Goal: Task Accomplishment & Management: Complete application form

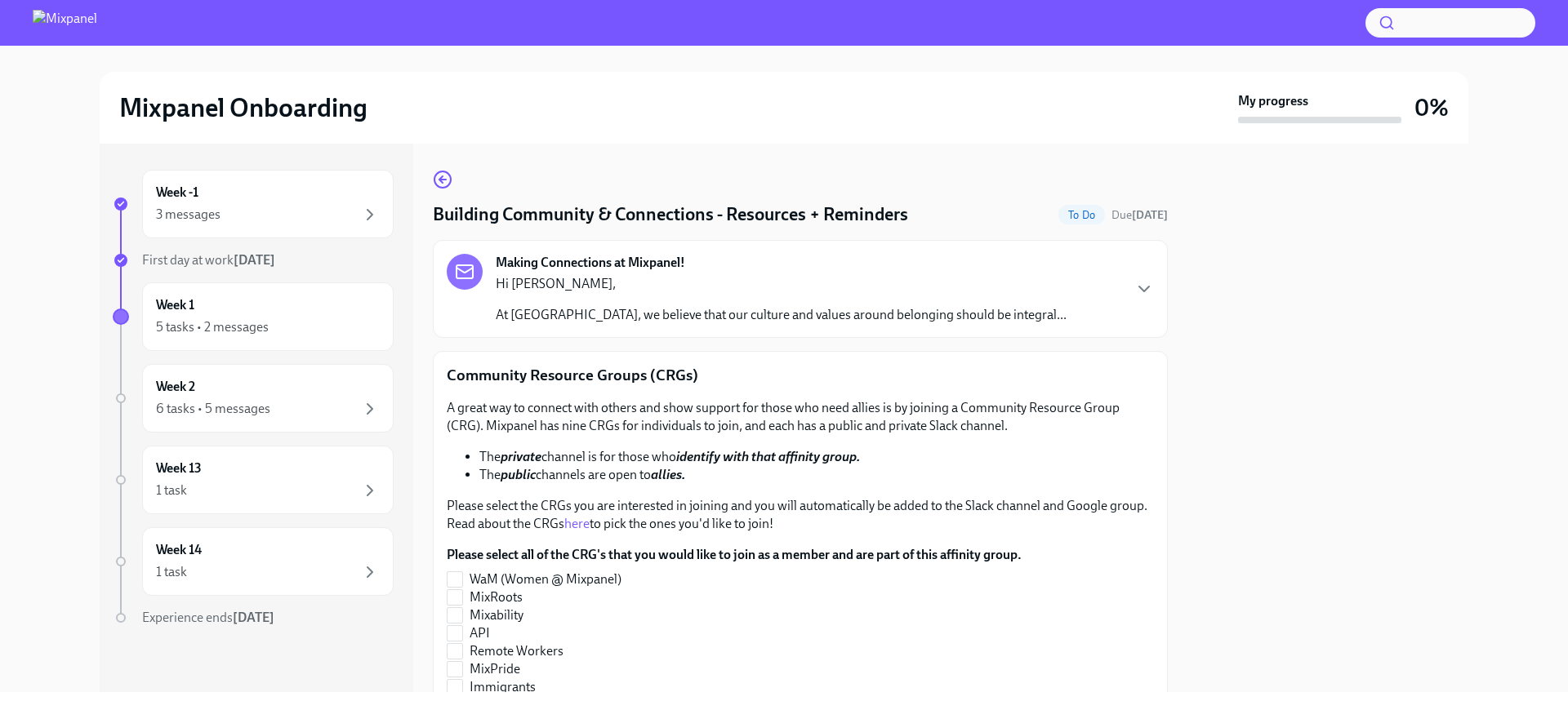
scroll to position [143, 0]
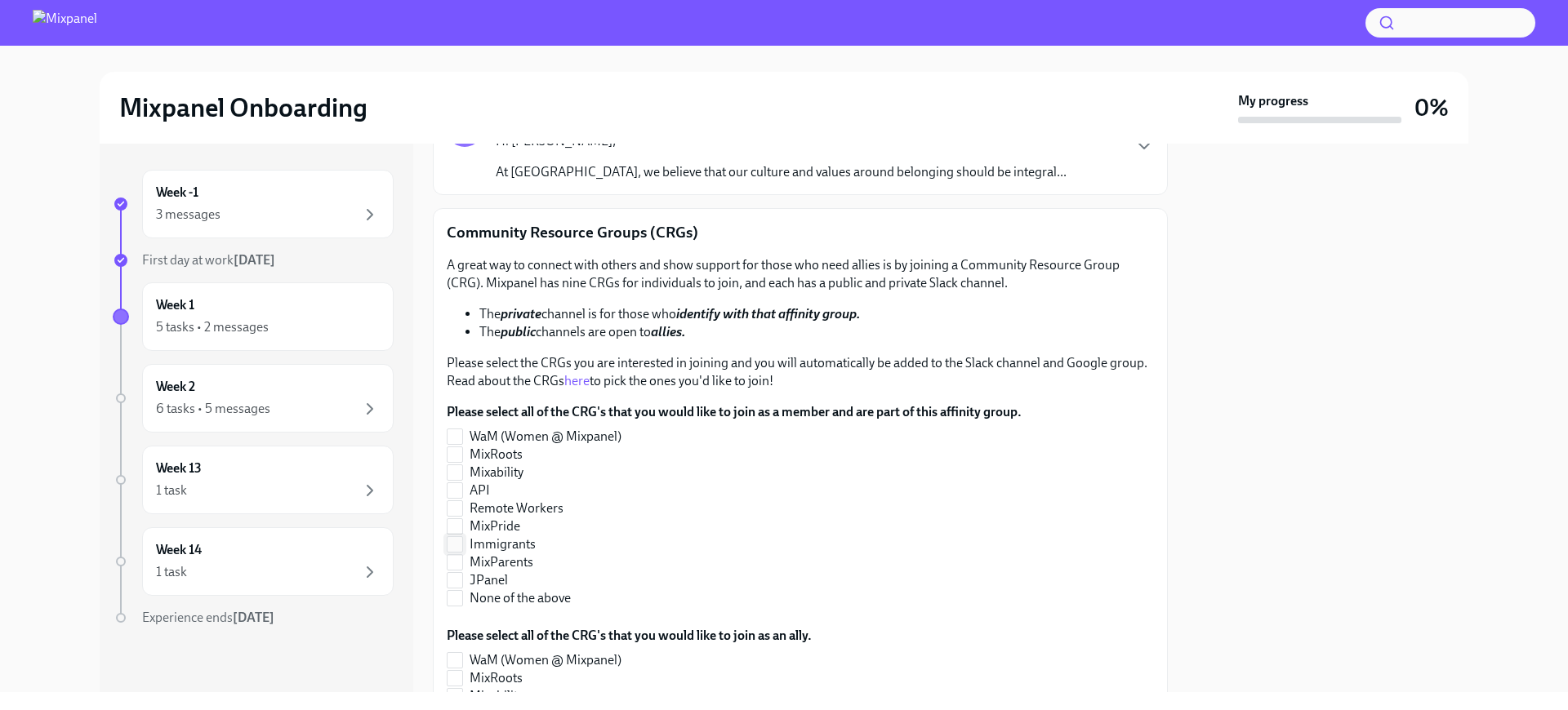
click at [457, 546] on input "Immigrants" at bounding box center [455, 544] width 15 height 15
checkbox input "true"
click at [451, 488] on input "API" at bounding box center [455, 491] width 15 height 15
checkbox input "true"
click at [455, 547] on input "Immigrants" at bounding box center [455, 544] width 15 height 15
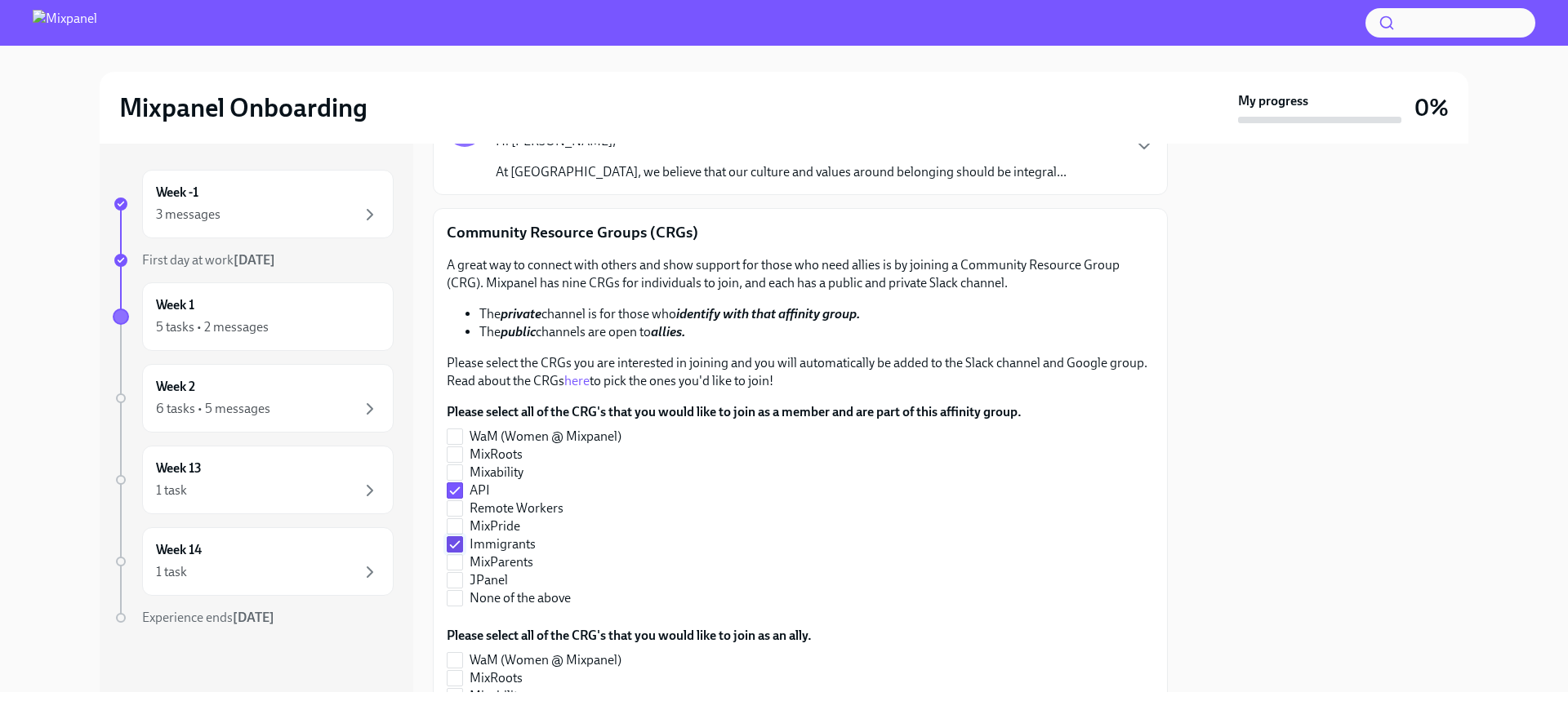
checkbox input "false"
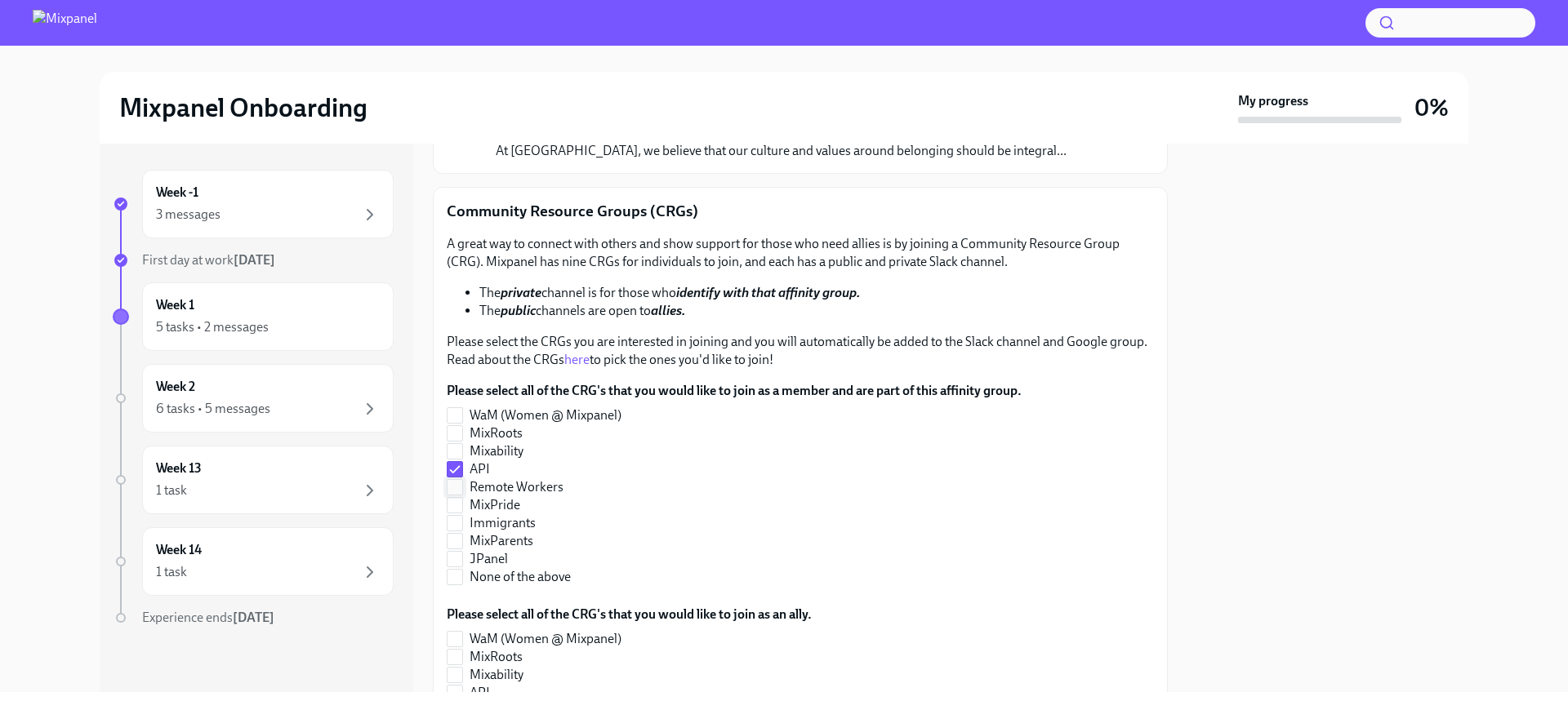
scroll to position [214, 0]
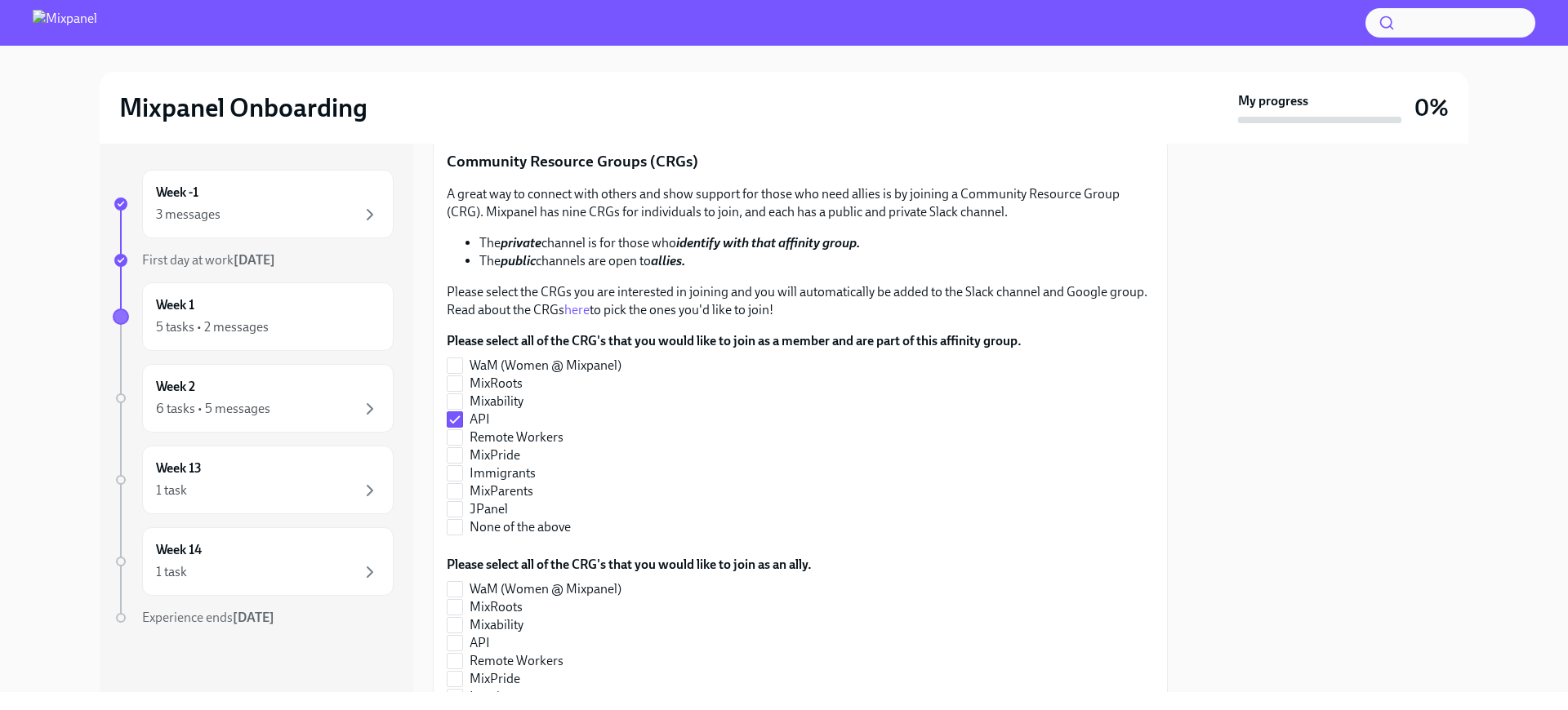
click at [563, 257] on li "The public channels are open to allies." at bounding box center [816, 261] width 674 height 18
click at [615, 265] on li "The public channels are open to allies." at bounding box center [816, 261] width 674 height 18
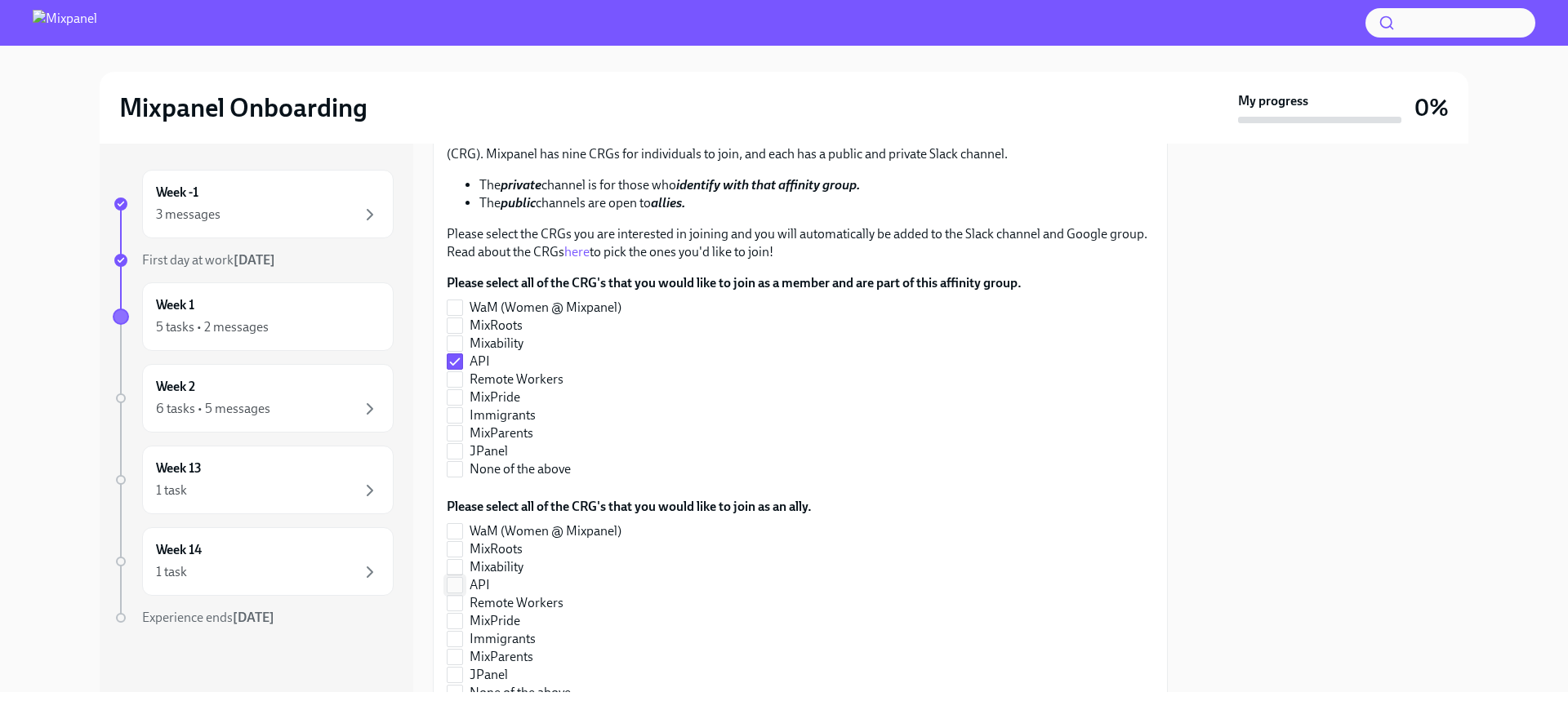
scroll to position [293, 0]
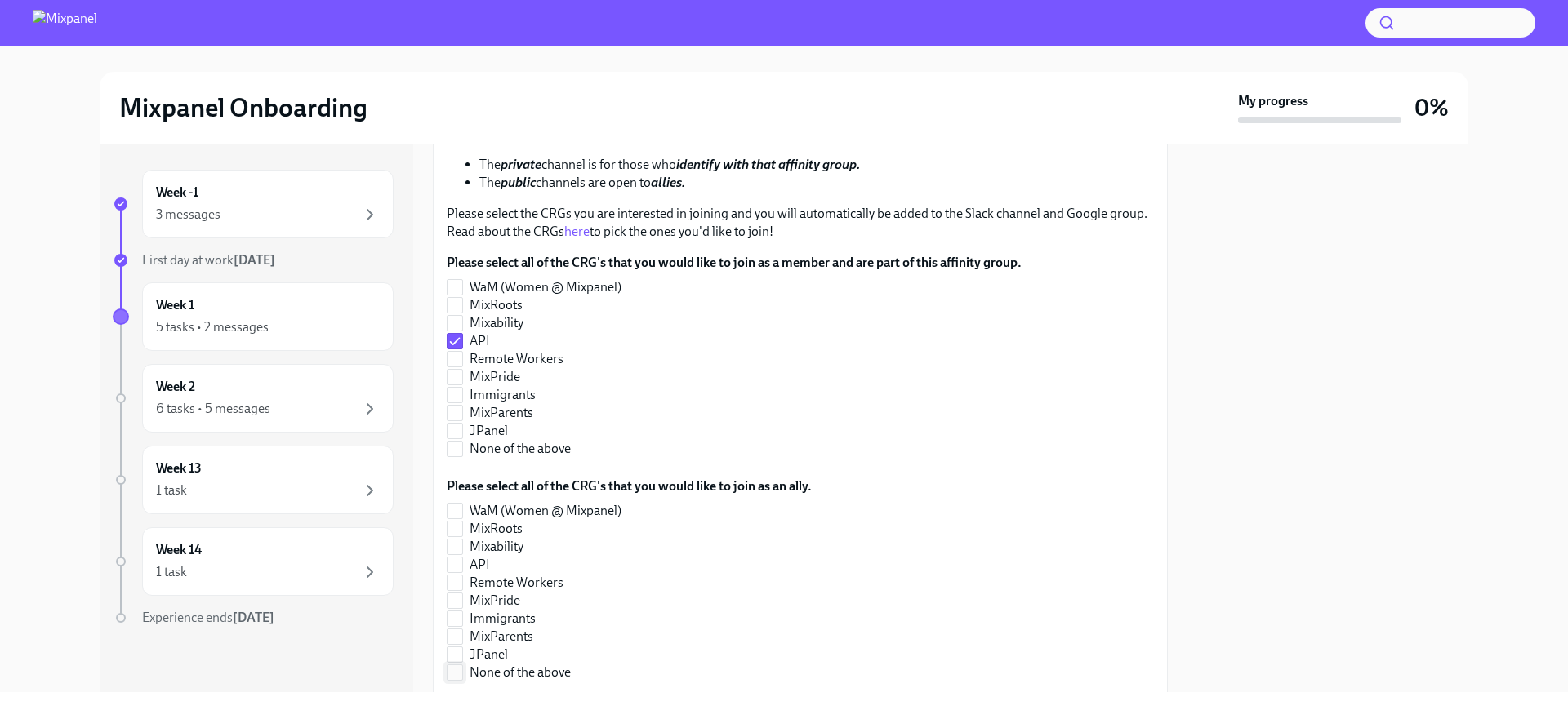
click at [507, 671] on span "None of the above" at bounding box center [520, 672] width 101 height 18
click at [462, 671] on input "None of the above" at bounding box center [455, 672] width 15 height 15
checkbox input "true"
click at [520, 585] on span "Remote Workers" at bounding box center [516, 583] width 94 height 18
click at [462, 585] on input "Remote Workers" at bounding box center [455, 583] width 15 height 15
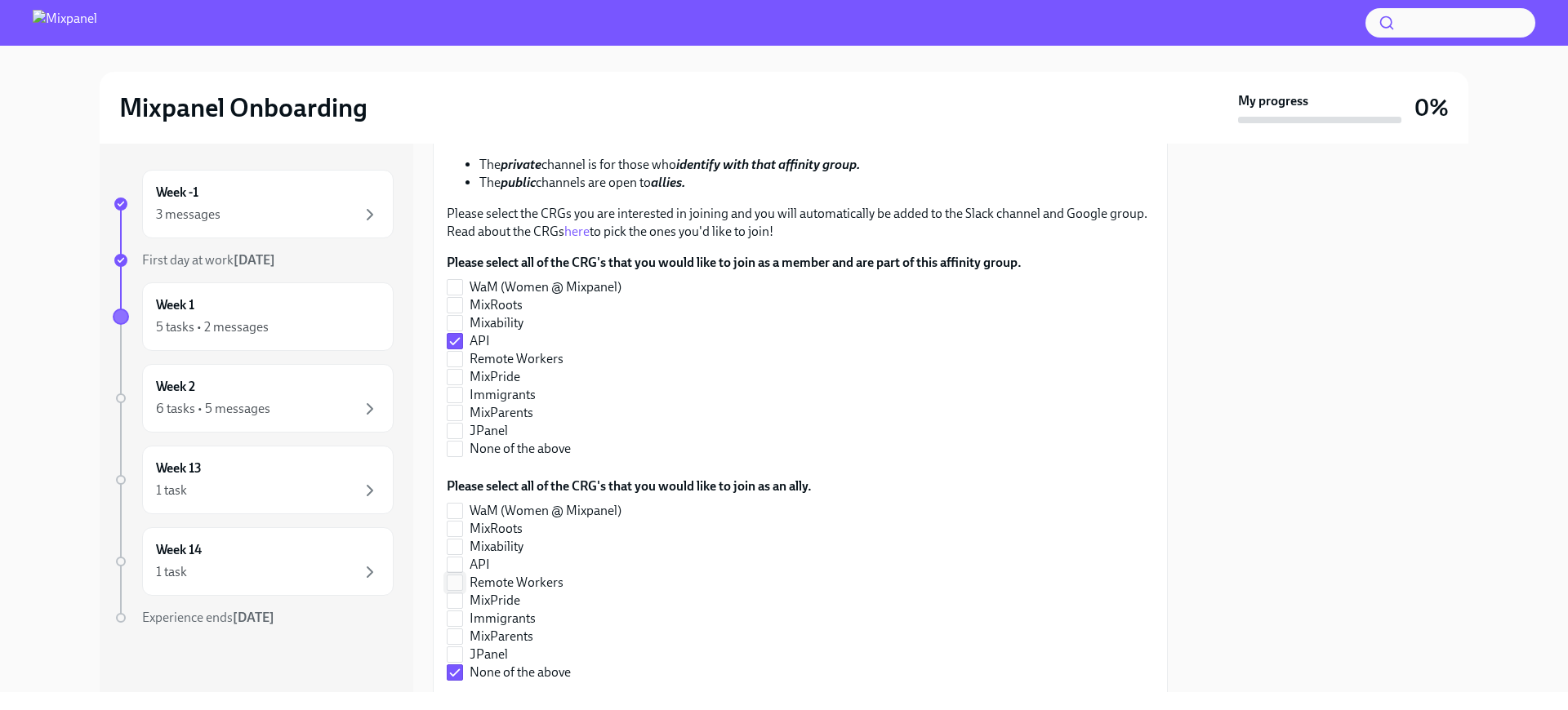
checkbox input "true"
click at [526, 355] on span "Remote Workers" at bounding box center [516, 359] width 94 height 18
click at [462, 355] on input "Remote Workers" at bounding box center [455, 359] width 15 height 15
checkbox input "true"
click at [534, 583] on span "Remote Workers" at bounding box center [516, 583] width 94 height 18
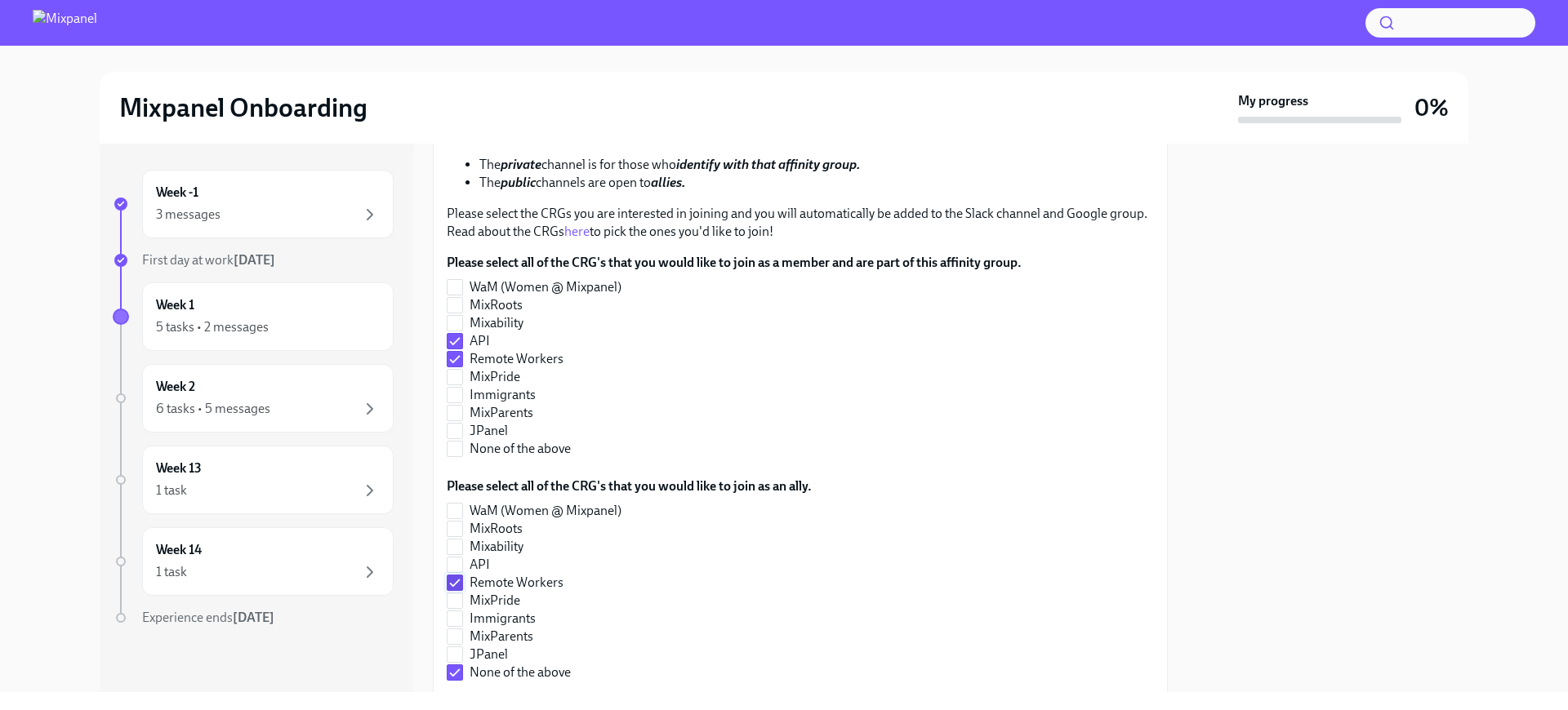
click at [462, 583] on input "Remote Workers" at bounding box center [455, 583] width 15 height 15
checkbox input "false"
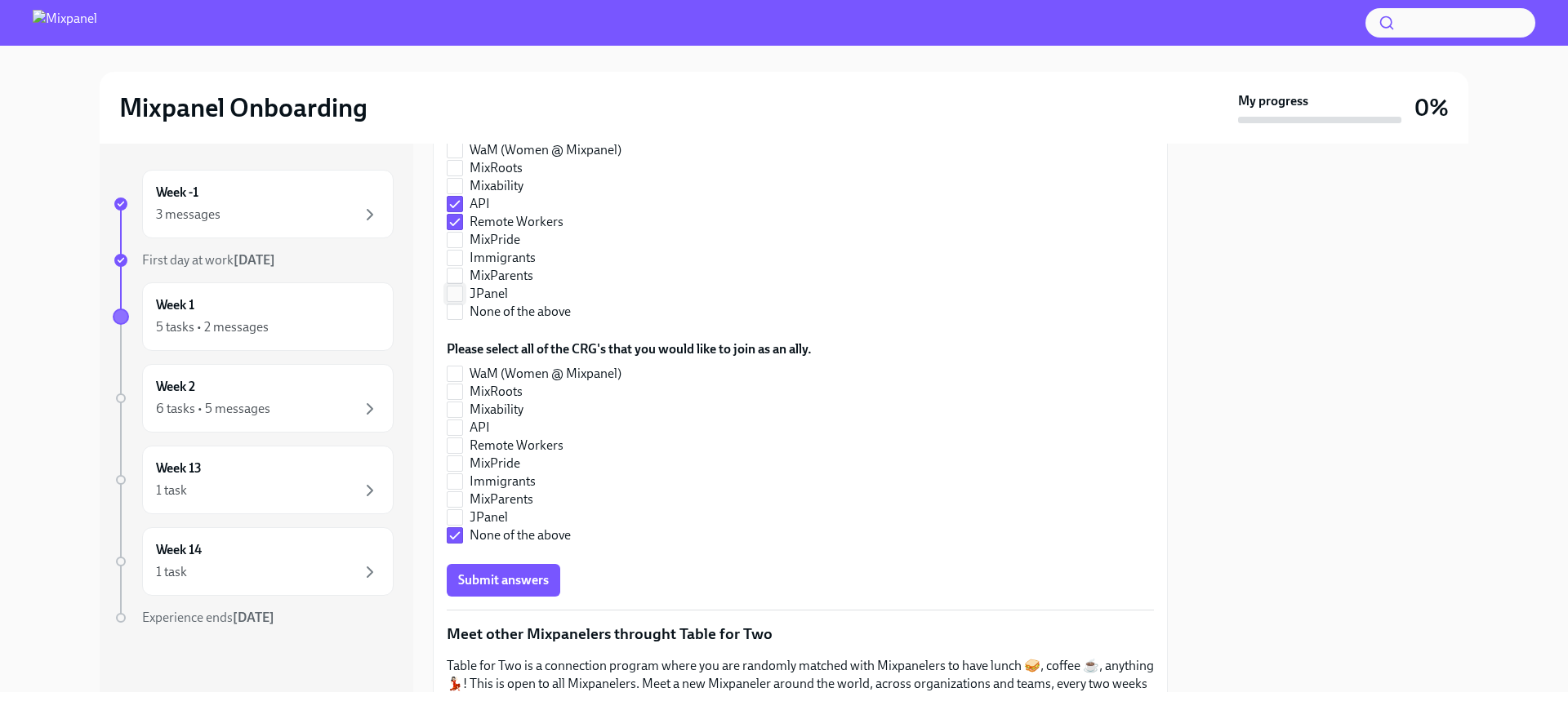
scroll to position [597, 0]
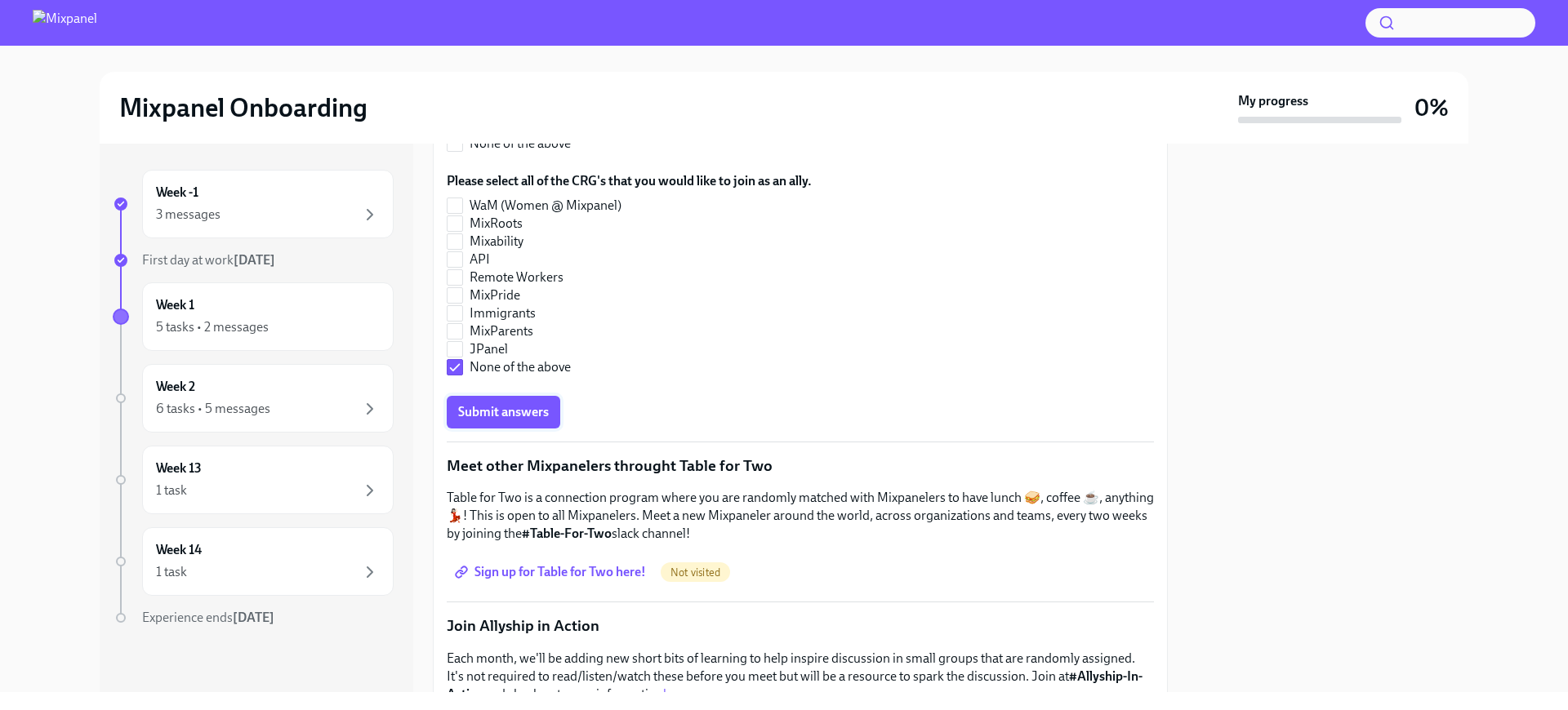
click at [494, 417] on span "Submit answers" at bounding box center [503, 413] width 90 height 16
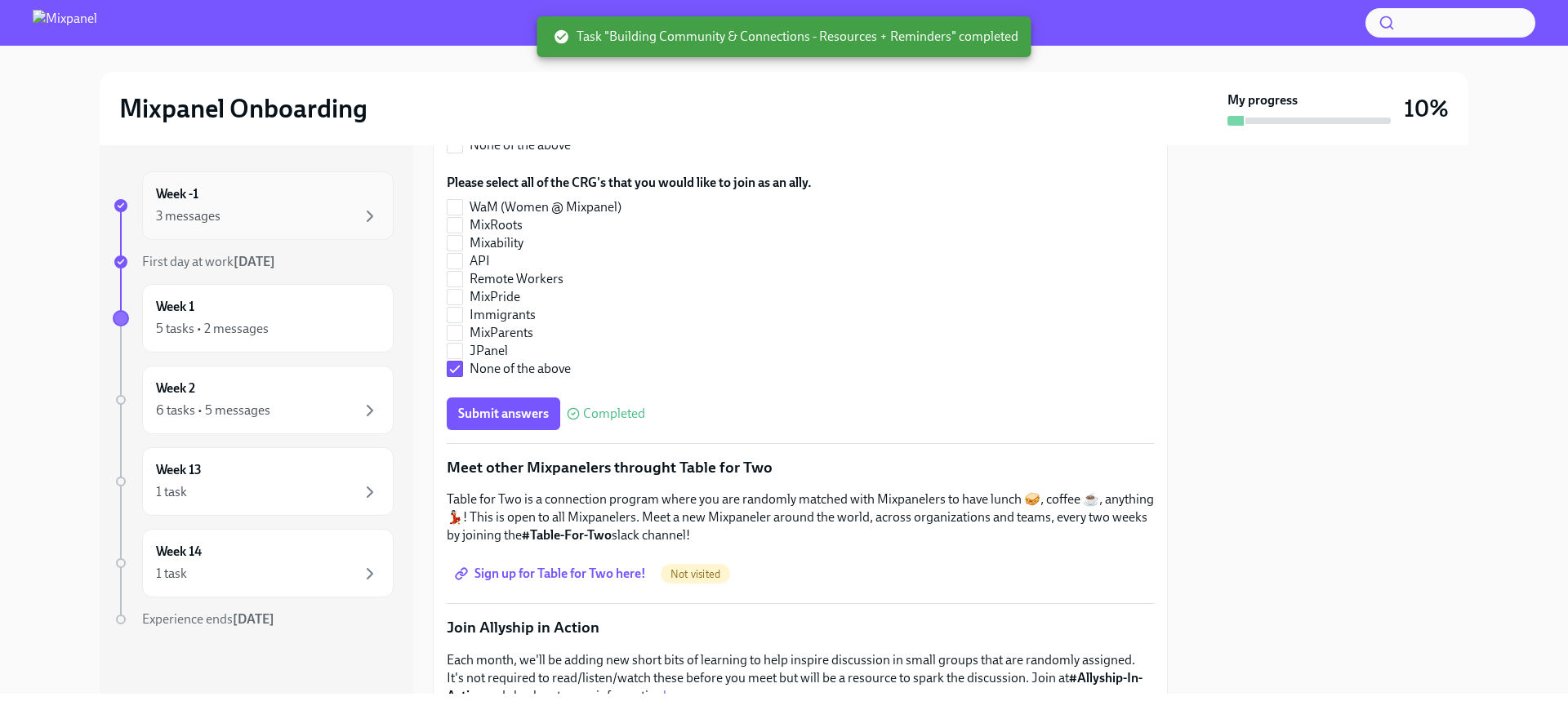
click at [260, 216] on div "3 messages" at bounding box center [268, 216] width 224 height 20
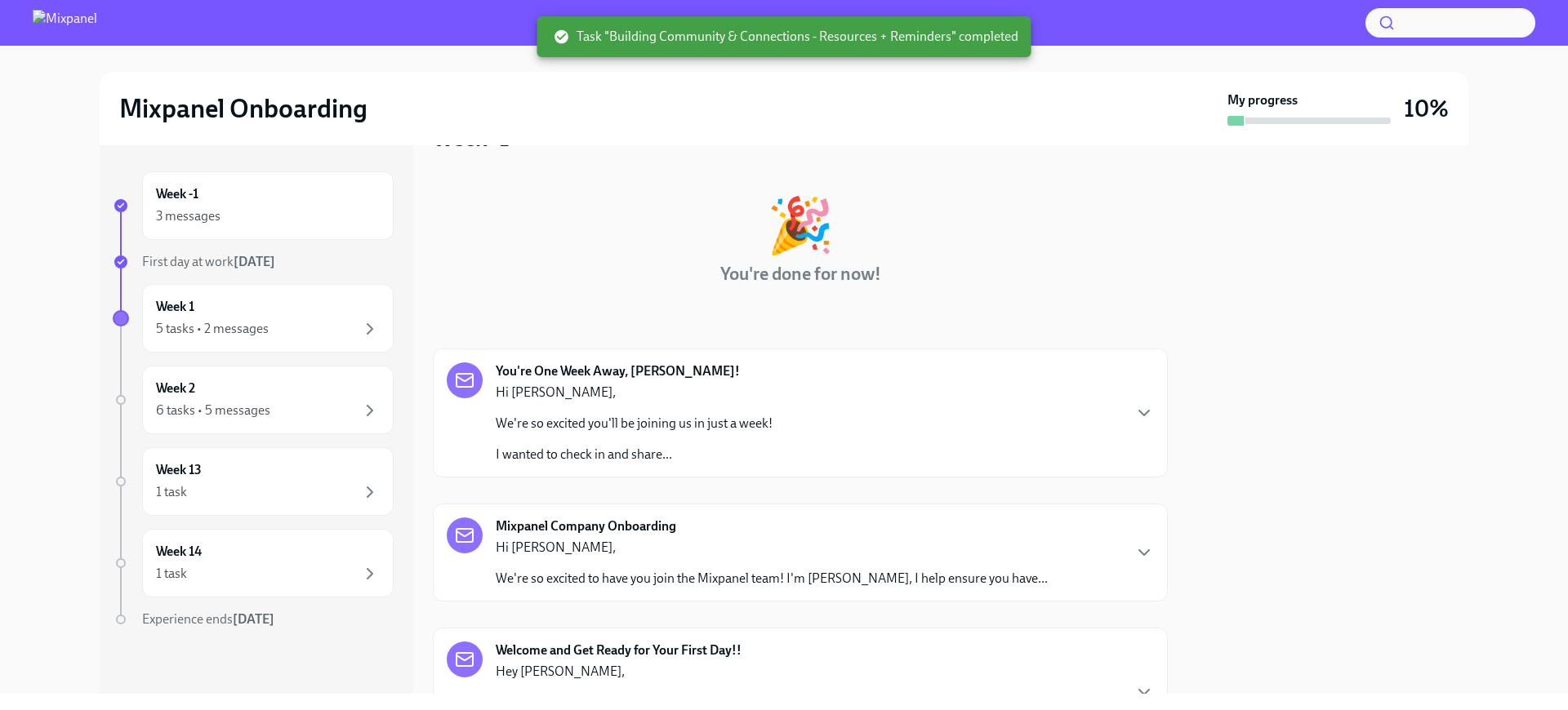
scroll to position [164, 0]
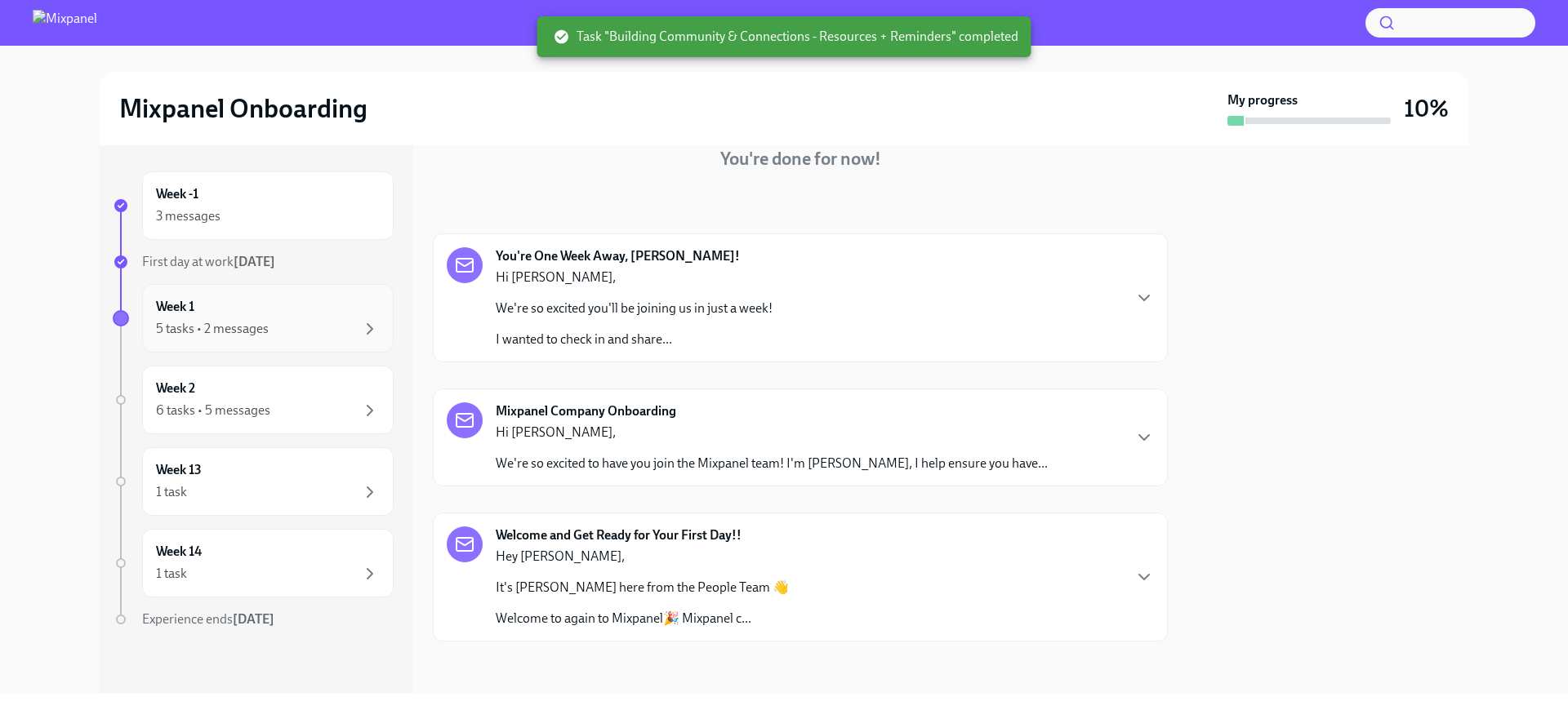
click at [272, 306] on div "Week 1 5 tasks • 2 messages" at bounding box center [268, 318] width 224 height 41
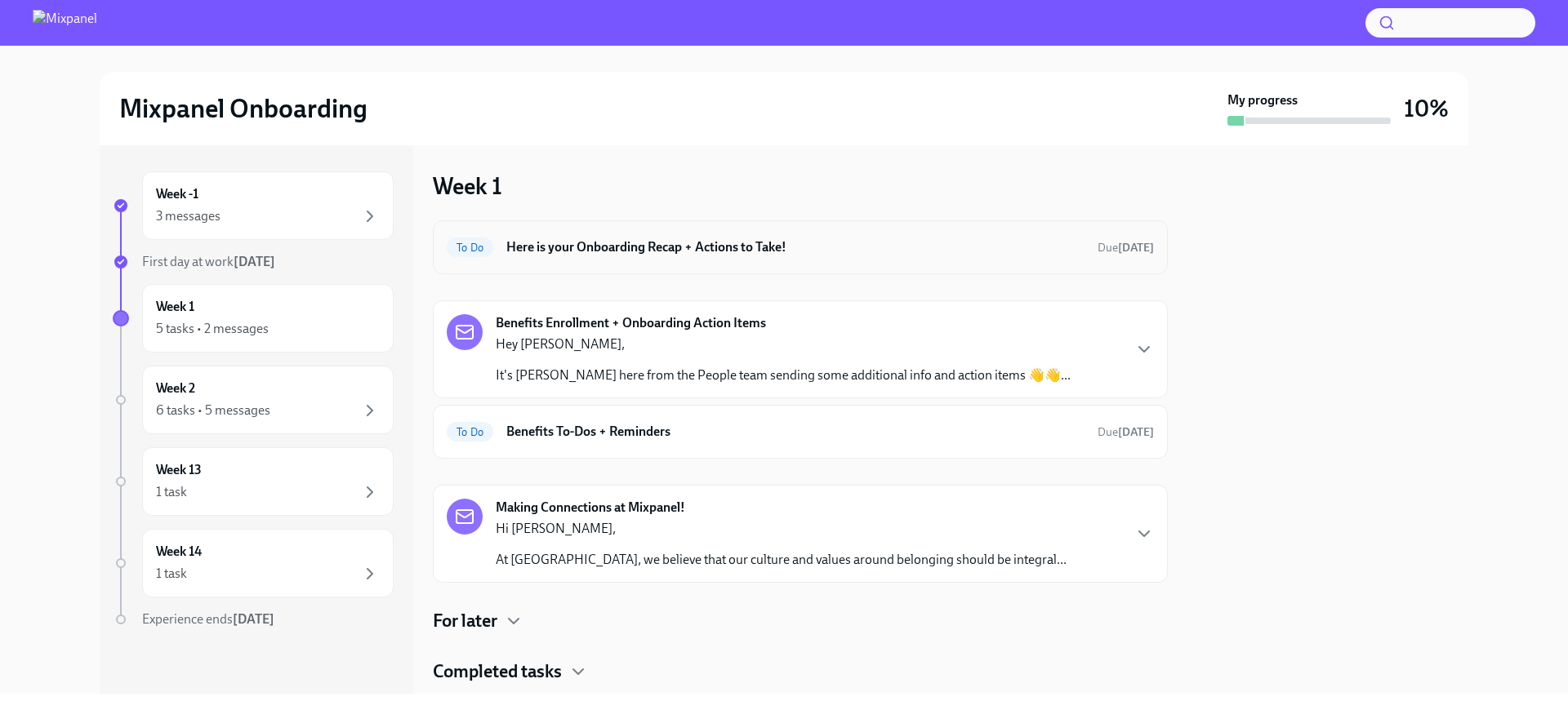
click at [599, 268] on div "To Do Here is your Onboarding Recap + Actions to Take! Due [DATE]" at bounding box center [800, 247] width 735 height 54
click at [553, 254] on h6 "Here is your Onboarding Recap + Actions to Take!" at bounding box center [795, 247] width 578 height 18
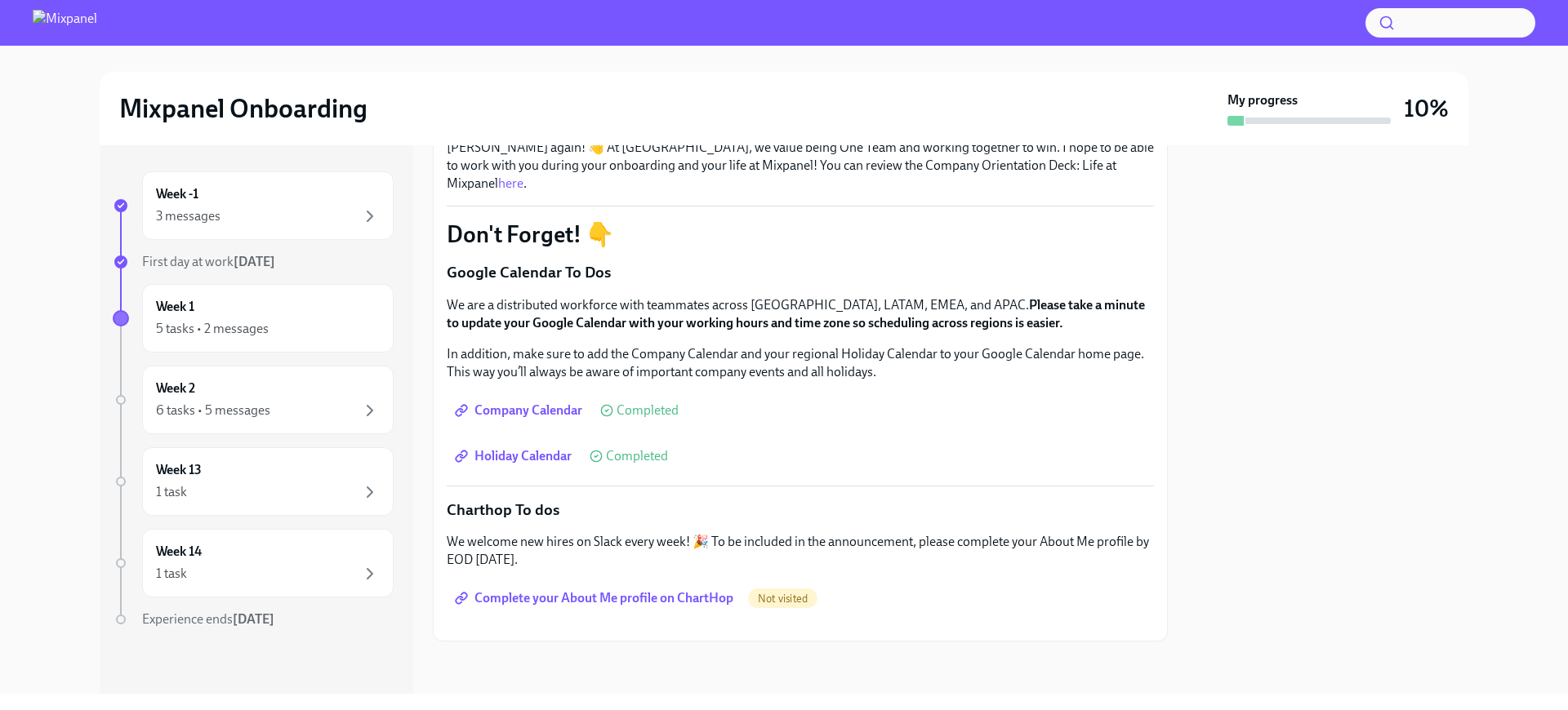
scroll to position [277, 0]
click at [659, 582] on link "Complete your About Me profile on ChartHop" at bounding box center [595, 598] width 298 height 33
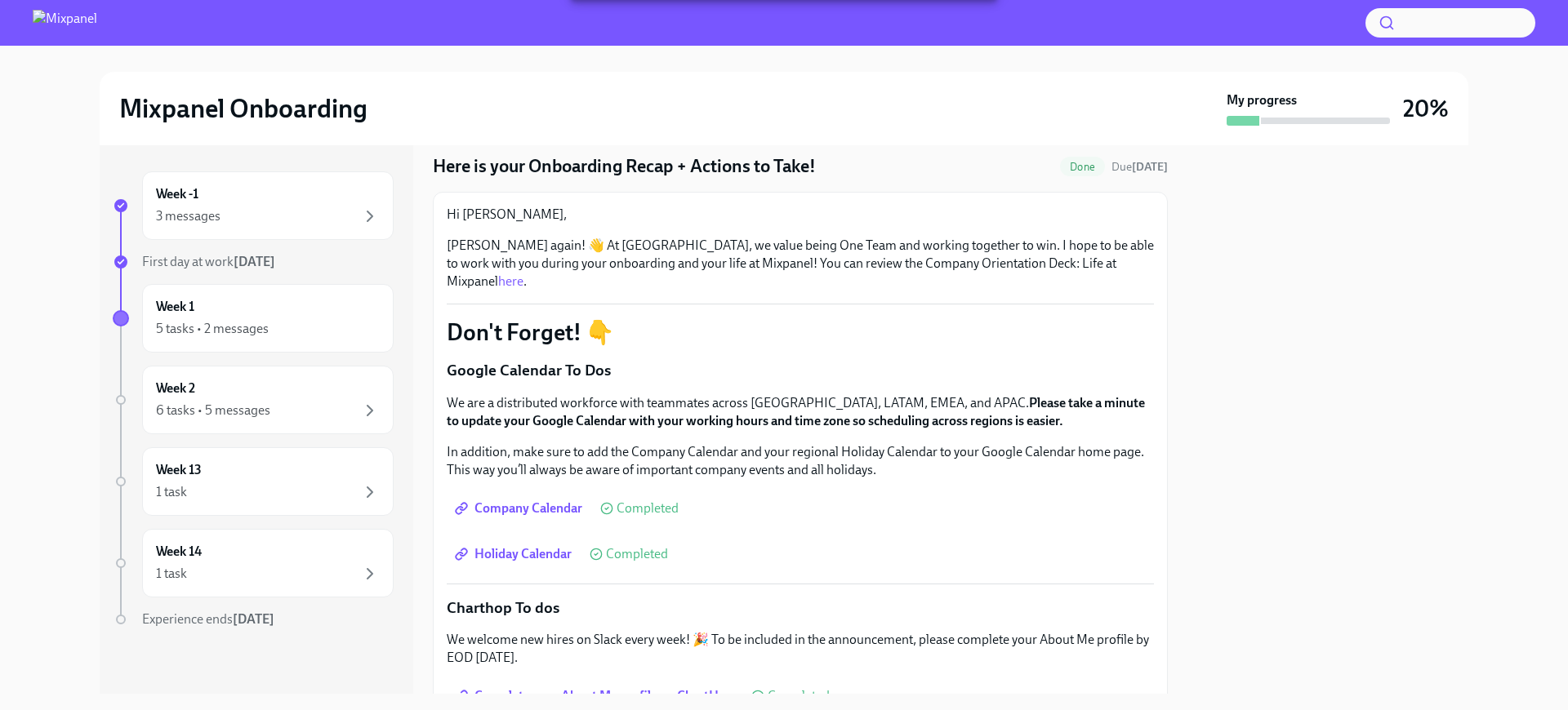
scroll to position [0, 0]
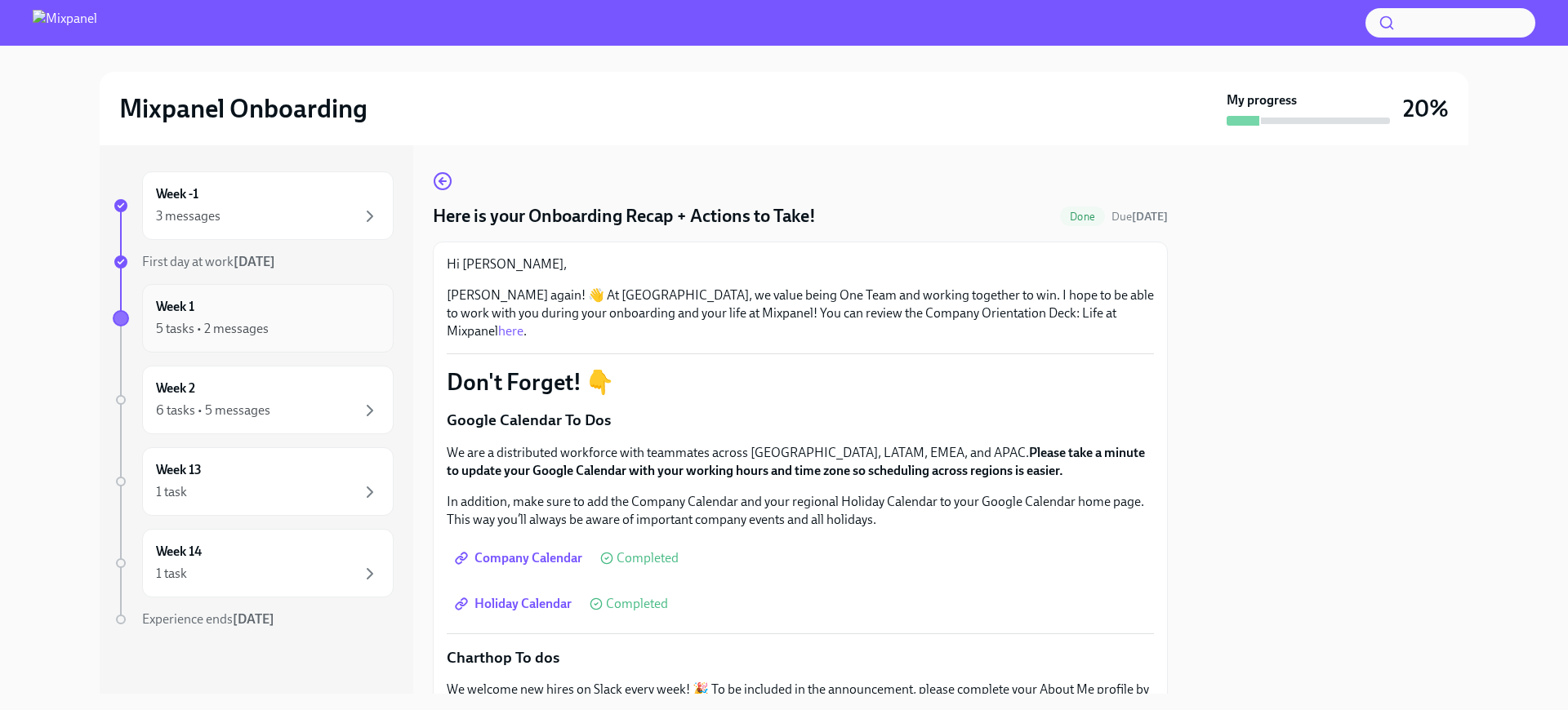
click at [252, 334] on div "5 tasks • 2 messages" at bounding box center [212, 329] width 113 height 18
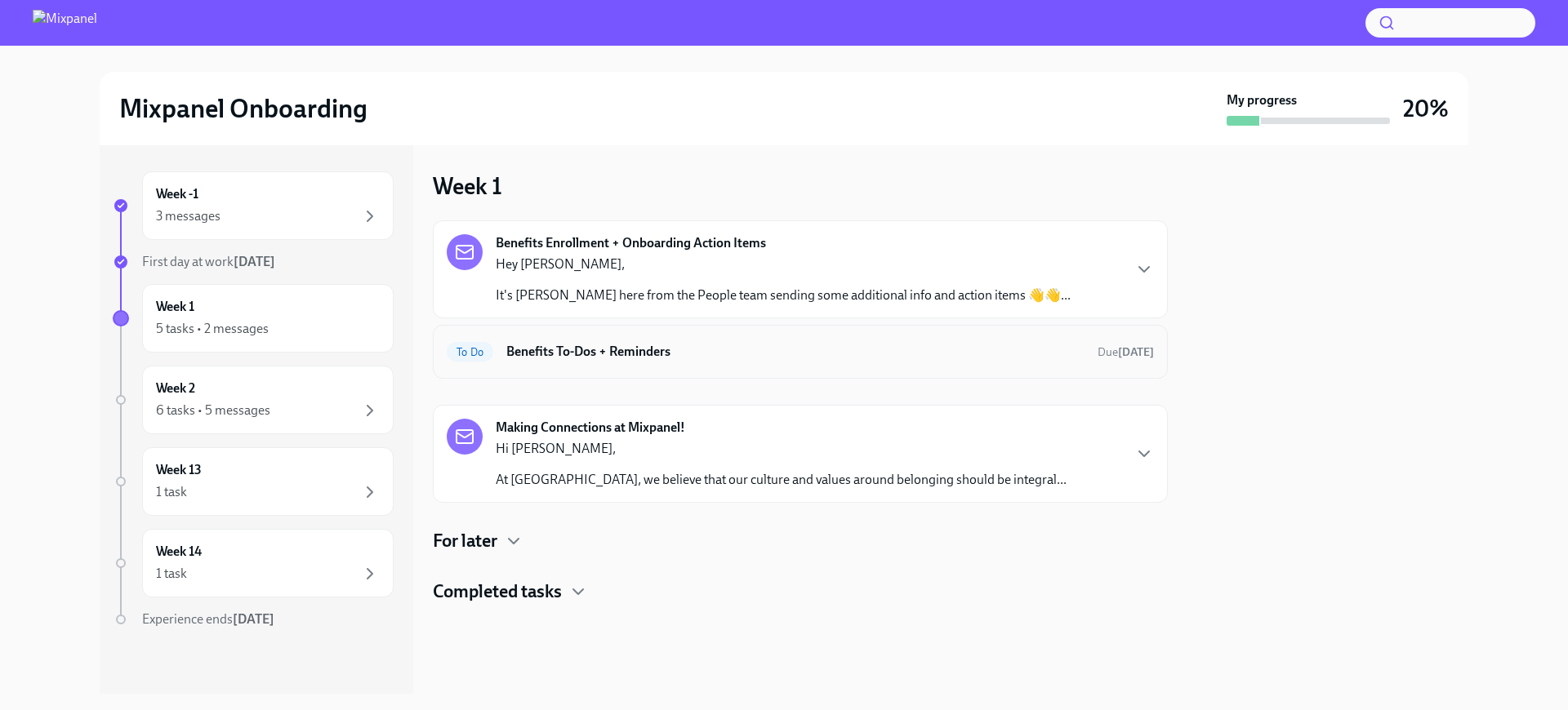
click at [844, 357] on h6 "Benefits To-Dos + Reminders" at bounding box center [795, 352] width 578 height 18
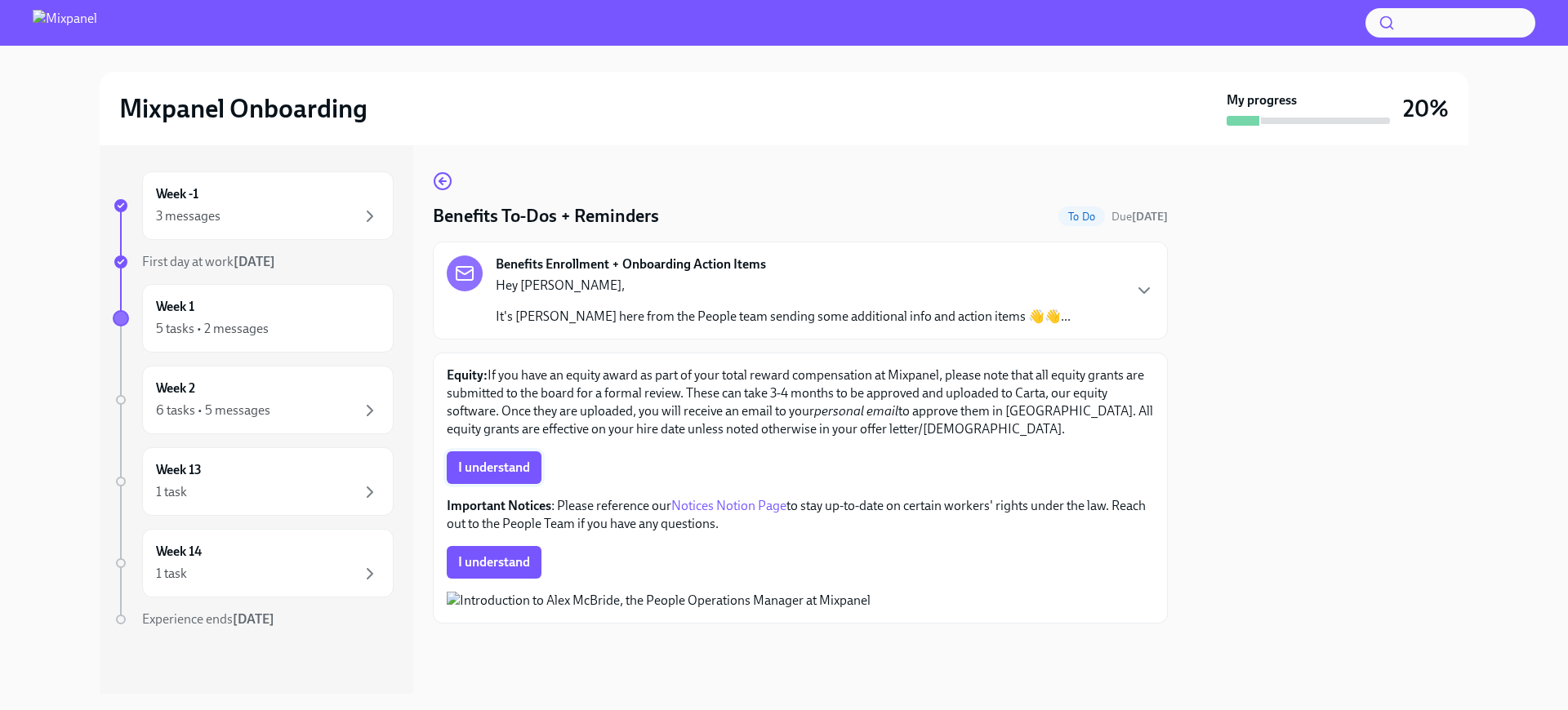
click at [524, 461] on span "I understand" at bounding box center [493, 468] width 72 height 16
click at [516, 560] on span "I understand" at bounding box center [493, 562] width 72 height 16
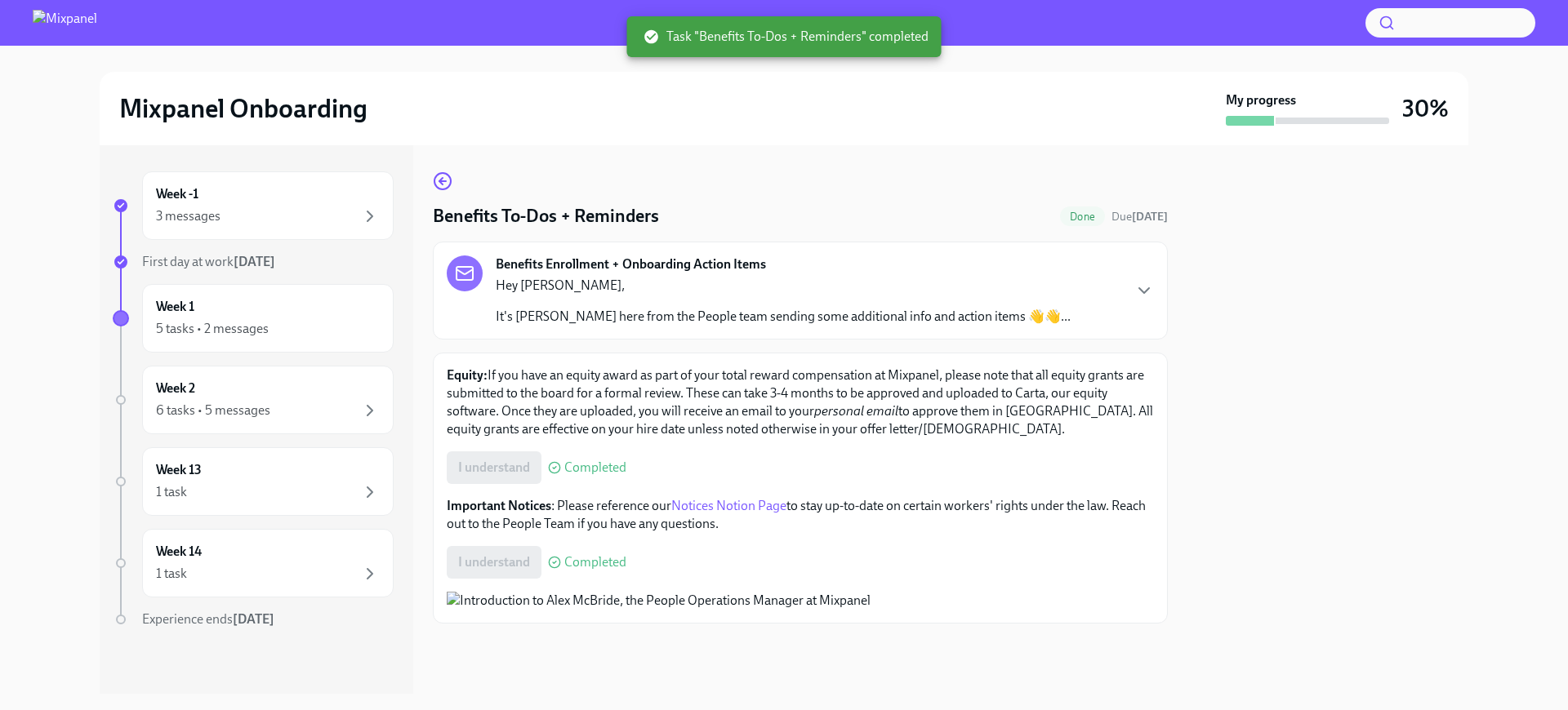
click at [1123, 303] on div "Benefits Enrollment + Onboarding Action Items Hey [PERSON_NAME], It's [PERSON_N…" at bounding box center [800, 290] width 707 height 70
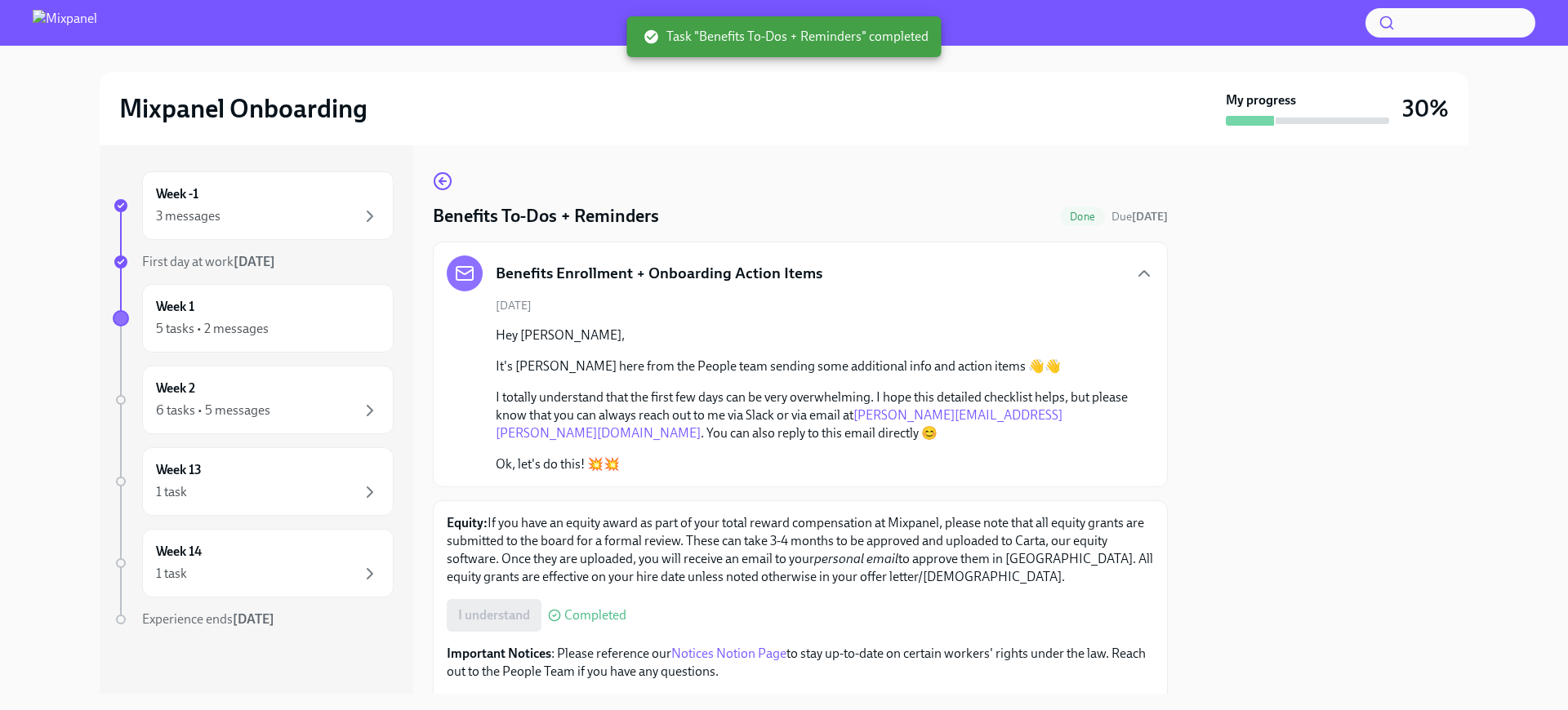
click at [1123, 303] on div "[DATE] Hey [PERSON_NAME], It's [PERSON_NAME] here from the People team sending …" at bounding box center [800, 385] width 707 height 176
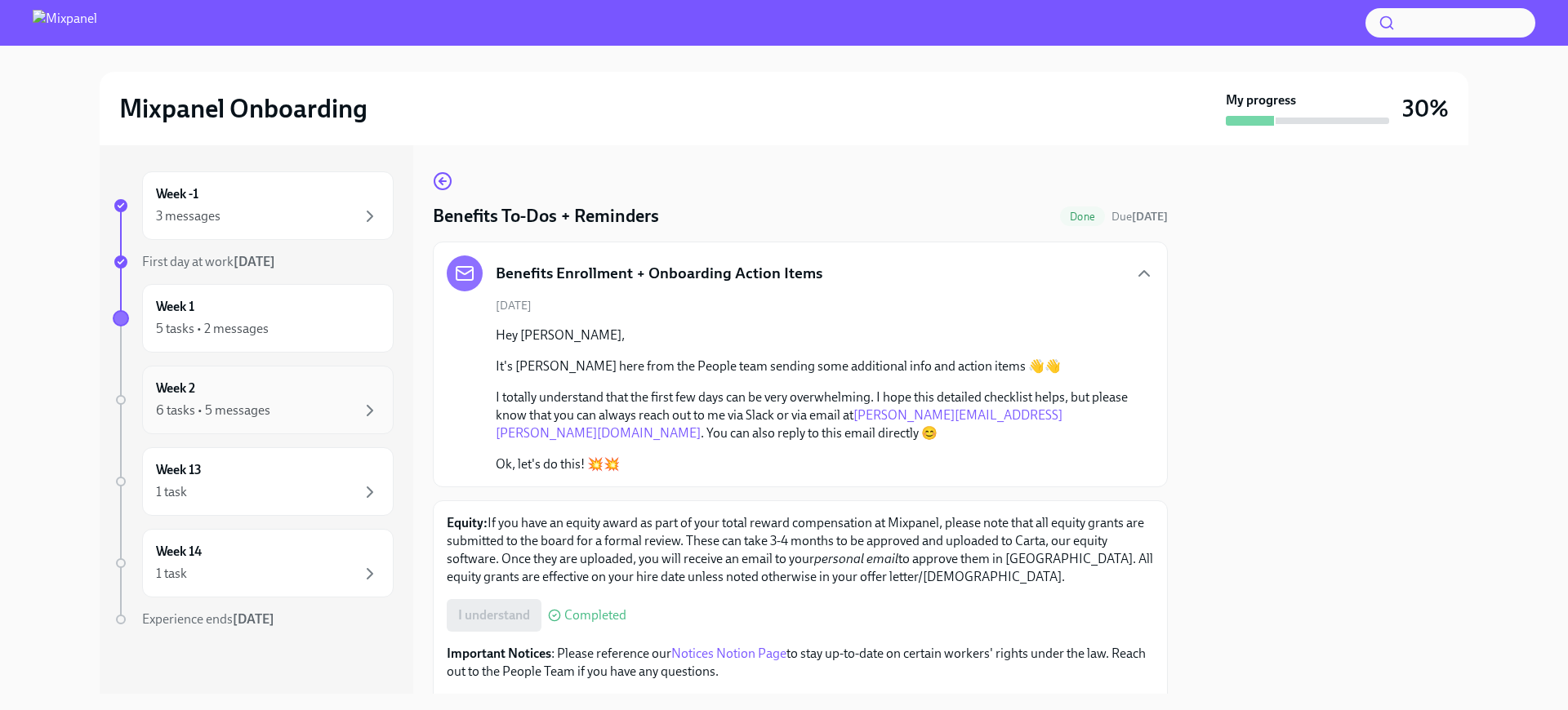
click at [289, 408] on div "6 tasks • 5 messages" at bounding box center [268, 411] width 224 height 20
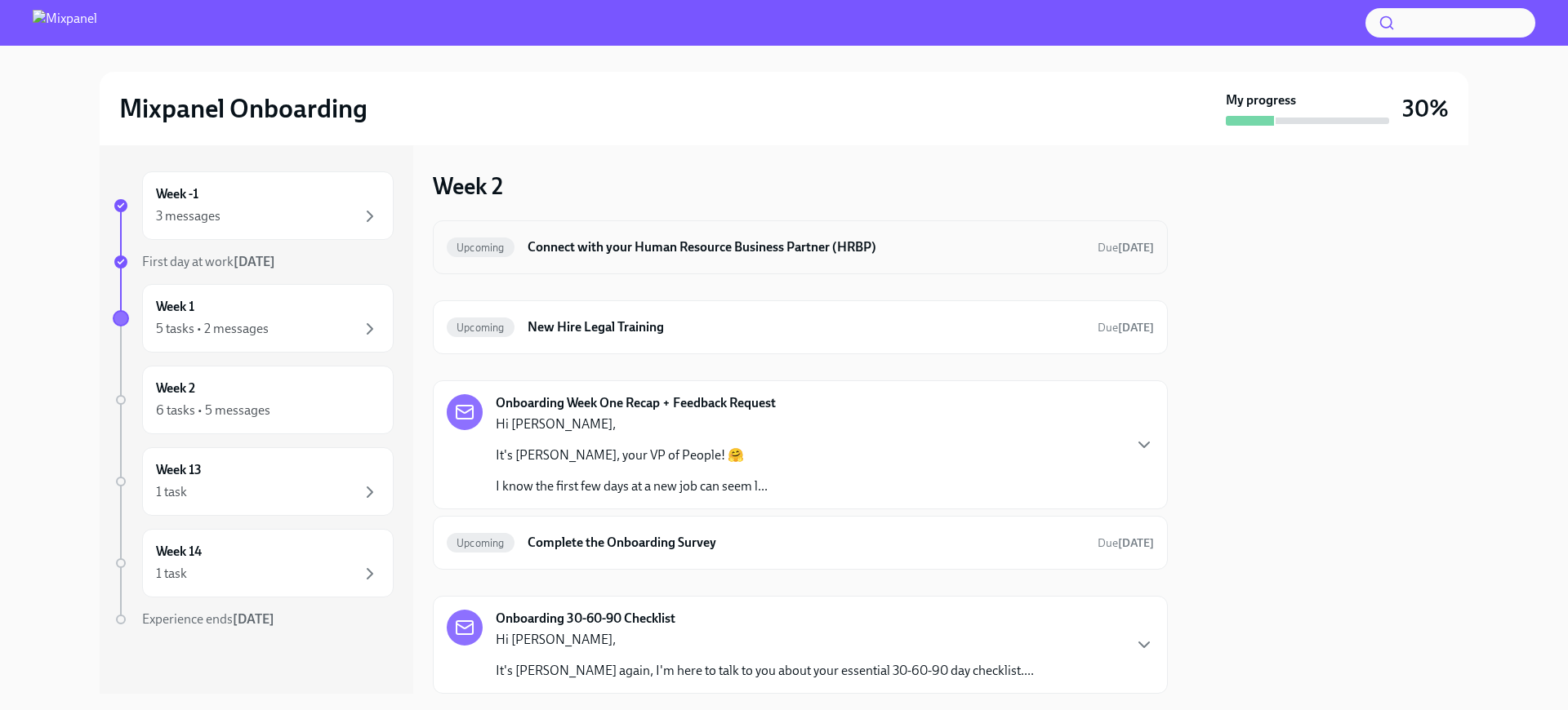
click at [656, 256] on div "Upcoming Connect with your Human Resource Business Partner (HRBP) Due [DATE]" at bounding box center [800, 247] width 707 height 26
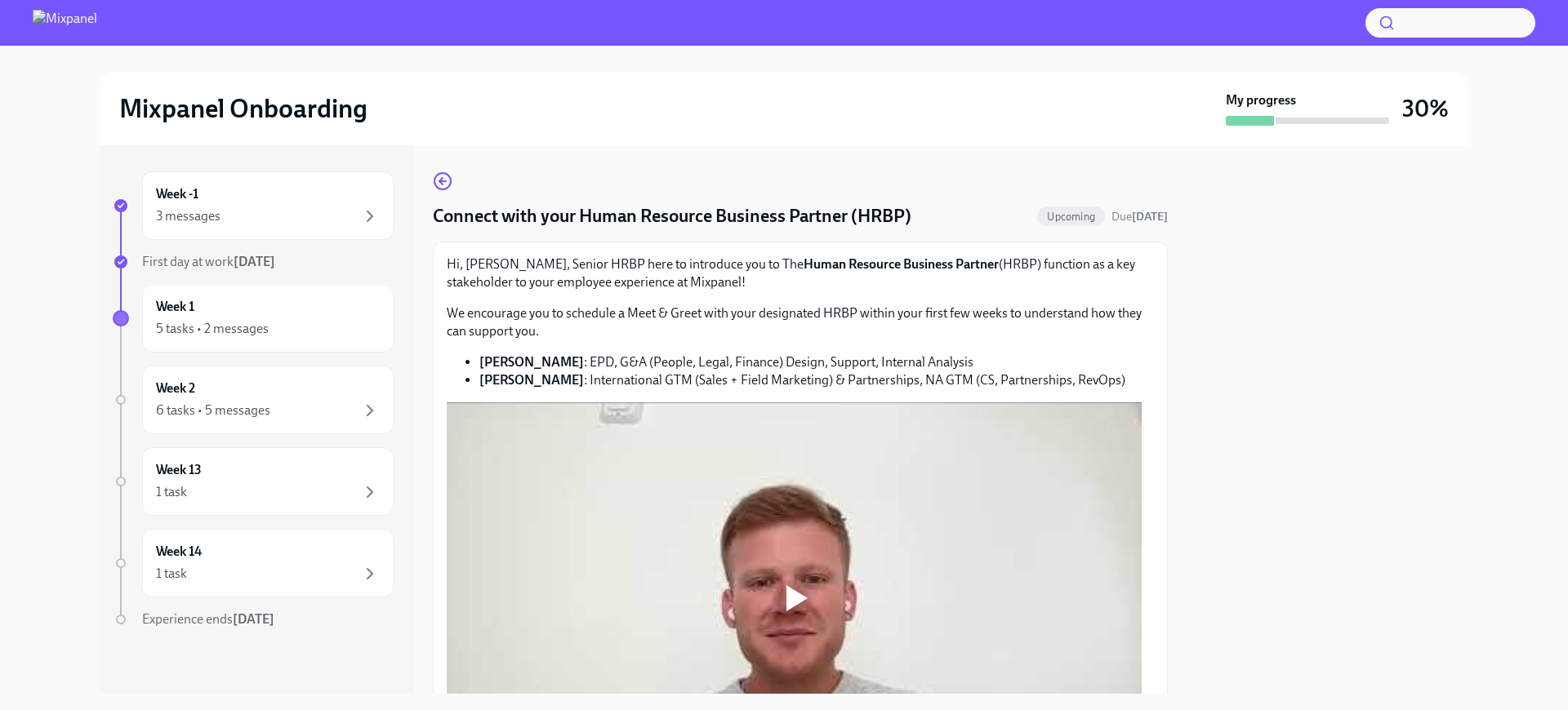
click at [629, 288] on p "Hi, [PERSON_NAME], Senior HRBP here to introduce you to The Human Resource Busi…" at bounding box center [800, 274] width 707 height 36
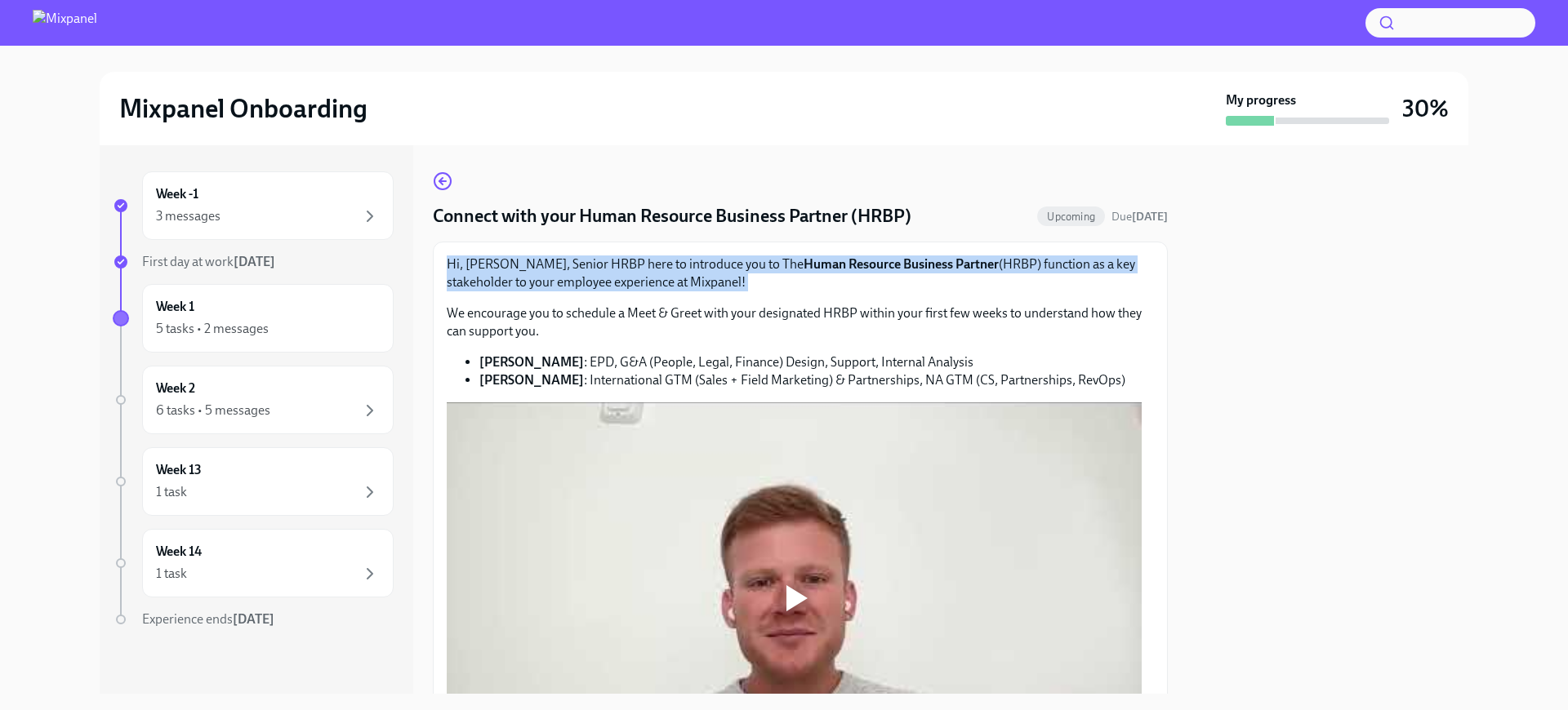
click at [629, 288] on p "Hi, [PERSON_NAME], Senior HRBP here to introduce you to The Human Resource Busi…" at bounding box center [800, 274] width 707 height 36
click at [733, 294] on div "Hi, [PERSON_NAME], Senior HRBP here to introduce you to The Human Resource Busi…" at bounding box center [800, 322] width 707 height 134
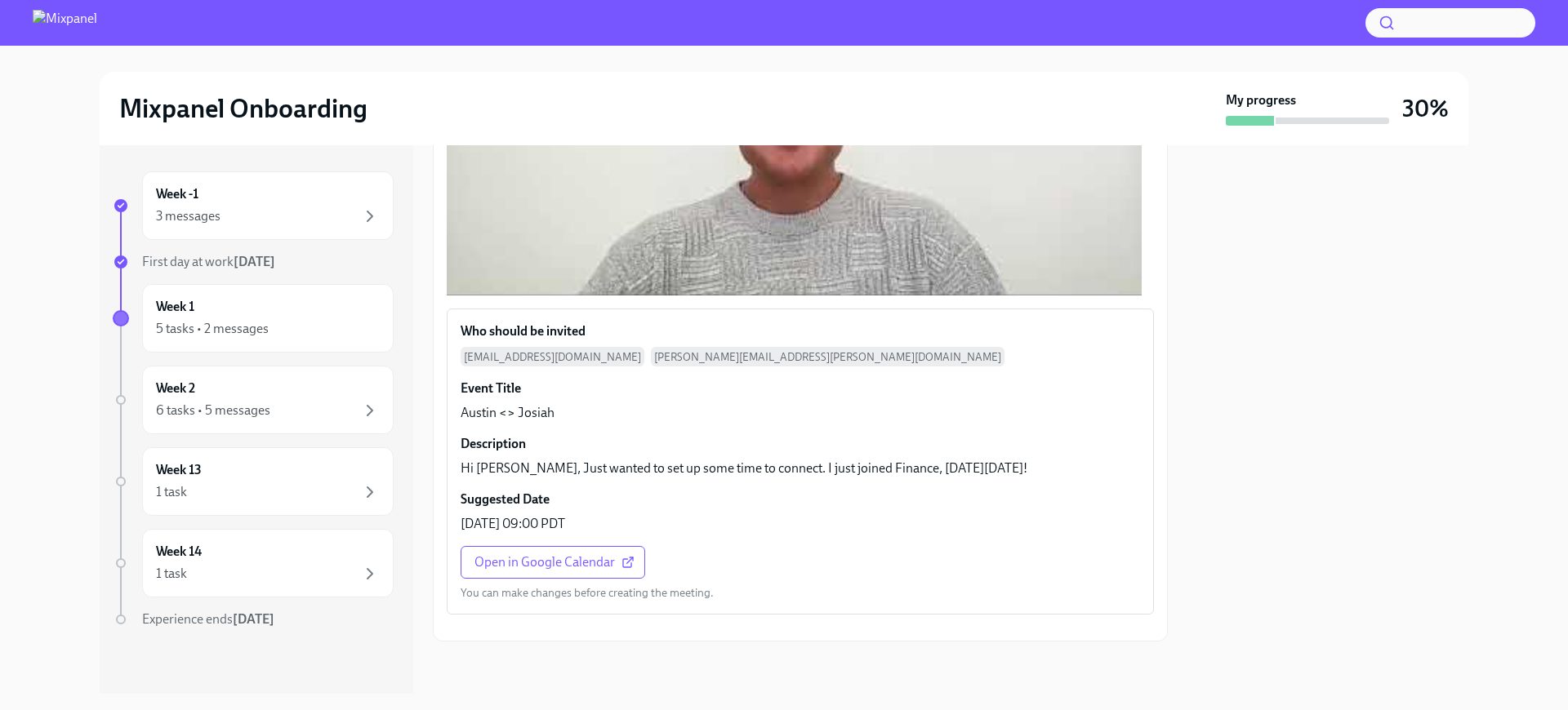
scroll to position [676, 0]
click at [576, 554] on span "Open in Google Calendar" at bounding box center [553, 562] width 157 height 16
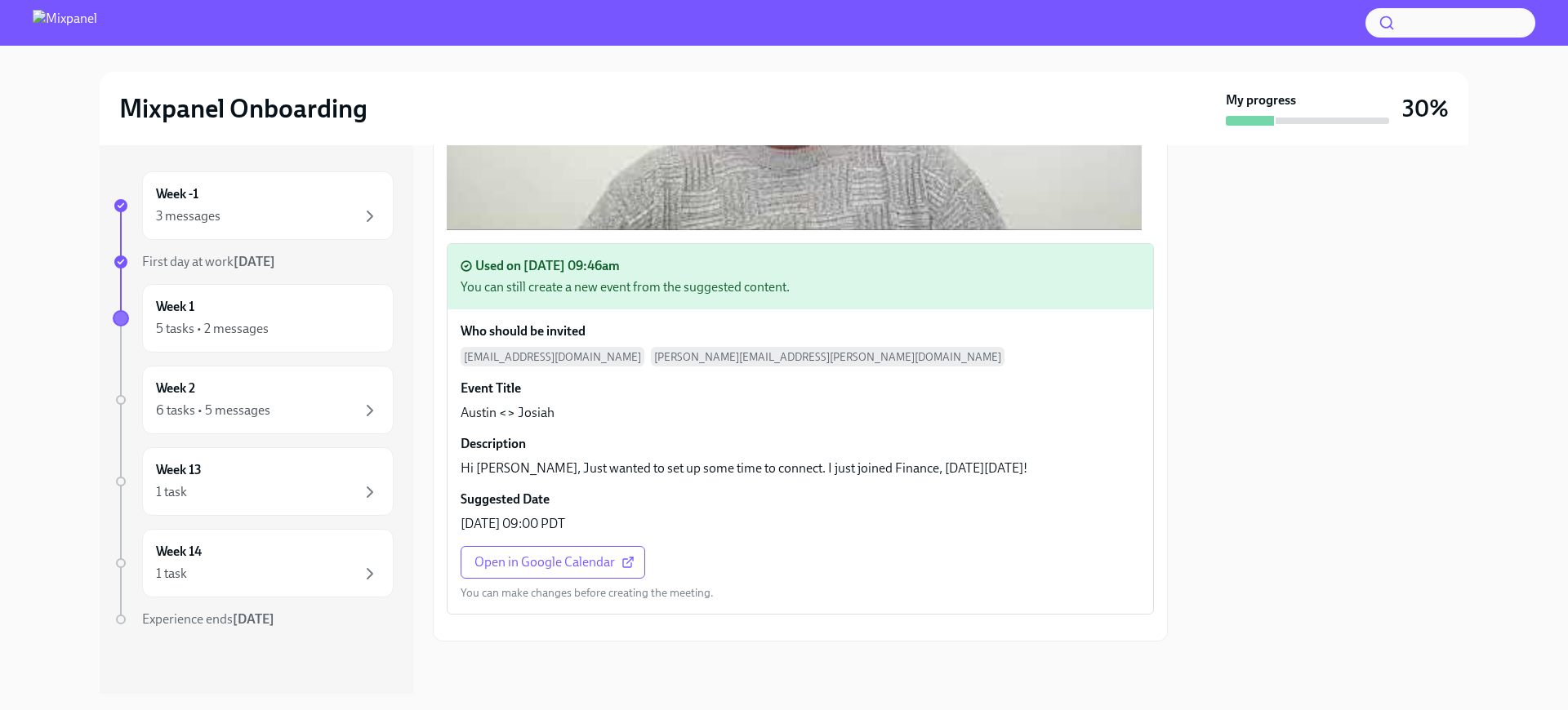
click at [795, 315] on div "Who should be invited [PERSON_NAME][EMAIL_ADDRESS][PERSON_NAME][DOMAIN_NAME] [P…" at bounding box center [800, 461] width 705 height 304
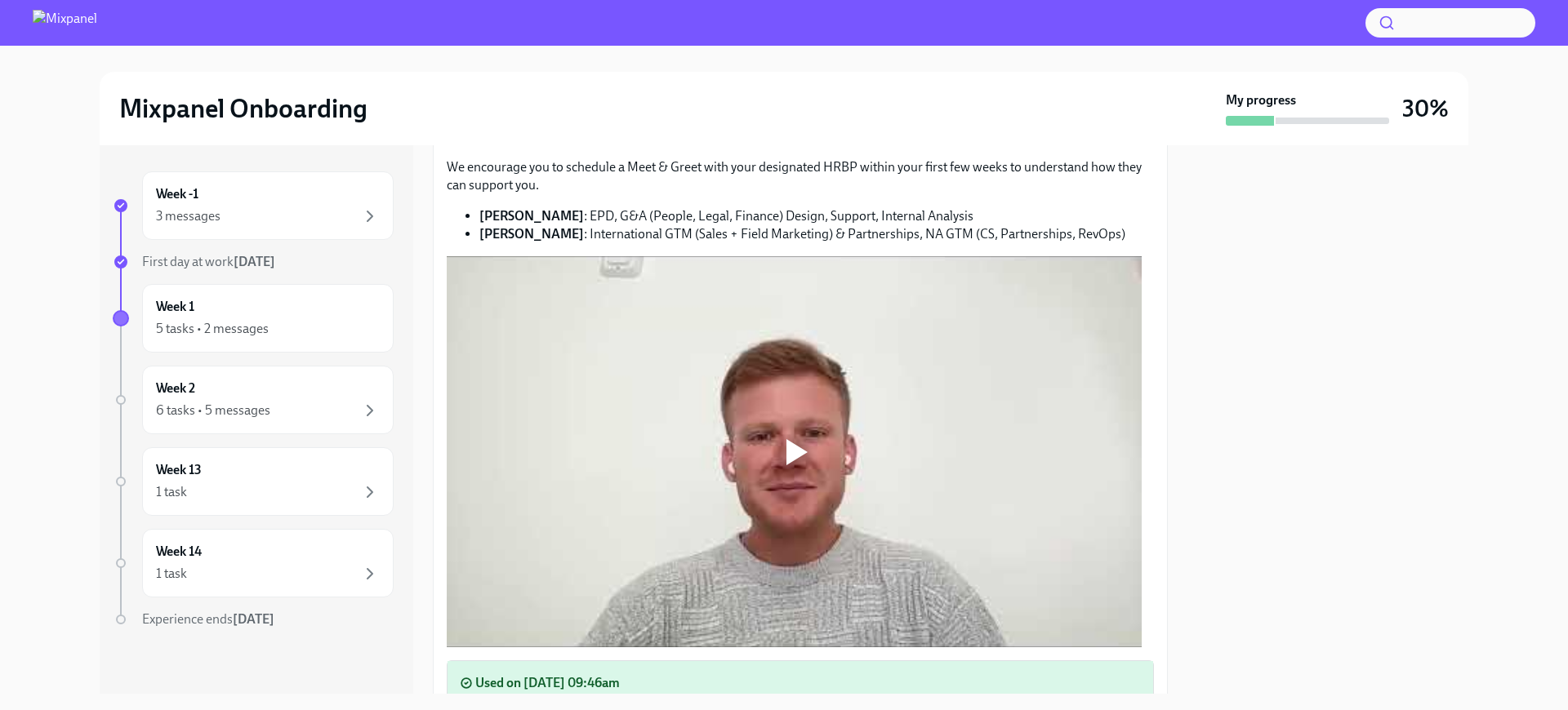
scroll to position [16, 0]
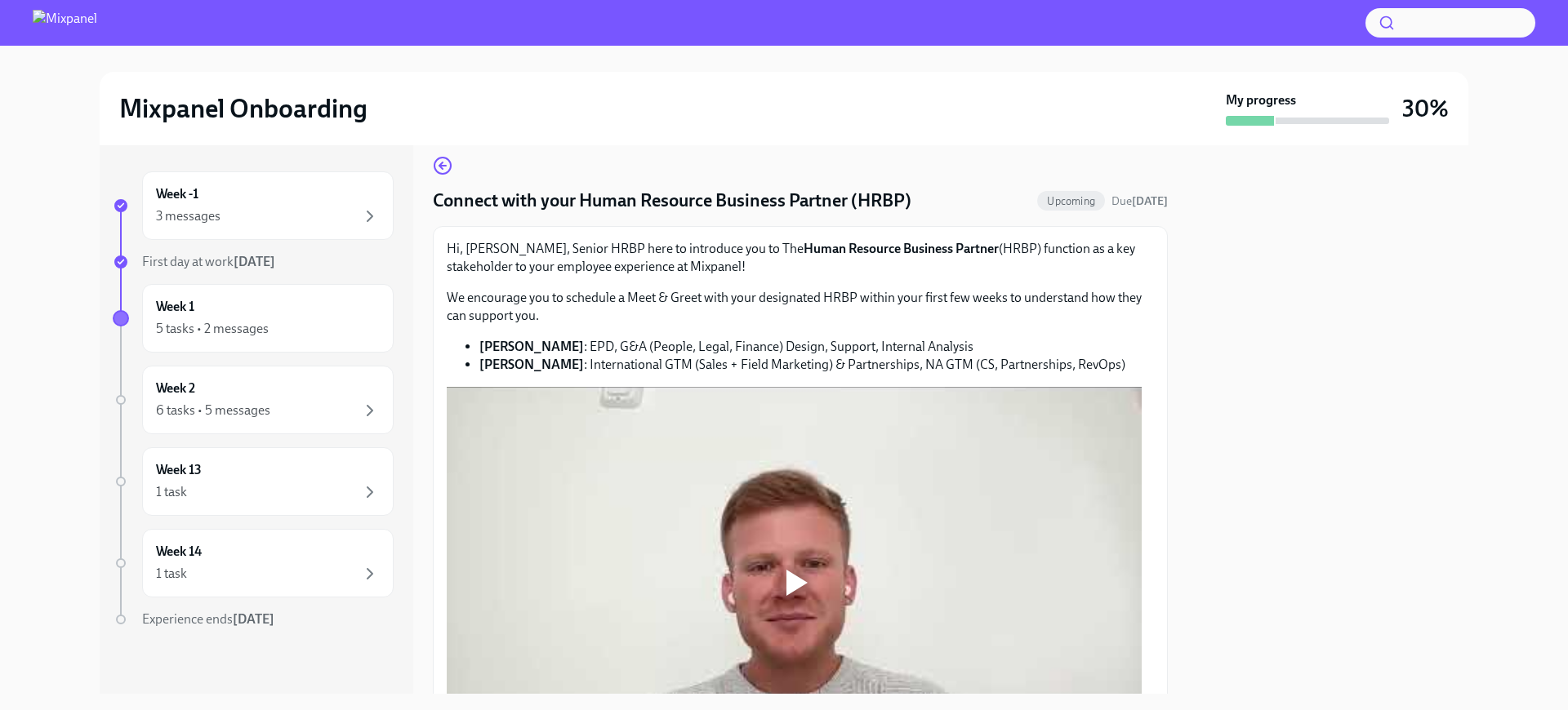
click at [806, 300] on p "We encourage you to schedule a Meet & Greet with your designated HRBP within yo…" at bounding box center [800, 307] width 707 height 36
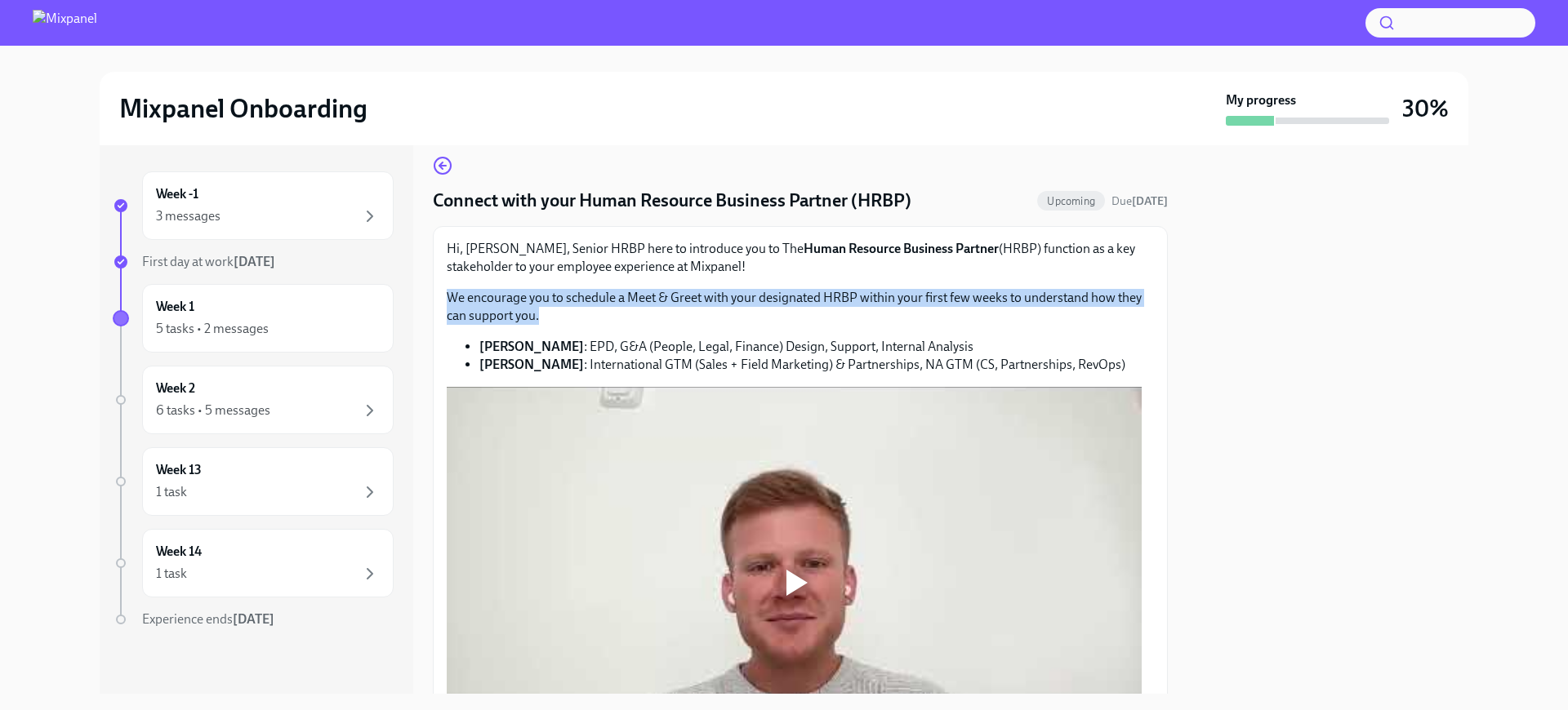
click at [806, 300] on p "We encourage you to schedule a Meet & Greet with your designated HRBP within yo…" at bounding box center [800, 307] width 707 height 36
click at [723, 293] on p "We encourage you to schedule a Meet & Greet with your designated HRBP within yo…" at bounding box center [800, 307] width 707 height 36
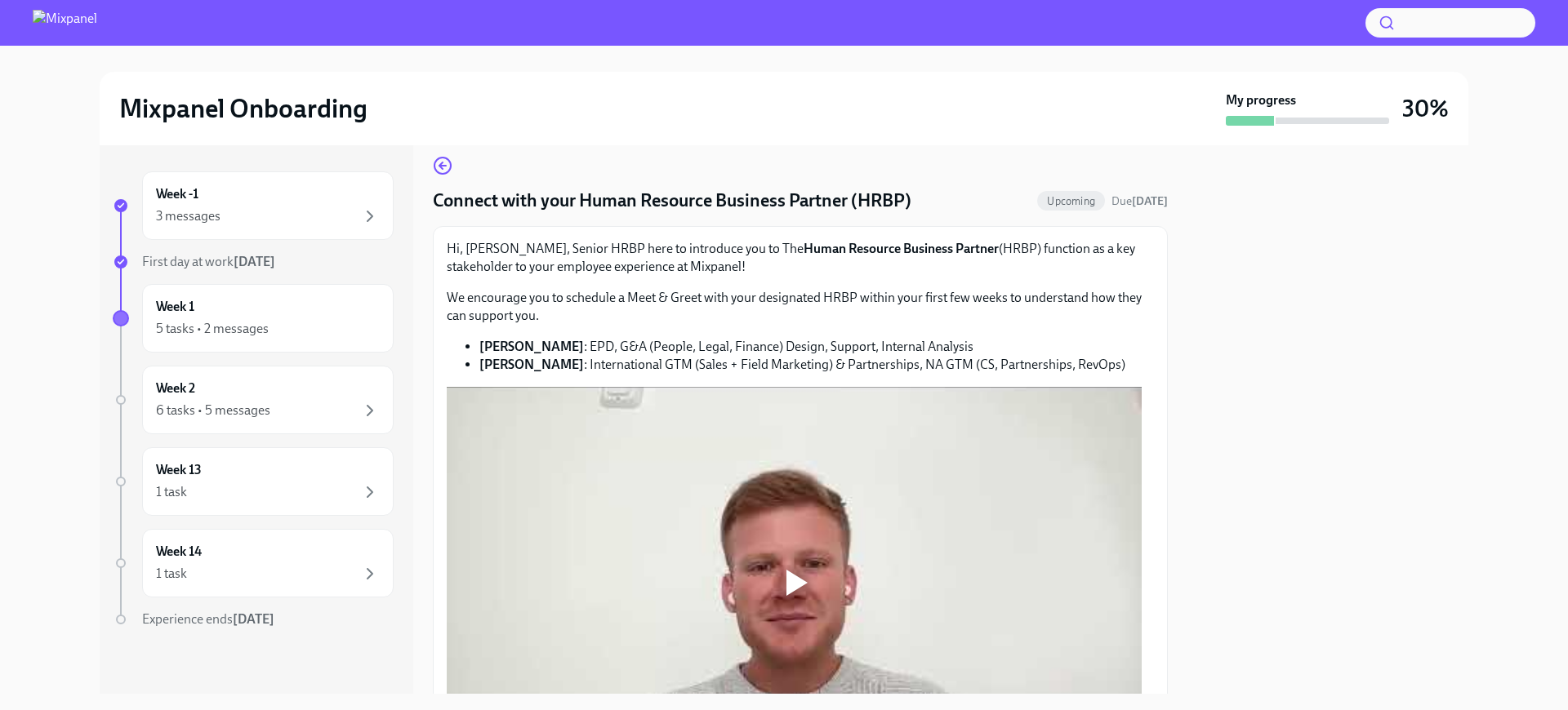
scroll to position [0, 0]
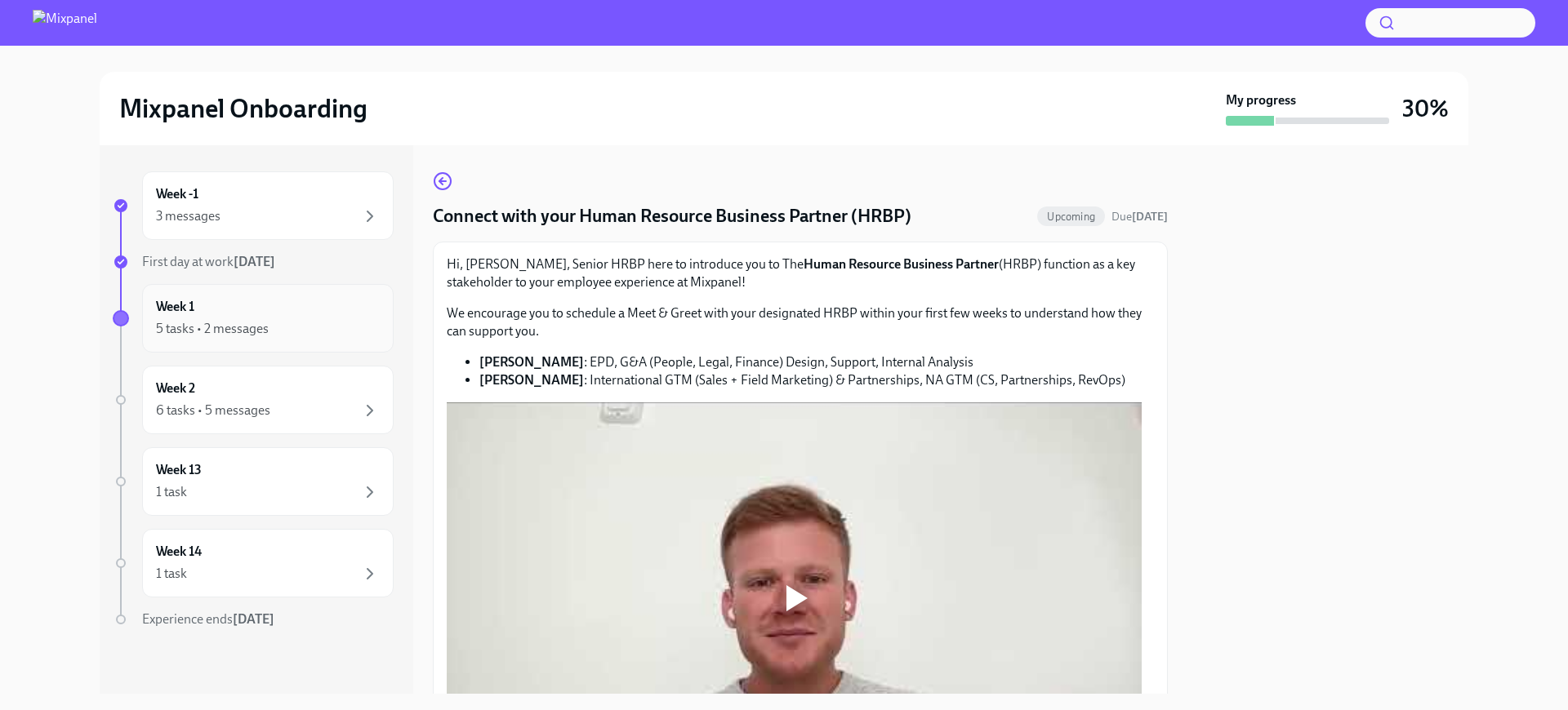
click at [286, 334] on div "5 tasks • 2 messages" at bounding box center [268, 329] width 224 height 20
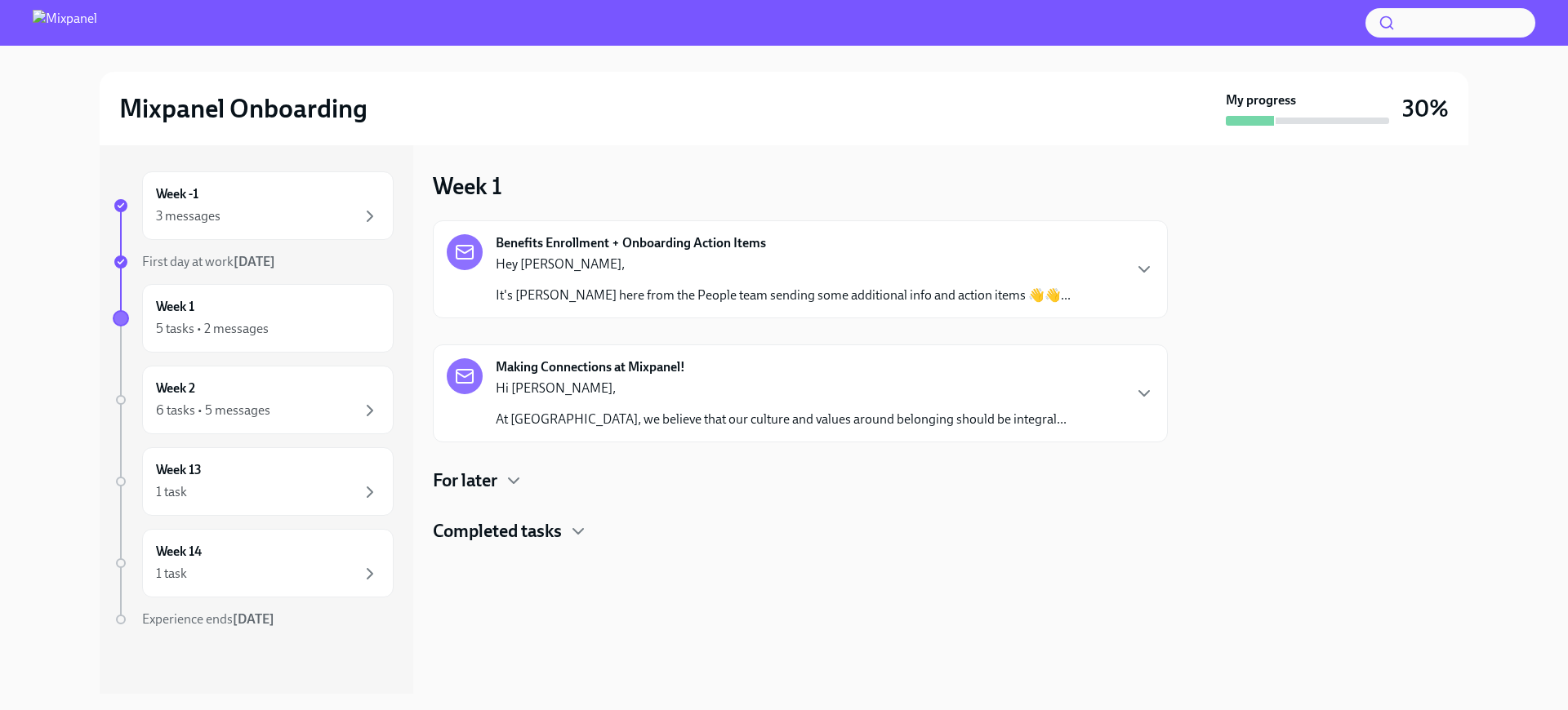
click at [812, 265] on p "Hey [PERSON_NAME]," at bounding box center [783, 265] width 575 height 18
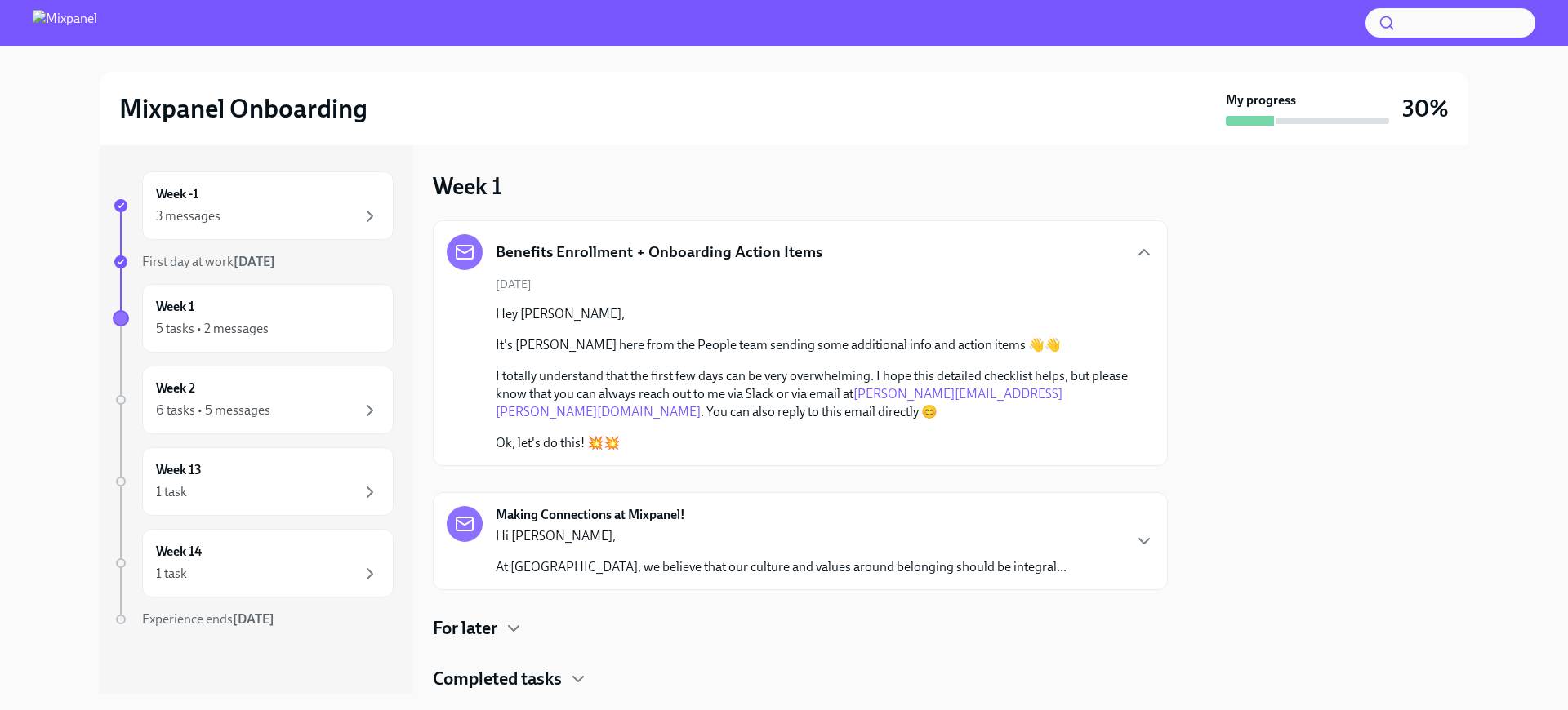
click at [722, 531] on p "Hi [PERSON_NAME]," at bounding box center [781, 537] width 571 height 18
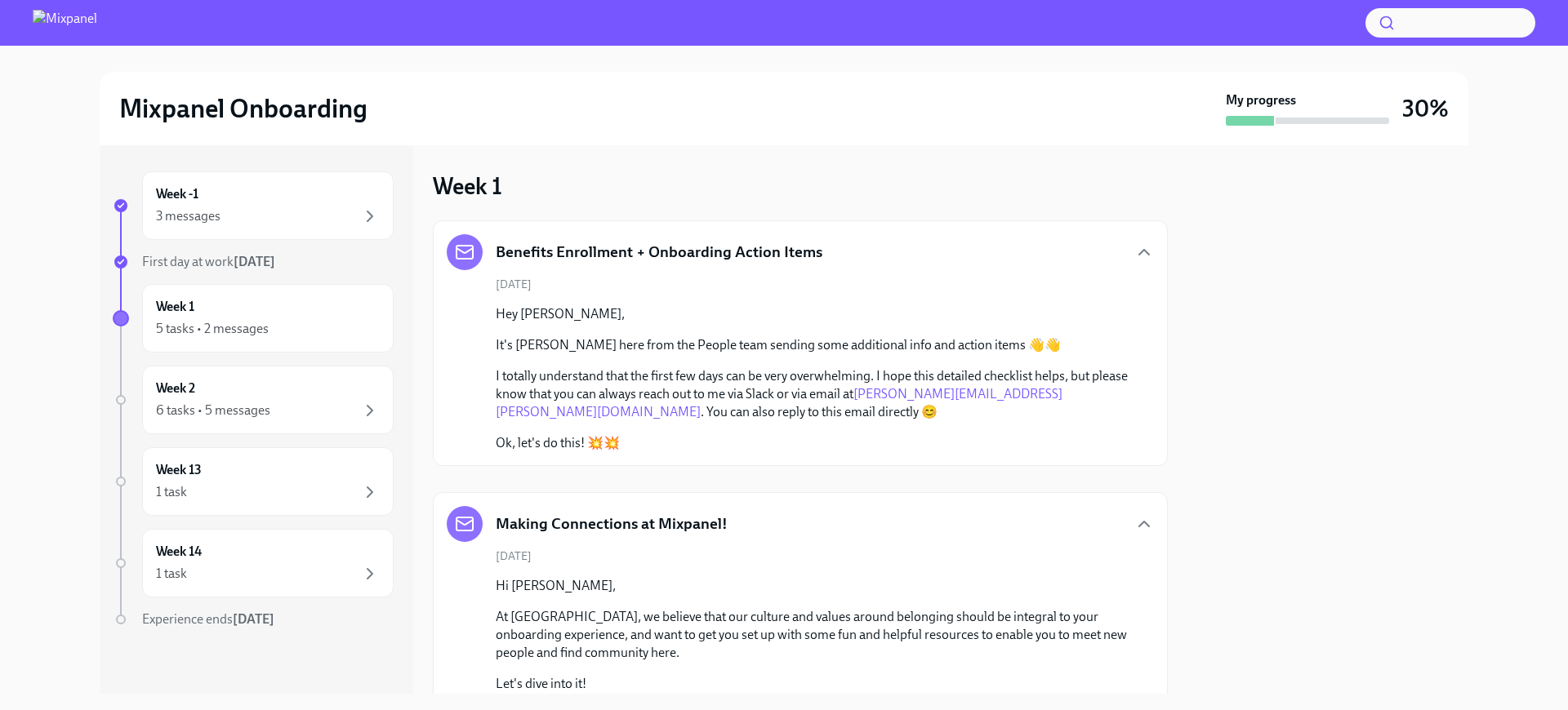
scroll to position [311, 0]
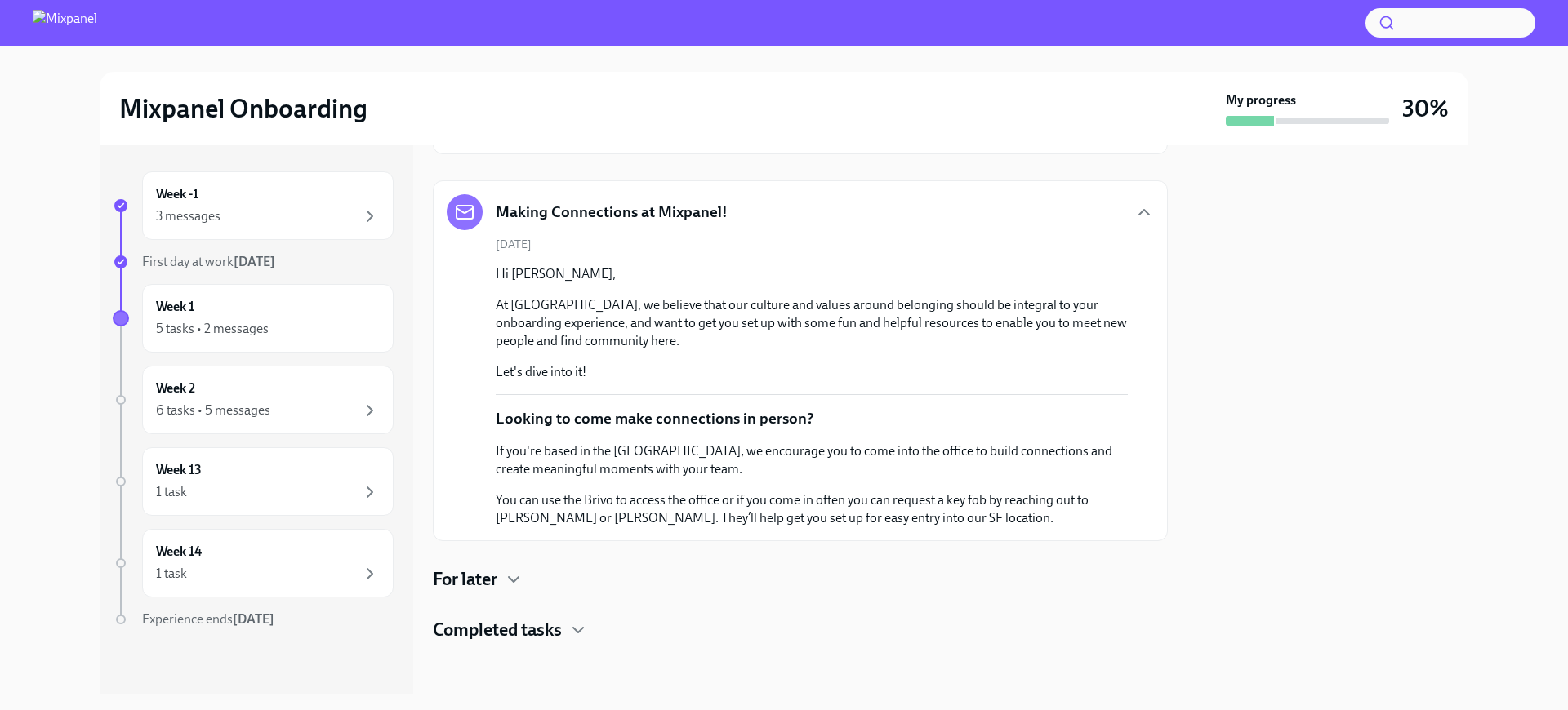
click at [506, 567] on div "For later" at bounding box center [800, 579] width 735 height 25
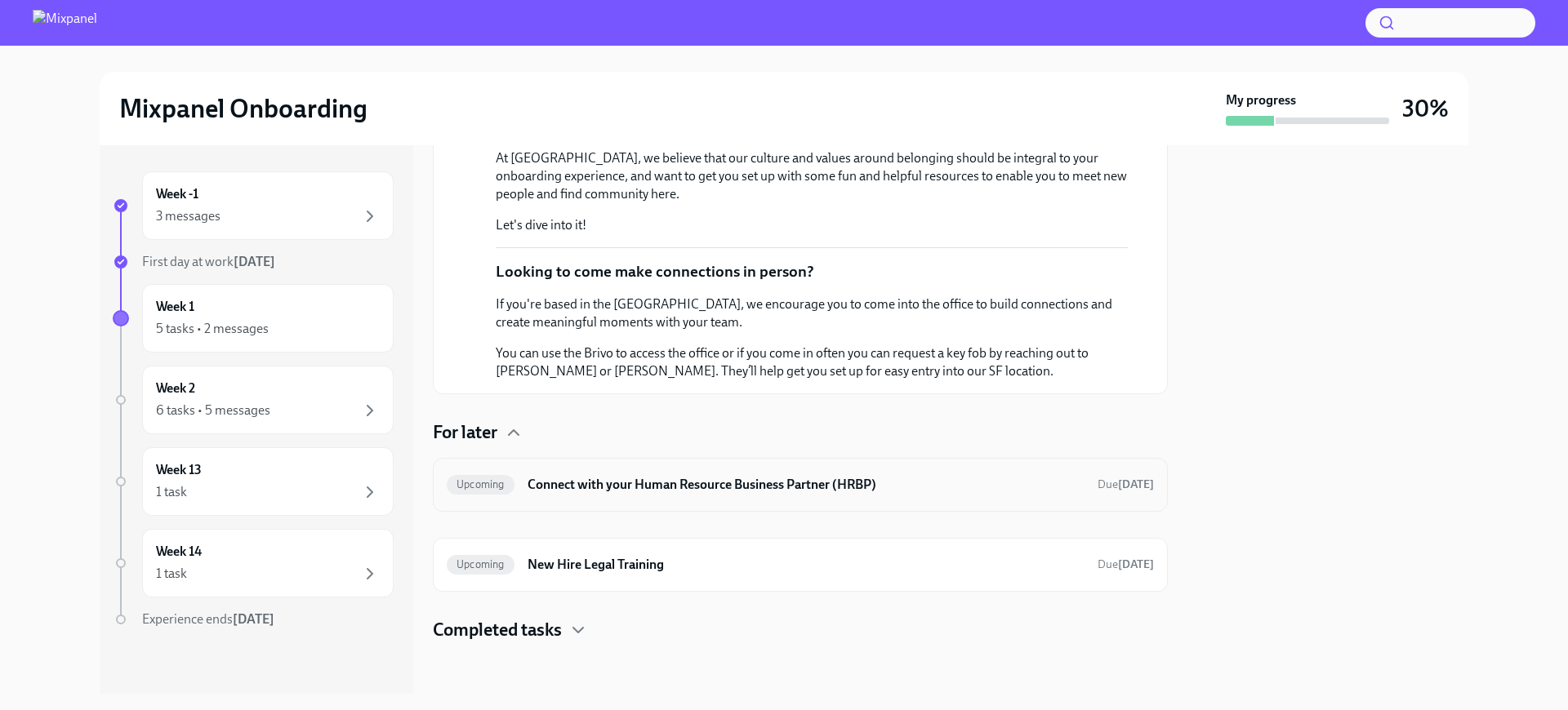
click at [621, 491] on h6 "Connect with your Human Resource Business Partner (HRBP)" at bounding box center [806, 485] width 557 height 18
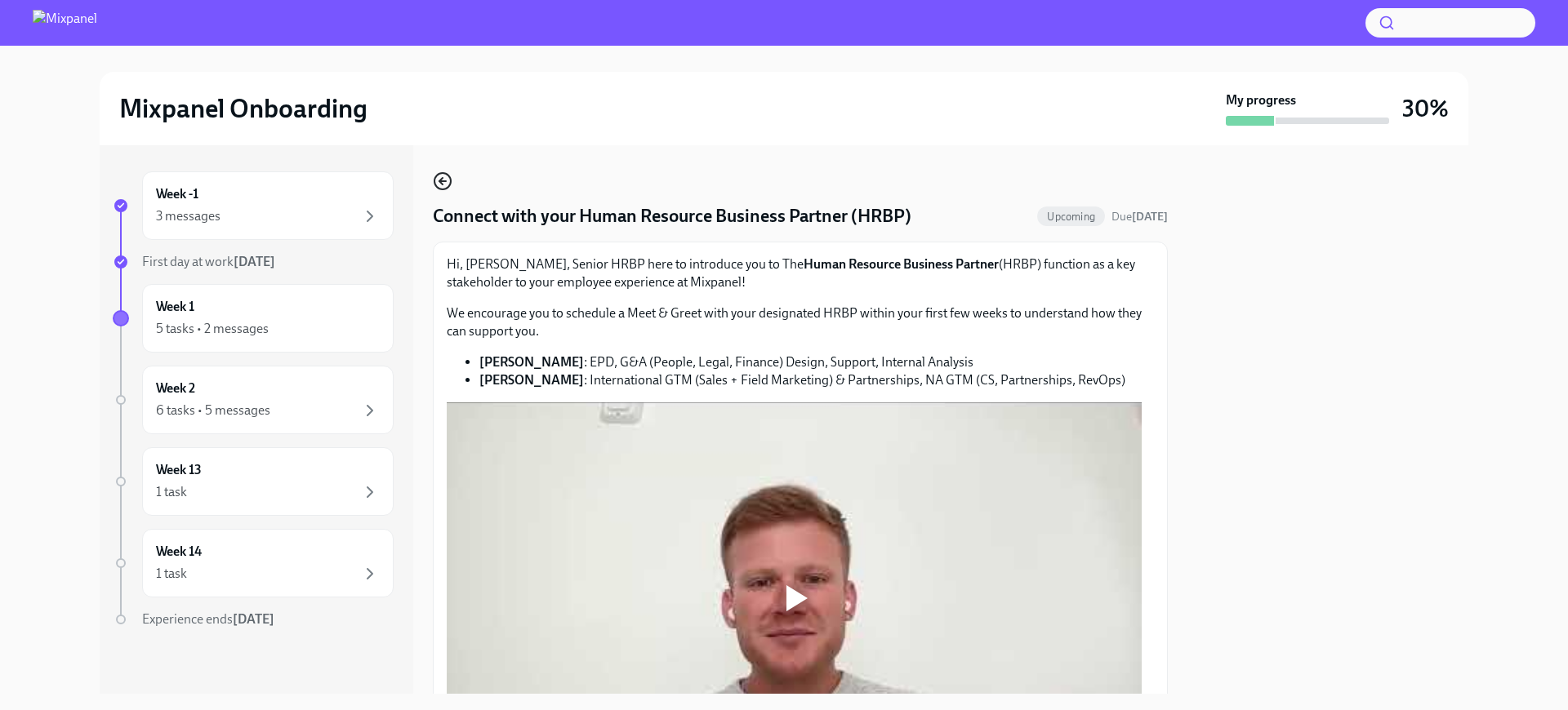
click at [443, 177] on icon "button" at bounding box center [442, 182] width 20 height 20
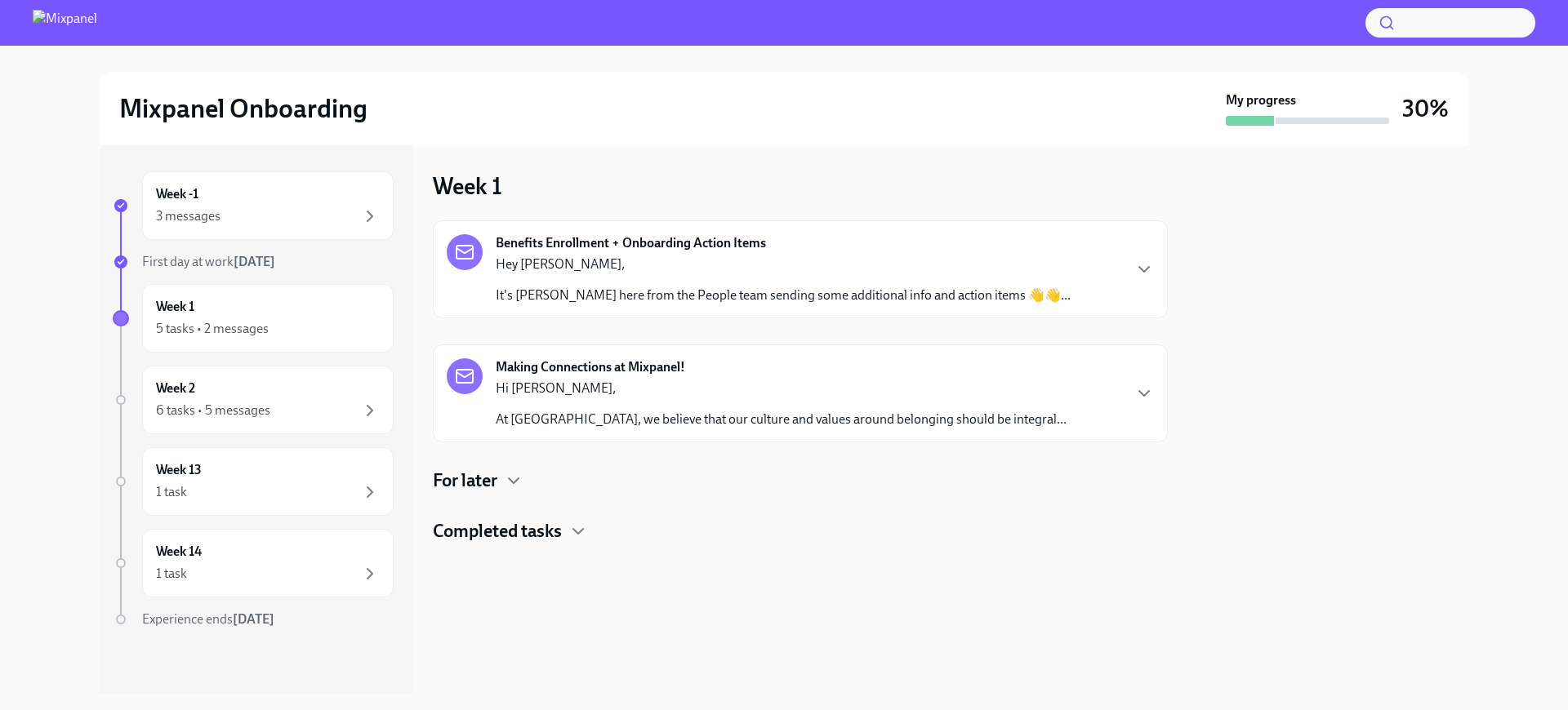
click at [523, 496] on div "Benefits Enrollment + Onboarding Action Items Hey [PERSON_NAME], It's [PERSON_N…" at bounding box center [800, 381] width 735 height 323
click at [505, 482] on icon "button" at bounding box center [514, 481] width 20 height 20
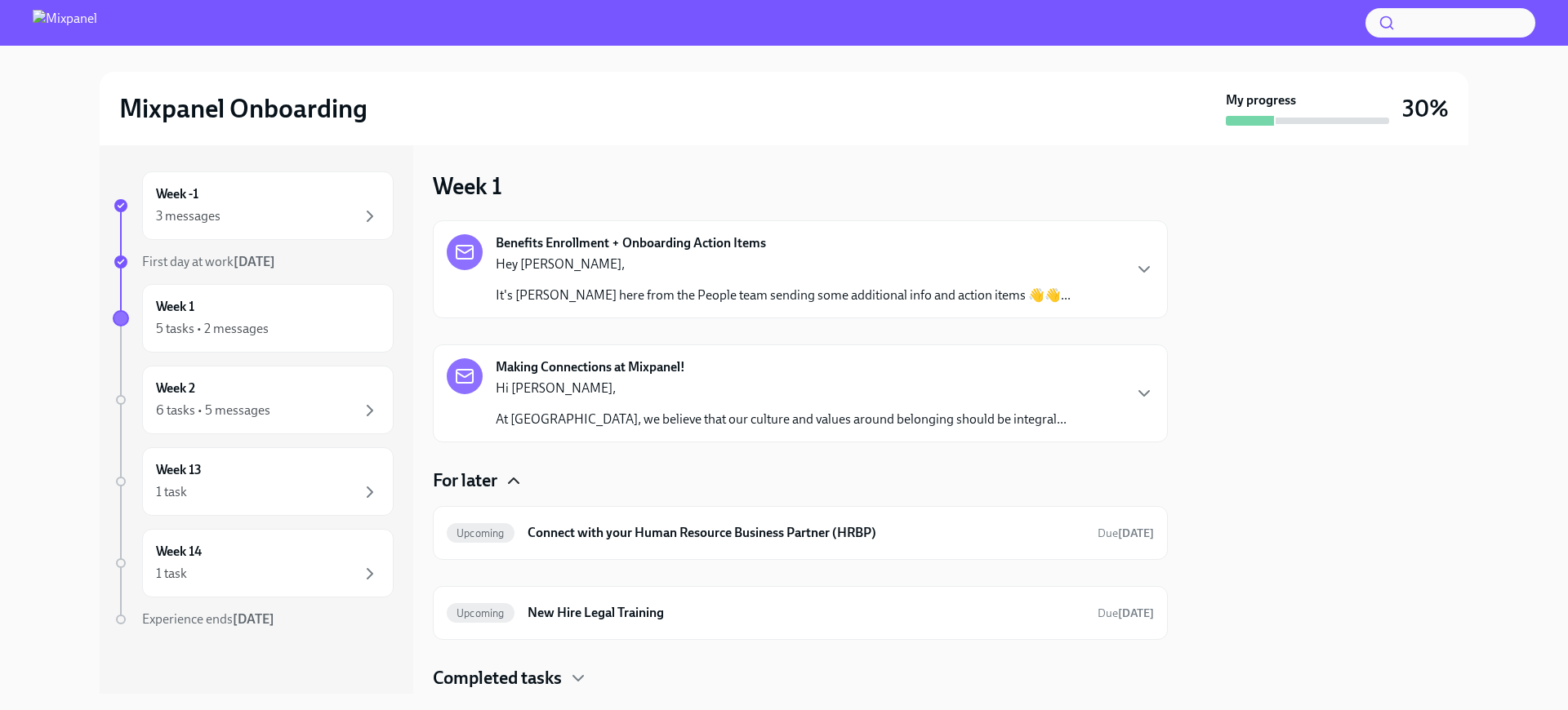
scroll to position [49, 0]
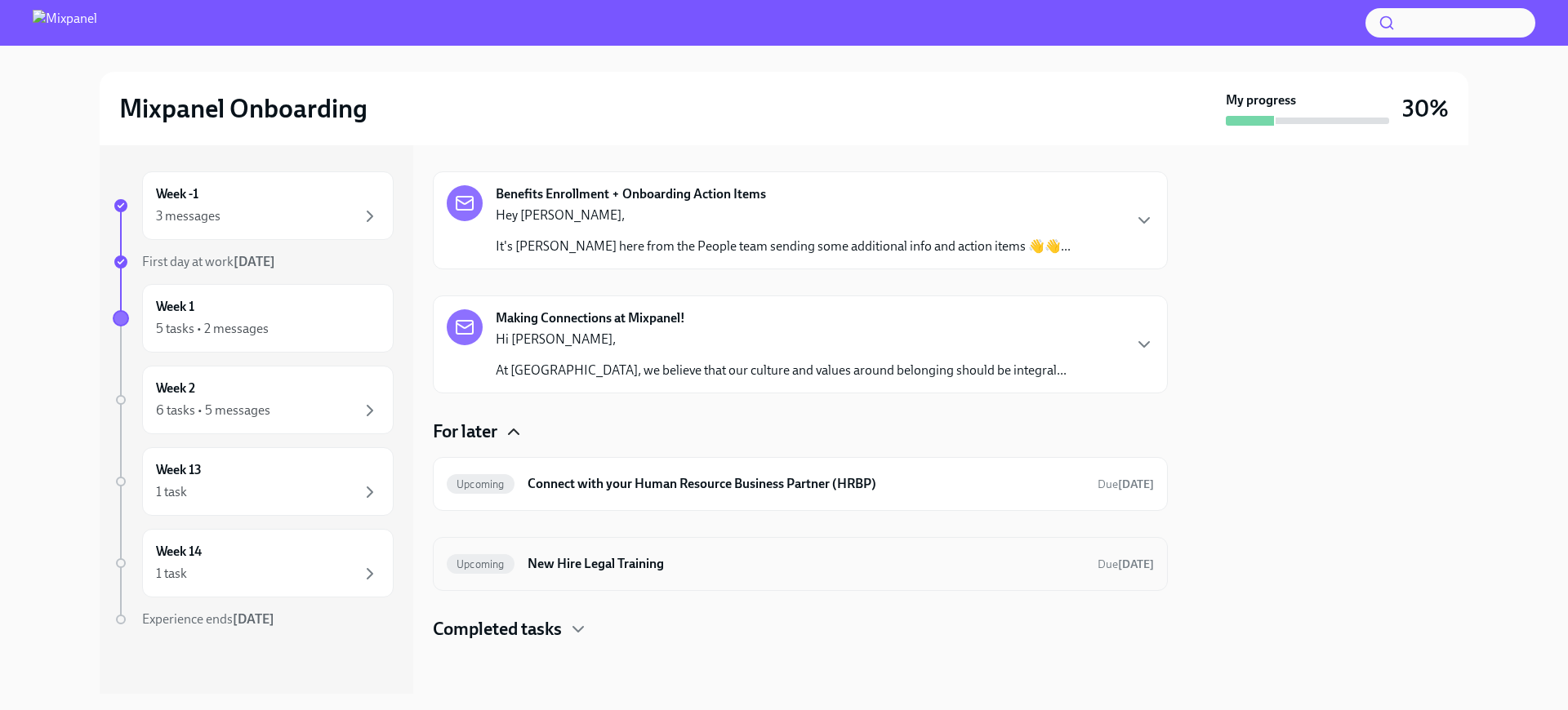
click at [686, 553] on div "Upcoming New Hire Legal Training Due [DATE]" at bounding box center [800, 564] width 707 height 26
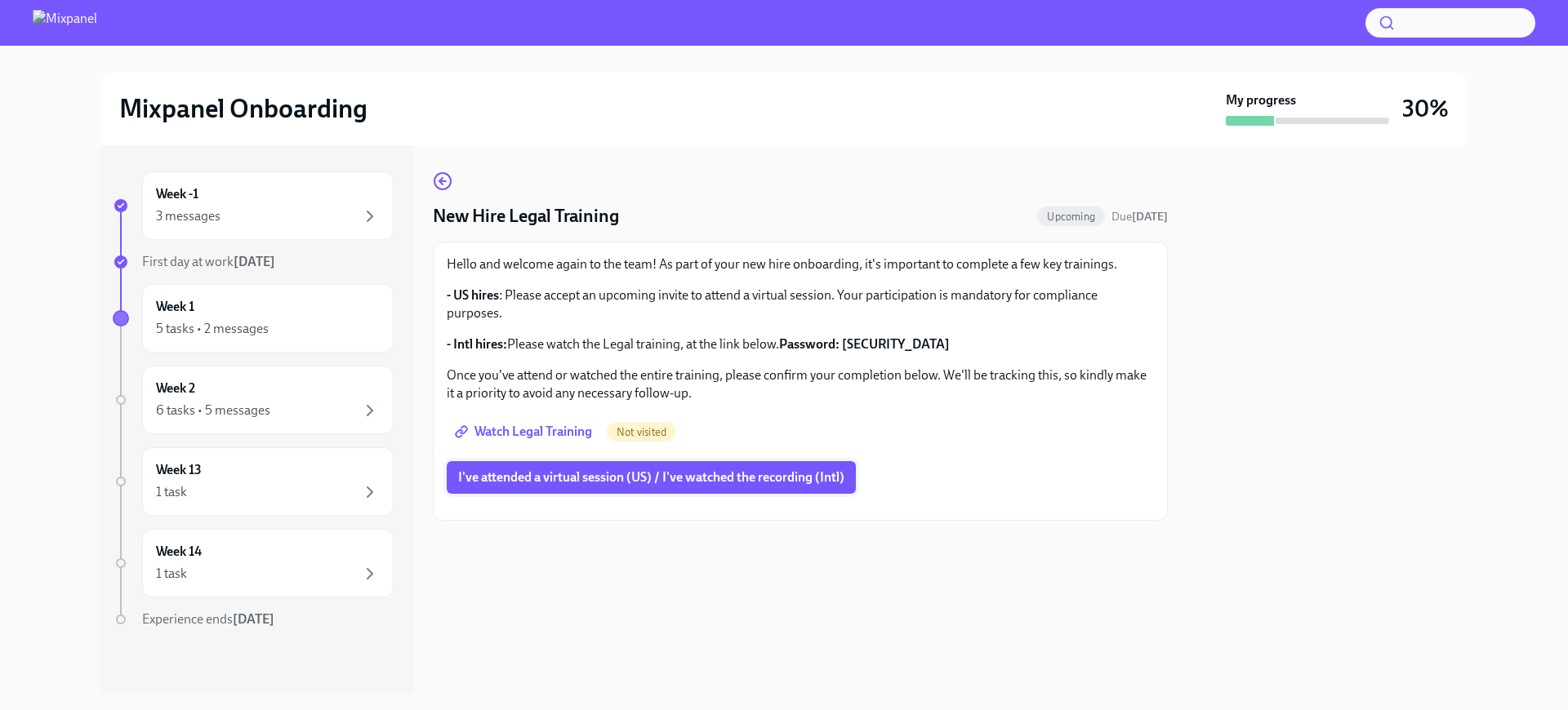
click at [696, 481] on span "I've attended a virtual session (US) / I've watched the recording (Intl)" at bounding box center [651, 477] width 386 height 16
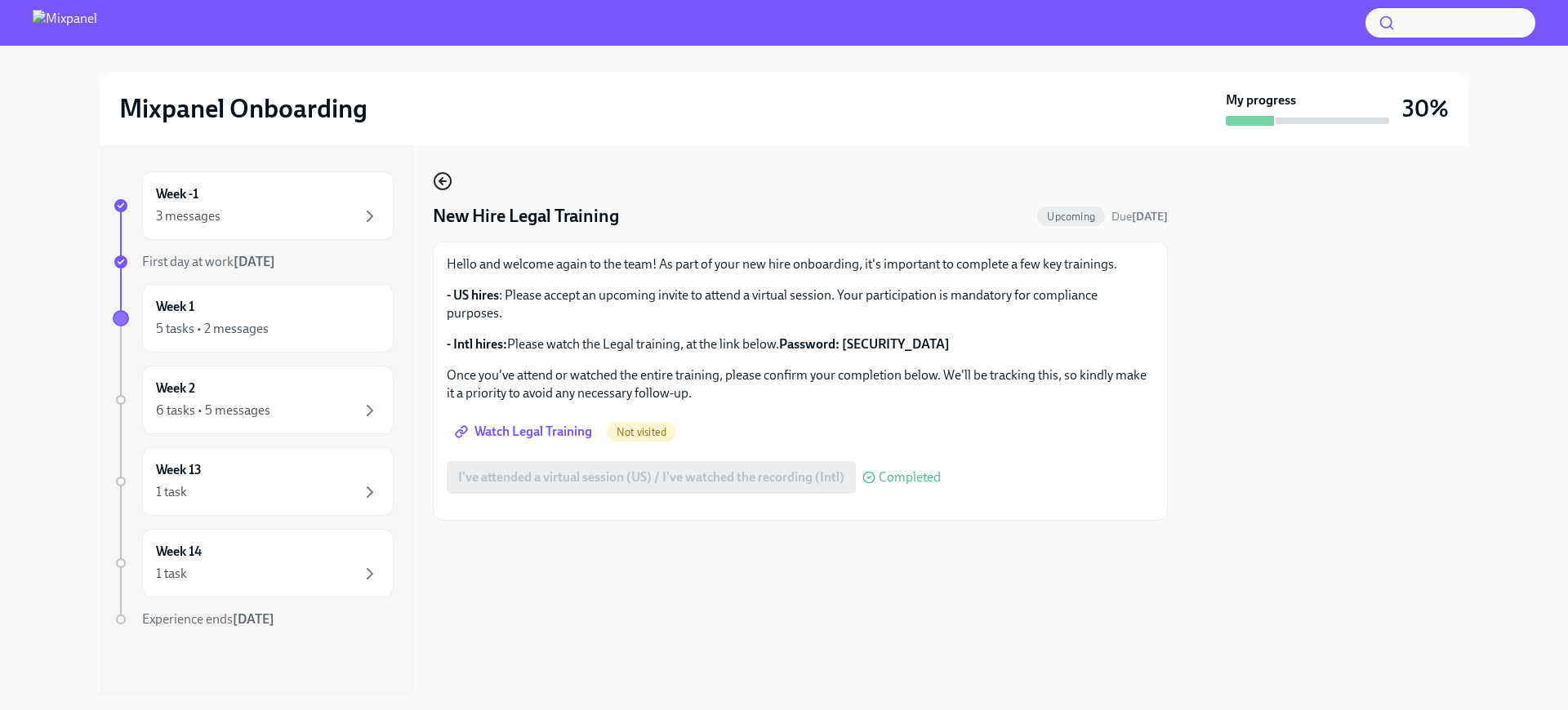
click at [442, 191] on div "New Hire Legal Training Upcoming Due [DATE] Hello and welcome again to the team…" at bounding box center [800, 346] width 735 height 349
click at [445, 185] on icon "button" at bounding box center [442, 182] width 20 height 20
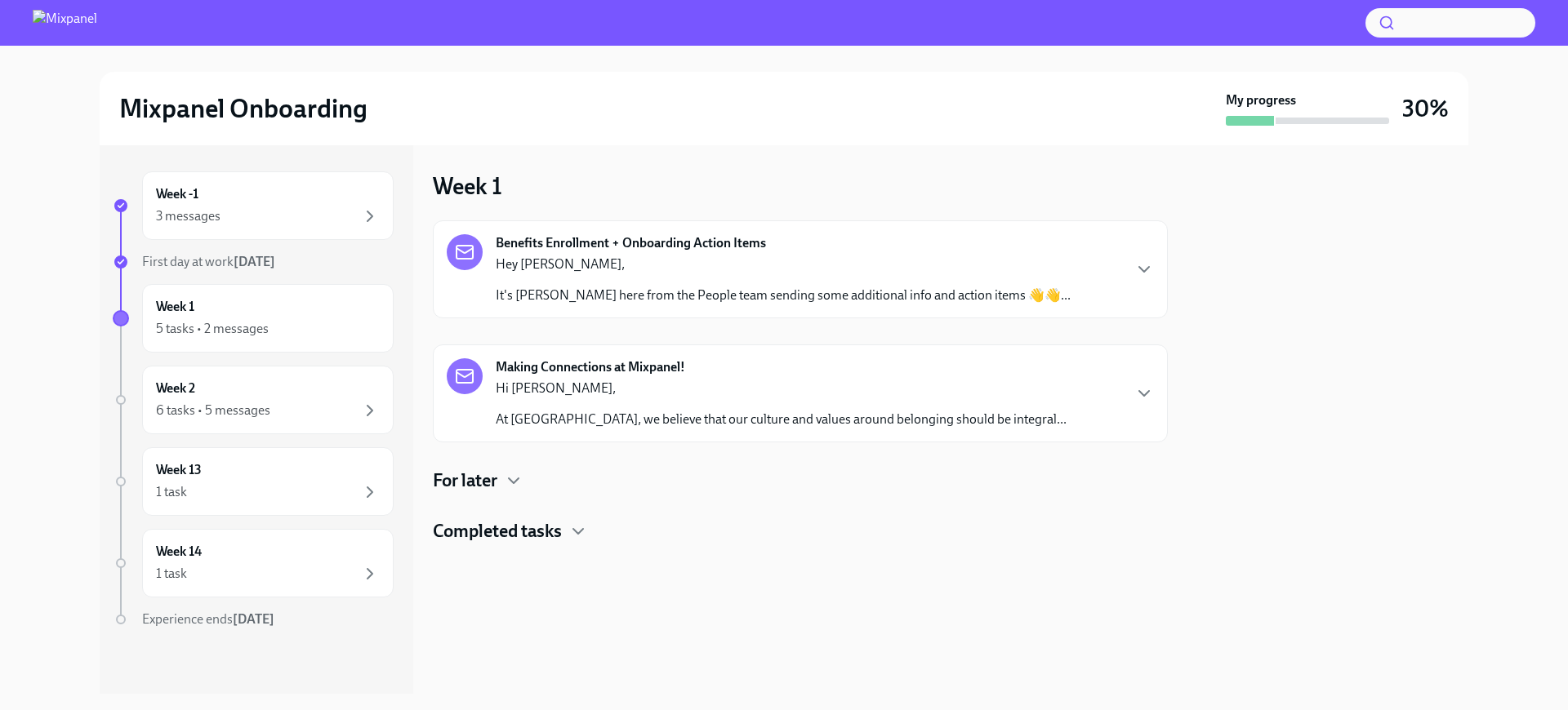
click at [542, 519] on h4 "Completed tasks" at bounding box center [497, 532] width 129 height 25
click at [483, 477] on h4 "For later" at bounding box center [465, 481] width 64 height 25
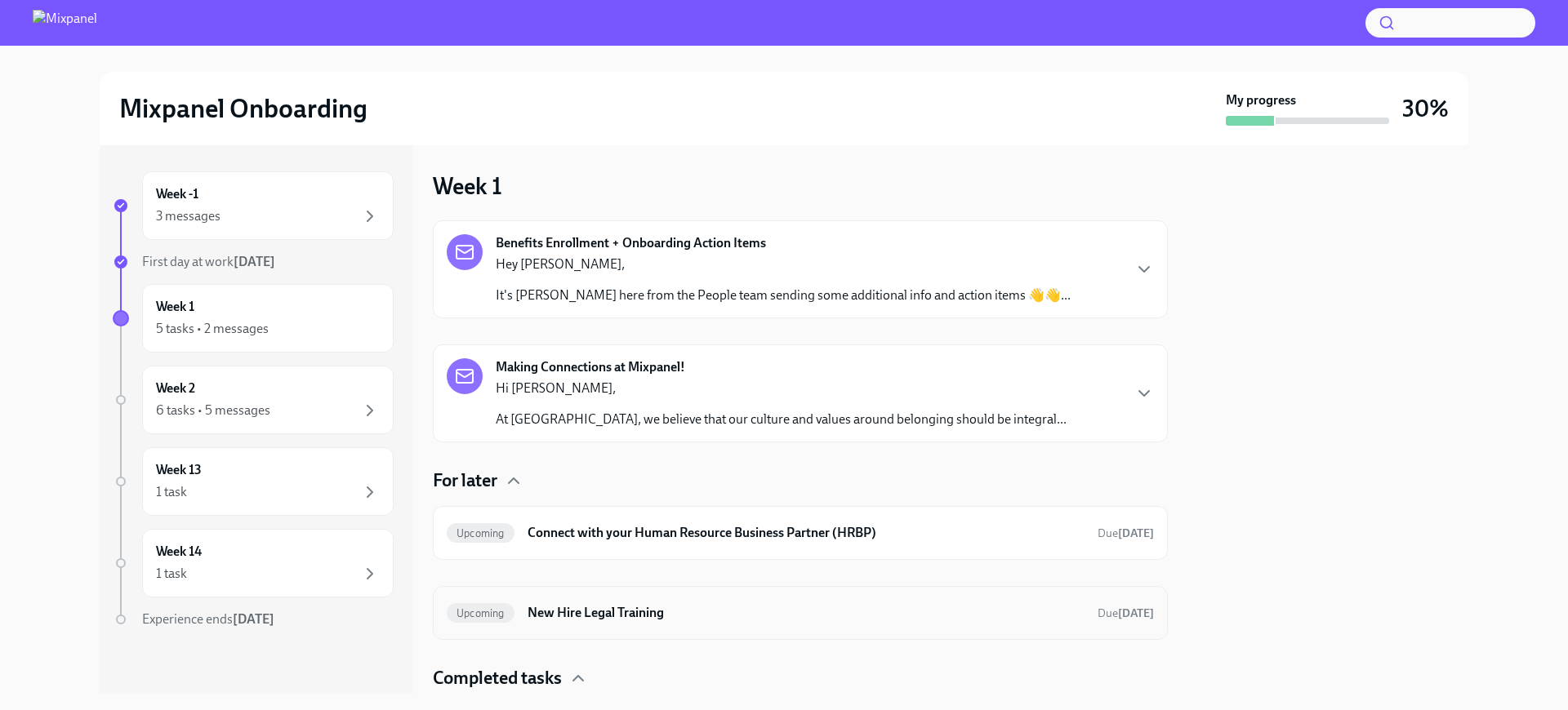
click at [645, 631] on div "Upcoming New Hire Legal Training Due [DATE]" at bounding box center [800, 613] width 735 height 54
click at [606, 592] on div "Upcoming New Hire Legal Training Due [DATE]" at bounding box center [800, 613] width 735 height 54
click at [641, 606] on h6 "New Hire Legal Training" at bounding box center [806, 613] width 557 height 18
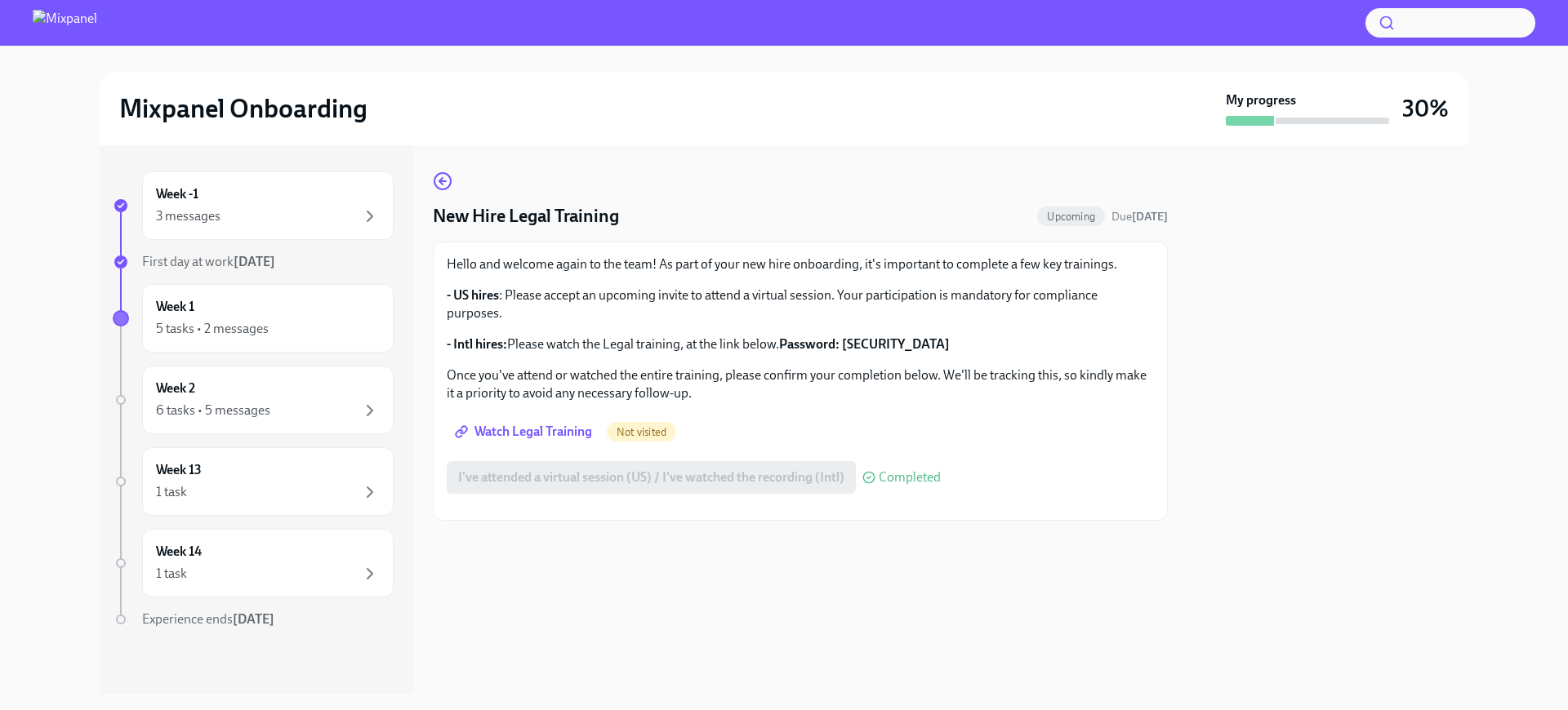
click at [438, 162] on div "New Hire Legal Training Upcoming Due [DATE] Hello and welcome again to the team…" at bounding box center [800, 419] width 735 height 548
click at [442, 177] on icon "button" at bounding box center [442, 182] width 20 height 20
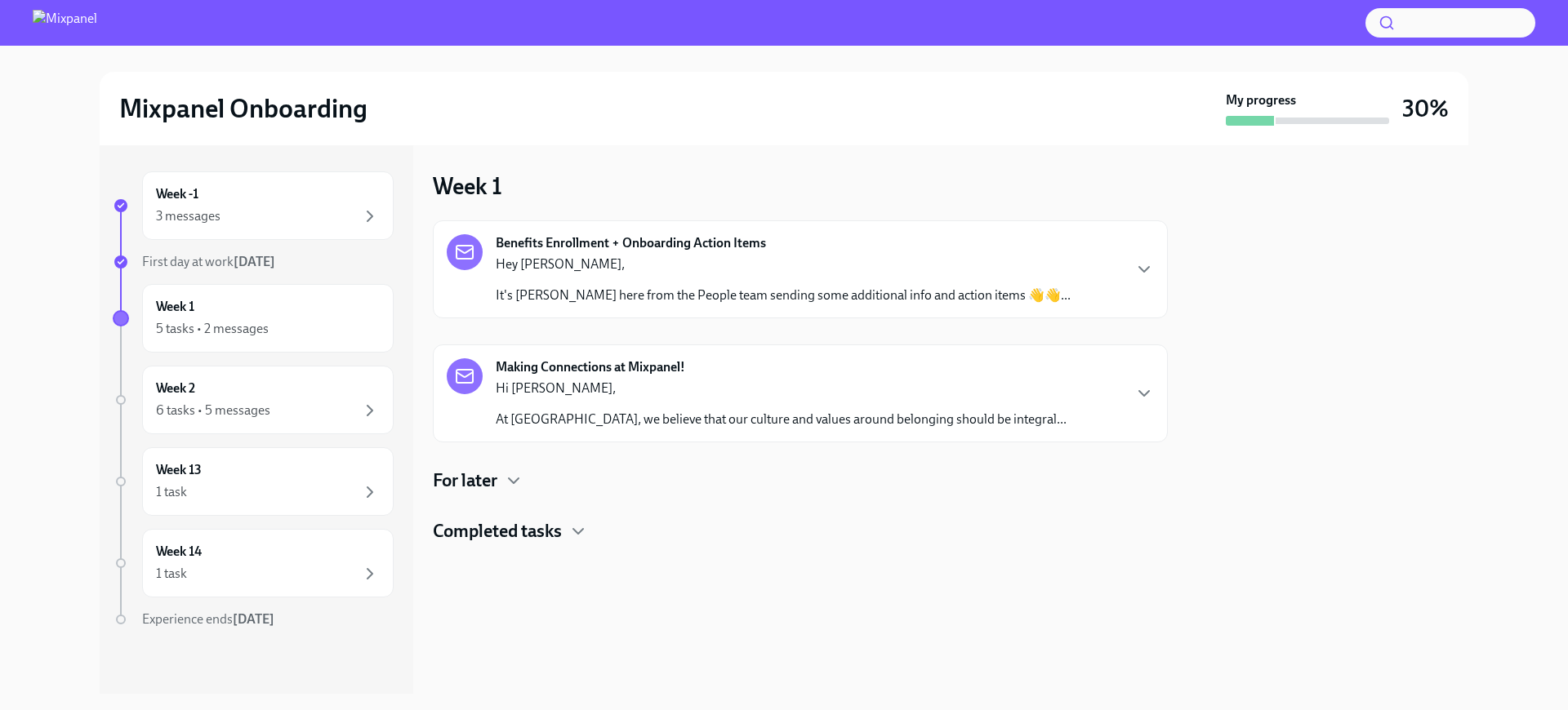
click at [485, 486] on h4 "For later" at bounding box center [465, 481] width 64 height 25
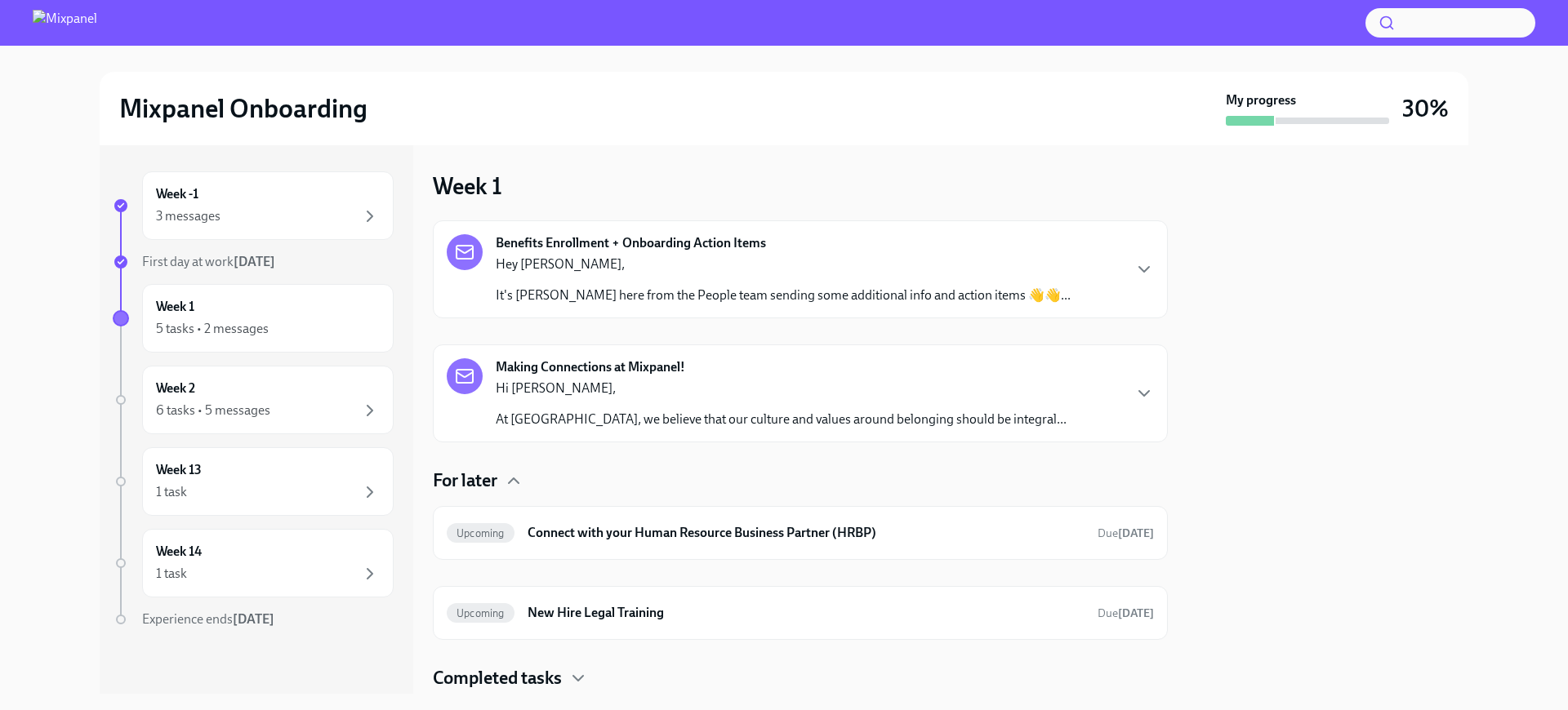
click at [485, 486] on h4 "For later" at bounding box center [465, 481] width 64 height 25
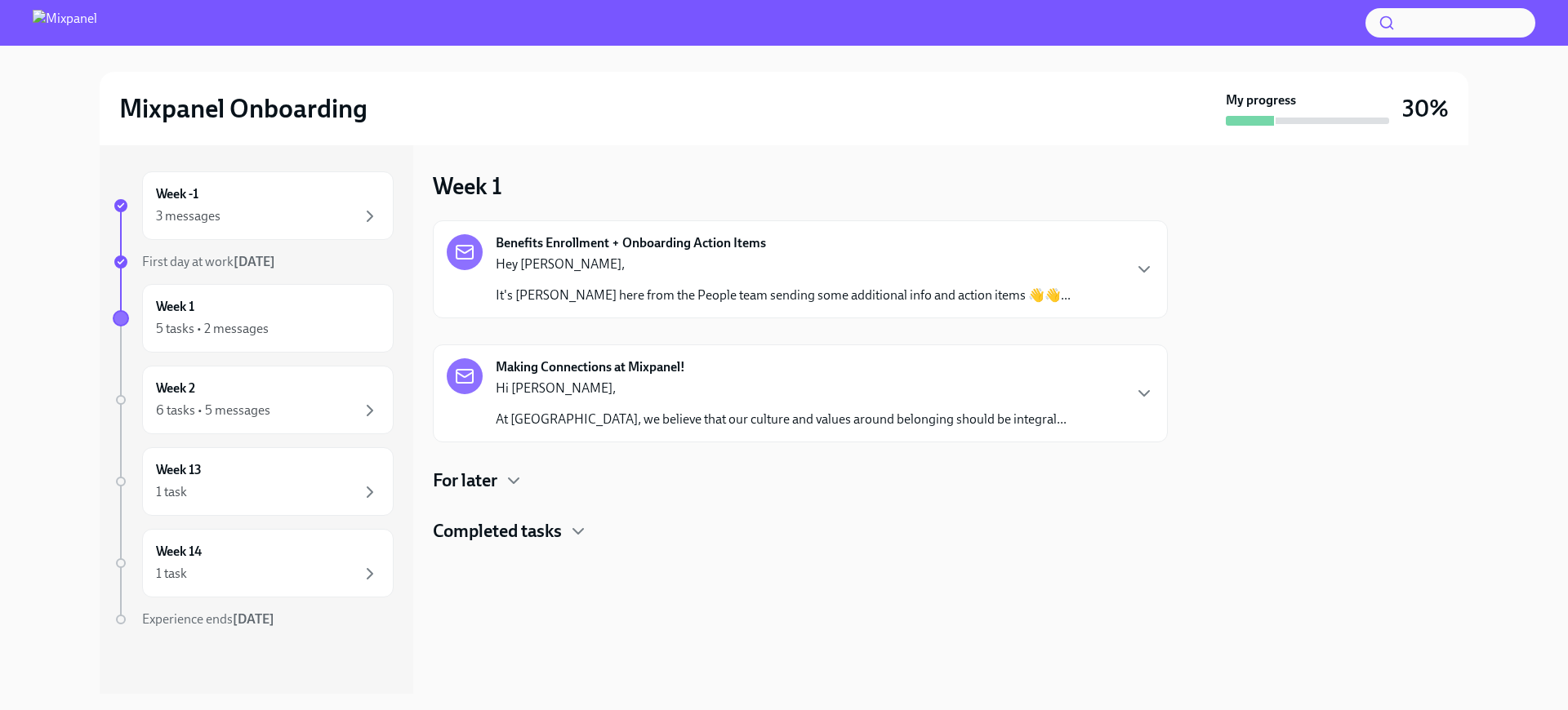
click at [578, 383] on p "Hi [PERSON_NAME]," at bounding box center [781, 389] width 571 height 18
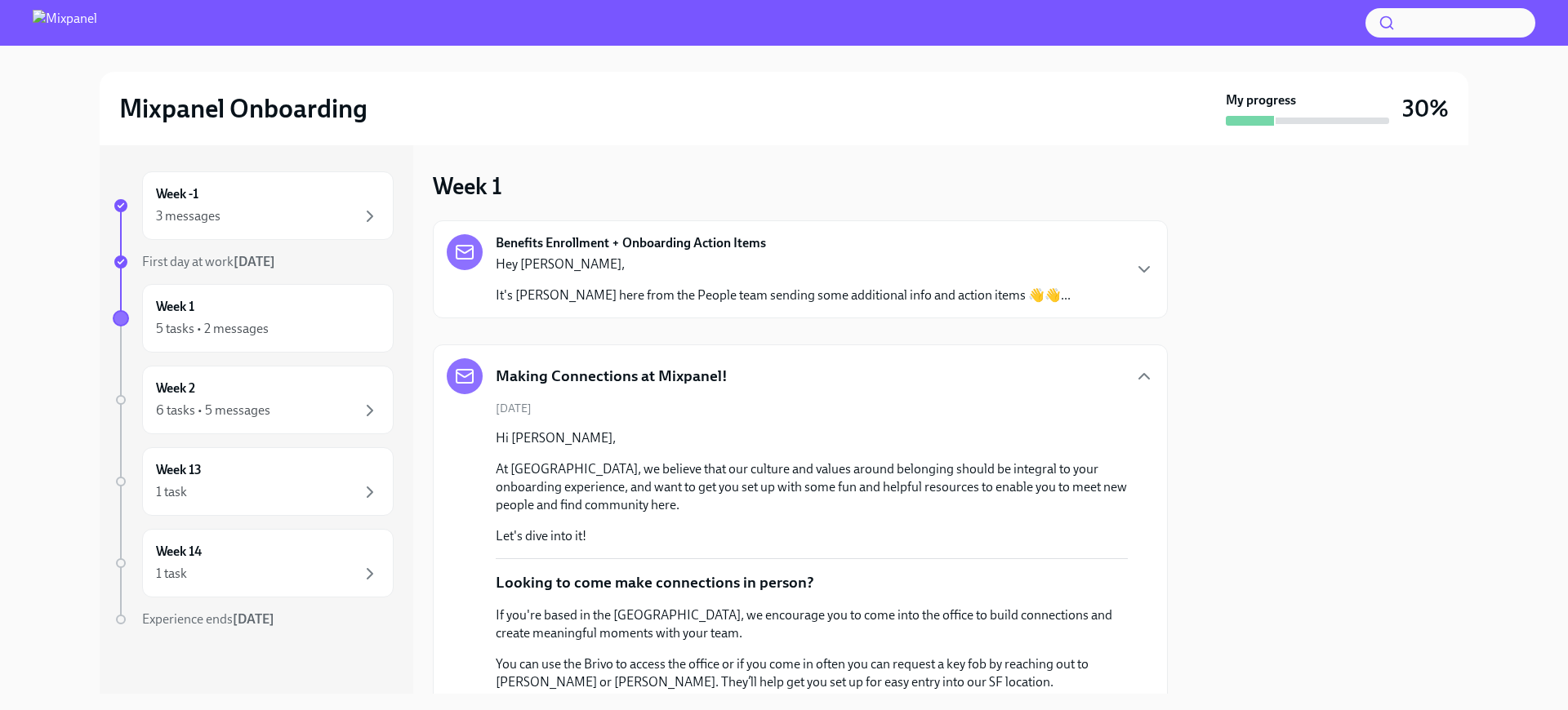
click at [570, 279] on div "Hey [PERSON_NAME], It's [PERSON_NAME] here from the People team sending some ad…" at bounding box center [783, 280] width 575 height 49
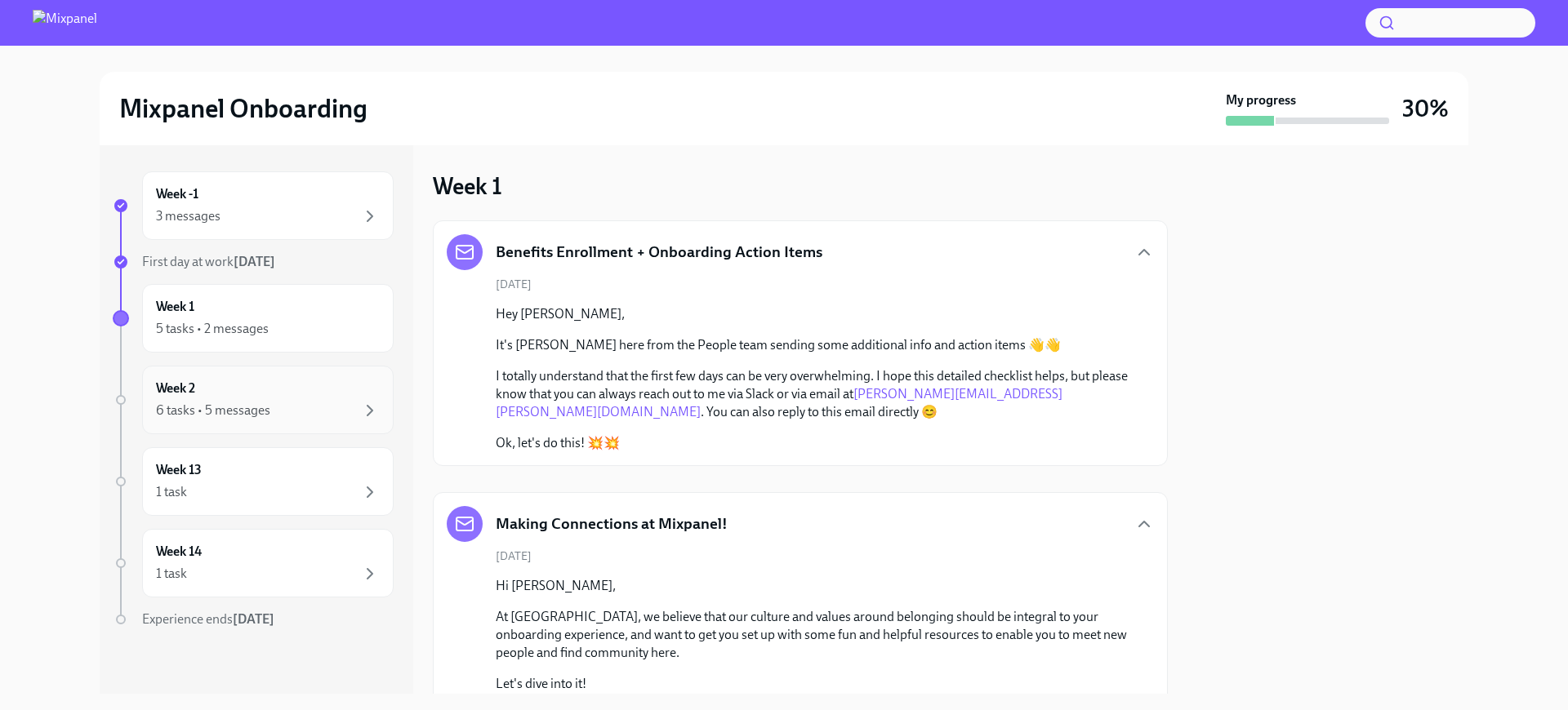
click at [319, 425] on div "Week 2 6 tasks • 5 messages" at bounding box center [268, 399] width 252 height 68
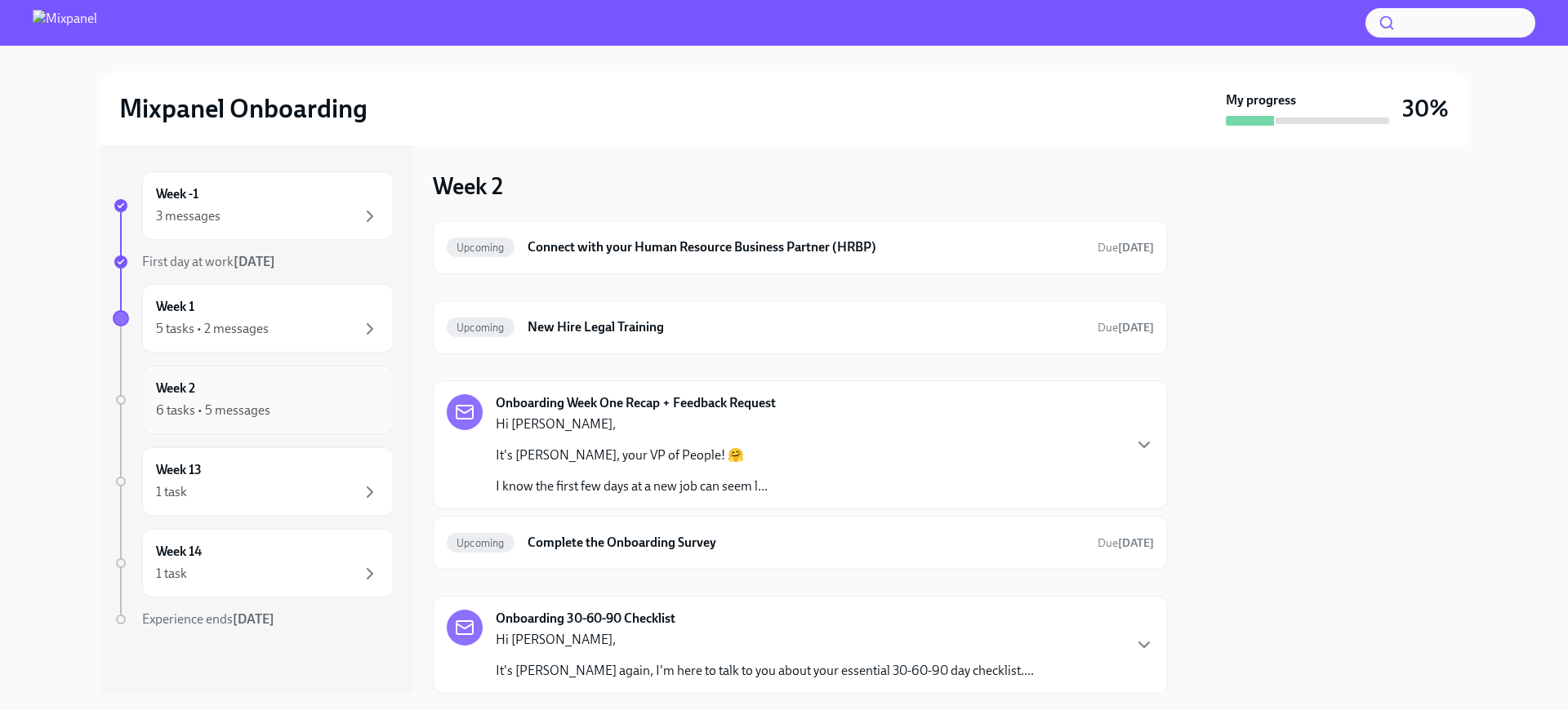
click at [244, 408] on div "6 tasks • 5 messages" at bounding box center [213, 411] width 114 height 18
click at [300, 321] on div "5 tasks • 2 messages" at bounding box center [268, 329] width 224 height 20
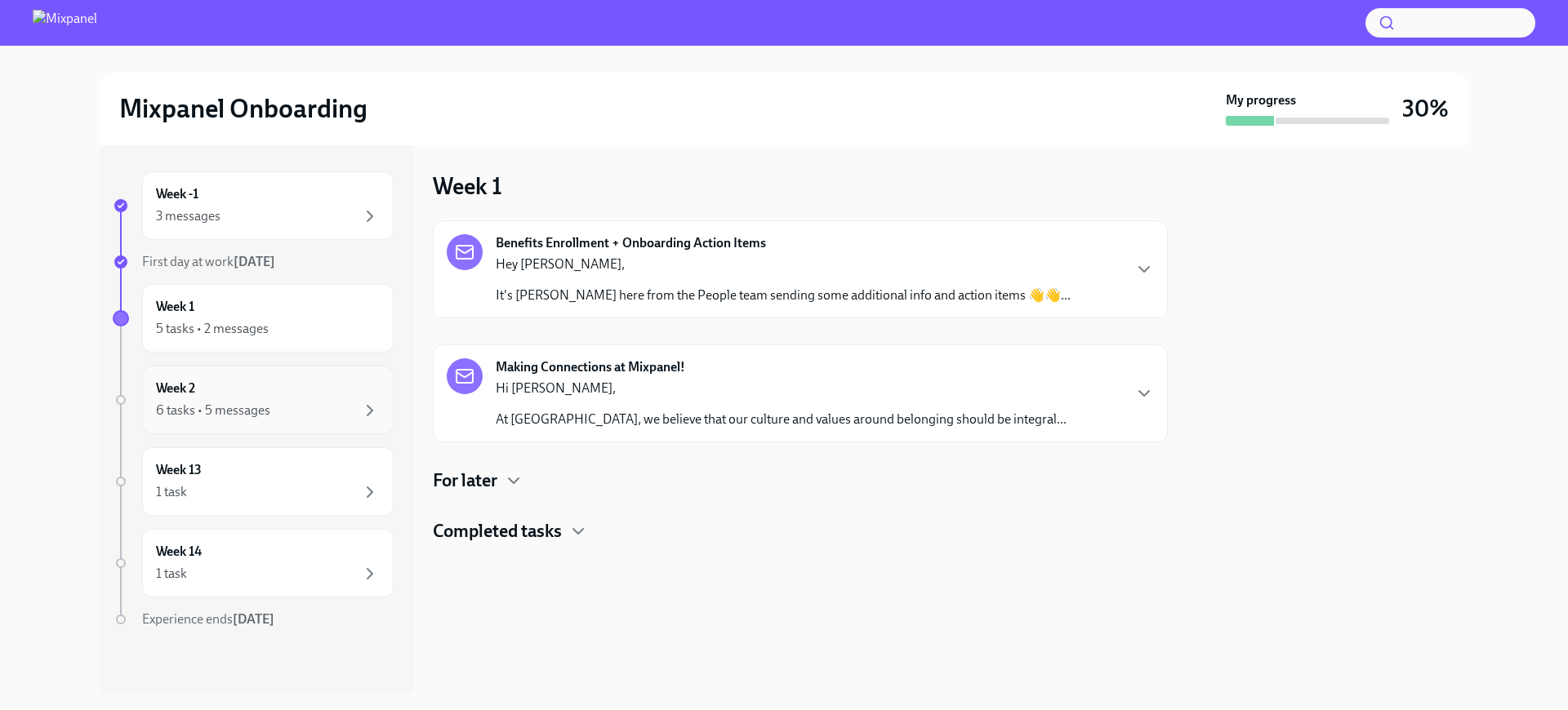
click at [301, 408] on div "6 tasks • 5 messages" at bounding box center [268, 411] width 224 height 20
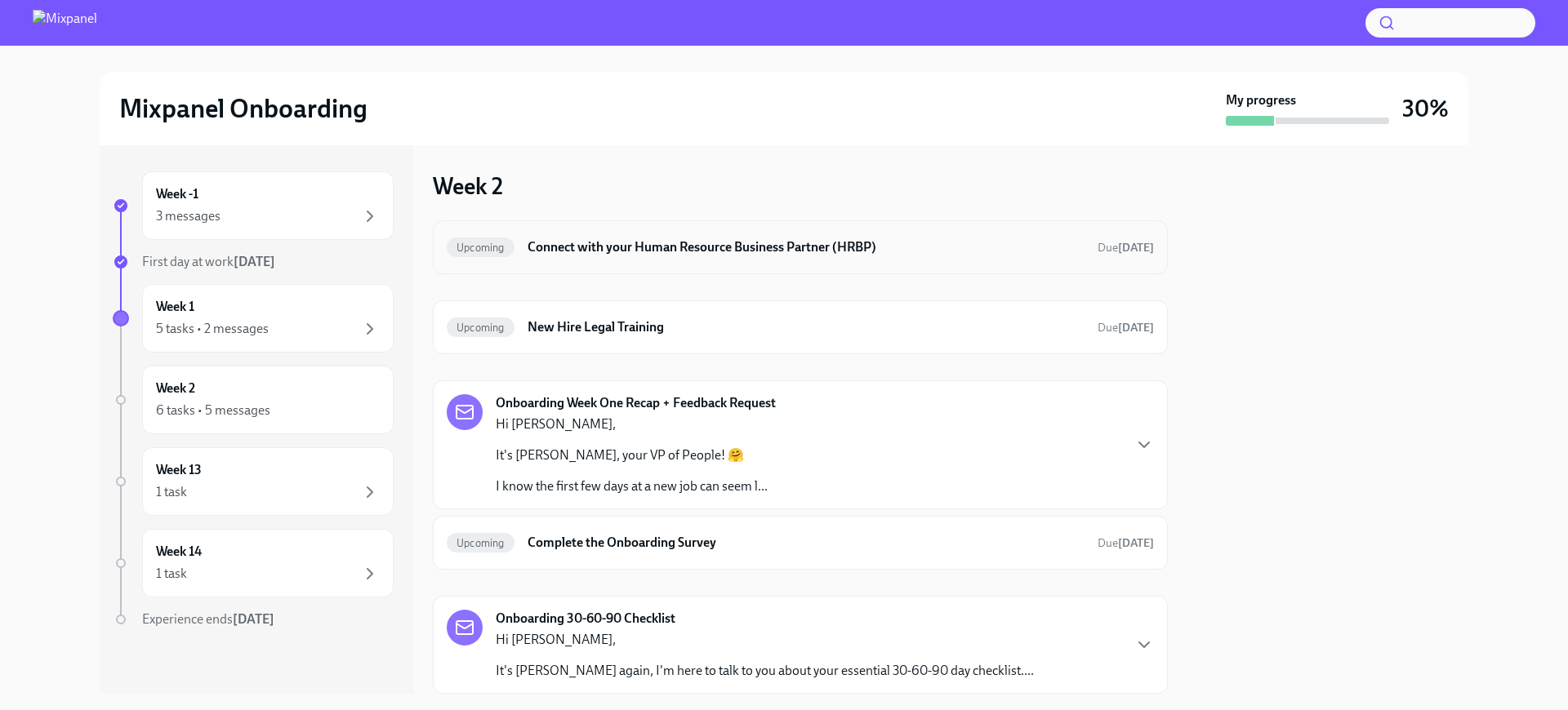
click at [701, 246] on h6 "Connect with your Human Resource Business Partner (HRBP)" at bounding box center [806, 247] width 557 height 18
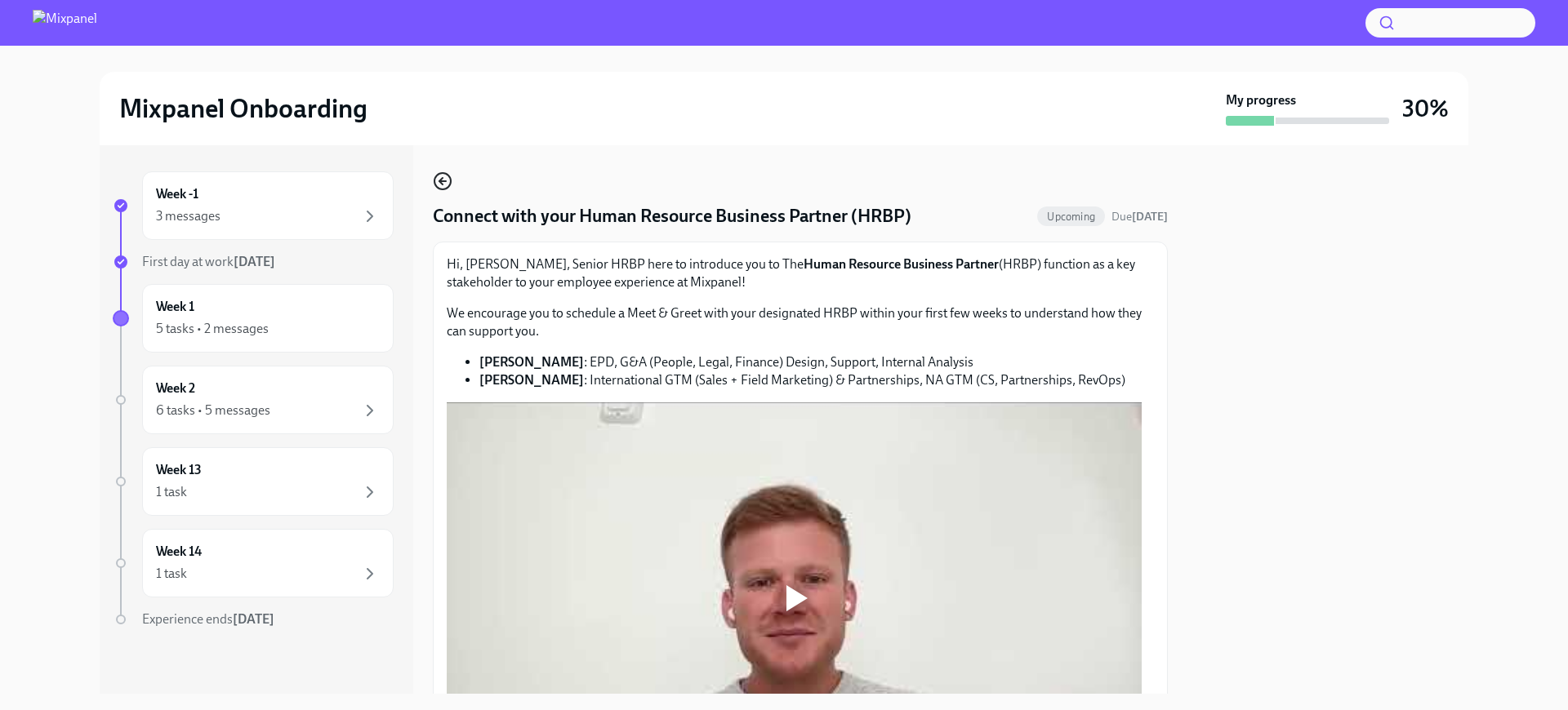
click at [444, 179] on icon "button" at bounding box center [442, 182] width 20 height 20
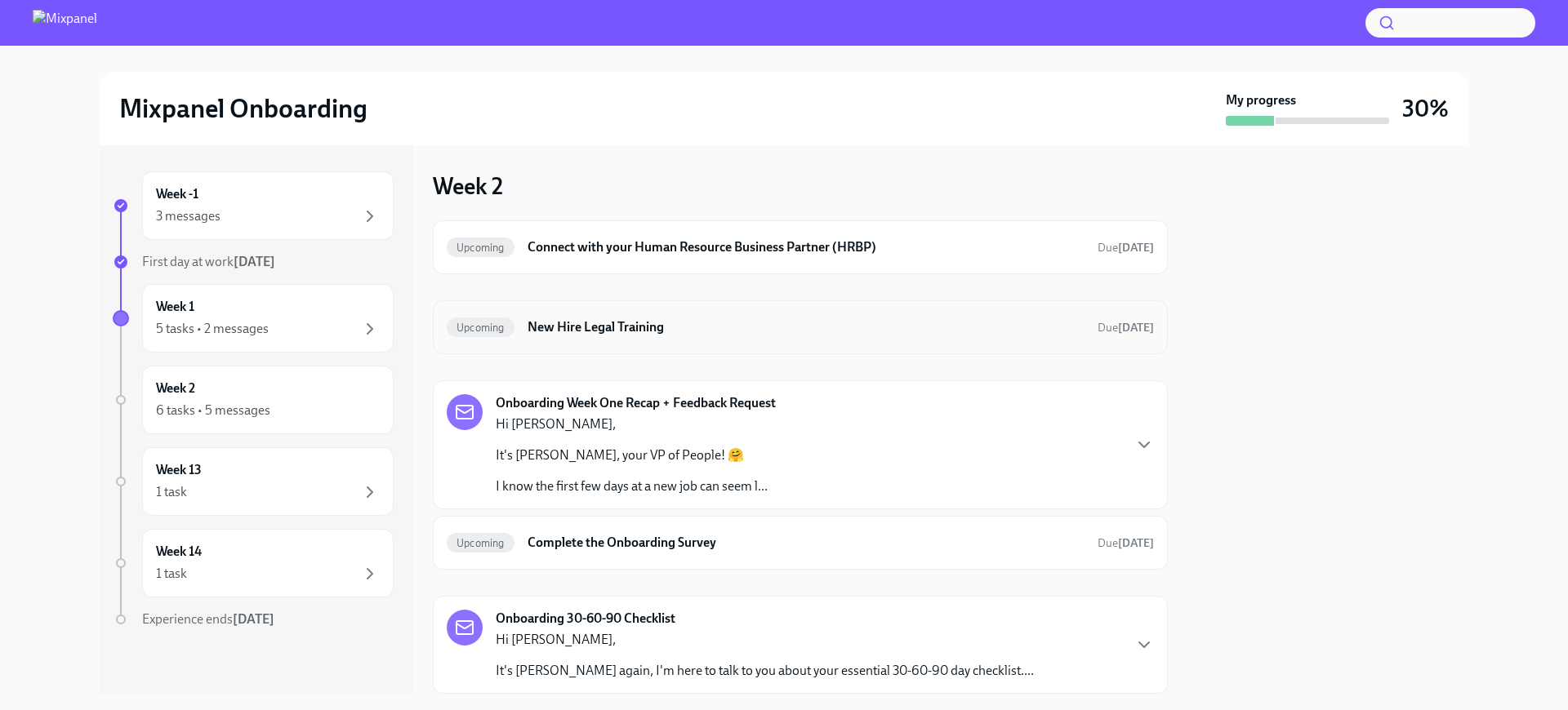
scroll to position [48, 0]
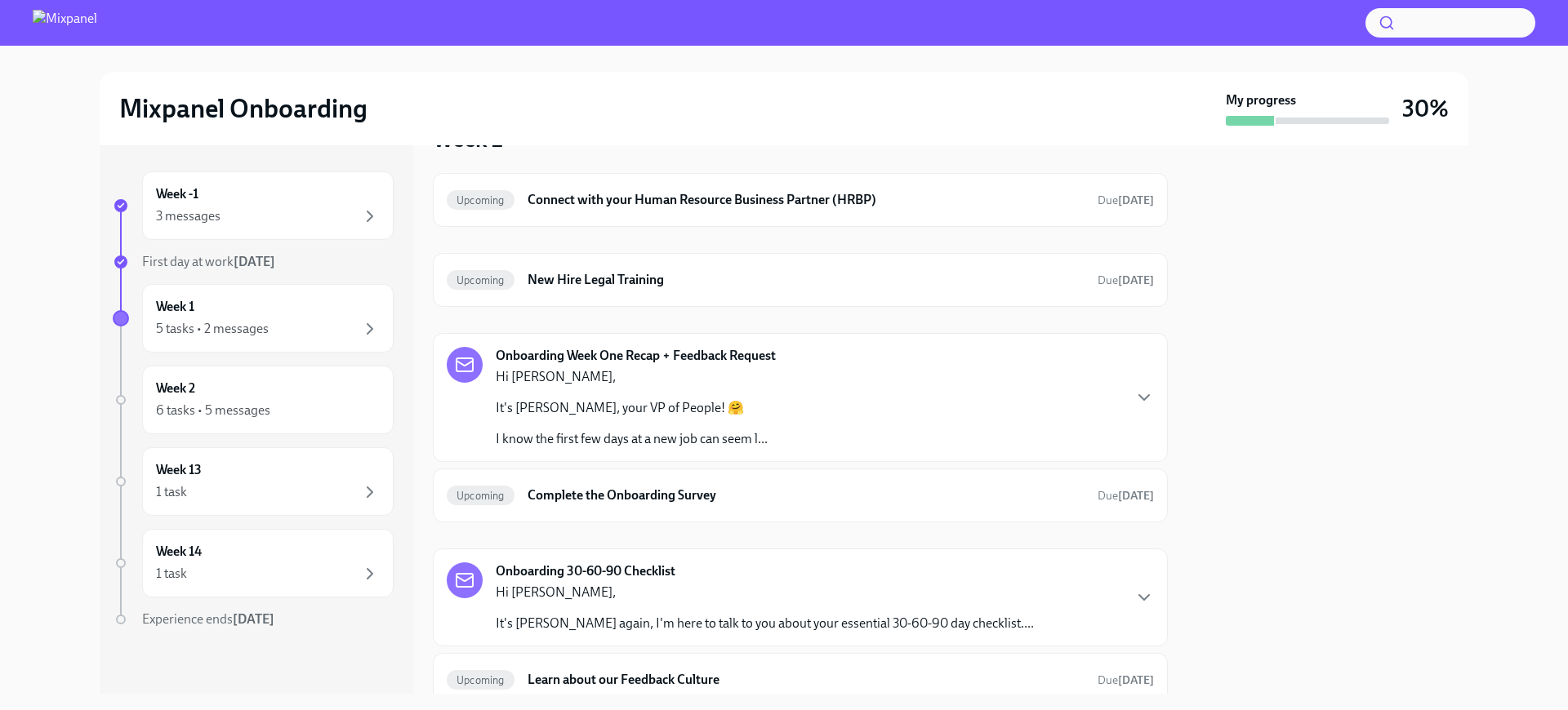
click at [603, 377] on p "Hi [PERSON_NAME]," at bounding box center [631, 377] width 272 height 18
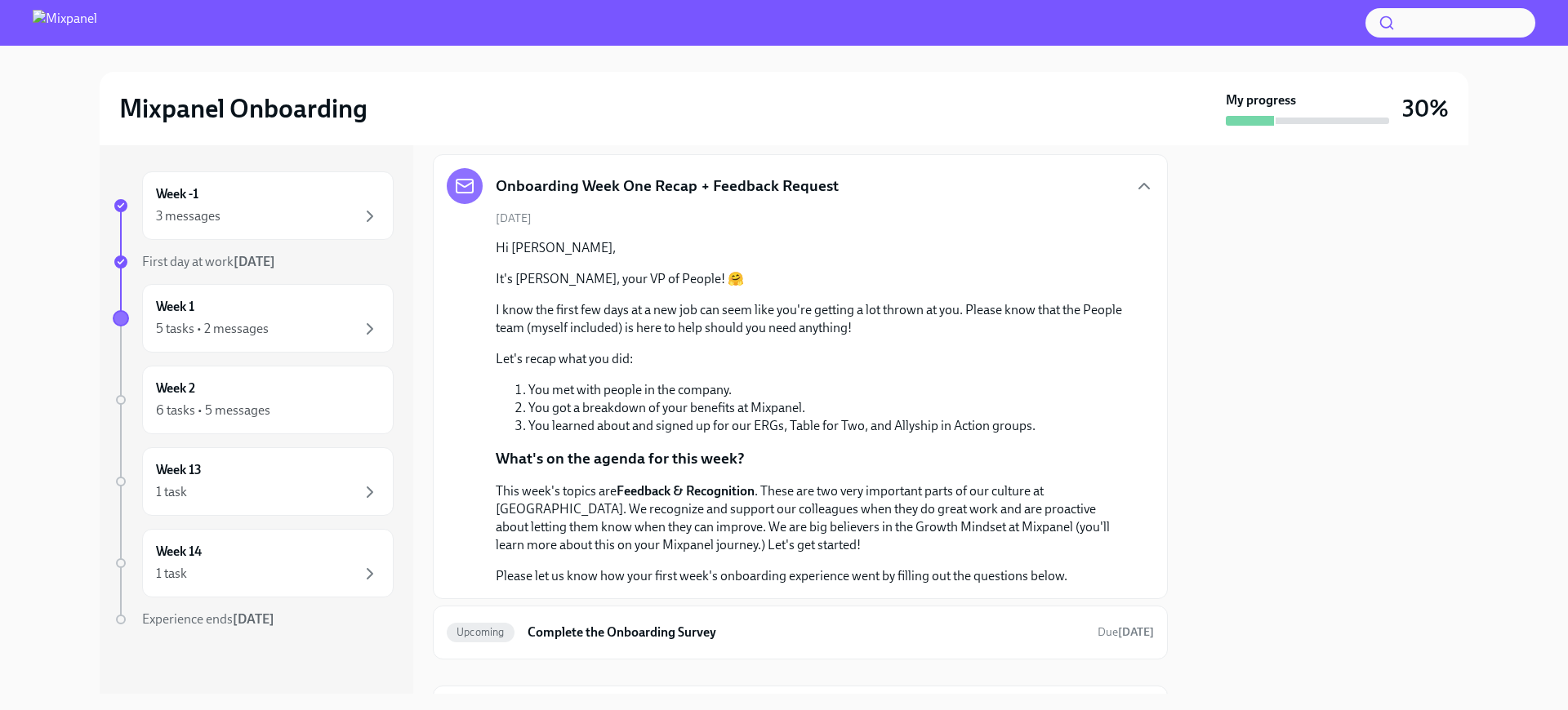
scroll to position [250, 0]
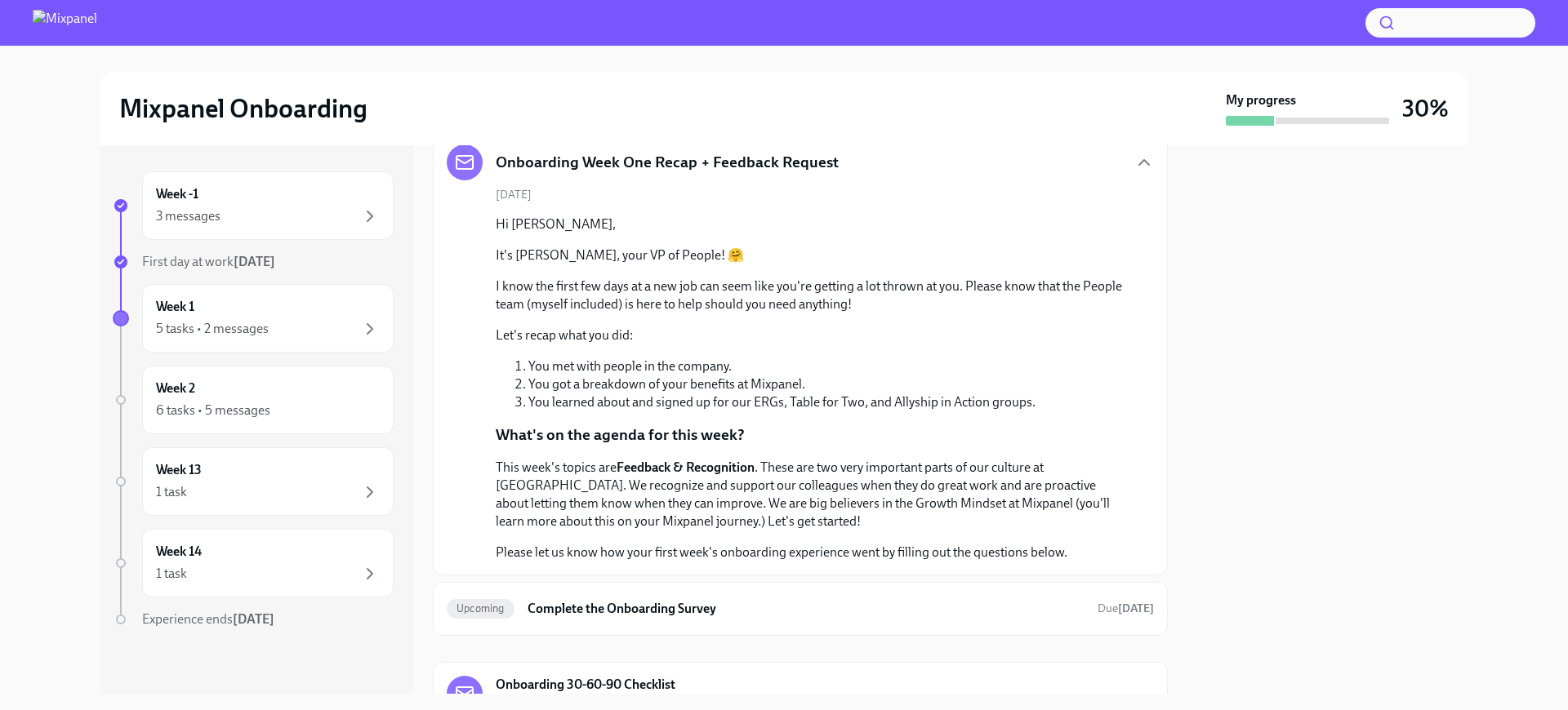
click at [662, 462] on strong "Feedback & Recognition" at bounding box center [686, 467] width 138 height 16
click at [613, 473] on p "This week's topics are Feedback & Recognition . These are two very important pa…" at bounding box center [812, 494] width 632 height 71
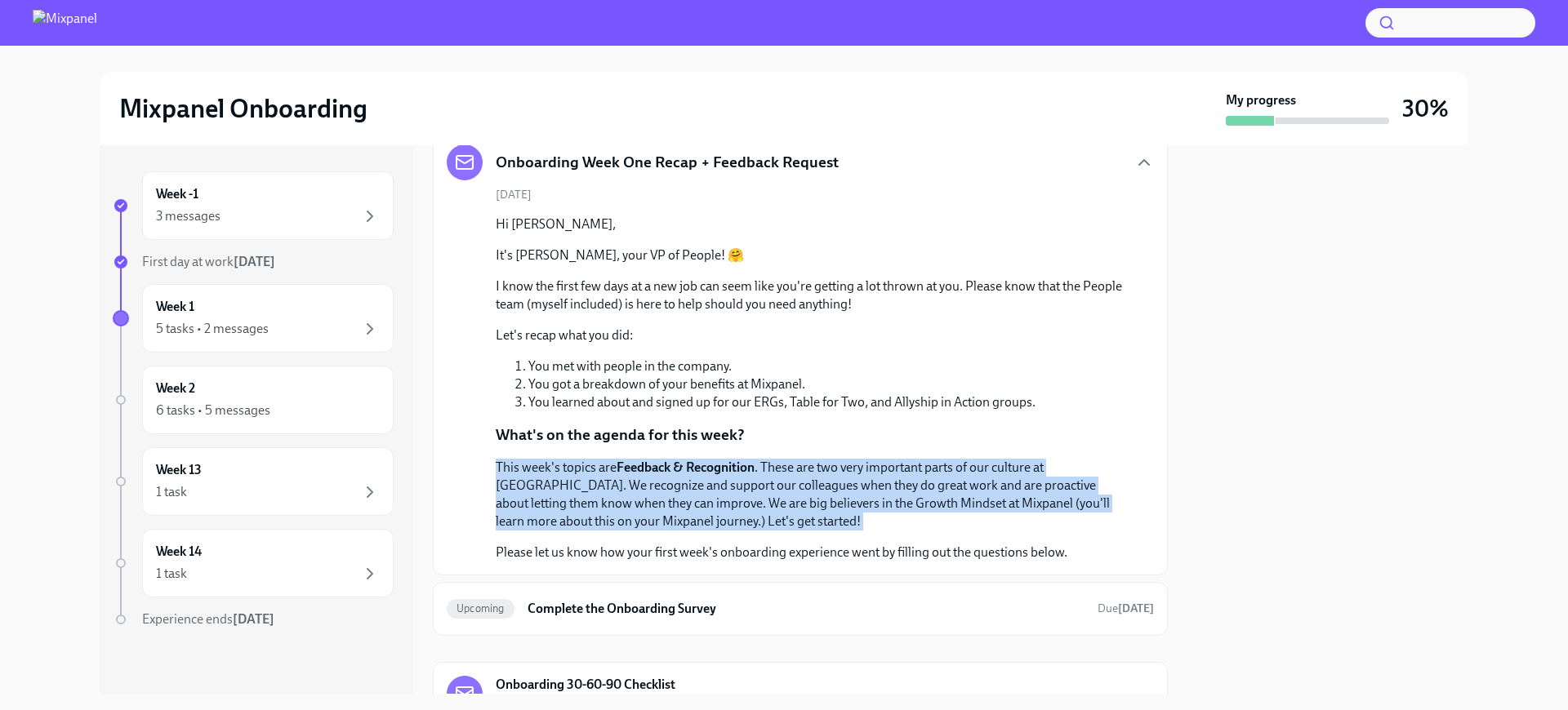
click at [613, 473] on p "This week's topics are Feedback & Recognition . These are two very important pa…" at bounding box center [812, 494] width 632 height 71
click at [696, 496] on p "This week's topics are Feedback & Recognition . These are two very important pa…" at bounding box center [812, 494] width 632 height 71
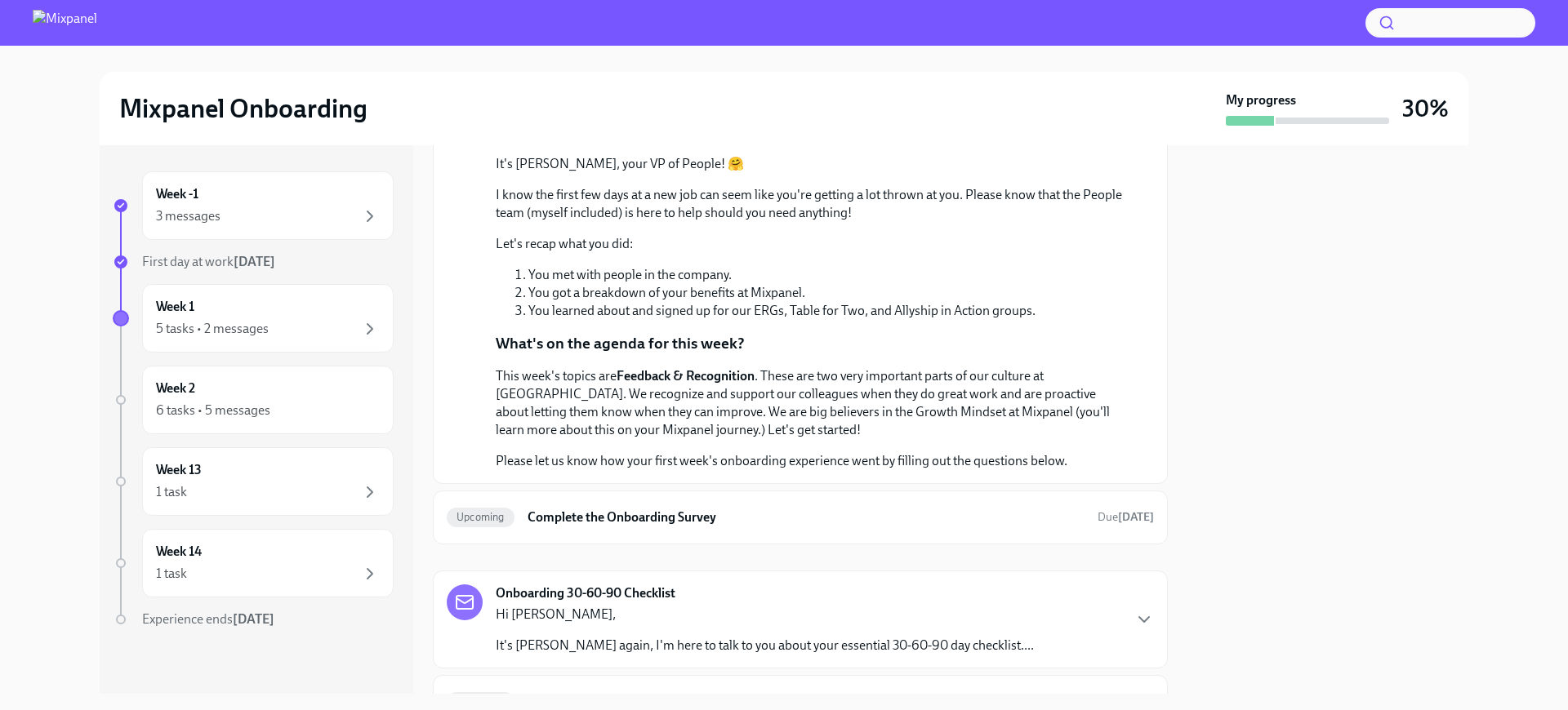
scroll to position [403, 0]
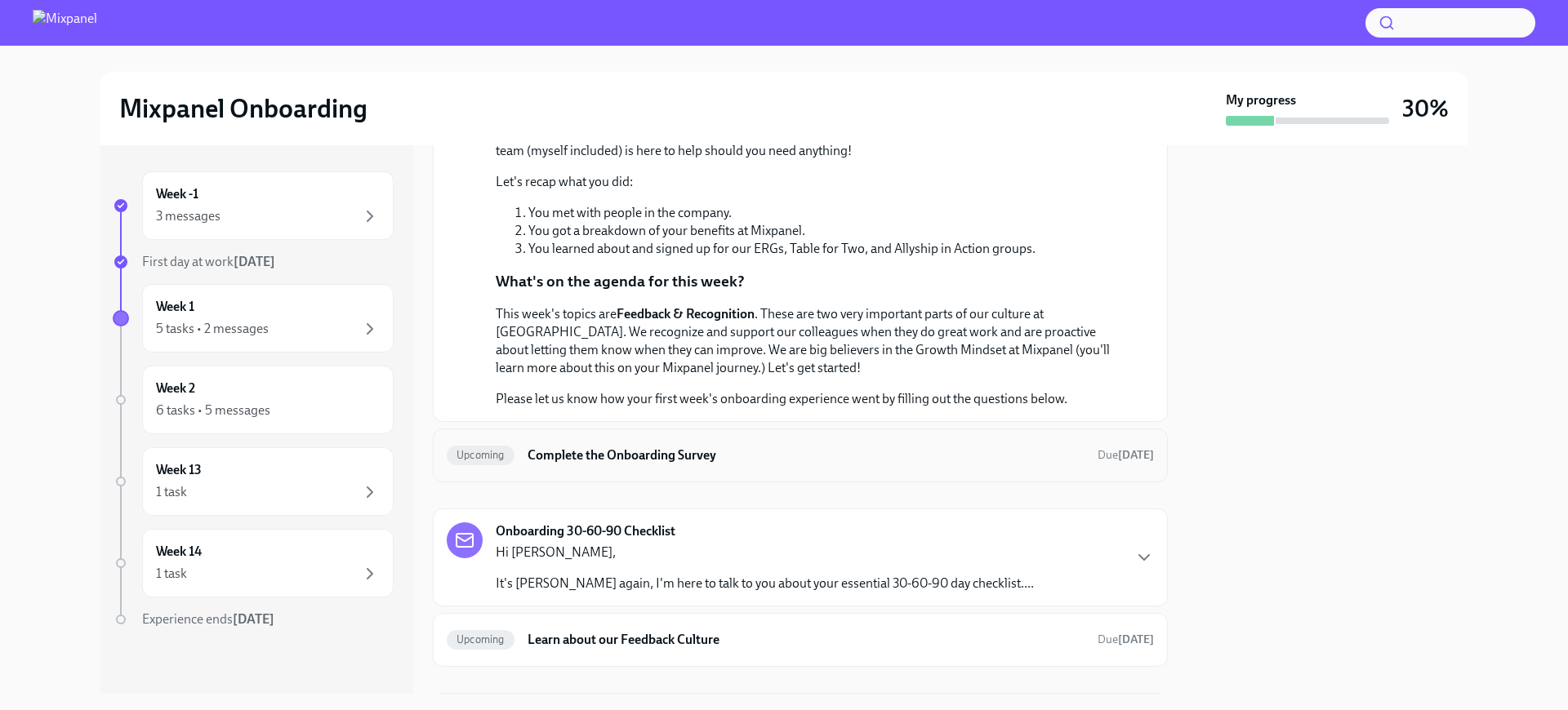
click at [654, 453] on h6 "Complete the Onboarding Survey" at bounding box center [806, 455] width 557 height 18
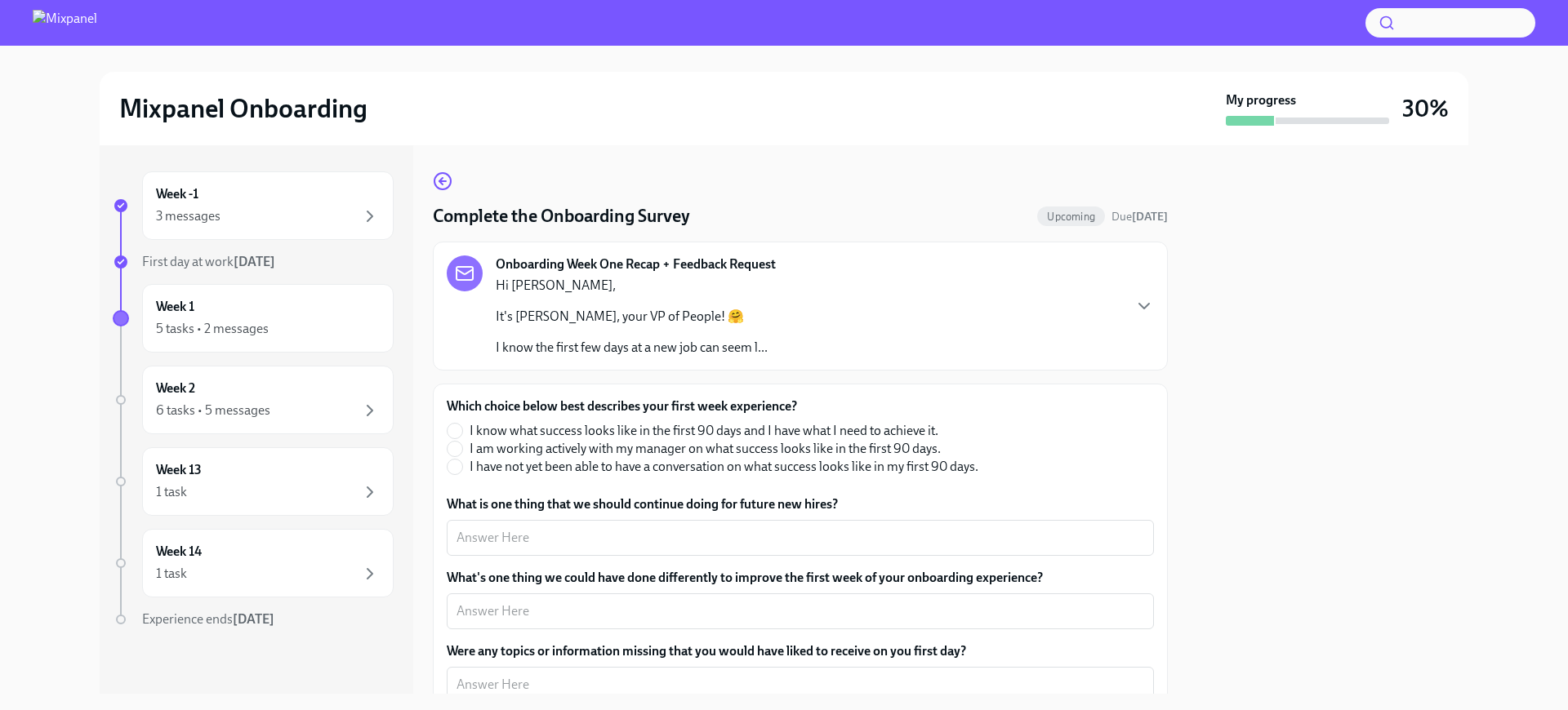
click at [676, 427] on span "I know what success looks like in the first 90 days and I have what I need to a…" at bounding box center [704, 431] width 469 height 18
click at [462, 427] on input "I know what success looks like in the first 90 days and I have what I need to a…" at bounding box center [455, 431] width 15 height 15
radio input "true"
click at [719, 444] on span "I am working actively with my manager on what success looks like in the first 9…" at bounding box center [705, 449] width 471 height 18
click at [462, 444] on input "I am working actively with my manager on what success looks like in the first 9…" at bounding box center [455, 449] width 15 height 15
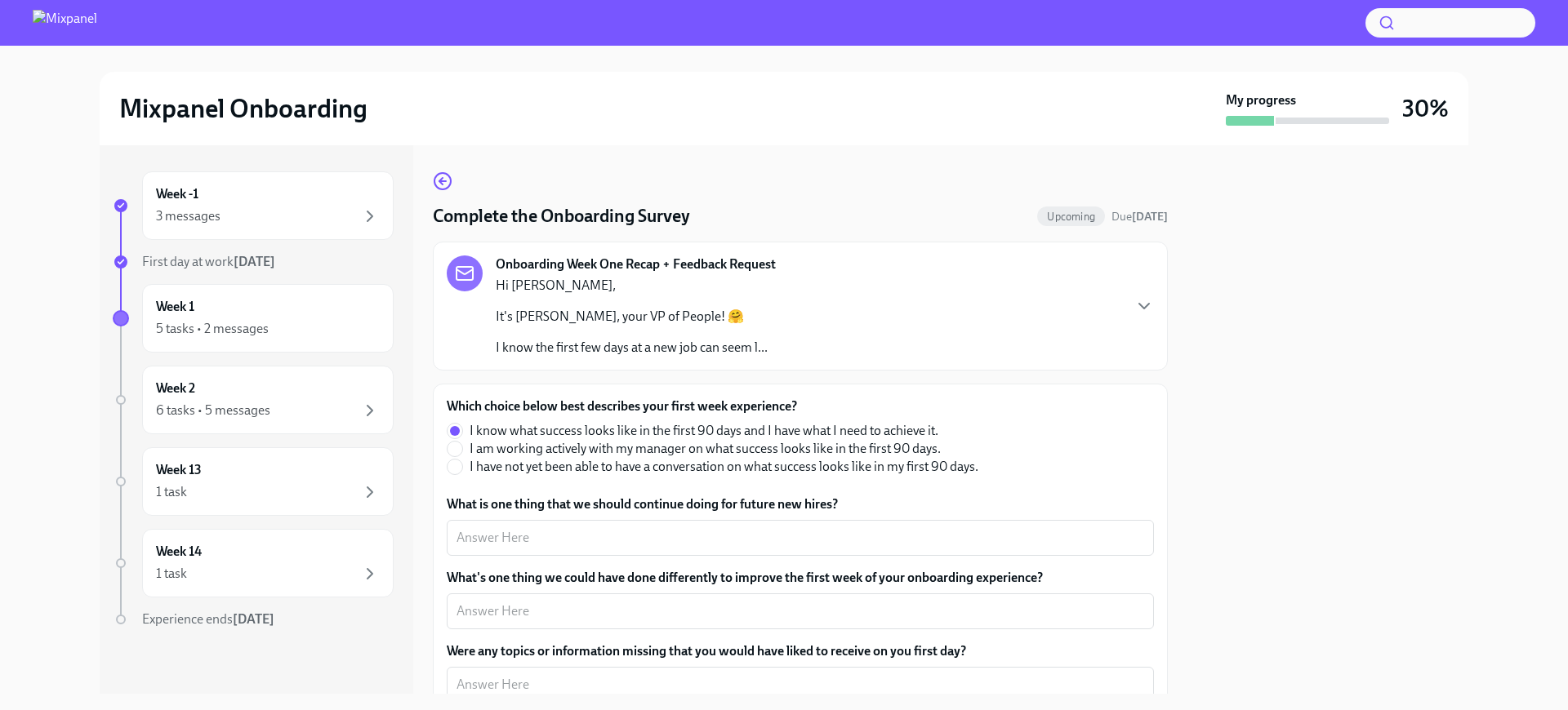
radio input "true"
click at [593, 526] on div "x ​" at bounding box center [800, 538] width 707 height 36
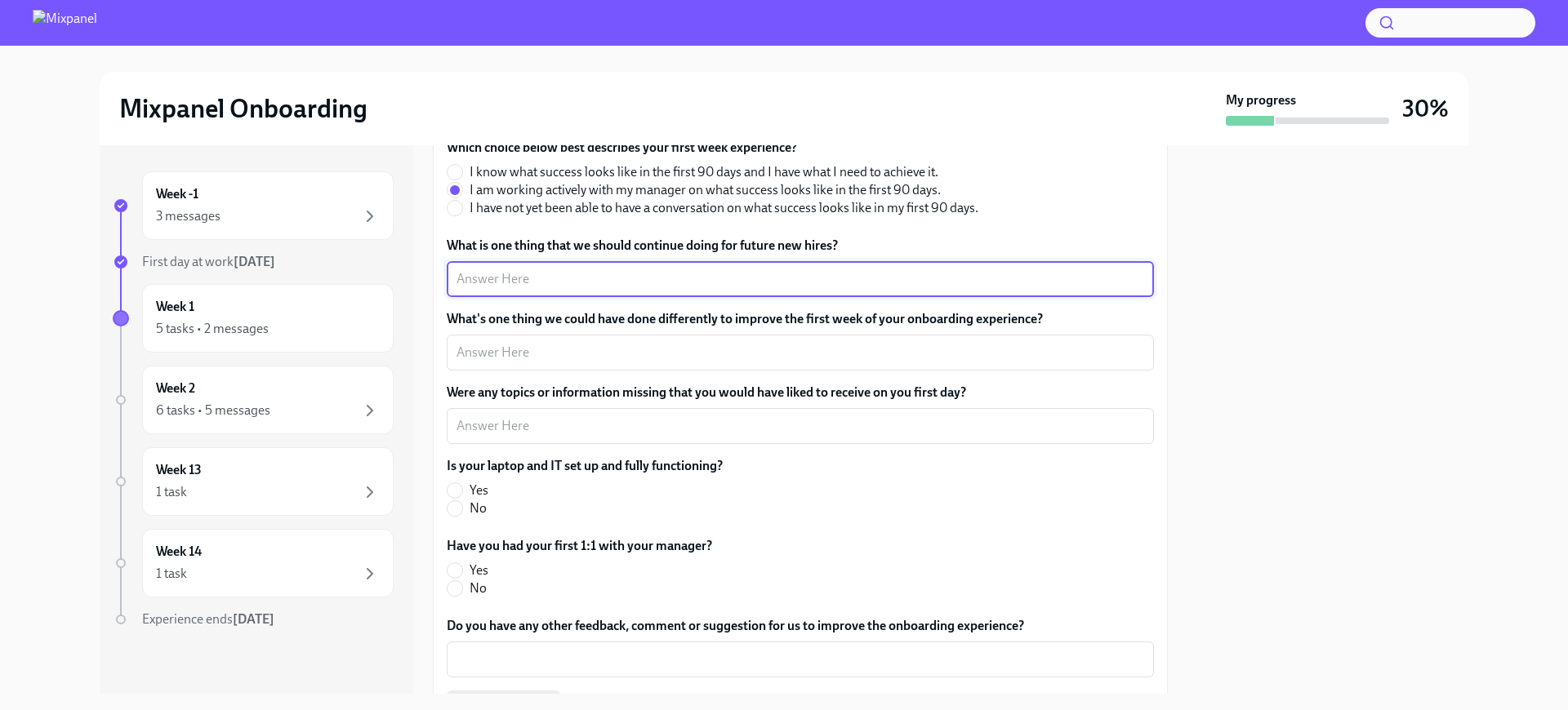
scroll to position [249, 0]
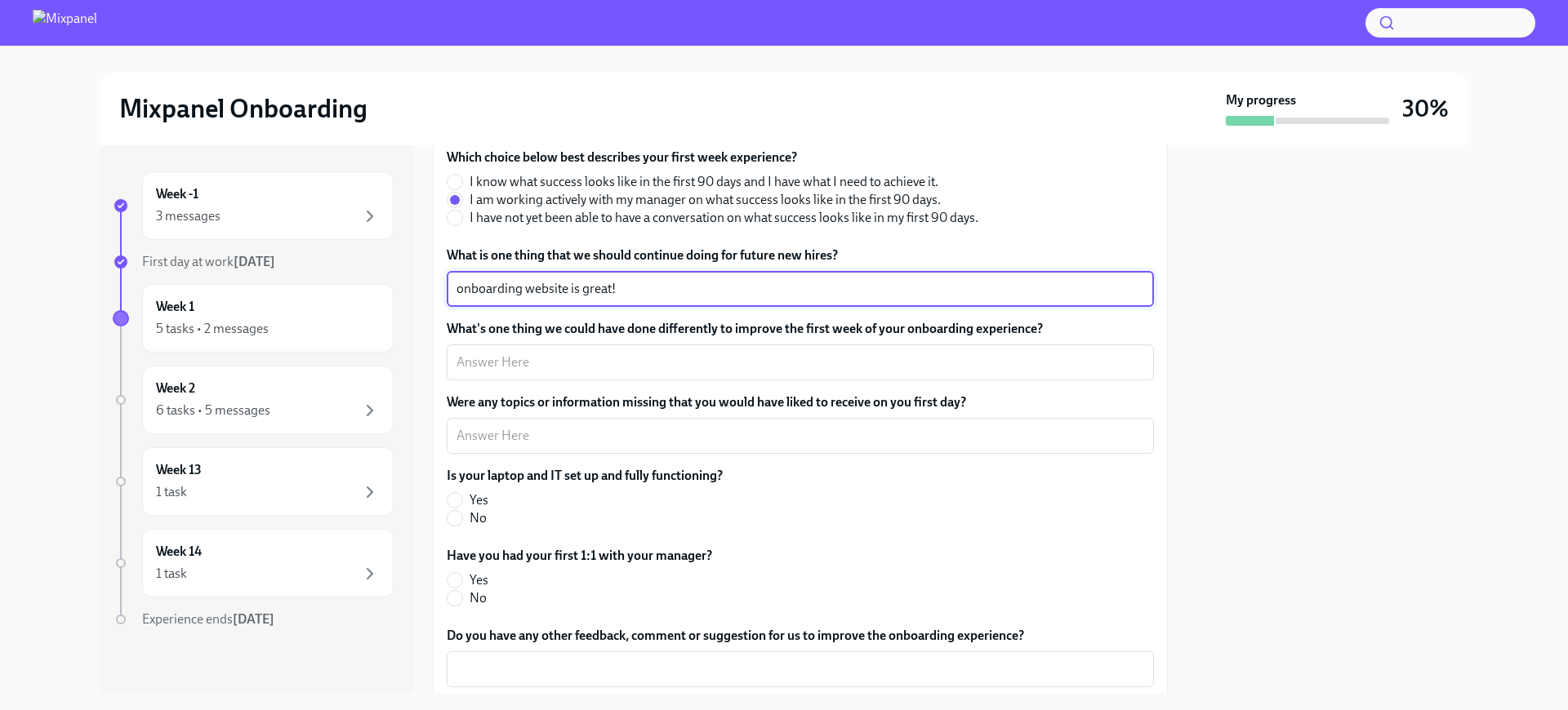
type textarea "onboarding website is great!"
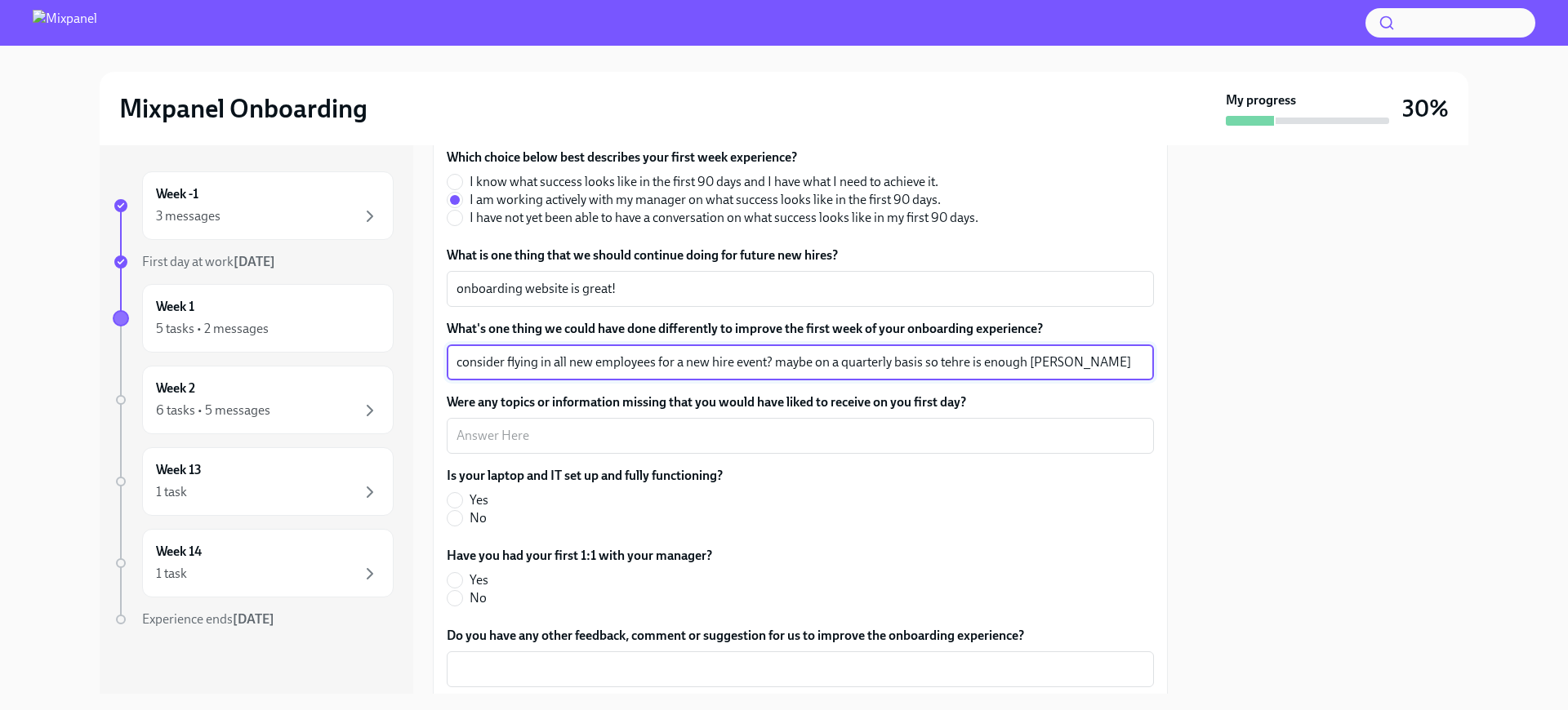
type textarea "consider flying in all new employees for a new hire event? maybe on a quarterly…"
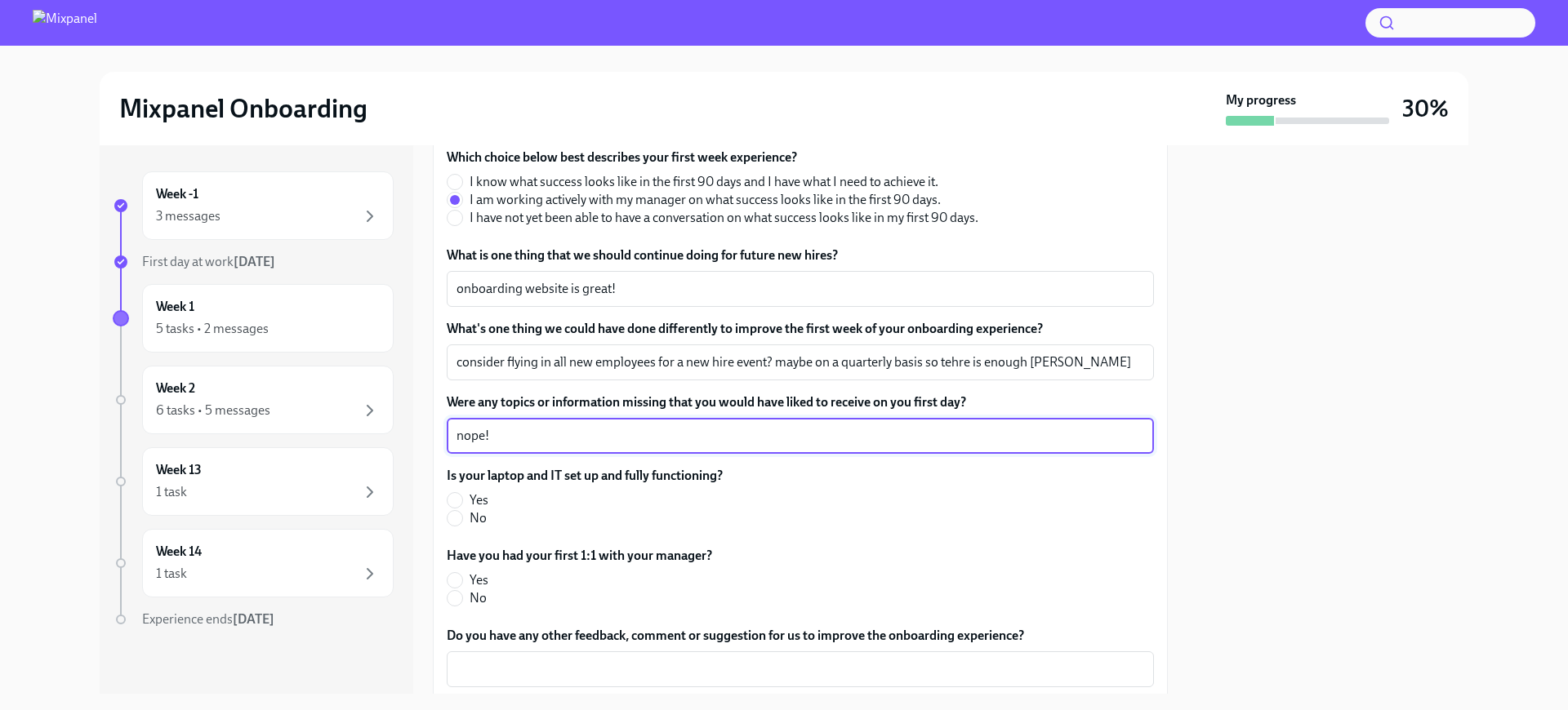
type textarea "nope!"
click at [465, 493] on label "Yes" at bounding box center [578, 500] width 263 height 18
click at [462, 493] on input "Yes" at bounding box center [455, 500] width 15 height 15
radio input "true"
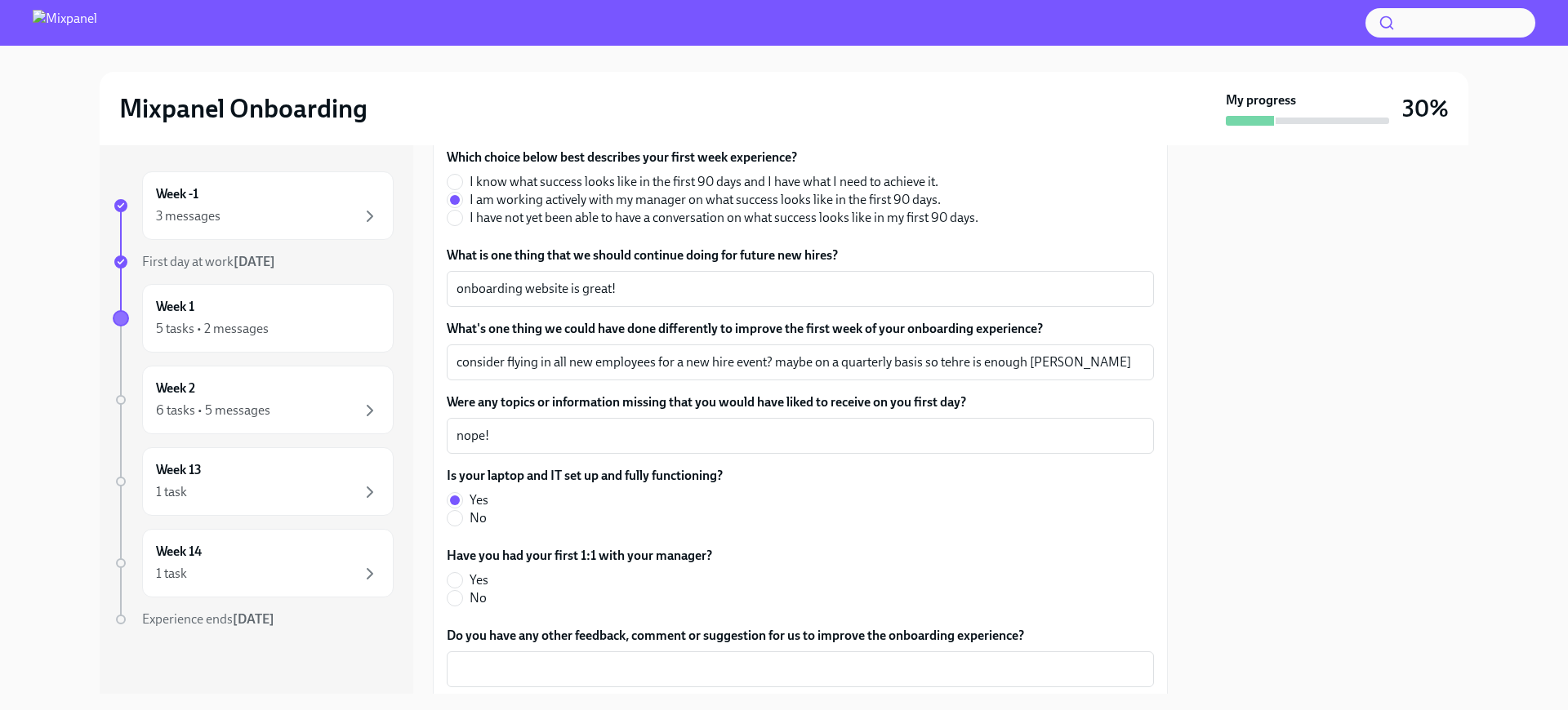
click at [487, 583] on span "Yes" at bounding box center [479, 580] width 19 height 18
click at [462, 583] on input "Yes" at bounding box center [455, 580] width 15 height 15
radio input "true"
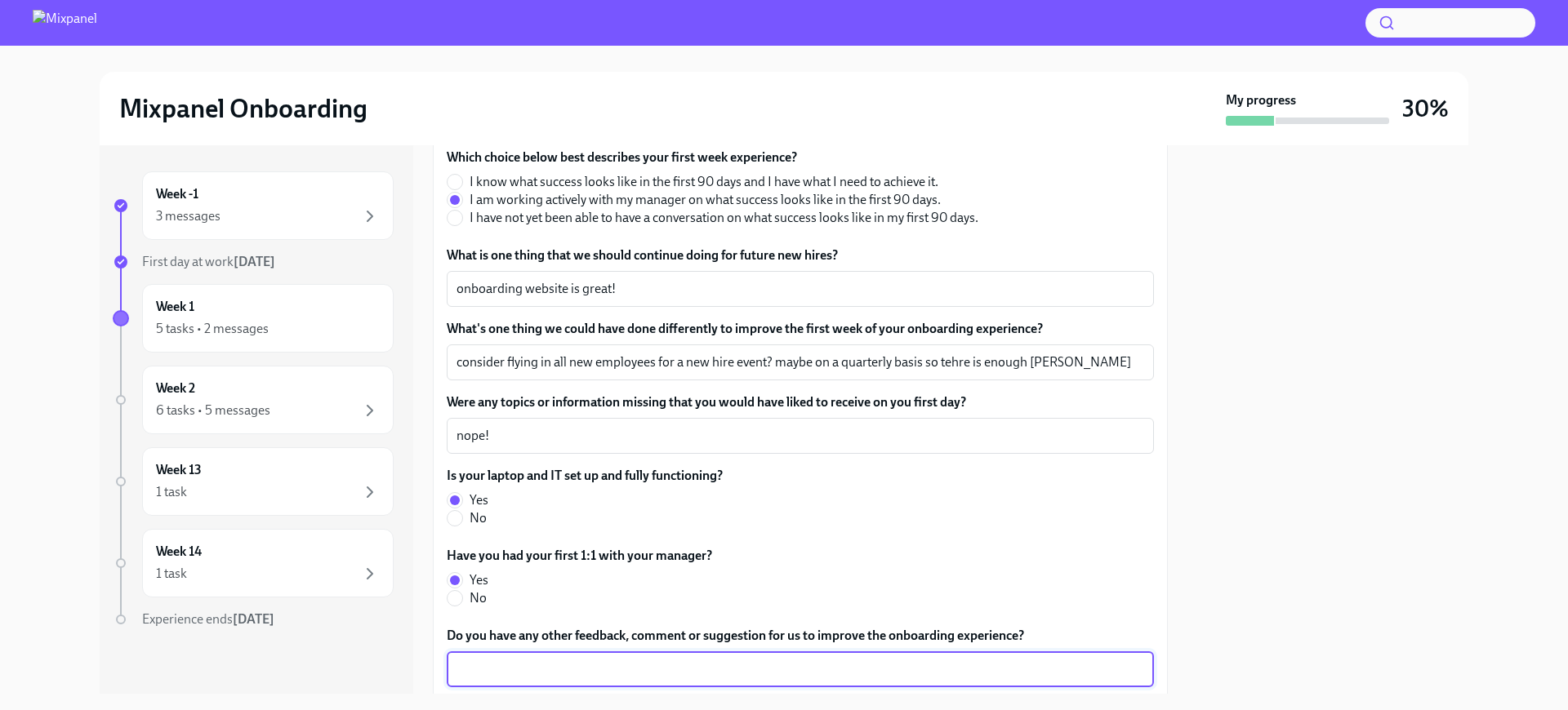
click at [597, 661] on textarea "Do you have any other feedback, comment or suggestion for us to improve the onb…" at bounding box center [800, 669] width 687 height 20
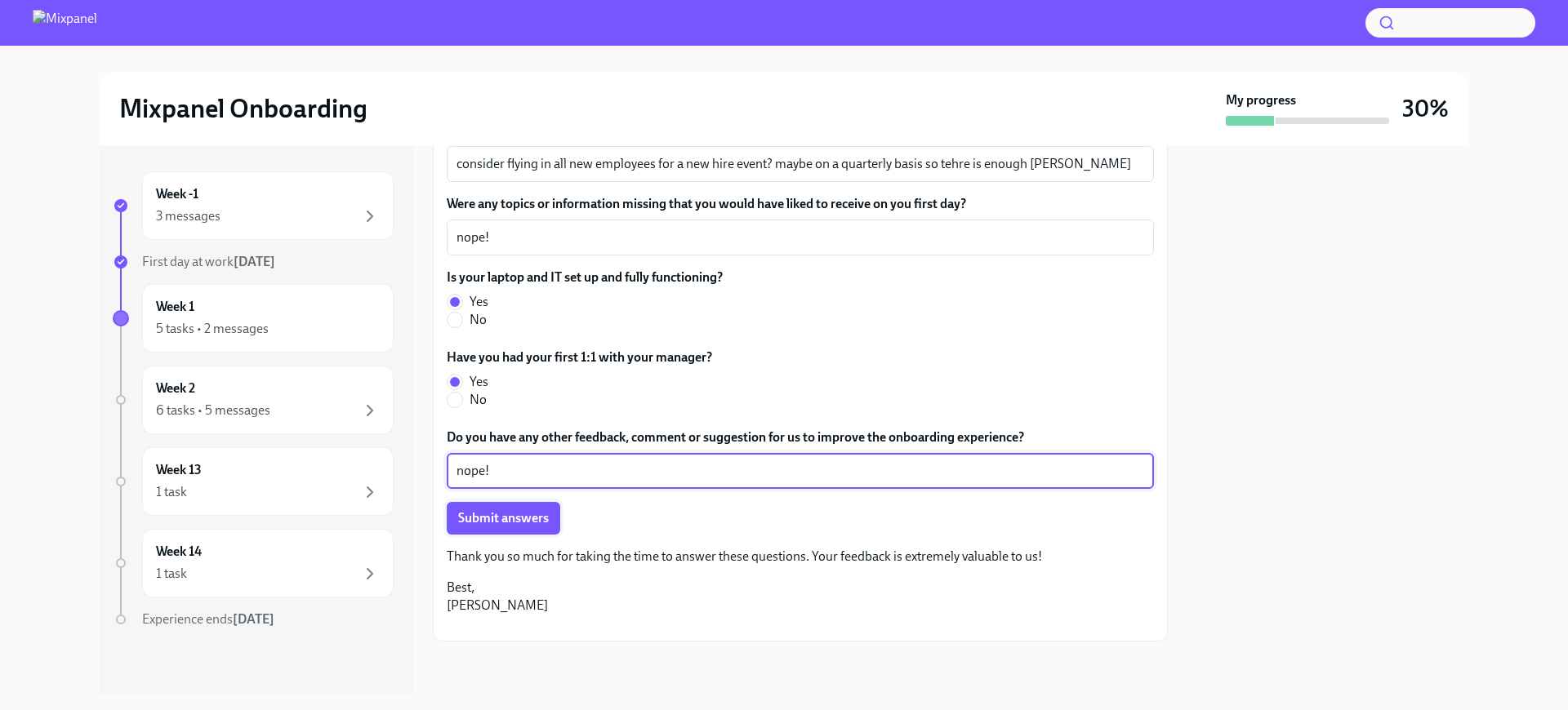
type textarea "nope!"
click at [497, 502] on button "Submit answers" at bounding box center [503, 519] width 113 height 33
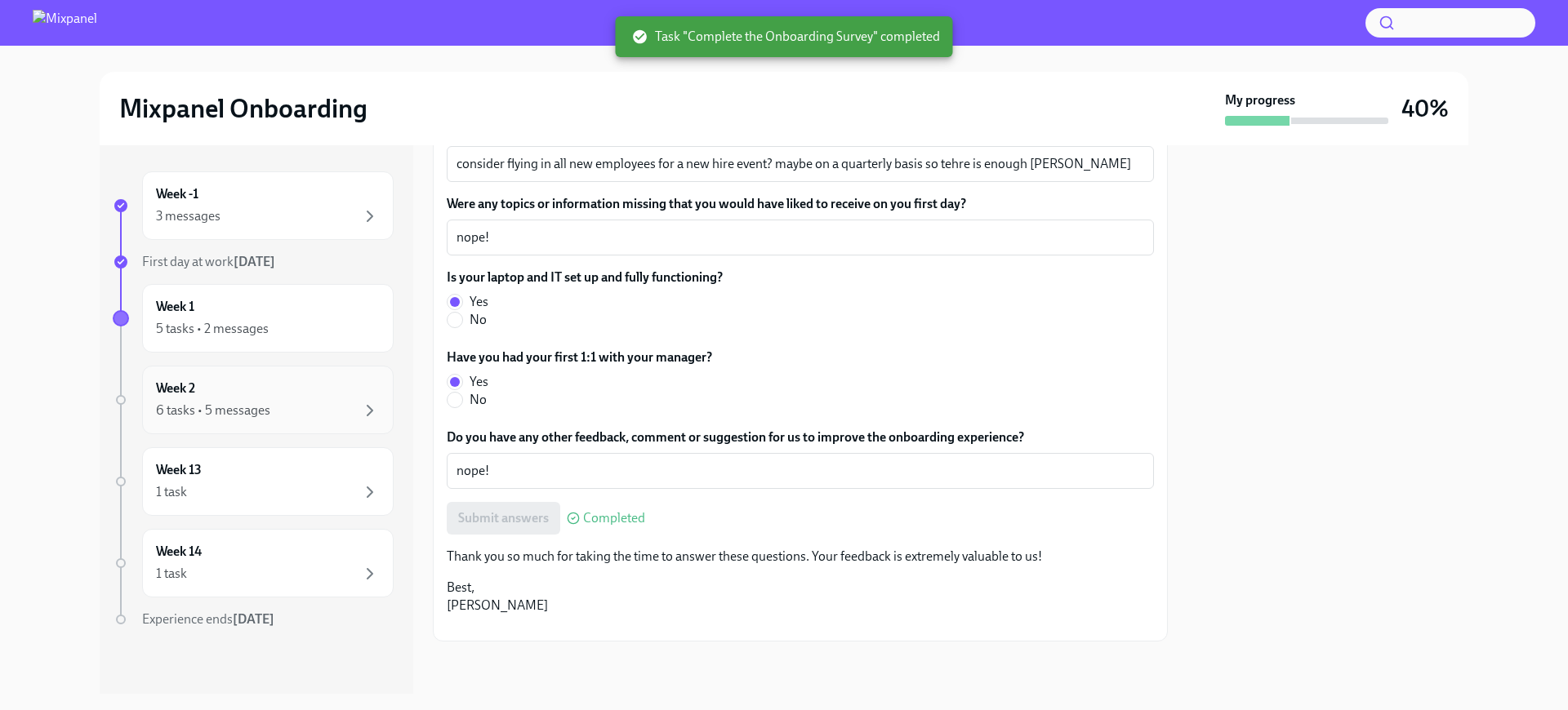
click at [247, 387] on div "Week 2 6 tasks • 5 messages" at bounding box center [268, 400] width 224 height 41
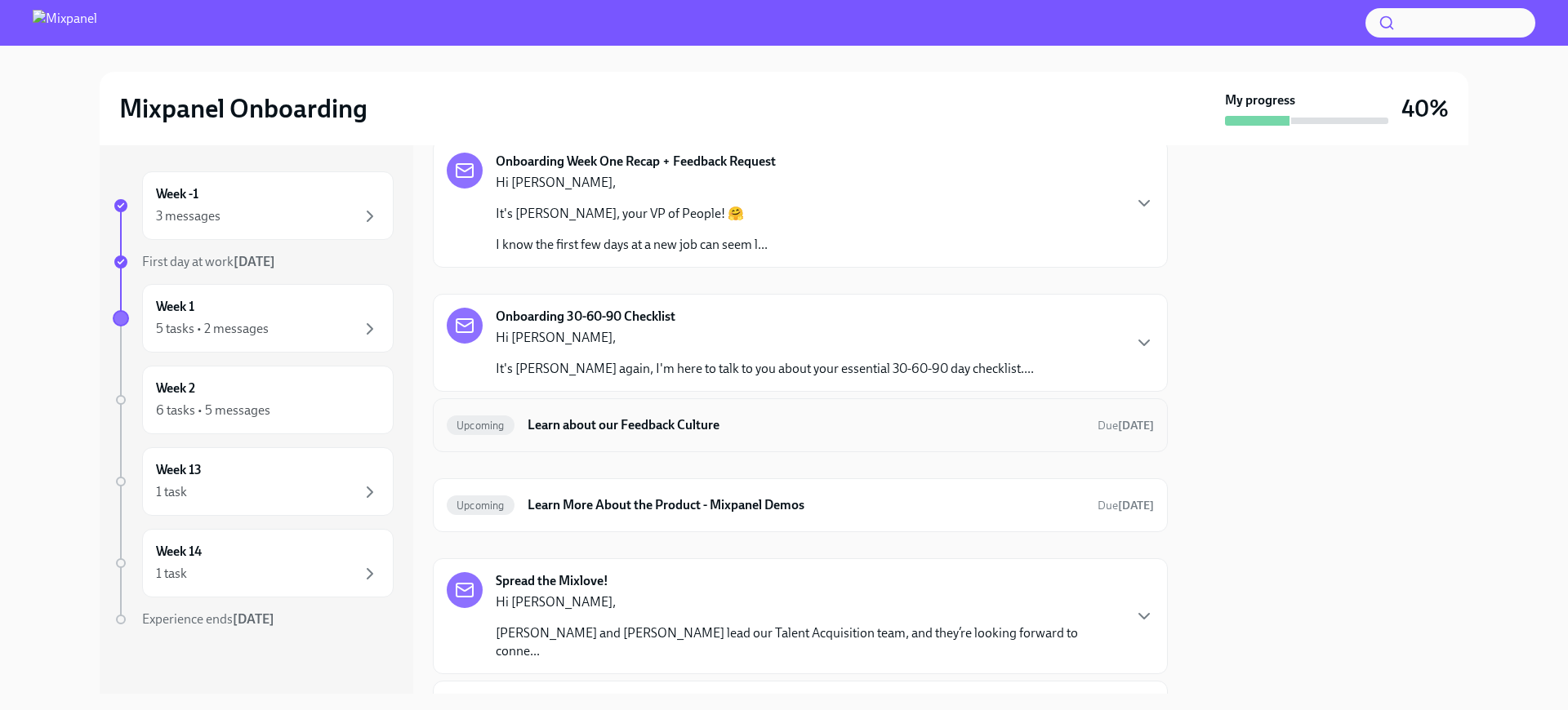
scroll to position [69, 0]
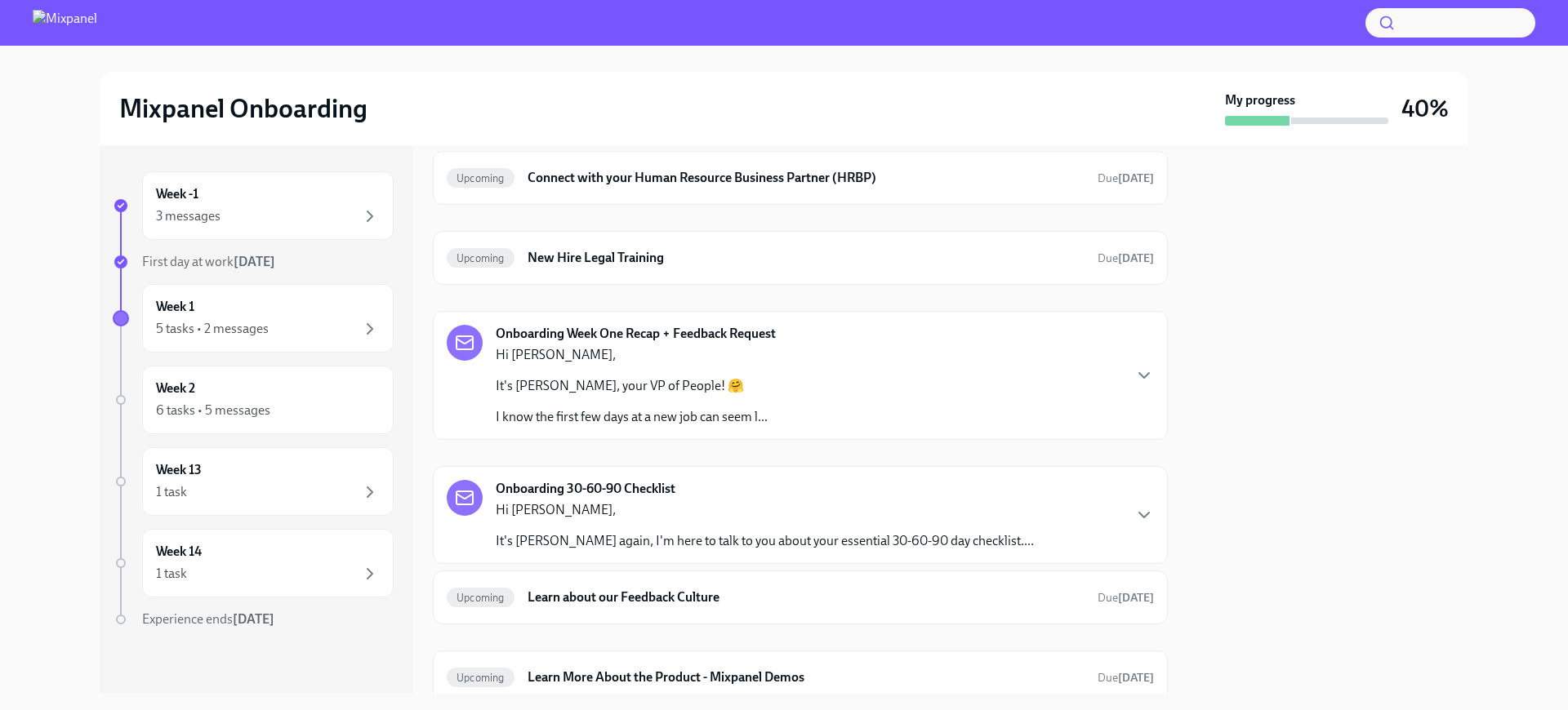
click at [631, 505] on p "Hi [PERSON_NAME]," at bounding box center [765, 510] width 538 height 18
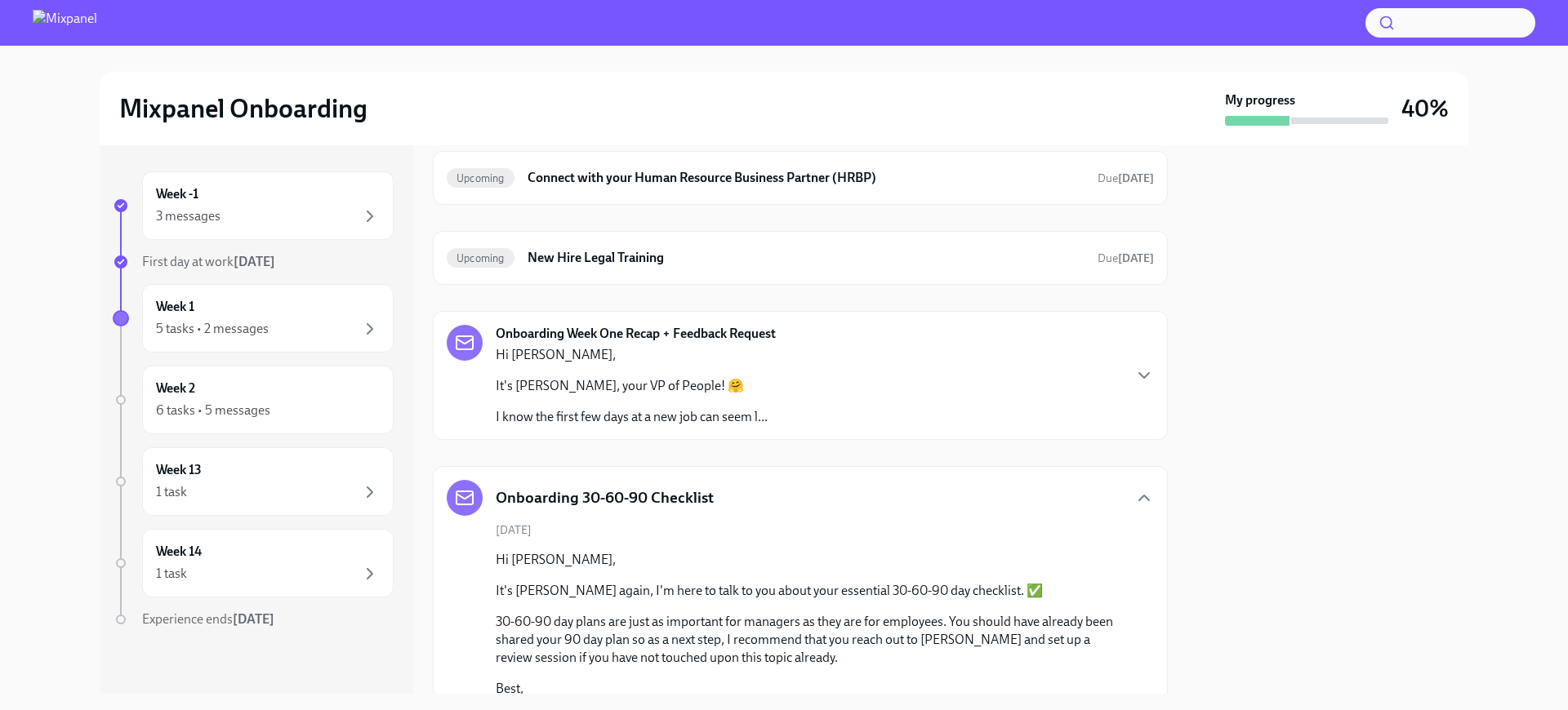
click at [690, 370] on div "Hi [PERSON_NAME], It's [PERSON_NAME], your VP of People! 🤗 I know the first few…" at bounding box center [631, 385] width 272 height 80
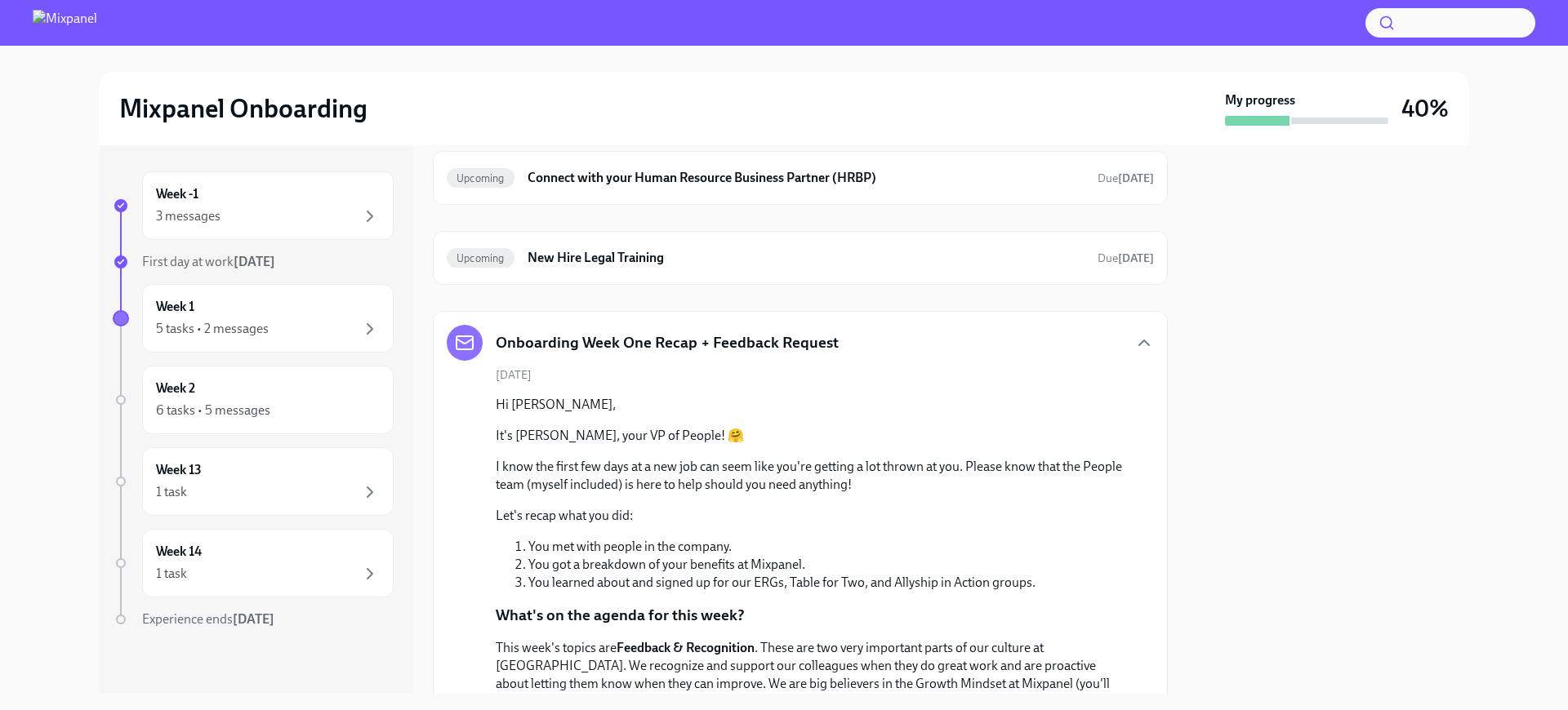
scroll to position [581, 0]
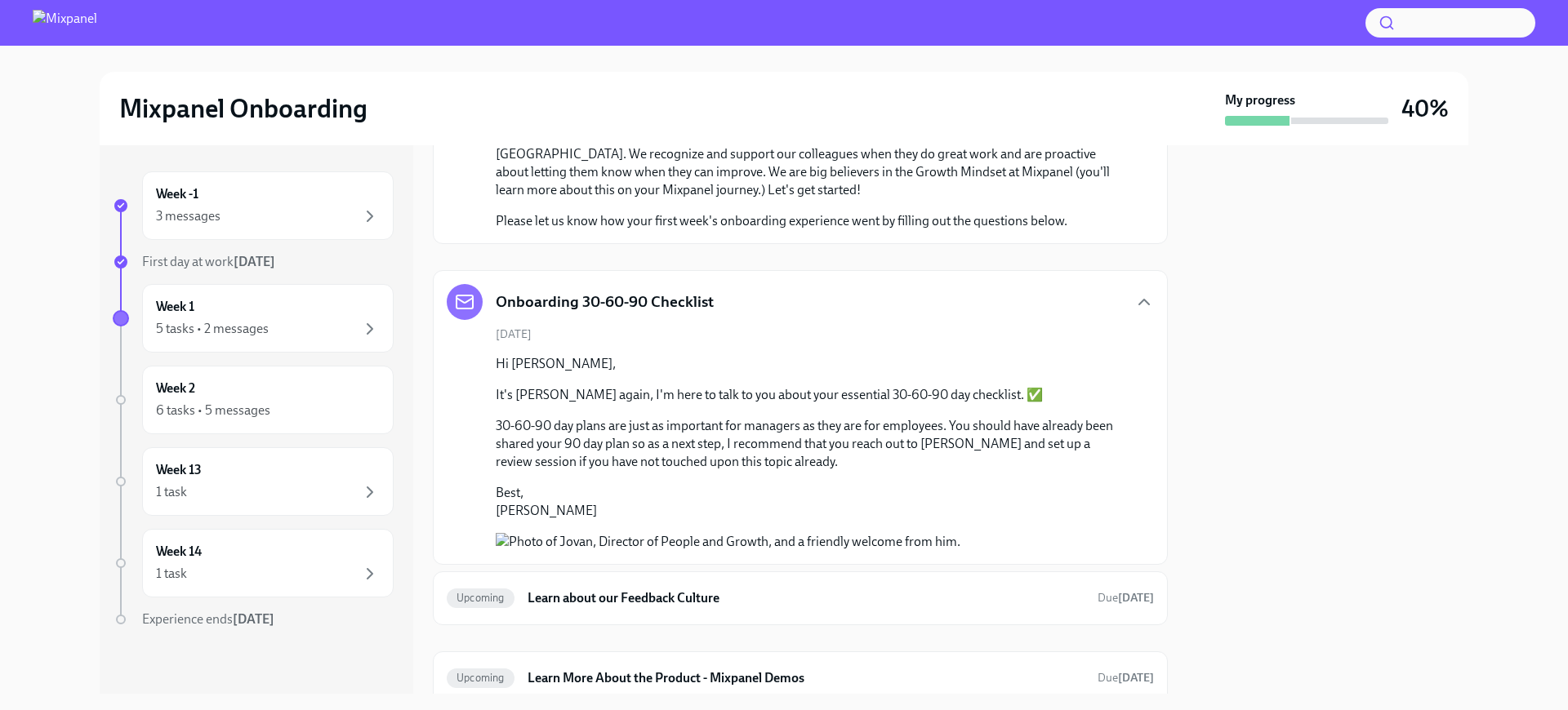
click at [744, 433] on p "30-60-90 day plans are just as important for managers as they are for employees…" at bounding box center [812, 444] width 632 height 54
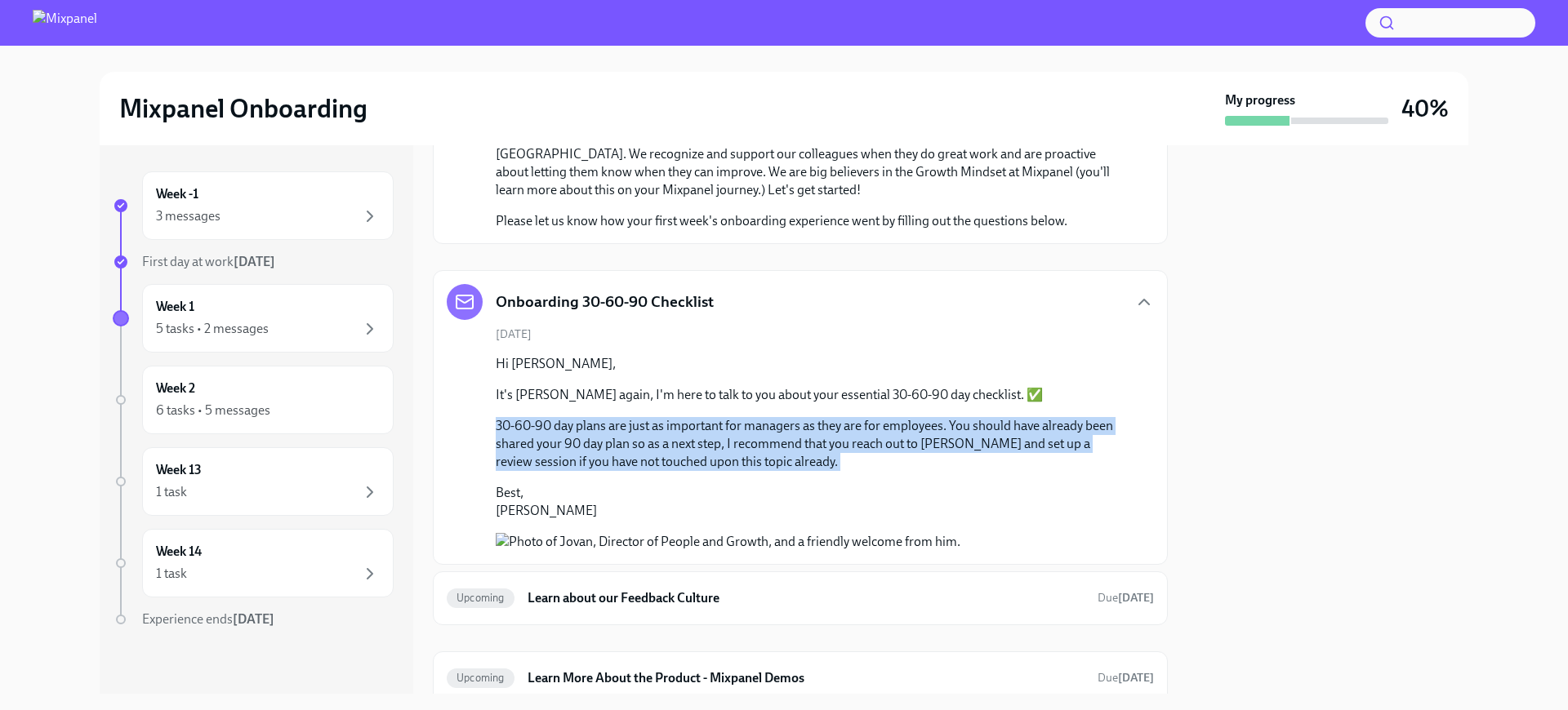
click at [744, 433] on p "30-60-90 day plans are just as important for managers as they are for employees…" at bounding box center [812, 444] width 632 height 54
click at [706, 437] on p "30-60-90 day plans are just as important for managers as they are for employees…" at bounding box center [812, 444] width 632 height 54
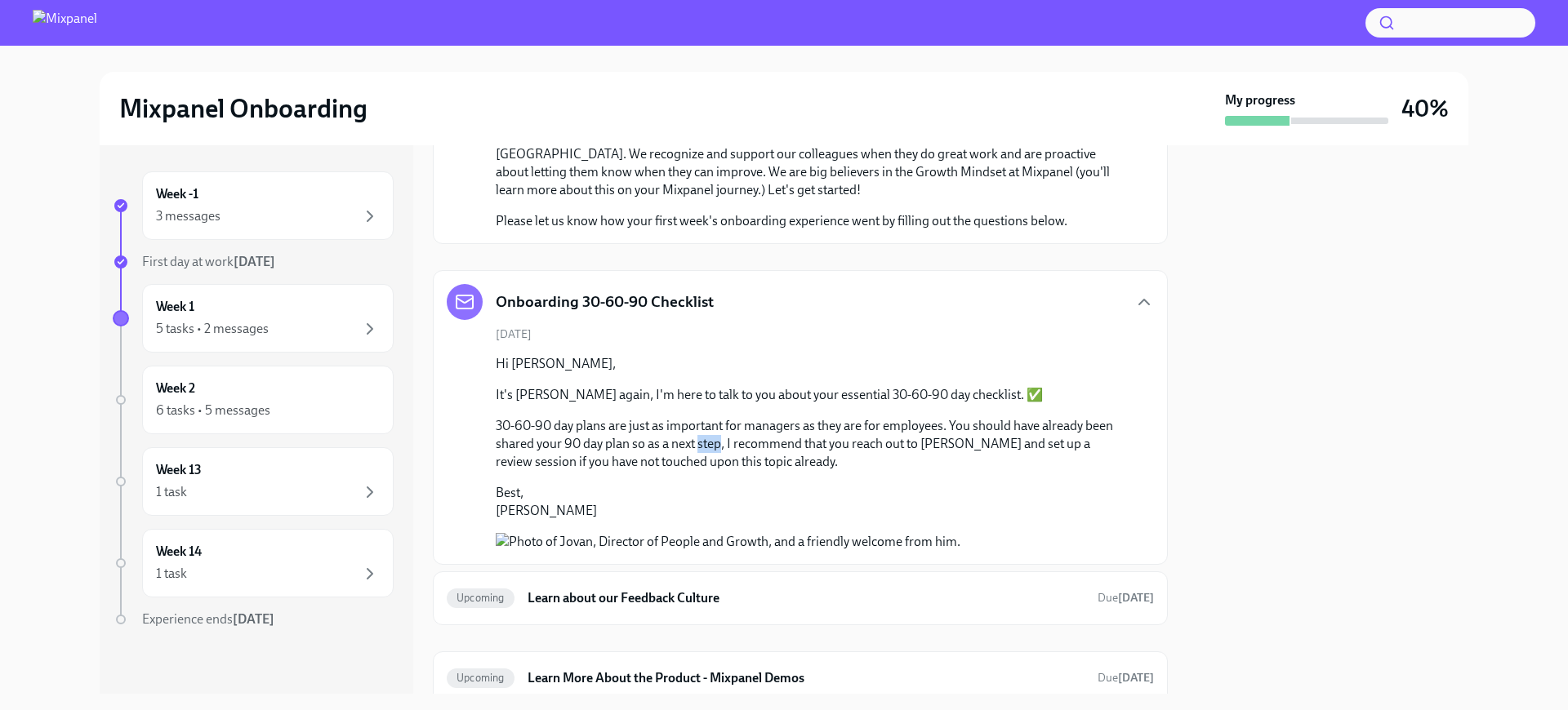
click at [706, 437] on p "30-60-90 day plans are just as important for managers as they are for employees…" at bounding box center [812, 444] width 632 height 54
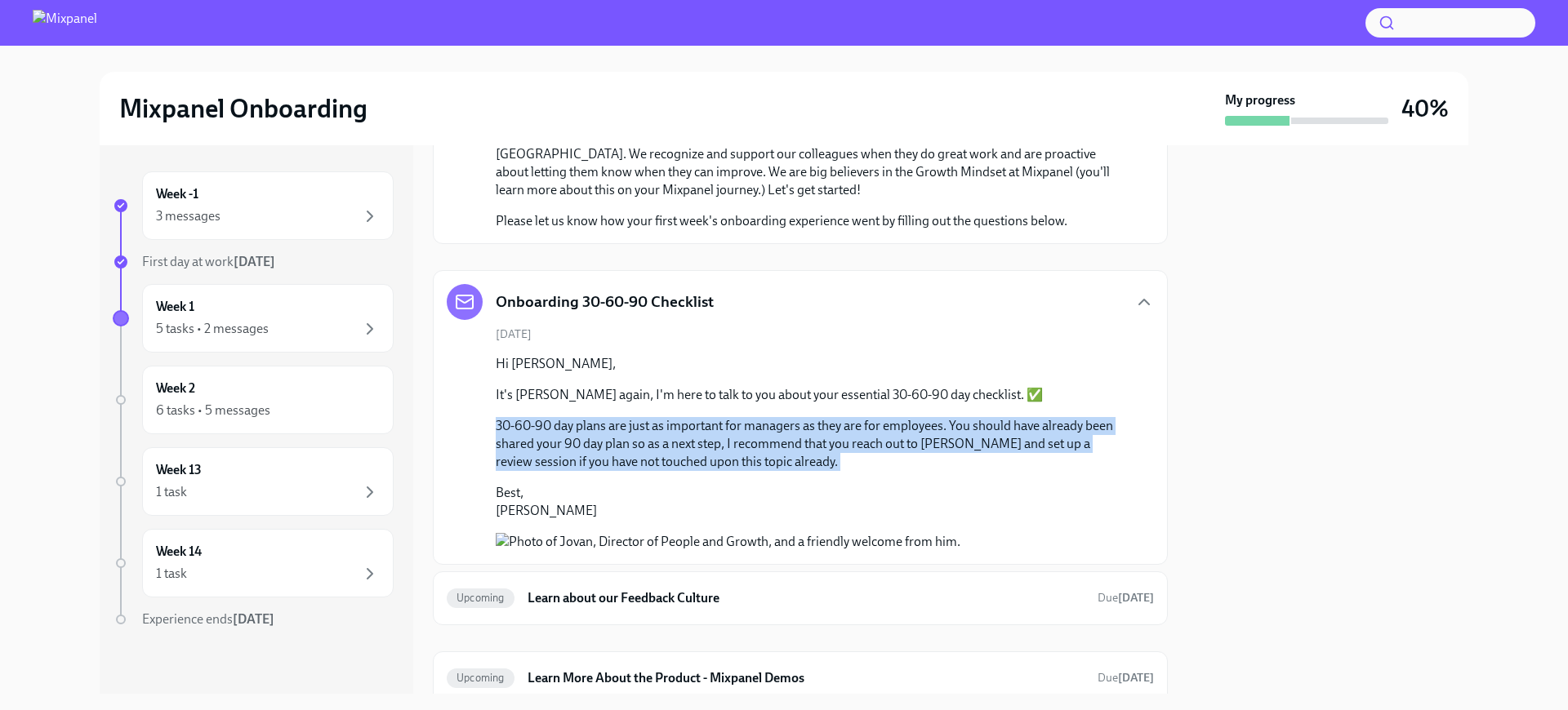
click at [706, 437] on p "30-60-90 day plans are just as important for managers as they are for employees…" at bounding box center [812, 444] width 632 height 54
click at [778, 448] on p "30-60-90 day plans are just as important for managers as they are for employees…" at bounding box center [812, 444] width 632 height 54
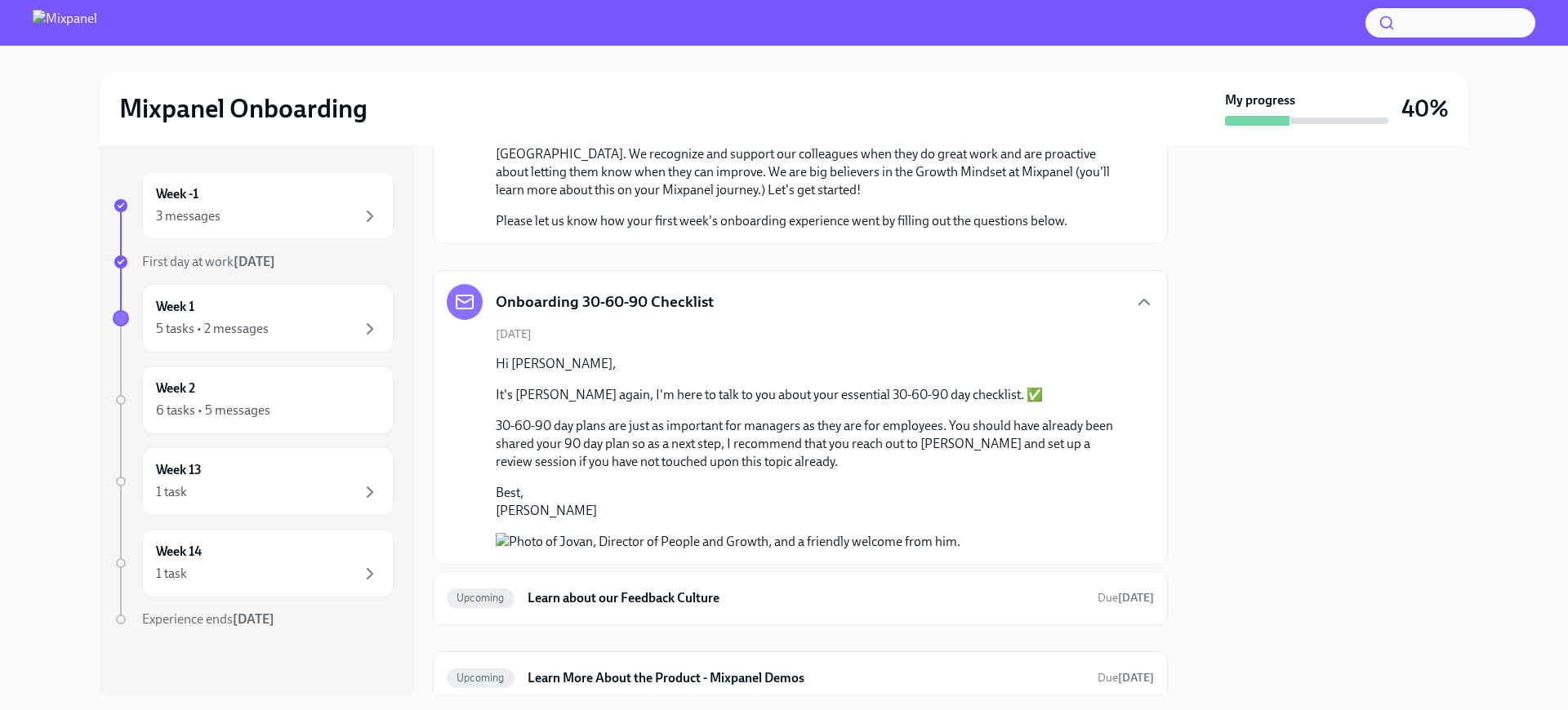
scroll to position [602, 0]
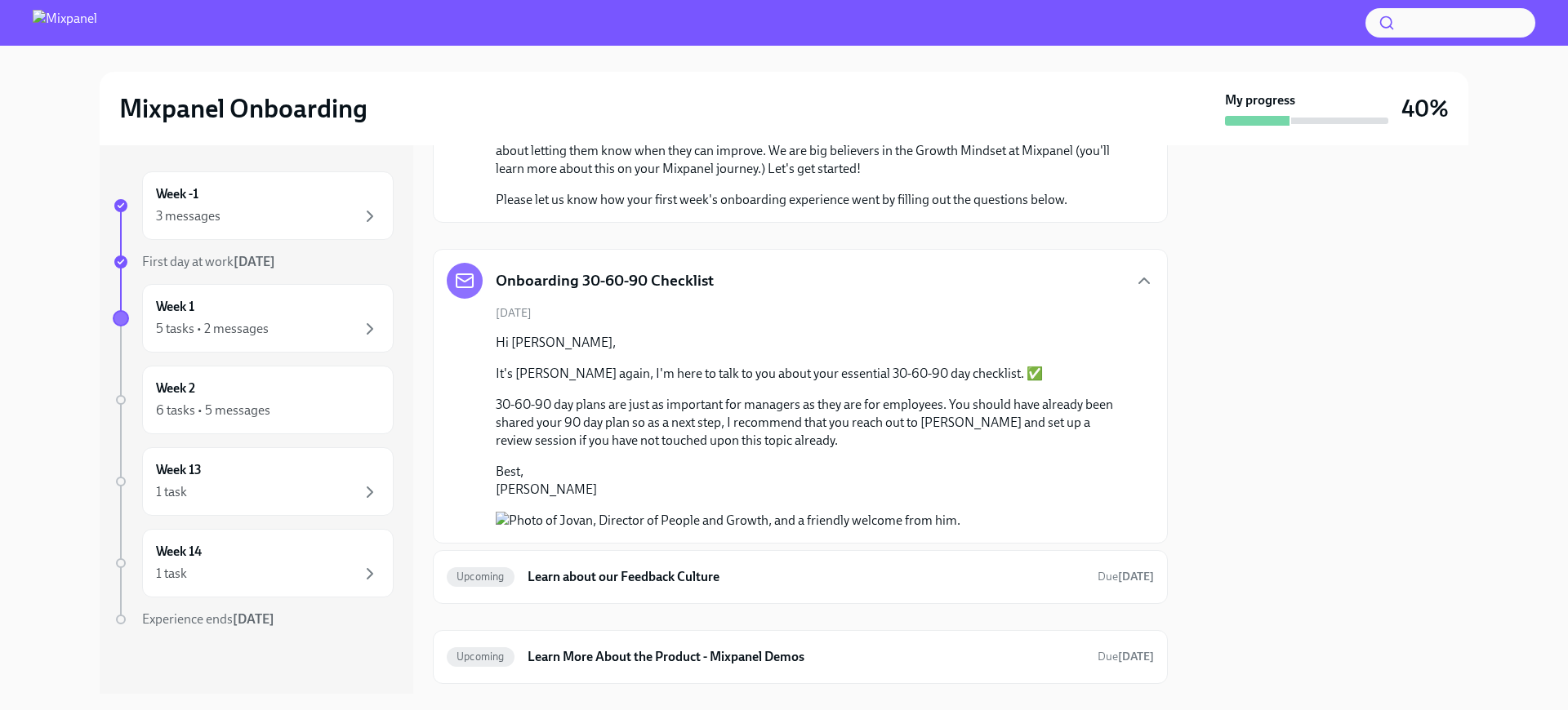
click at [747, 413] on p "30-60-90 day plans are just as important for managers as they are for employees…" at bounding box center [812, 423] width 632 height 54
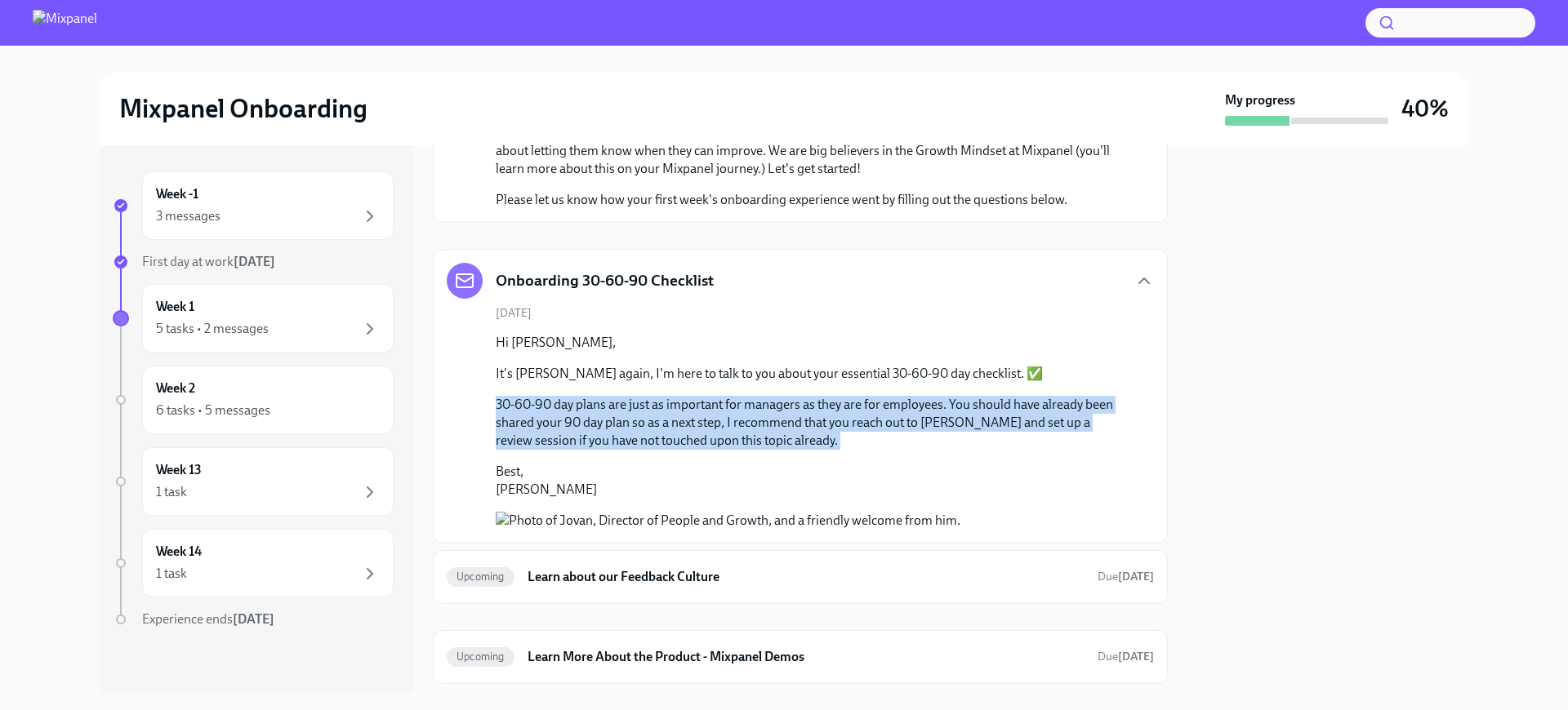
click at [747, 413] on p "30-60-90 day plans are just as important for managers as they are for employees…" at bounding box center [812, 423] width 632 height 54
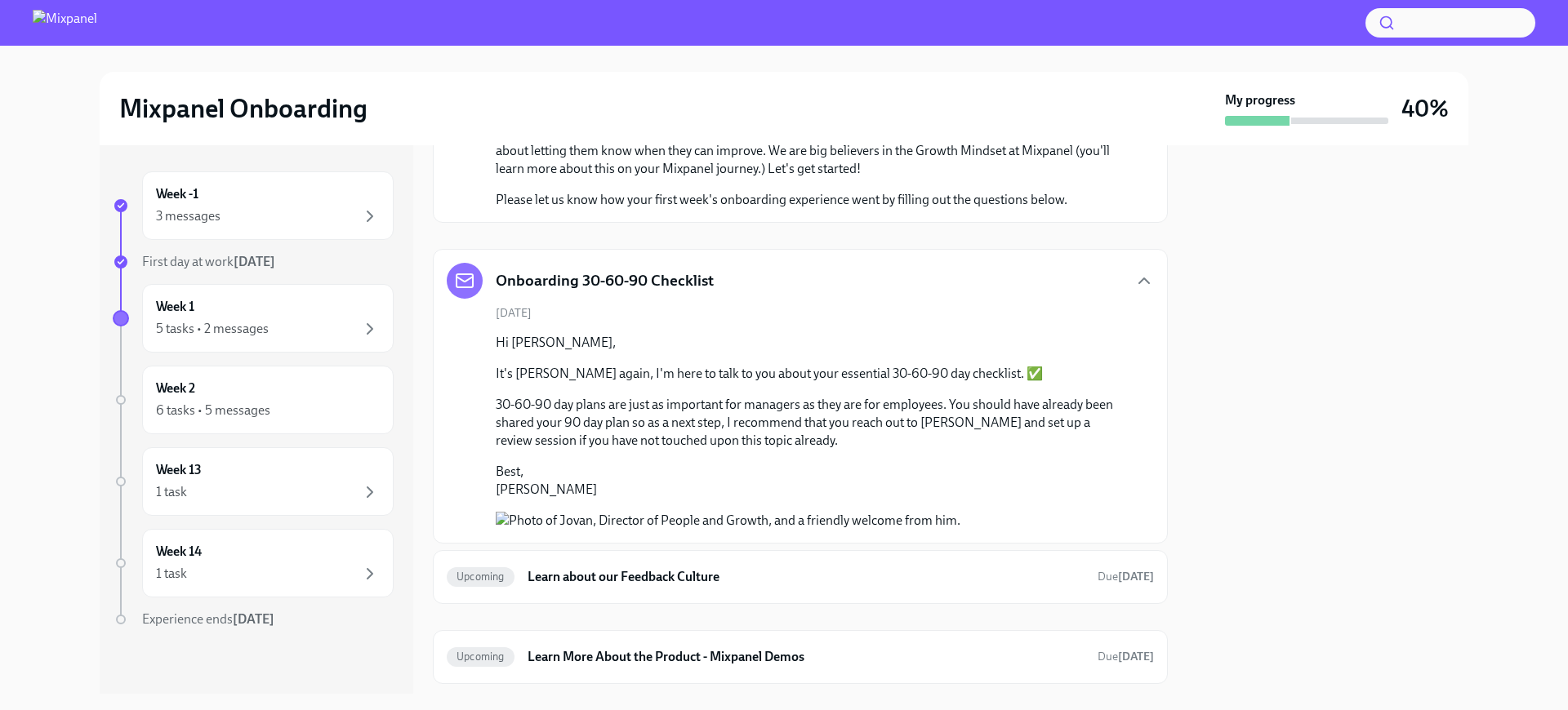
click at [647, 422] on p "30-60-90 day plans are just as important for managers as they are for employees…" at bounding box center [812, 423] width 632 height 54
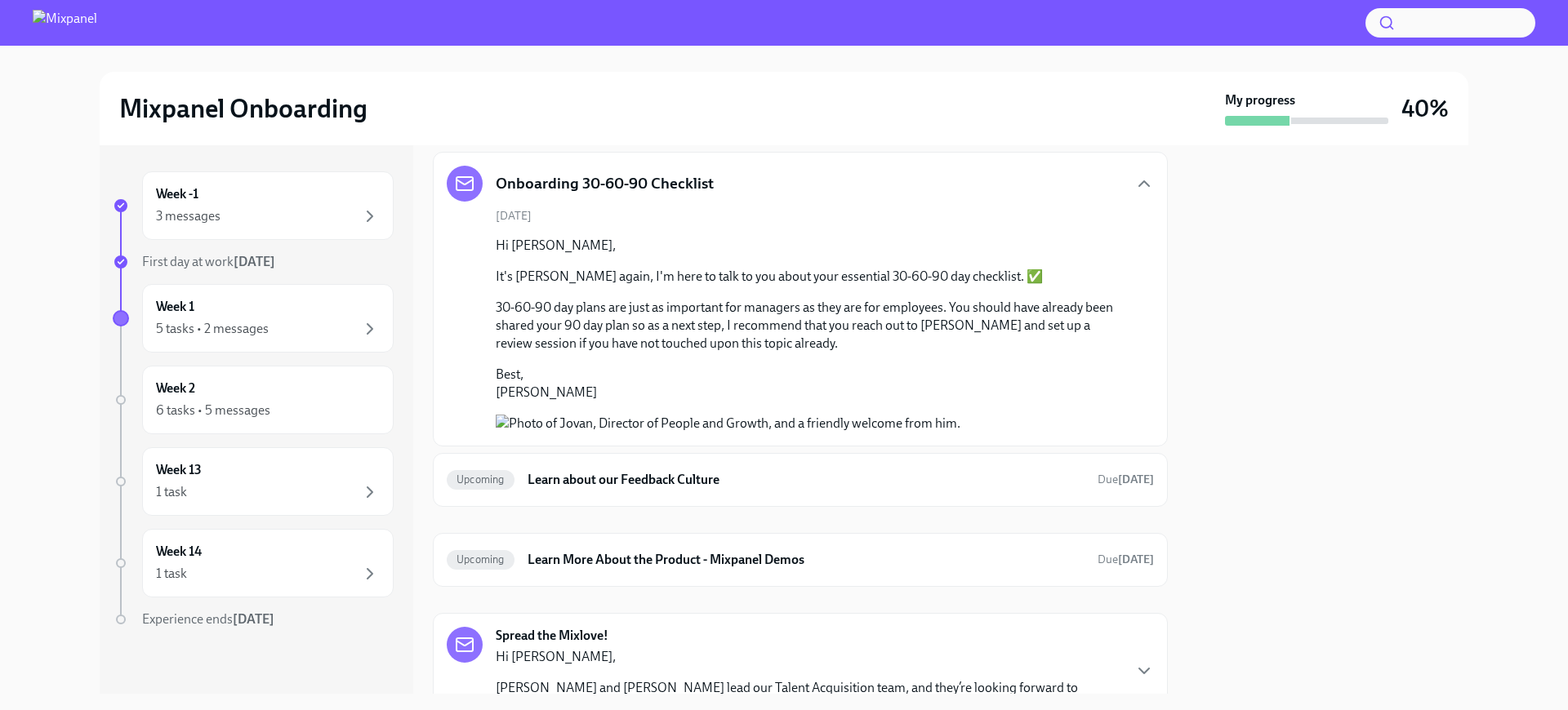
scroll to position [1056, 0]
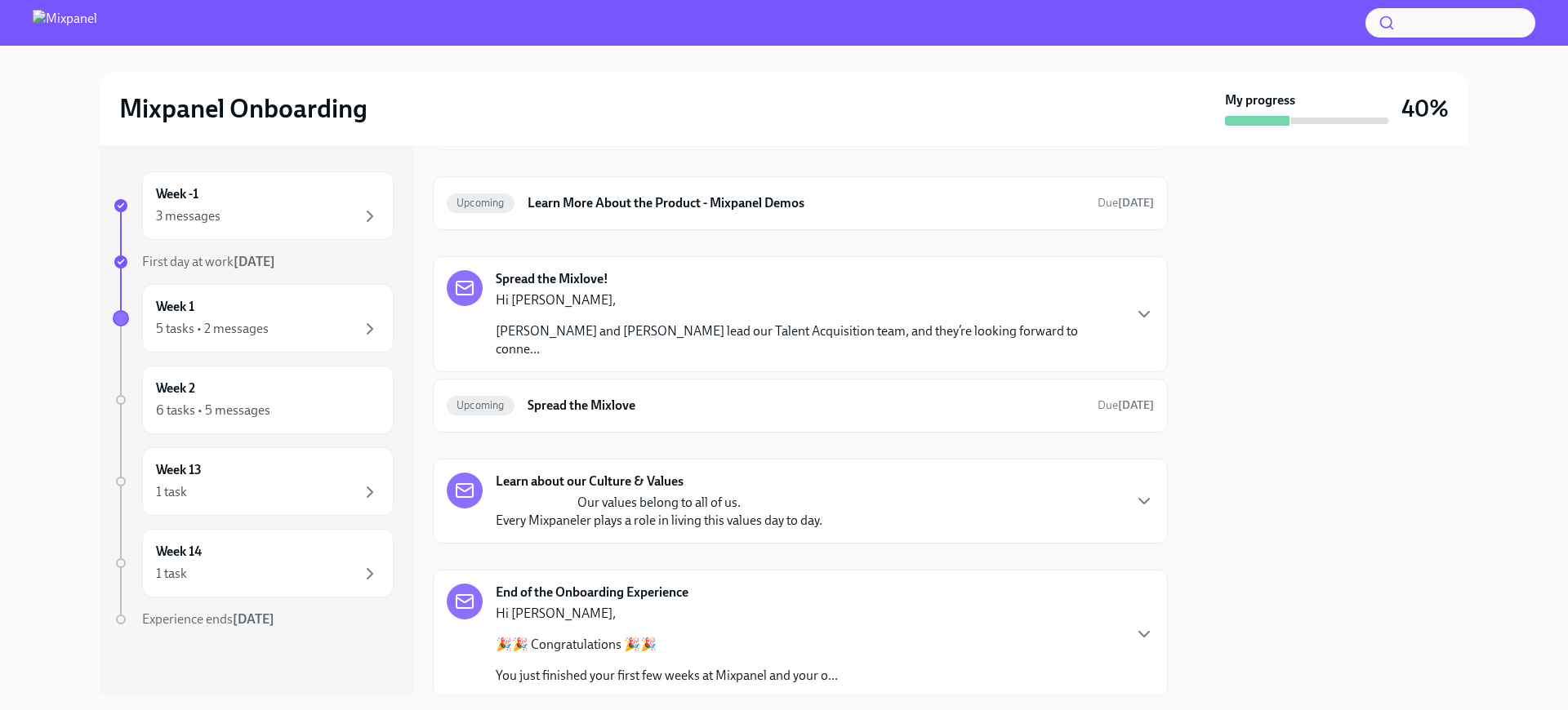
click at [677, 132] on h6 "Learn about our Feedback Culture" at bounding box center [806, 123] width 557 height 18
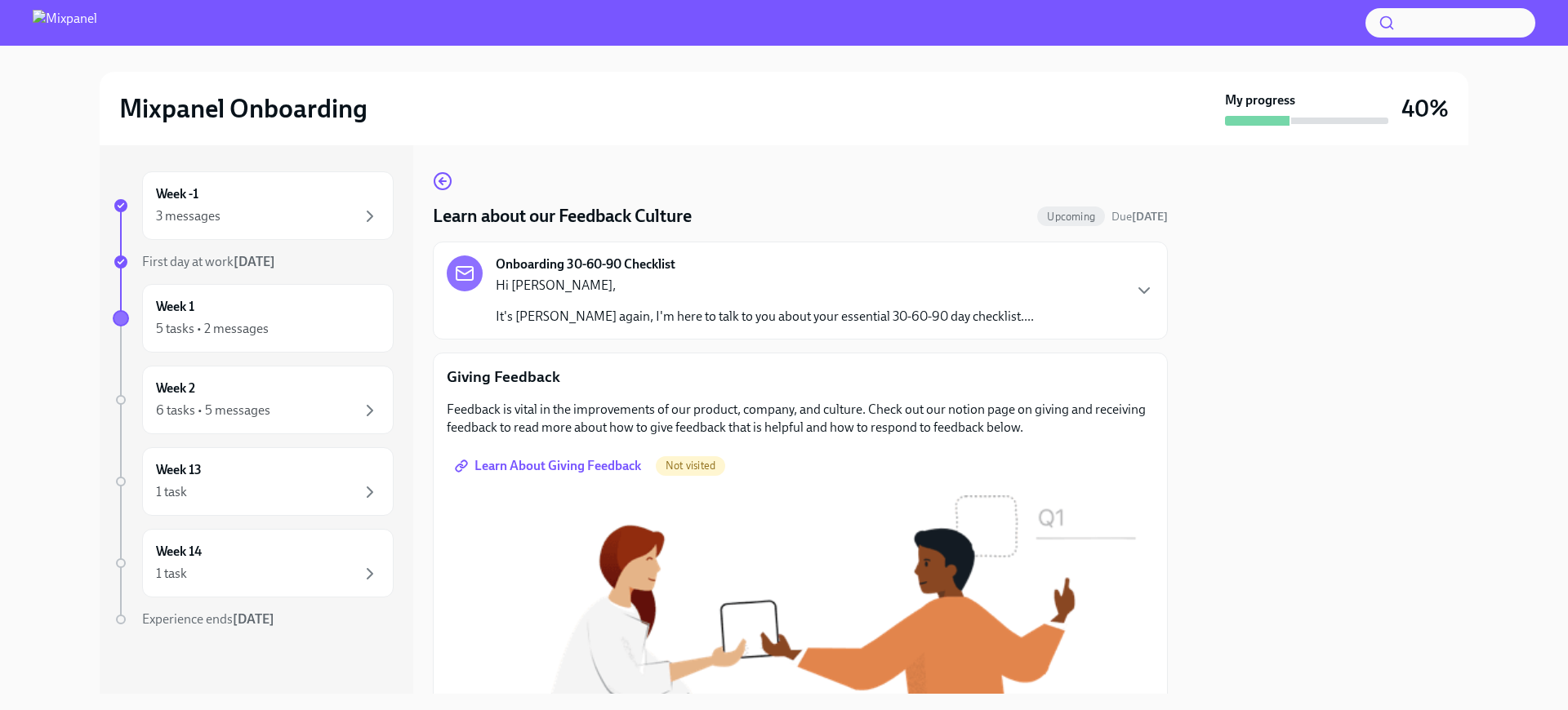
scroll to position [284, 0]
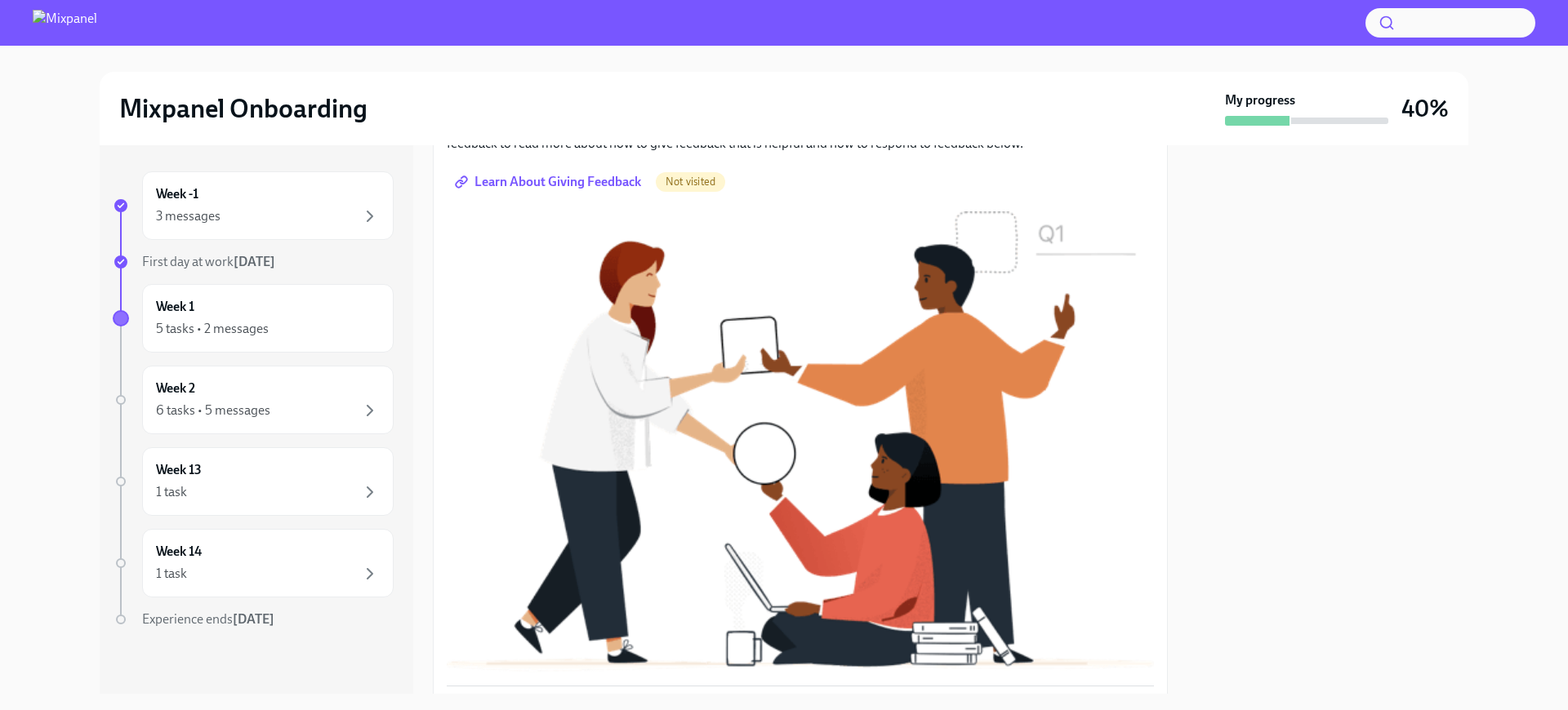
click at [601, 186] on span "Learn About Giving Feedback" at bounding box center [549, 182] width 183 height 16
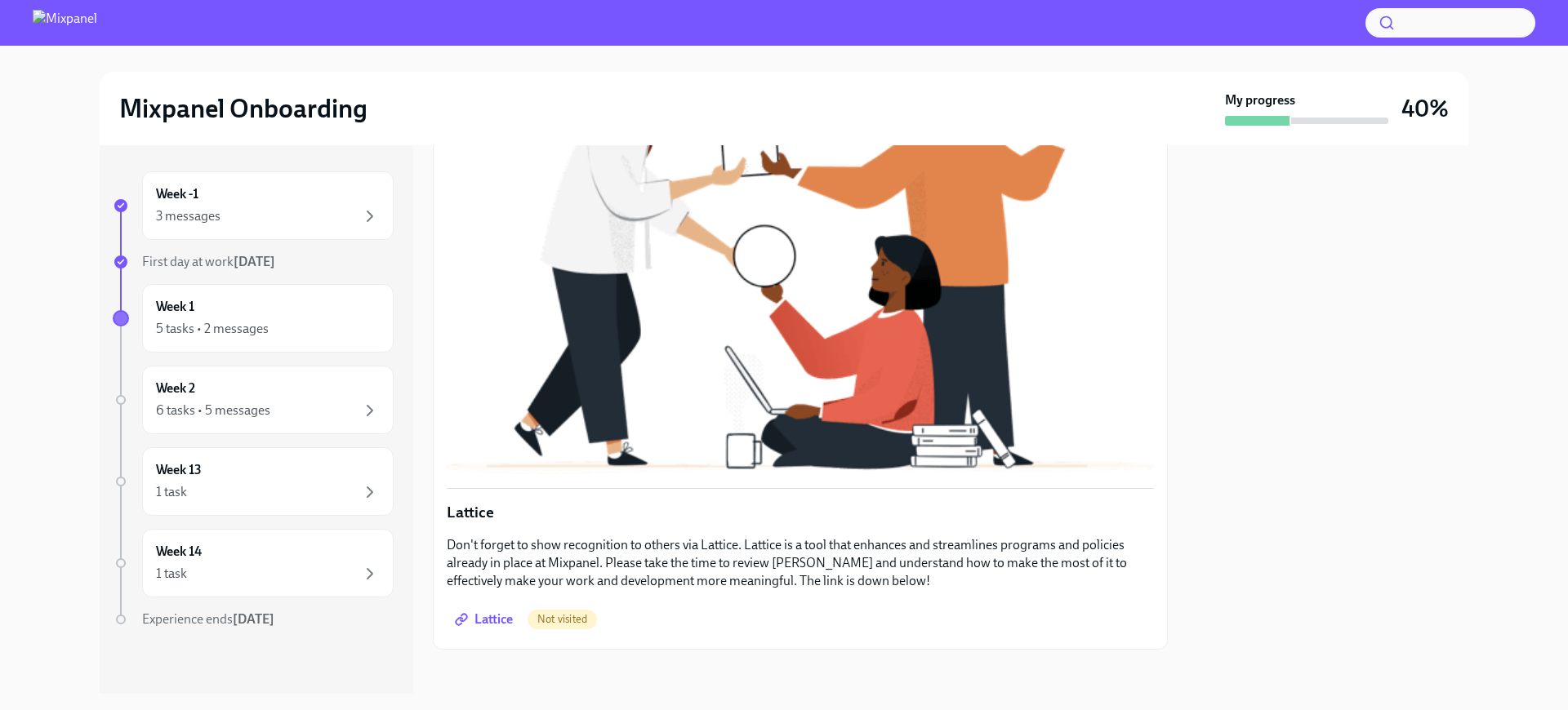
click at [491, 615] on span "Lattice" at bounding box center [485, 620] width 55 height 16
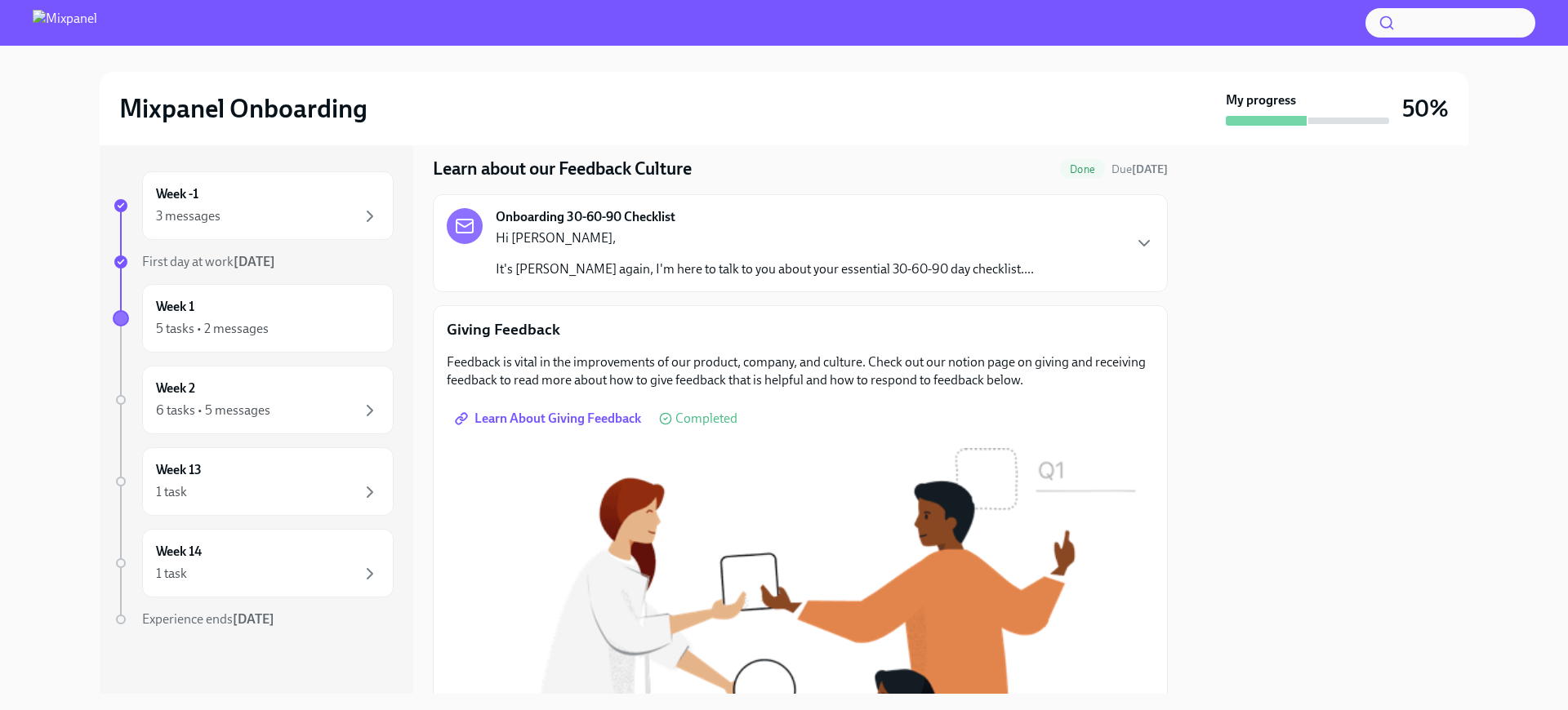
scroll to position [0, 0]
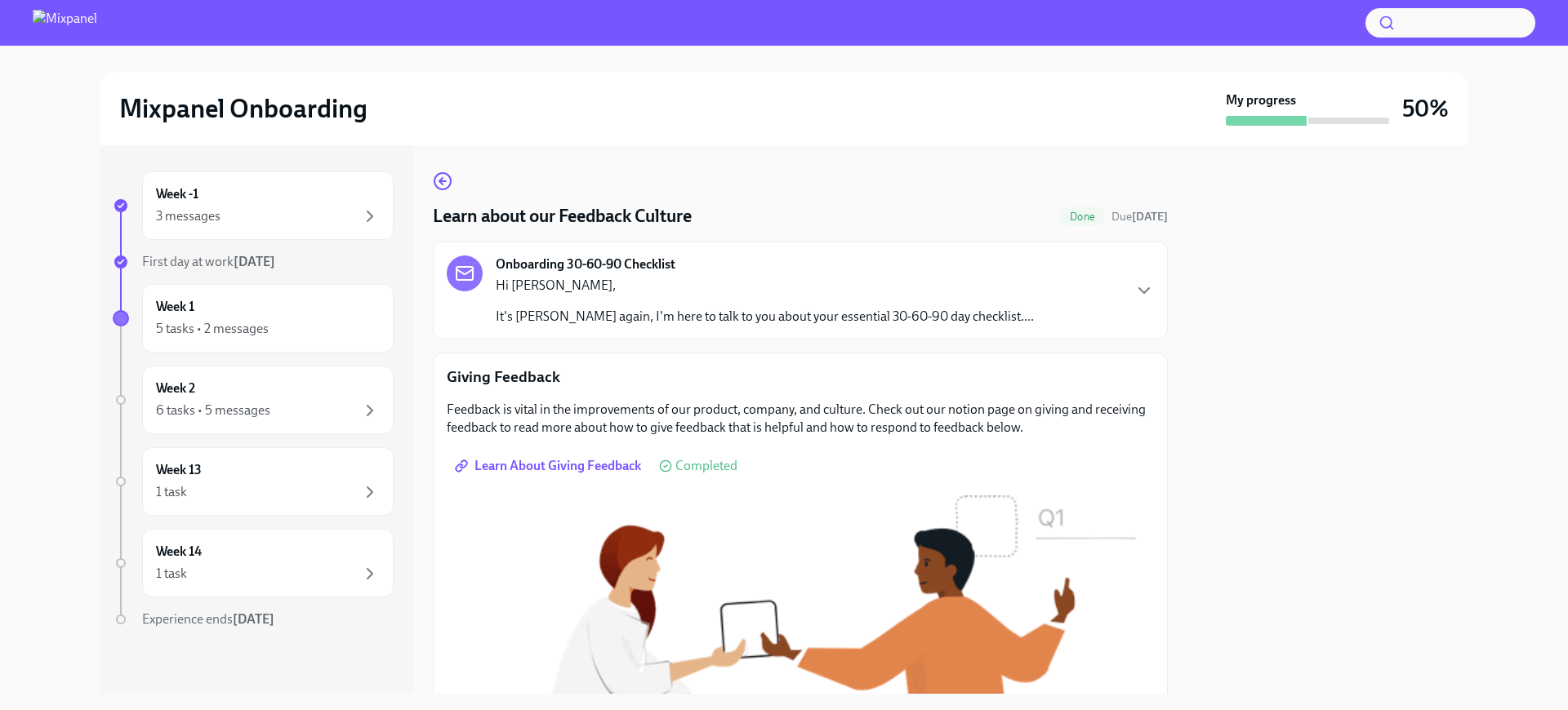
click at [433, 168] on div "Learn about our Feedback Culture Done Due [DATE] Onboarding 30-60-90 Checklist …" at bounding box center [800, 419] width 735 height 548
click at [443, 168] on div "Learn about our Feedback Culture Done Due [DATE] Onboarding 30-60-90 Checklist …" at bounding box center [800, 419] width 735 height 548
click at [447, 177] on circle "button" at bounding box center [442, 182] width 16 height 16
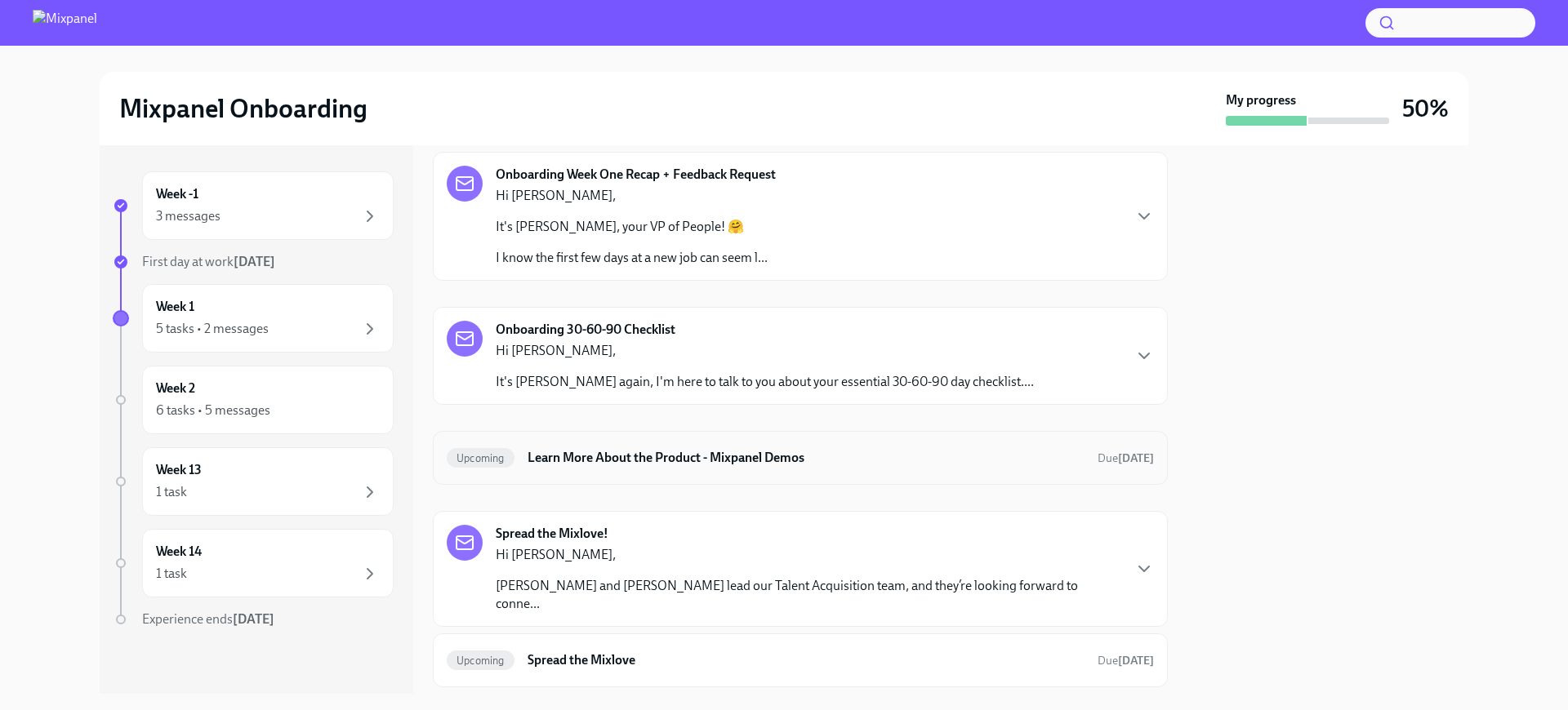
scroll to position [159, 0]
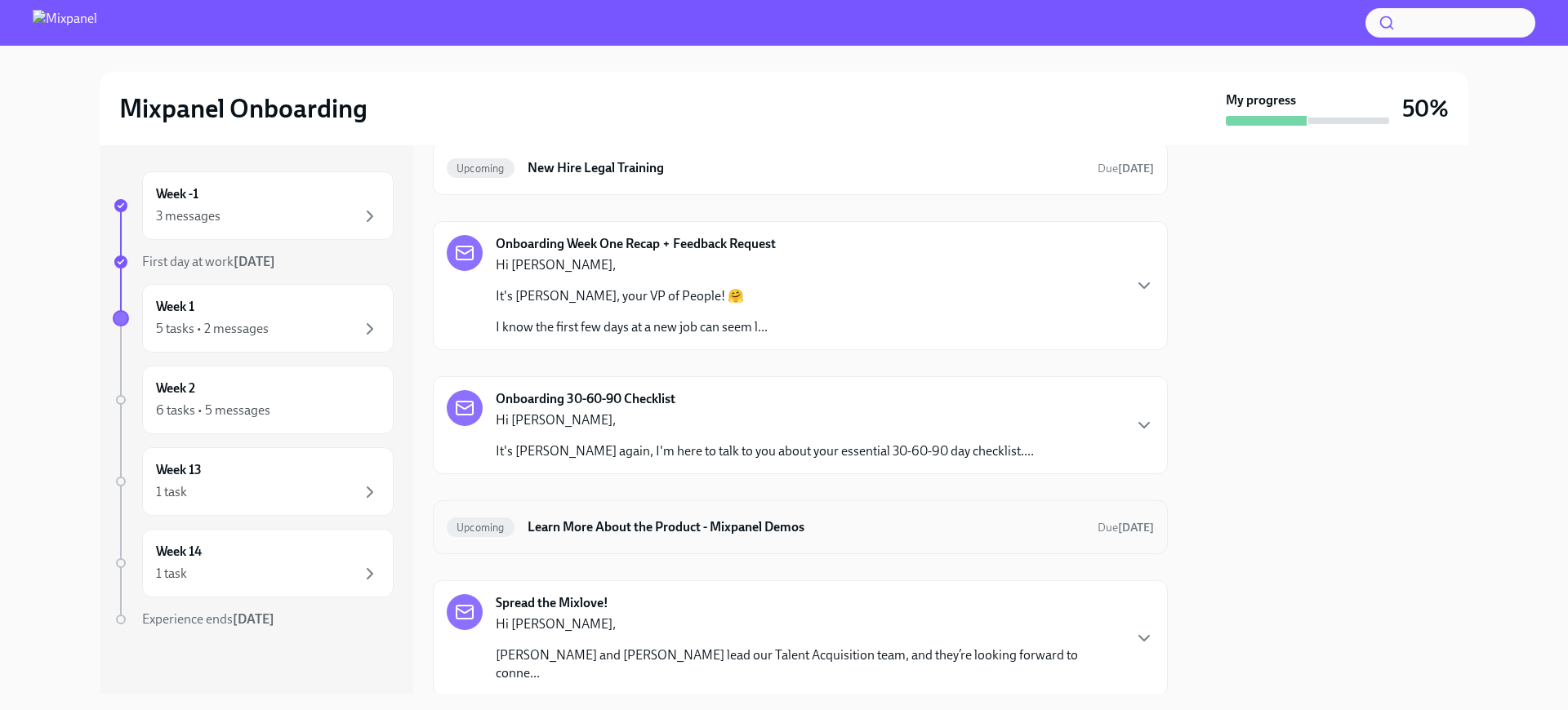
click at [678, 402] on div "Onboarding 30-60-90 Checklist Hi [PERSON_NAME], It's [PERSON_NAME] again, I'm h…" at bounding box center [765, 425] width 538 height 70
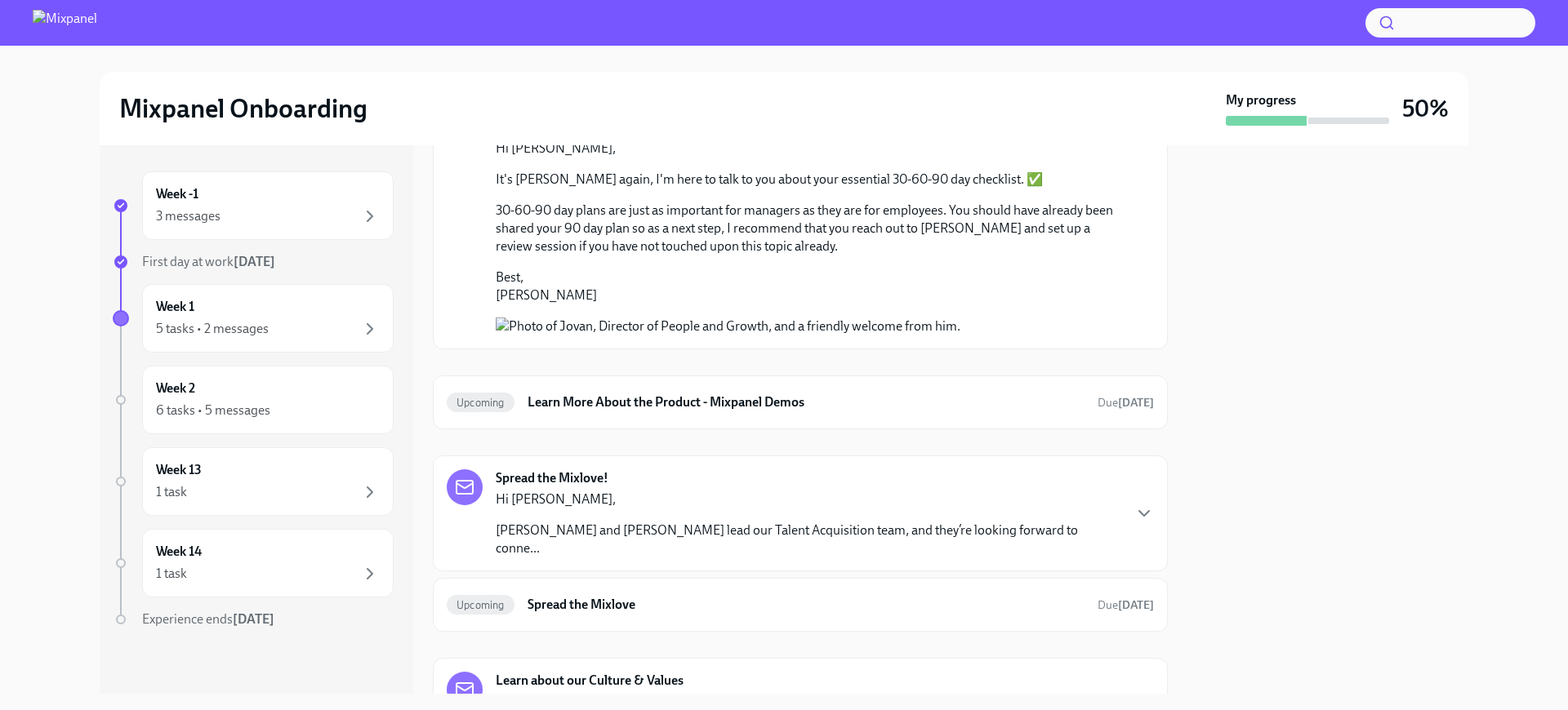
scroll to position [52, 0]
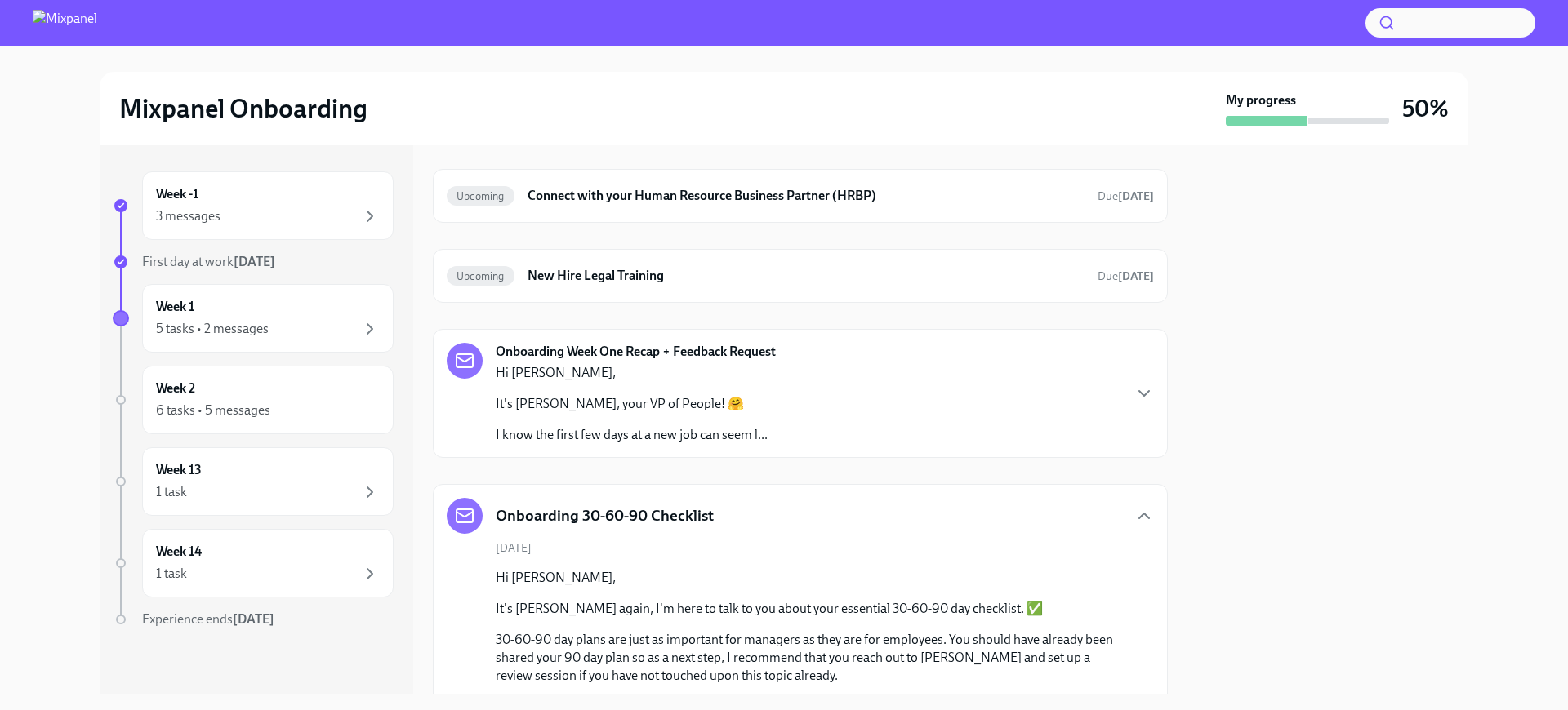
click at [805, 509] on div "Onboarding 30-60-90 Checklist" at bounding box center [800, 516] width 707 height 36
click at [729, 392] on div "Hi [PERSON_NAME], It's [PERSON_NAME], your VP of People! 🤗 I know the first few…" at bounding box center [631, 403] width 272 height 80
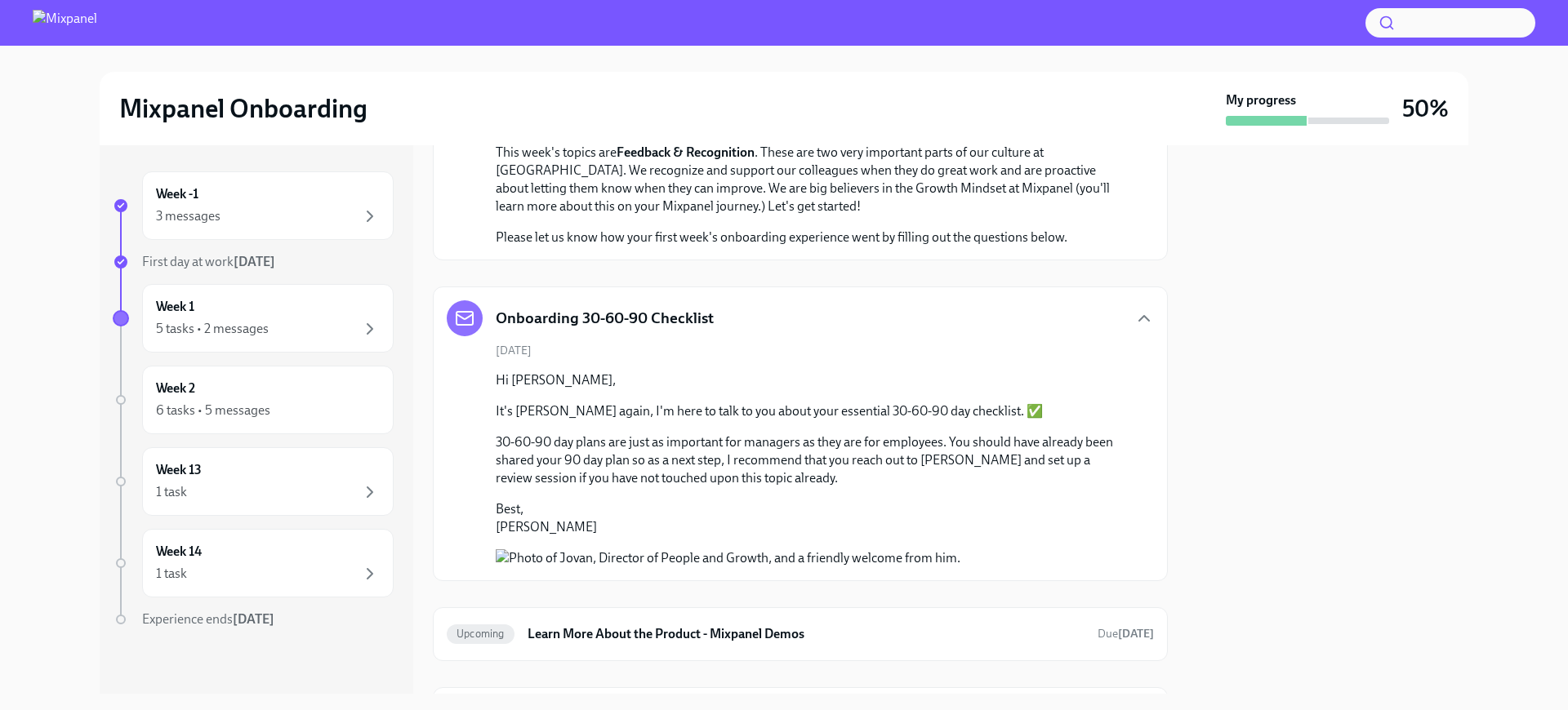
scroll to position [1014, 0]
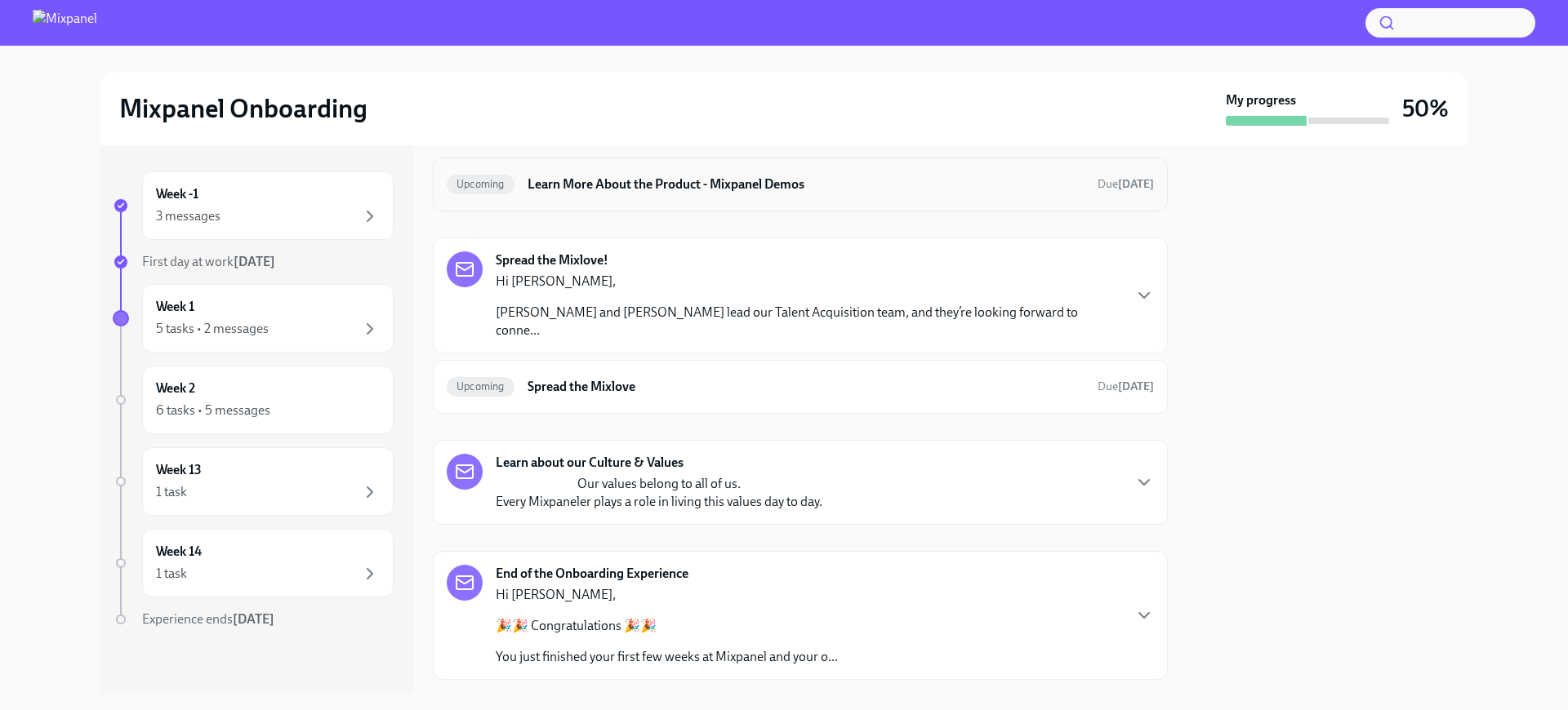
click at [703, 193] on h6 "Learn More About the Product - Mixpanel Demos" at bounding box center [806, 185] width 557 height 18
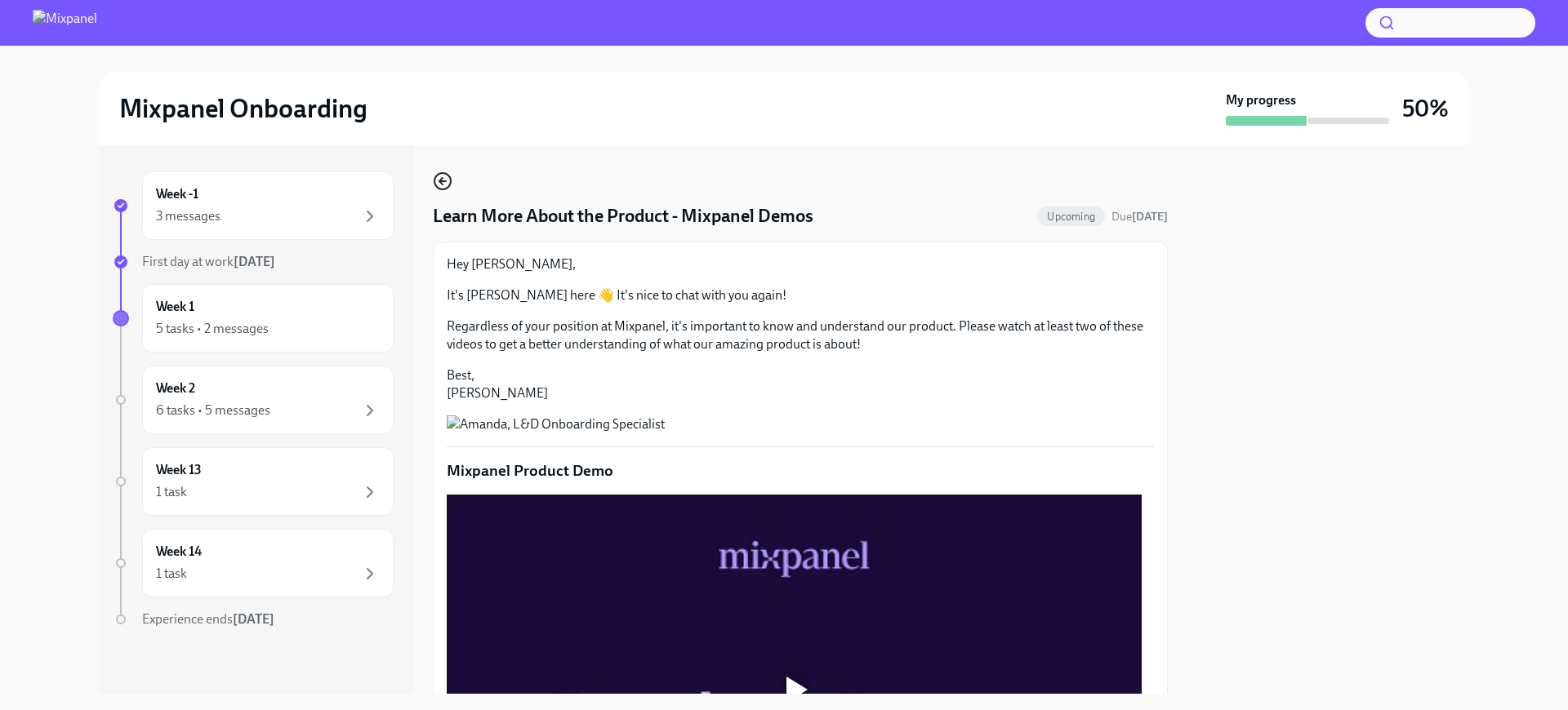
click at [442, 180] on icon "button" at bounding box center [442, 182] width 20 height 20
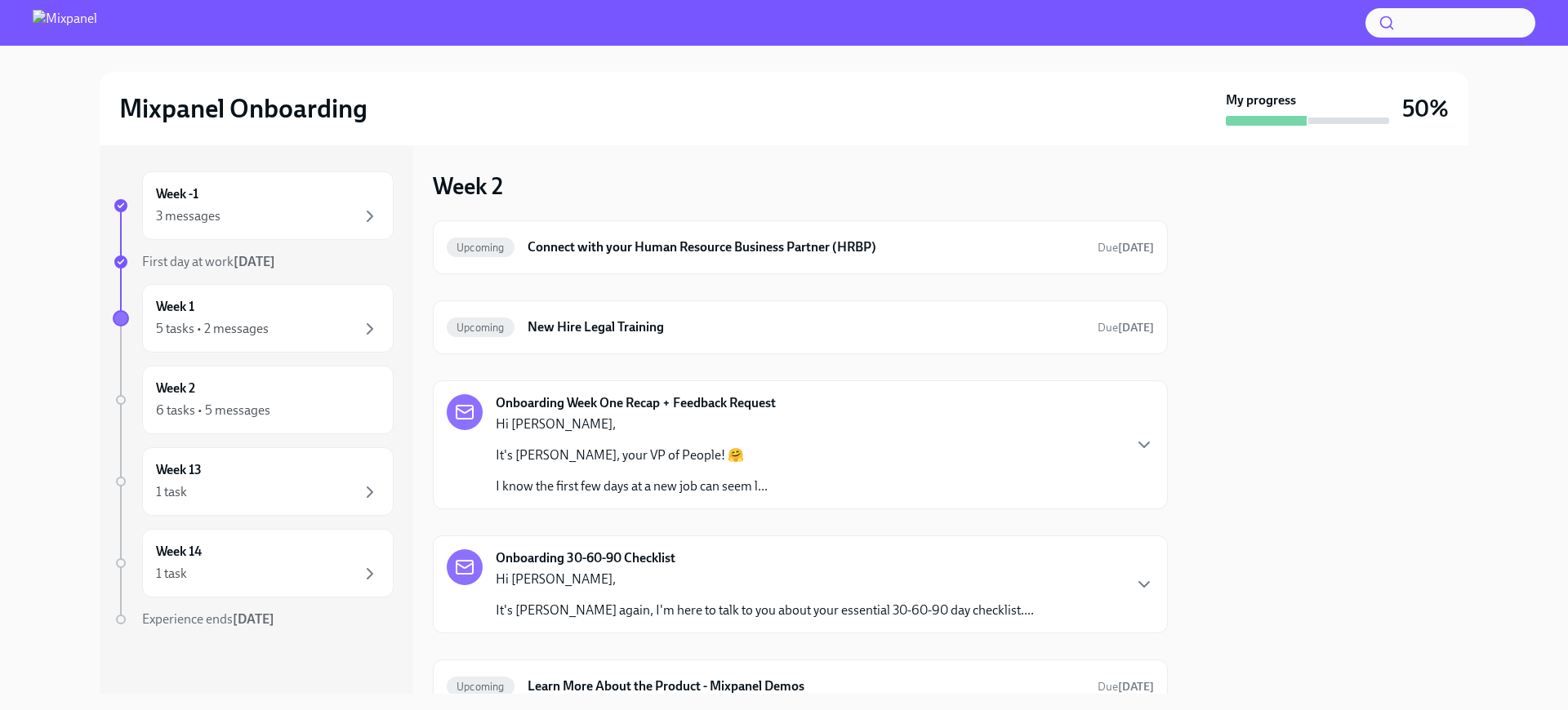
scroll to position [245, 0]
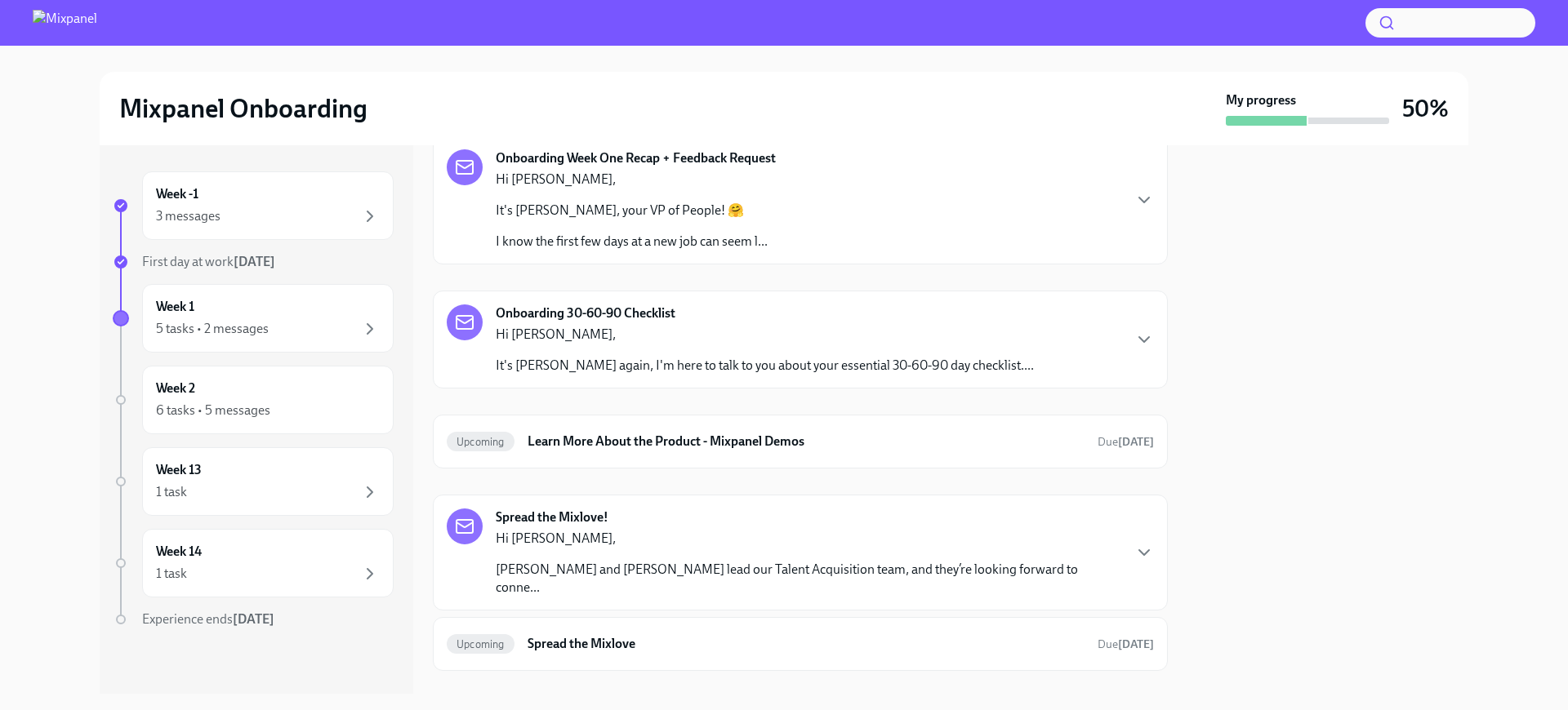
click at [764, 557] on div "Hi [PERSON_NAME] and [PERSON_NAME] lead our Talent Acquisition team, and they’r…" at bounding box center [808, 563] width 626 height 67
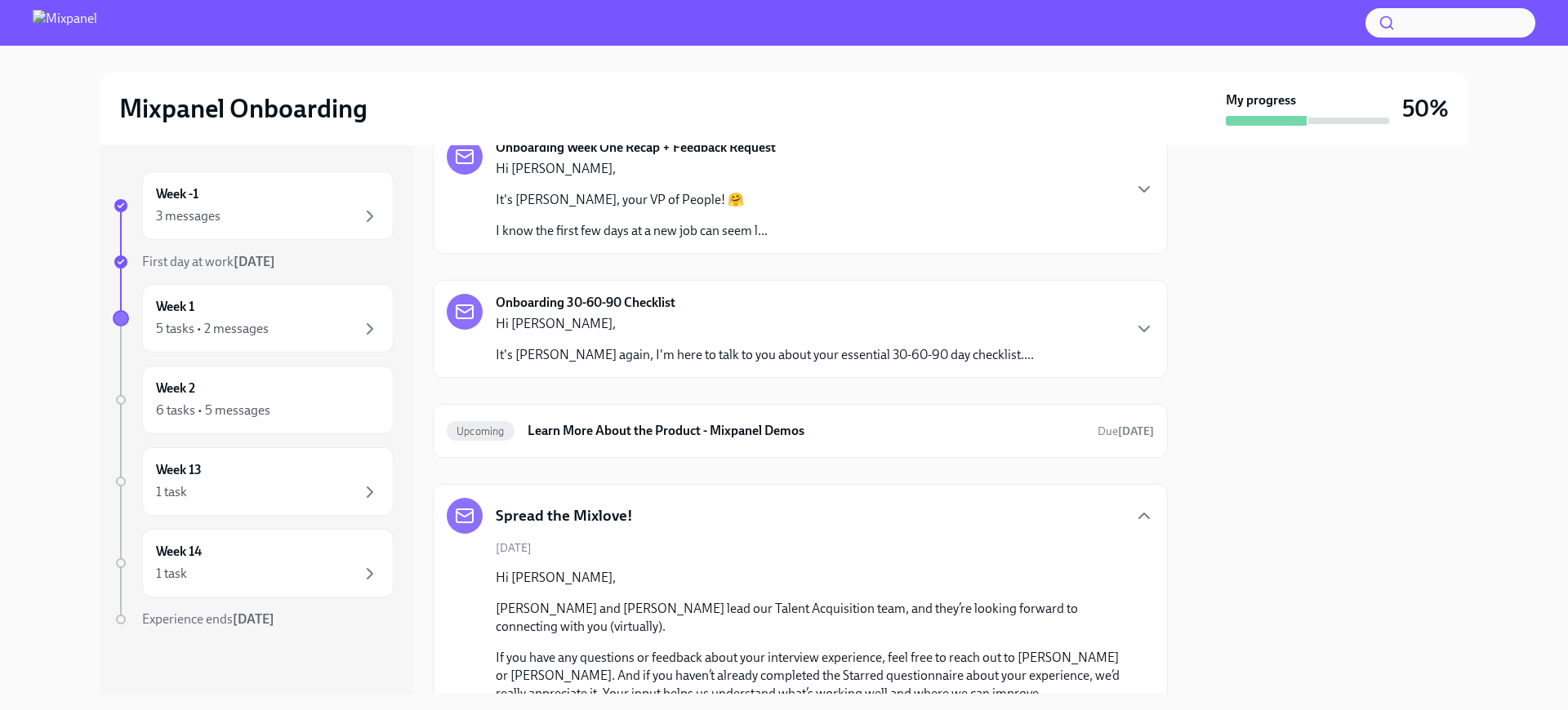
scroll to position [450, 0]
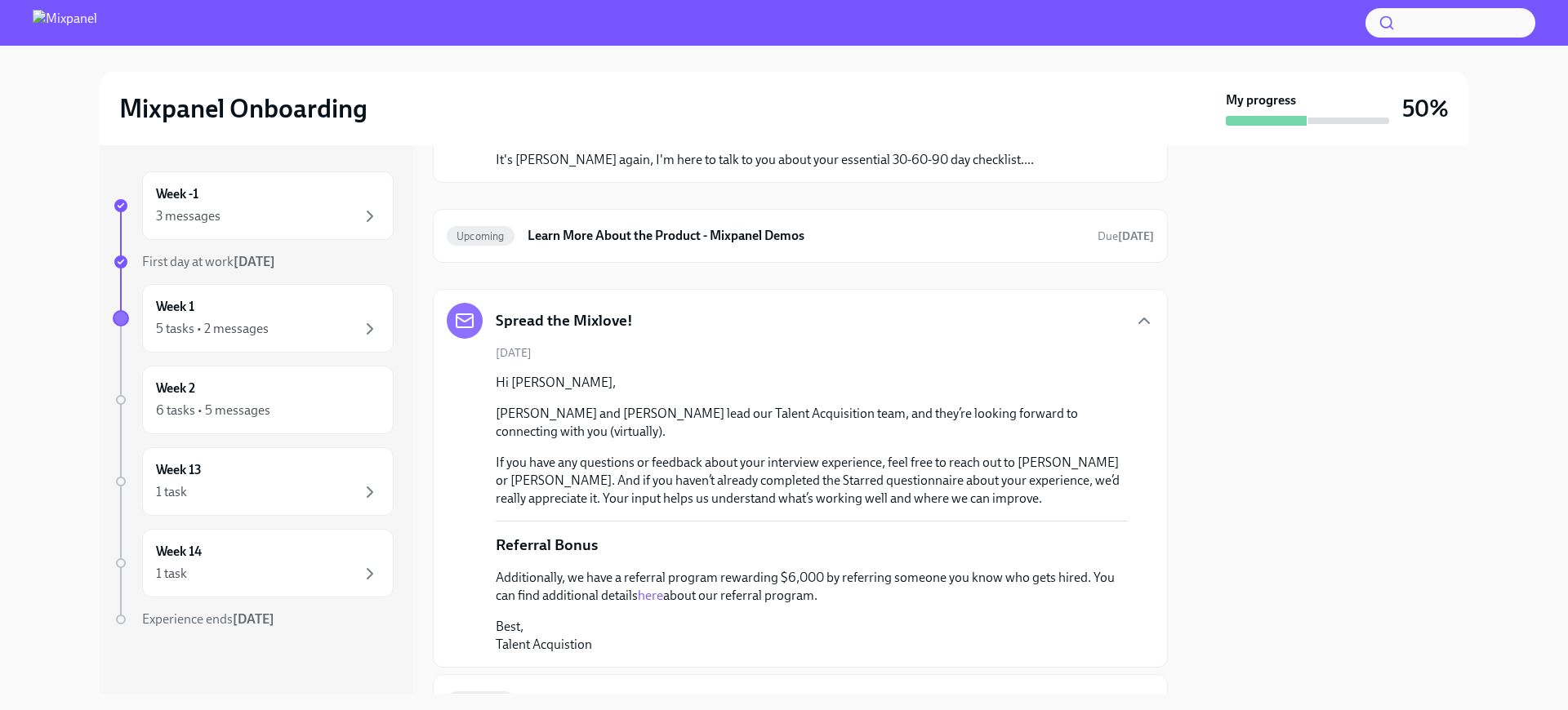
click at [745, 417] on p "[PERSON_NAME] and [PERSON_NAME] lead our Talent Acquisition team, and they’re l…" at bounding box center [812, 423] width 632 height 36
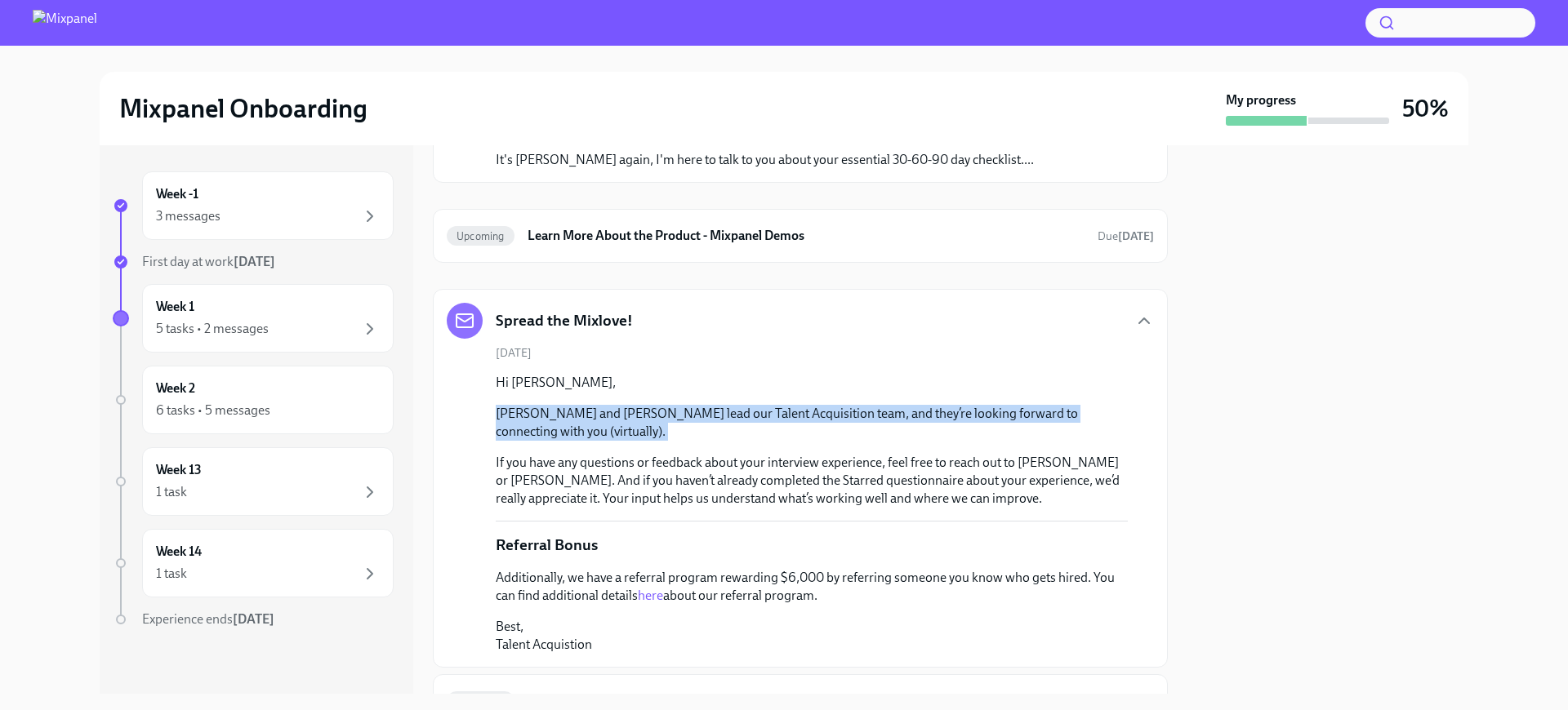
click at [745, 417] on p "[PERSON_NAME] and [PERSON_NAME] lead our Talent Acquisition team, and they’re l…" at bounding box center [812, 423] width 632 height 36
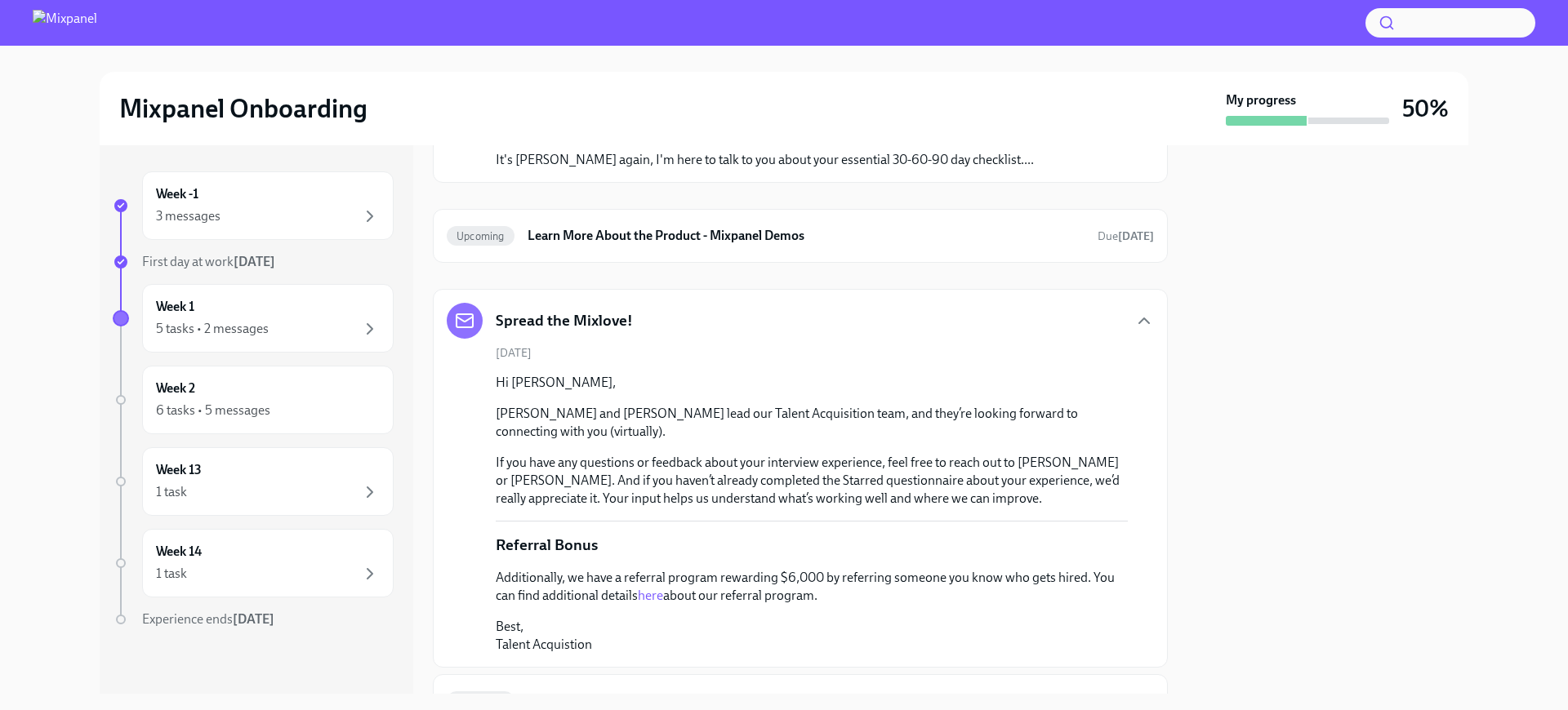
click at [837, 500] on p "If you have any questions or feedback about your interview experience, feel fre…" at bounding box center [812, 481] width 632 height 54
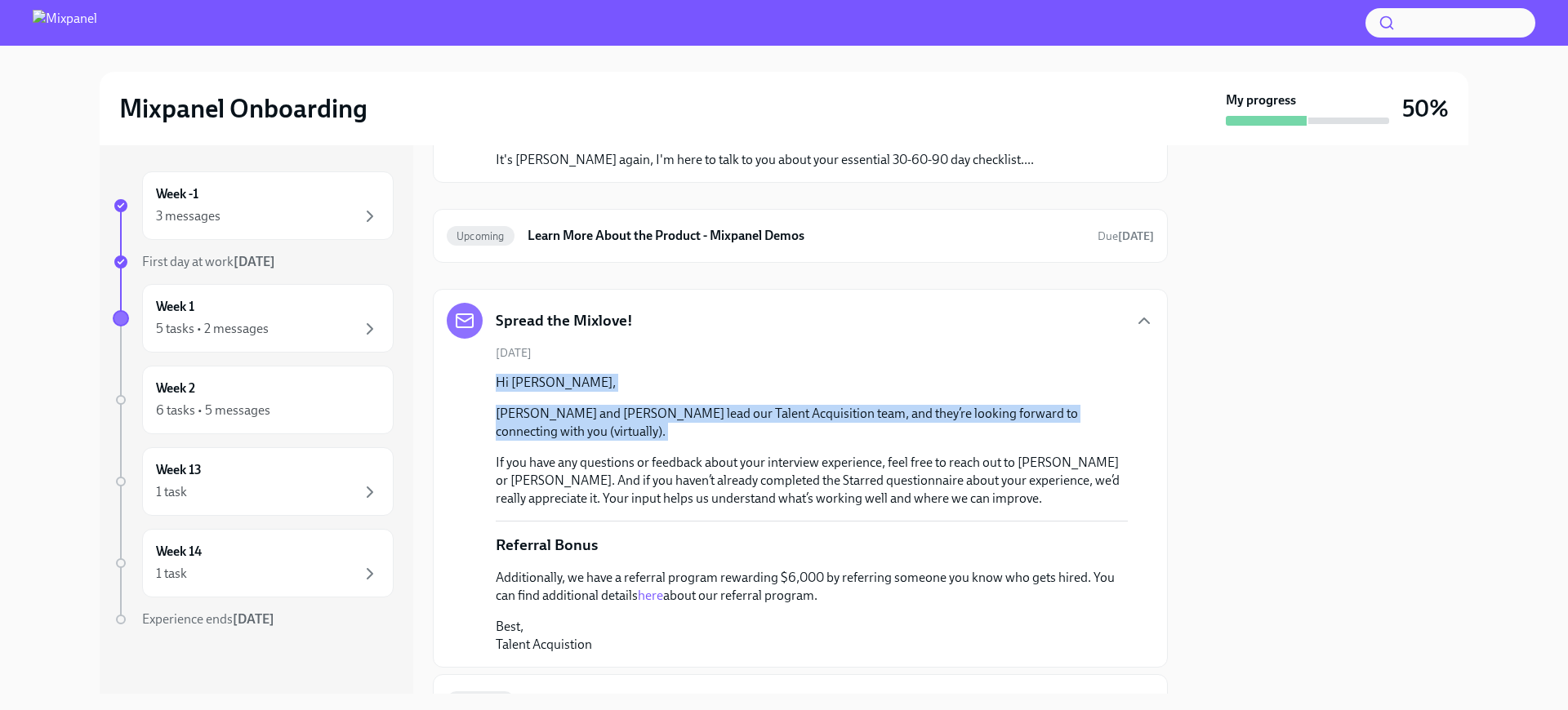
click at [837, 500] on p "If you have any questions or feedback about your interview experience, feel fre…" at bounding box center [812, 481] width 632 height 54
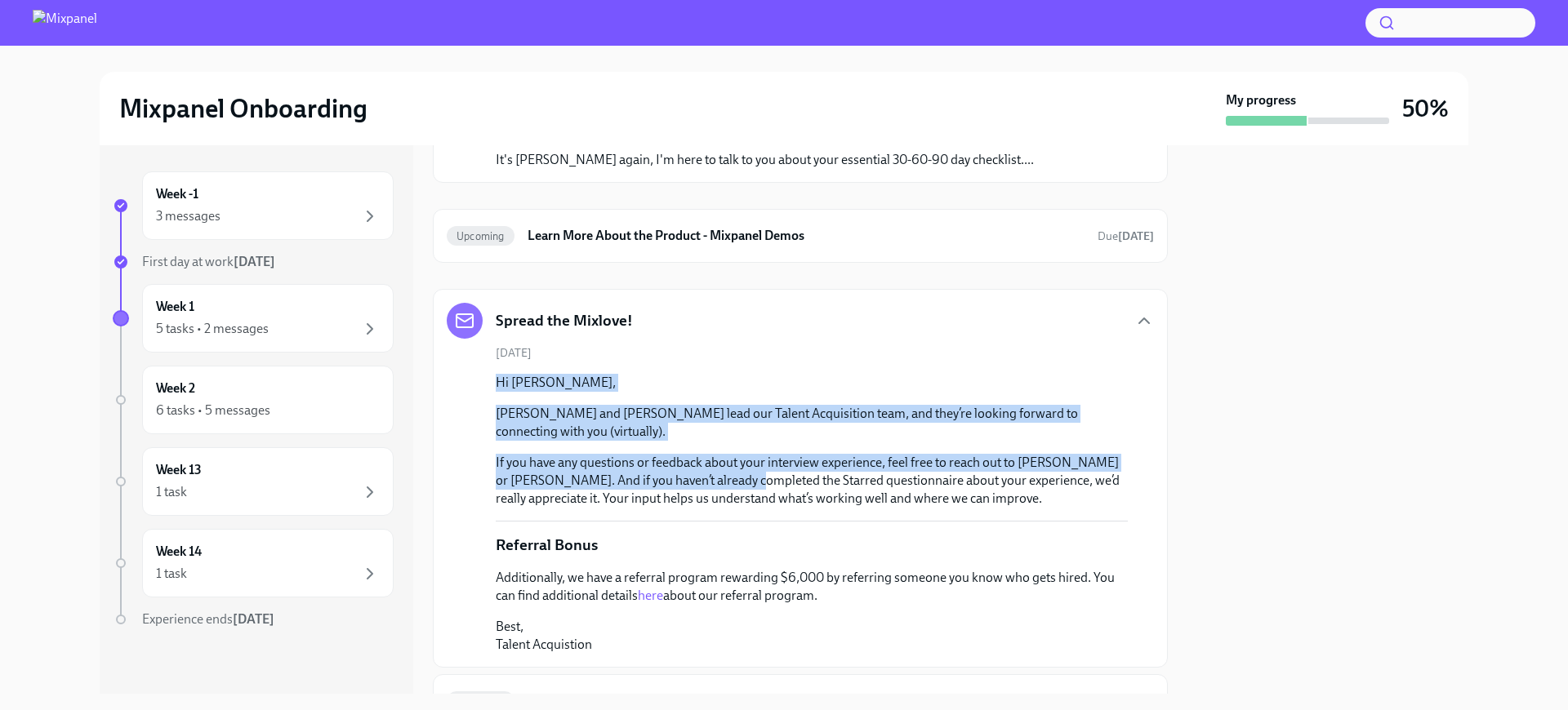
click at [729, 482] on p "If you have any questions or feedback about your interview experience, feel fre…" at bounding box center [812, 481] width 632 height 54
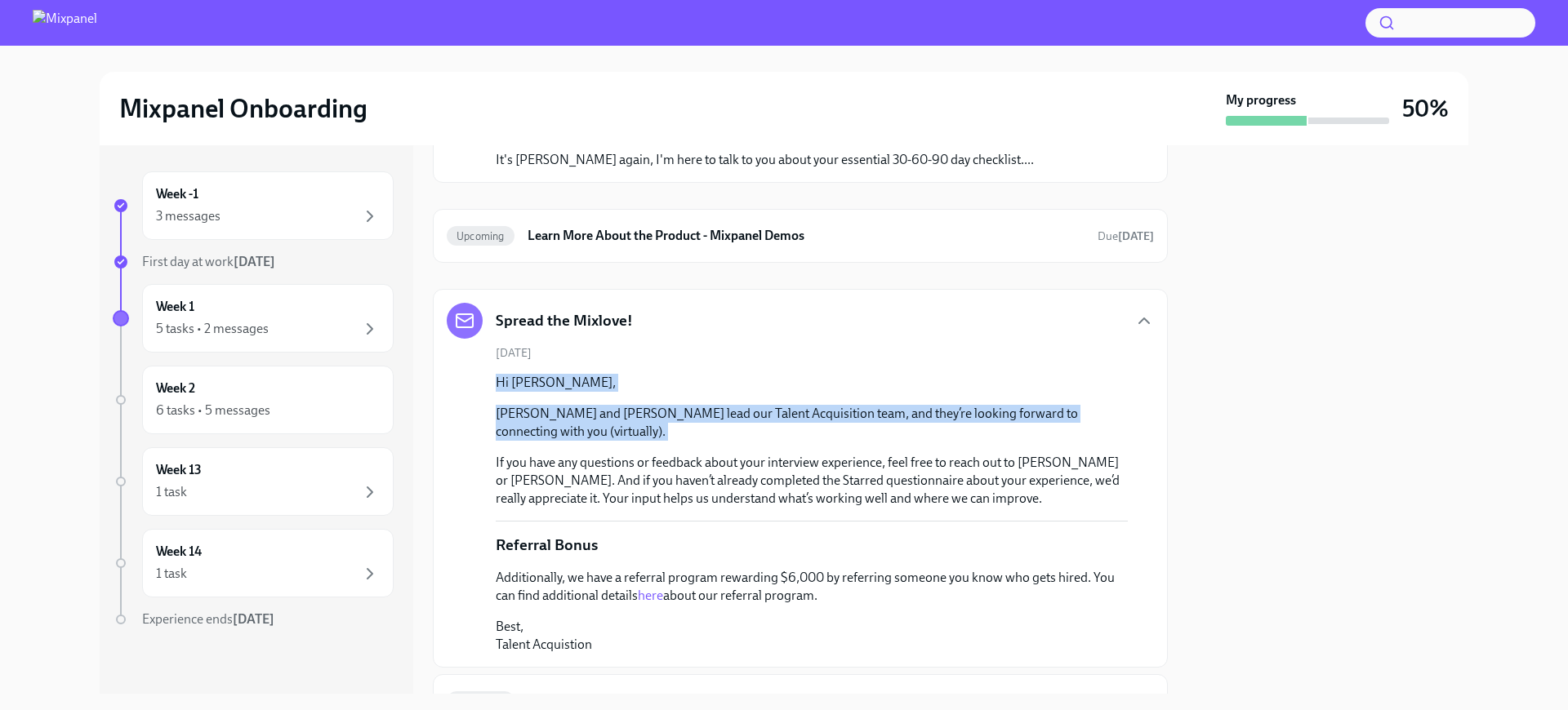
click at [729, 482] on p "If you have any questions or feedback about your interview experience, feel fre…" at bounding box center [812, 481] width 632 height 54
click at [816, 477] on p "If you have any questions or feedback about your interview experience, feel fre…" at bounding box center [812, 481] width 632 height 54
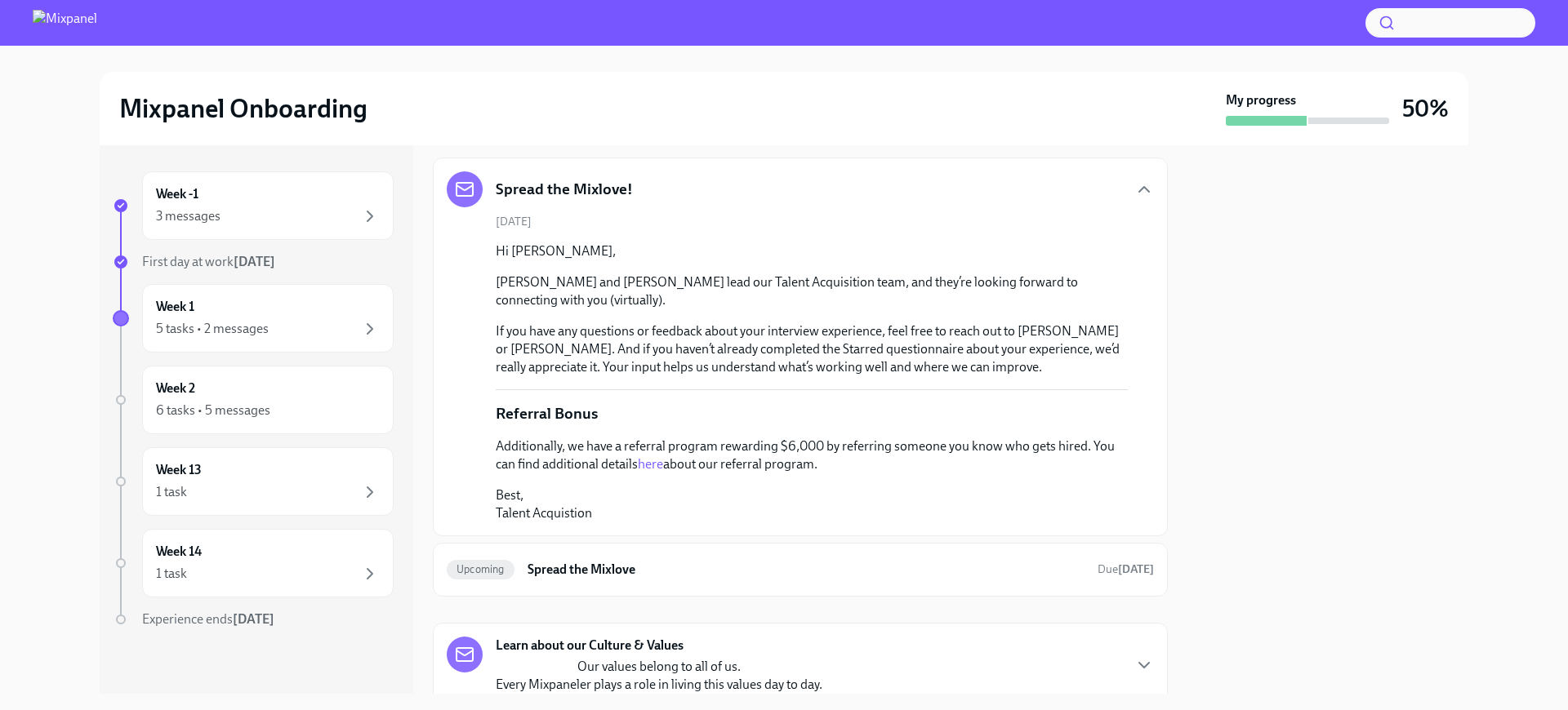
scroll to position [778, 0]
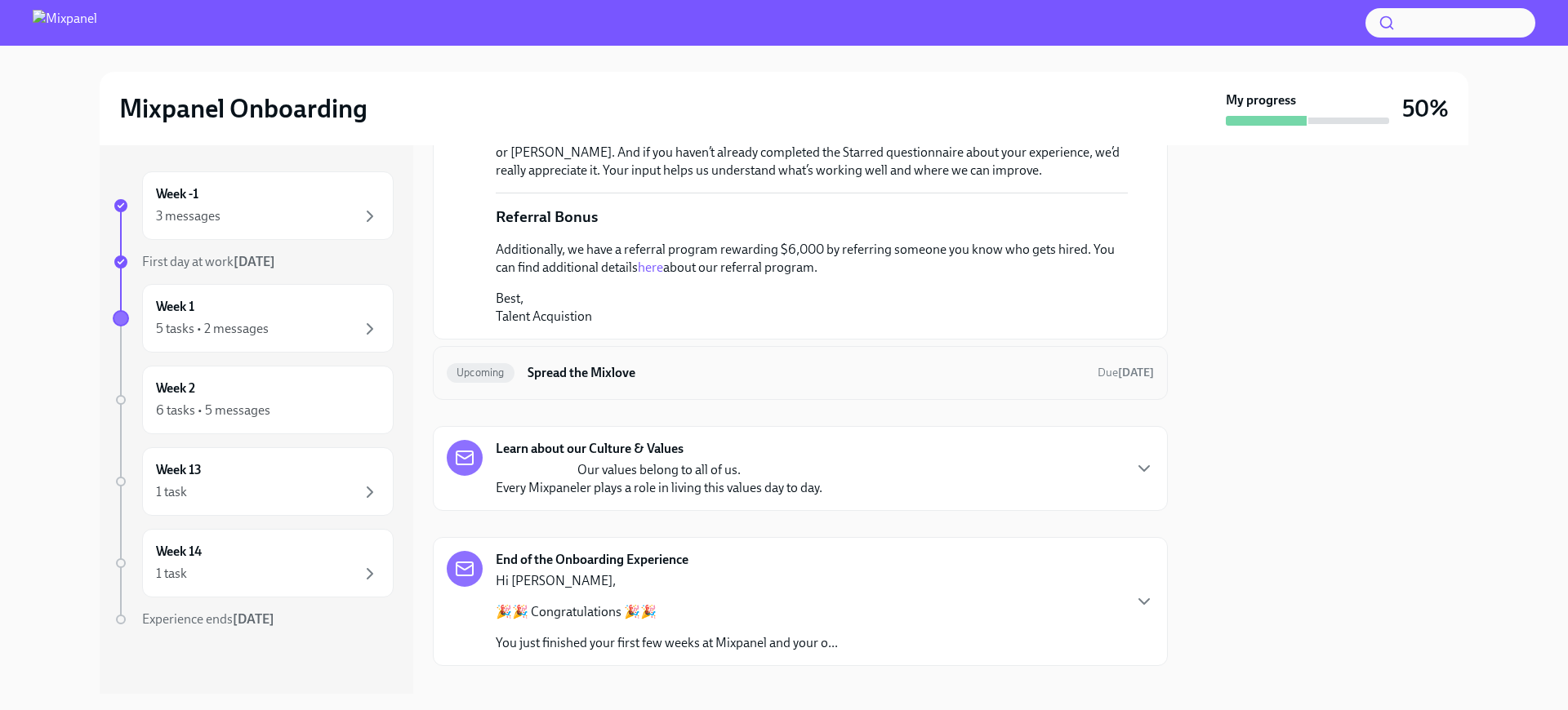
click at [646, 367] on h6 "Spread the Mixlove" at bounding box center [806, 373] width 557 height 18
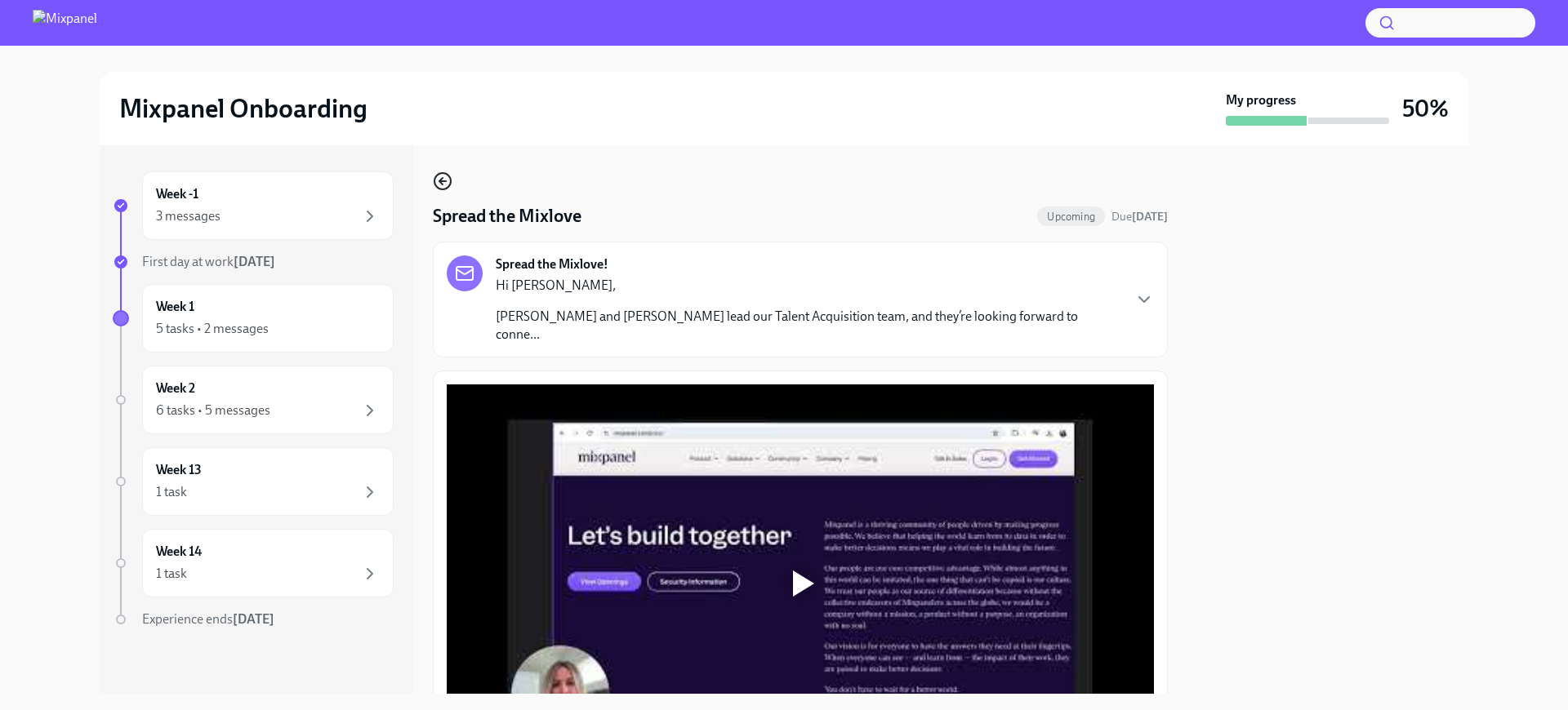
click at [444, 180] on icon "button" at bounding box center [442, 182] width 20 height 20
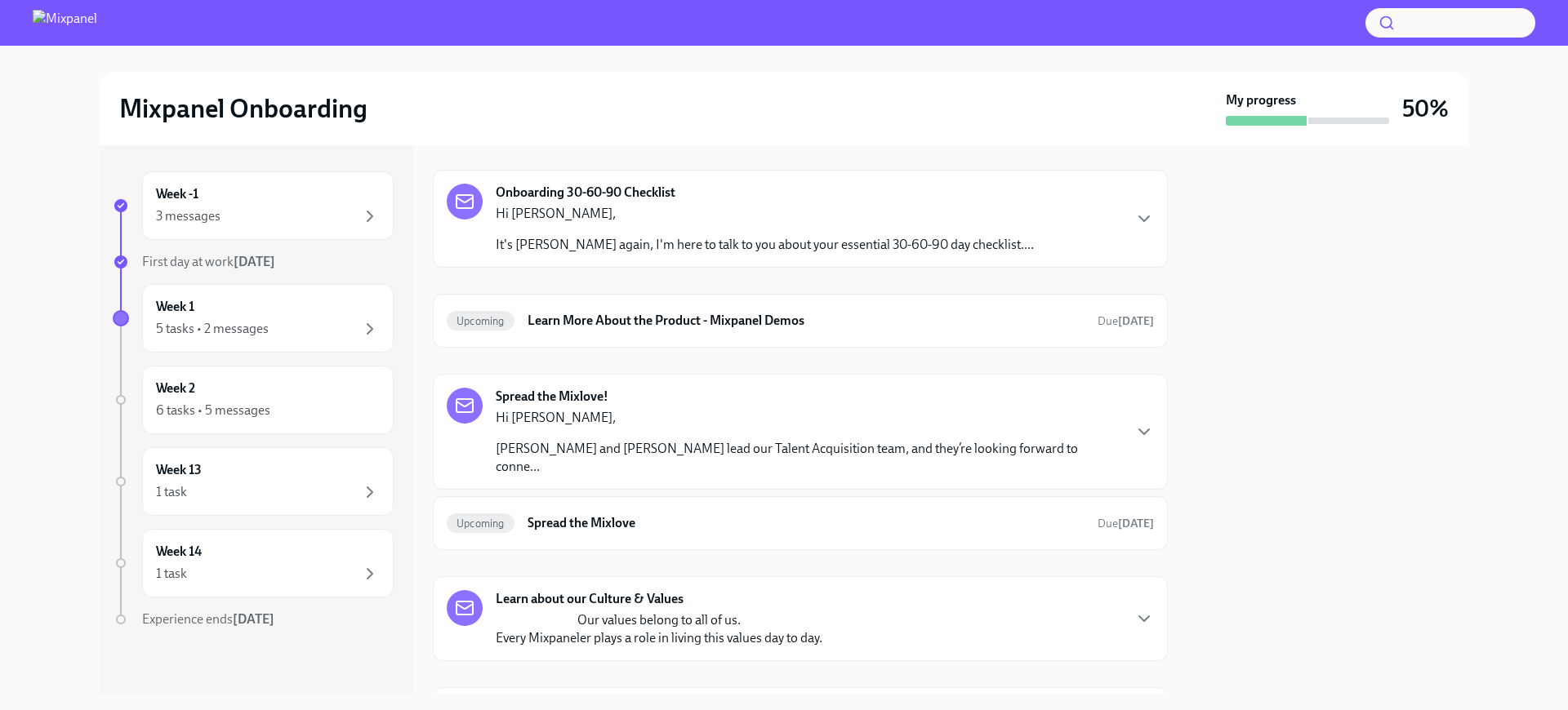
scroll to position [387, 0]
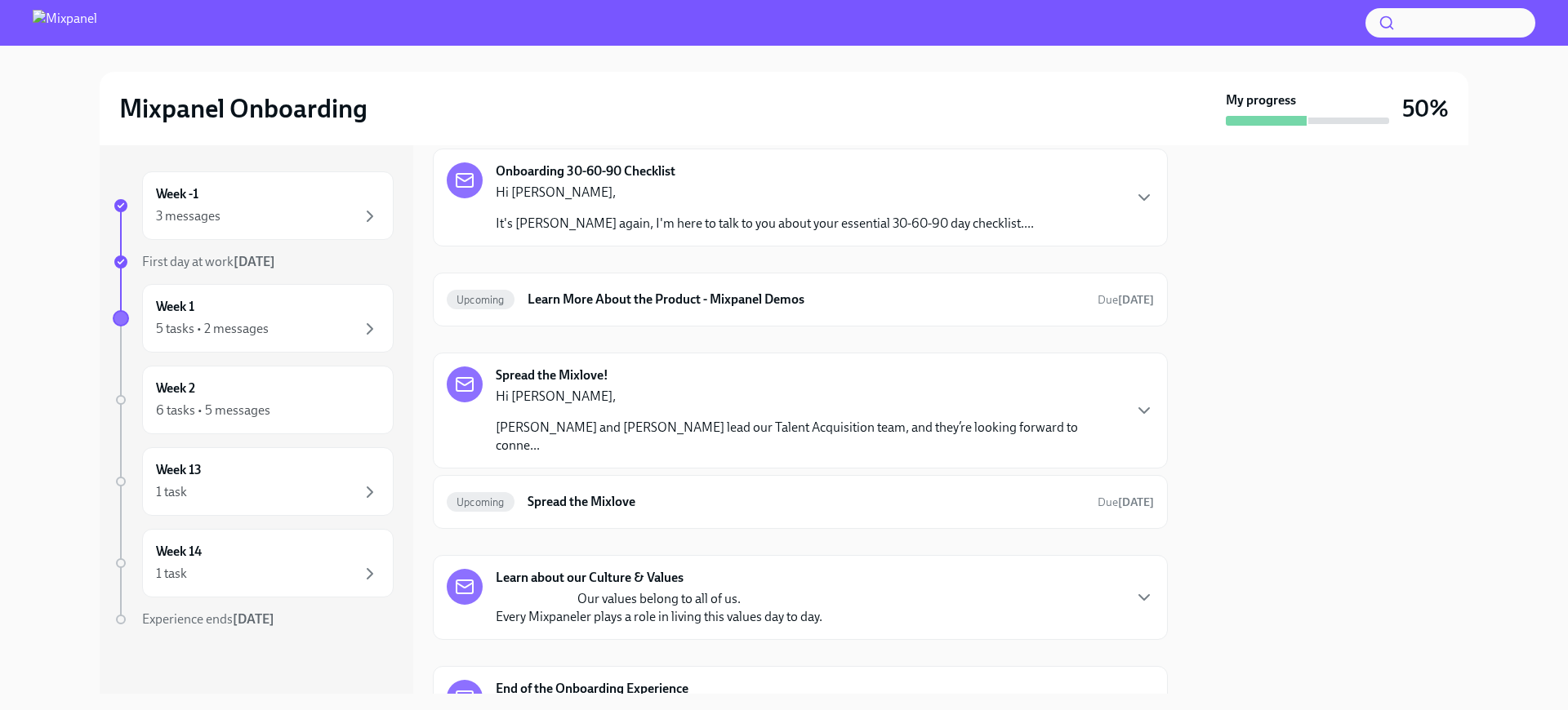
click at [673, 569] on strong "Learn about our Culture & Values" at bounding box center [590, 578] width 187 height 18
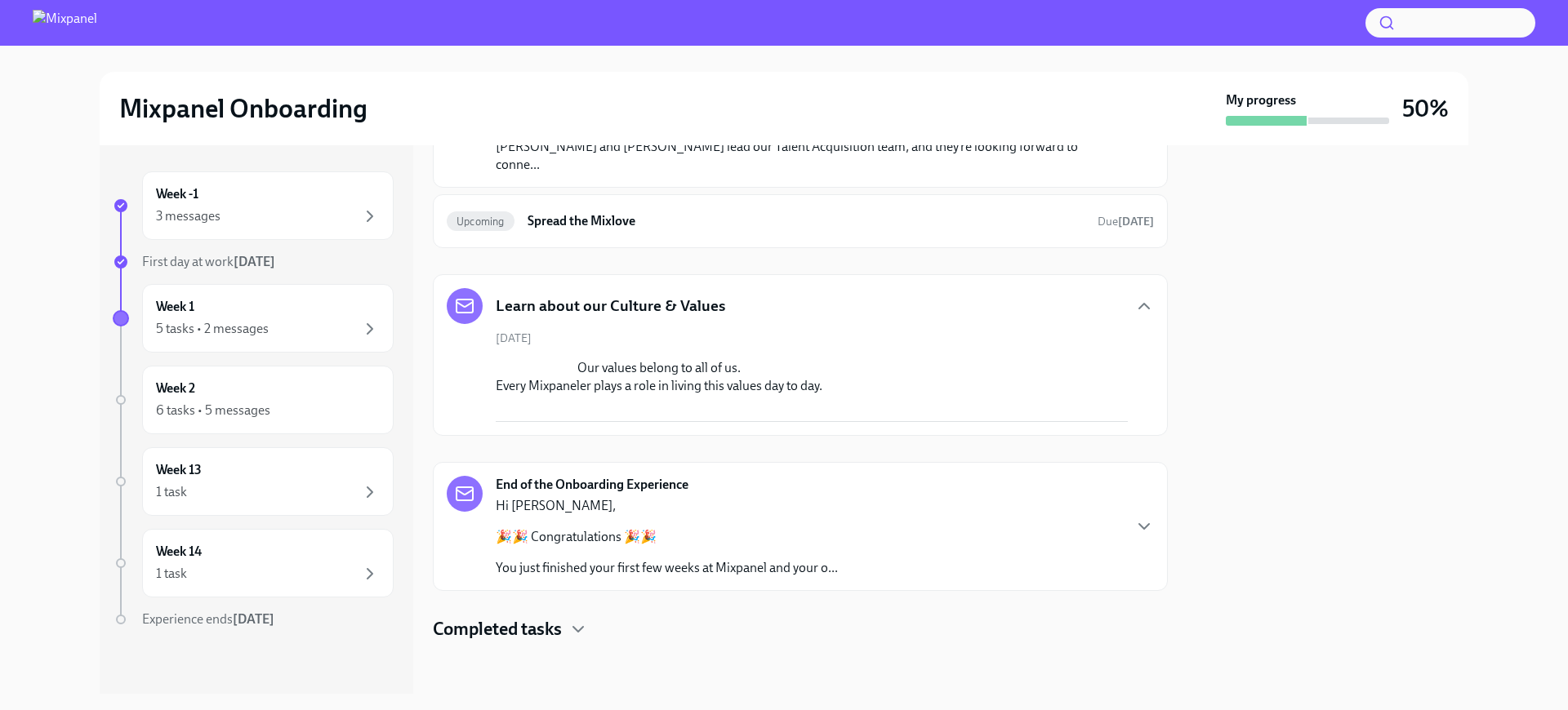
scroll to position [998, 0]
click at [633, 472] on div "End of the Onboarding Experience Hi [PERSON_NAME], 🎉🎉 Congratulations 🎉🎉 You ju…" at bounding box center [800, 526] width 735 height 129
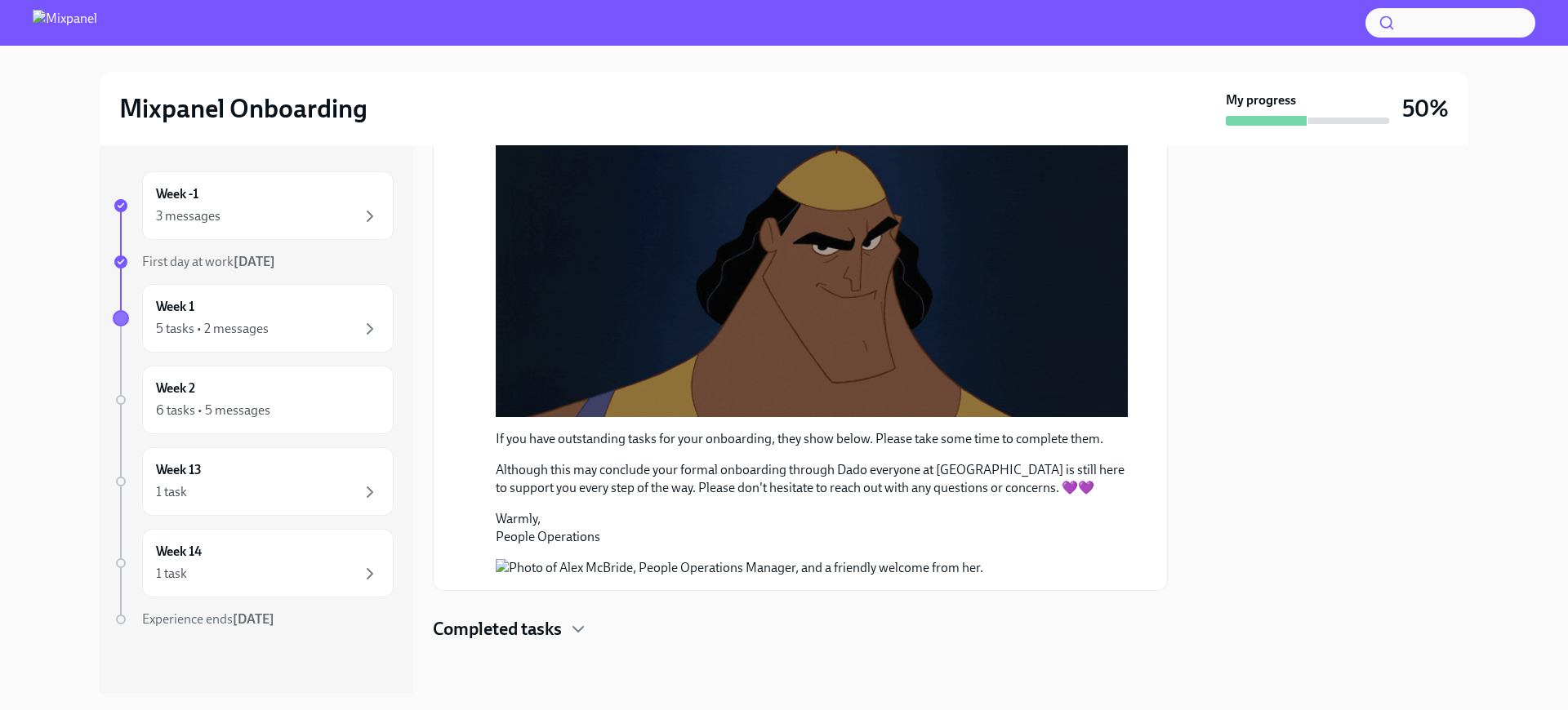
scroll to position [1740, 0]
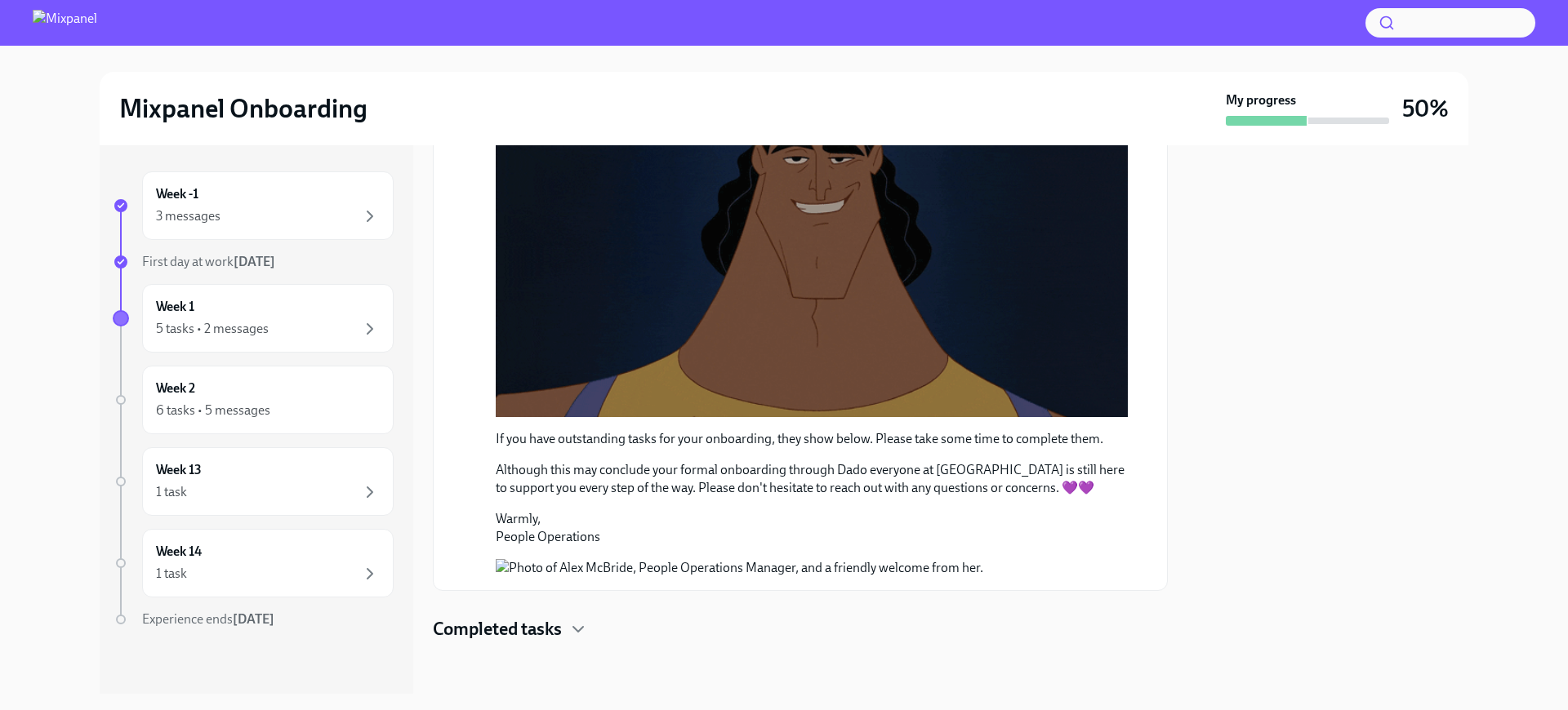
click at [546, 643] on div at bounding box center [800, 668] width 735 height 53
click at [557, 637] on h4 "Completed tasks" at bounding box center [497, 629] width 129 height 25
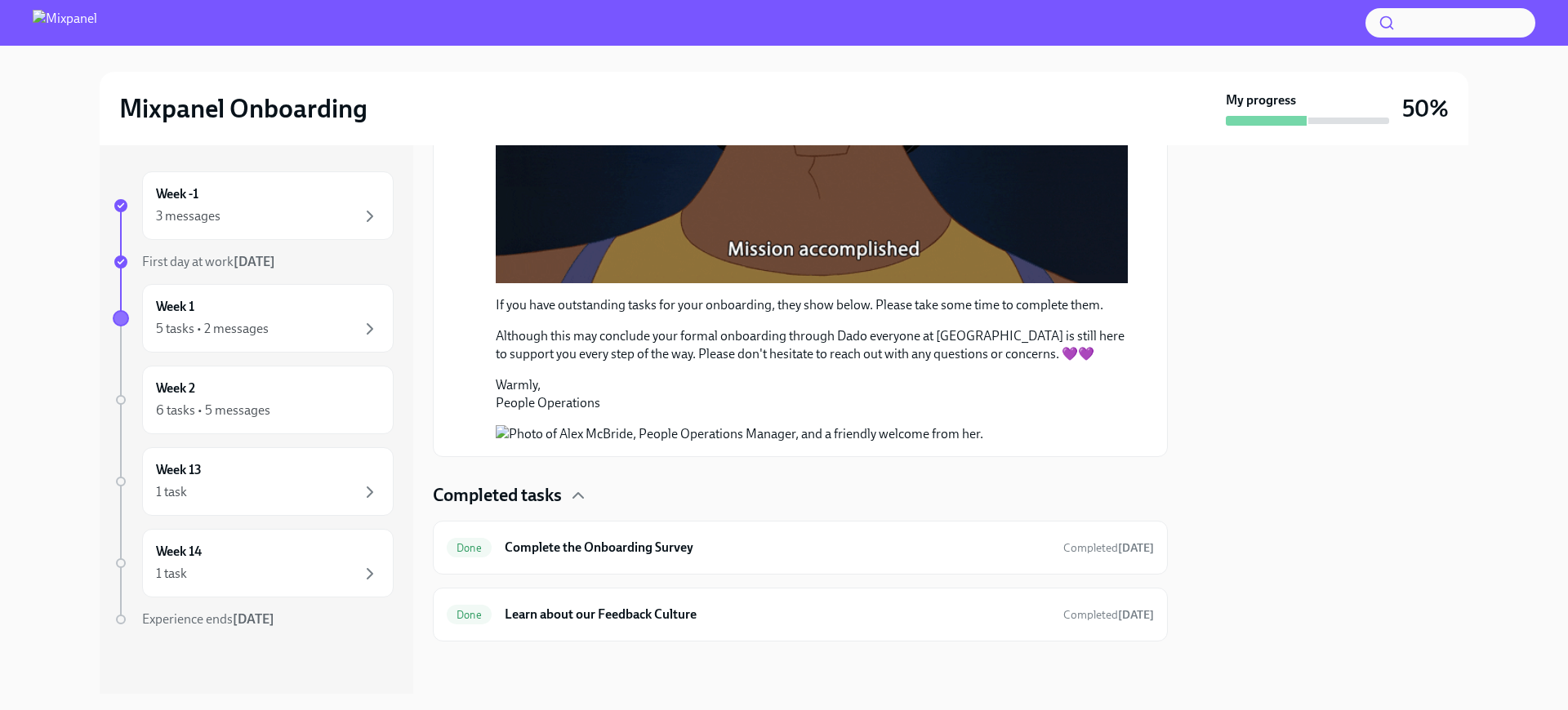
scroll to position [1874, 0]
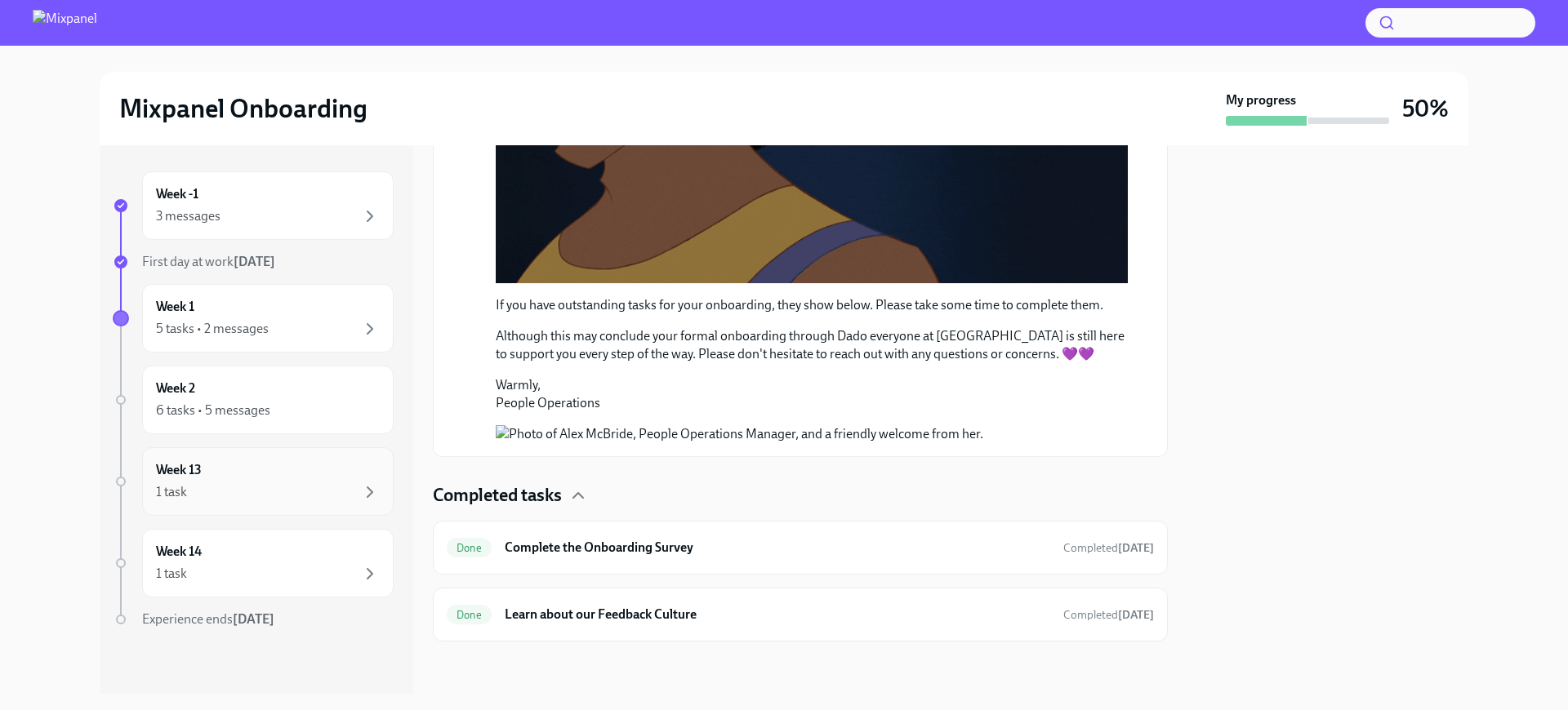
click at [327, 469] on div "Week 13 1 task" at bounding box center [268, 482] width 224 height 41
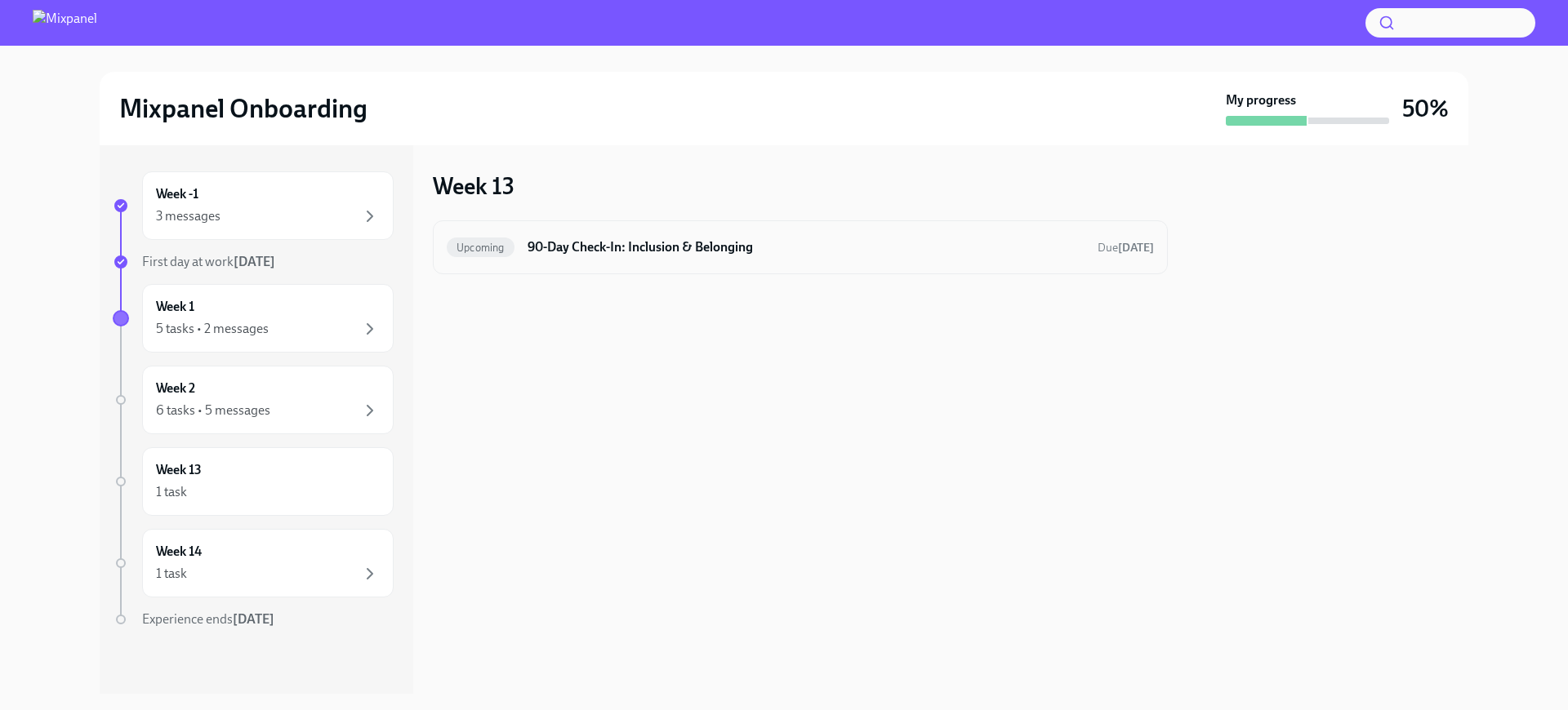
click at [693, 242] on h6 "90-Day Check-In: Inclusion & Belonging" at bounding box center [806, 247] width 557 height 18
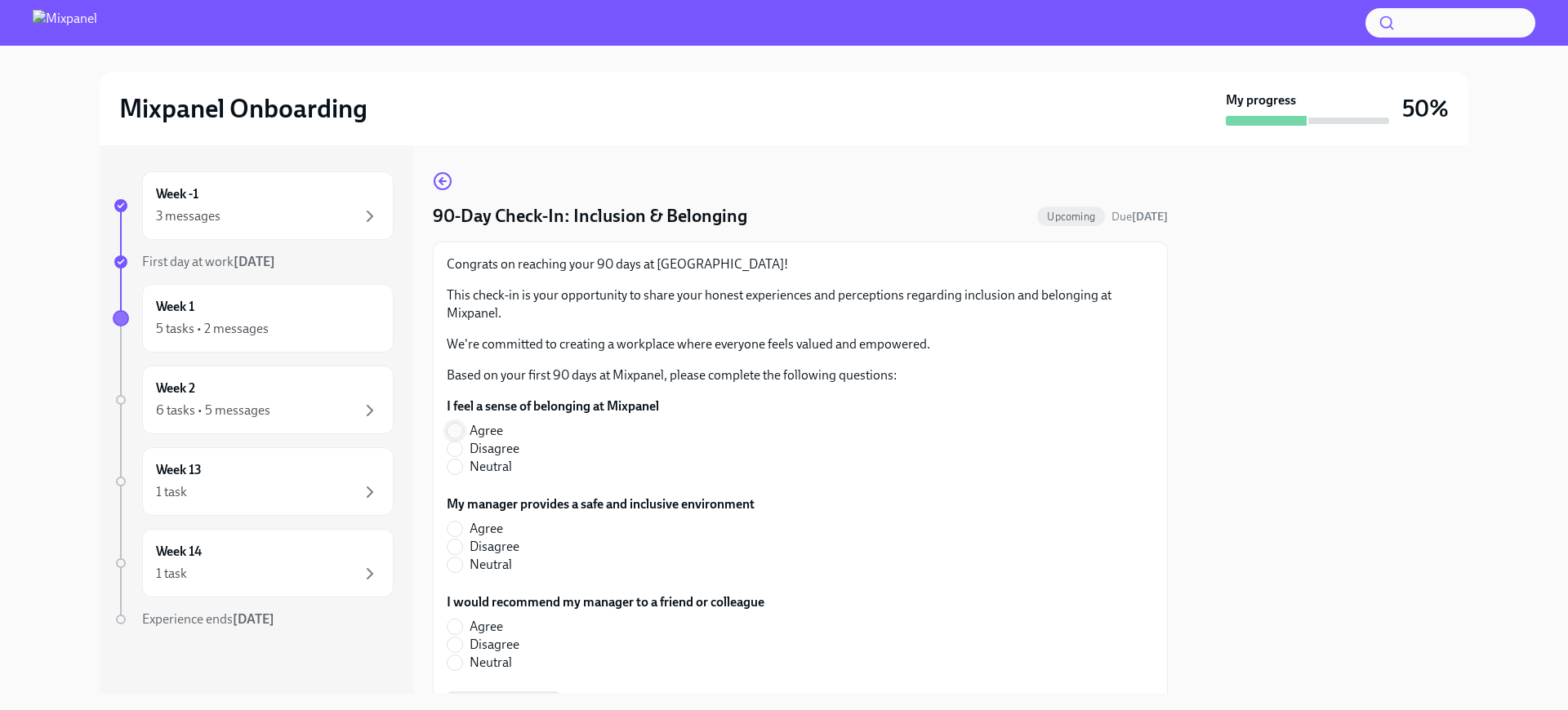
click at [457, 427] on input "Agree" at bounding box center [455, 431] width 15 height 15
radio input "true"
click at [261, 553] on div "Week 14 1 task" at bounding box center [268, 563] width 224 height 41
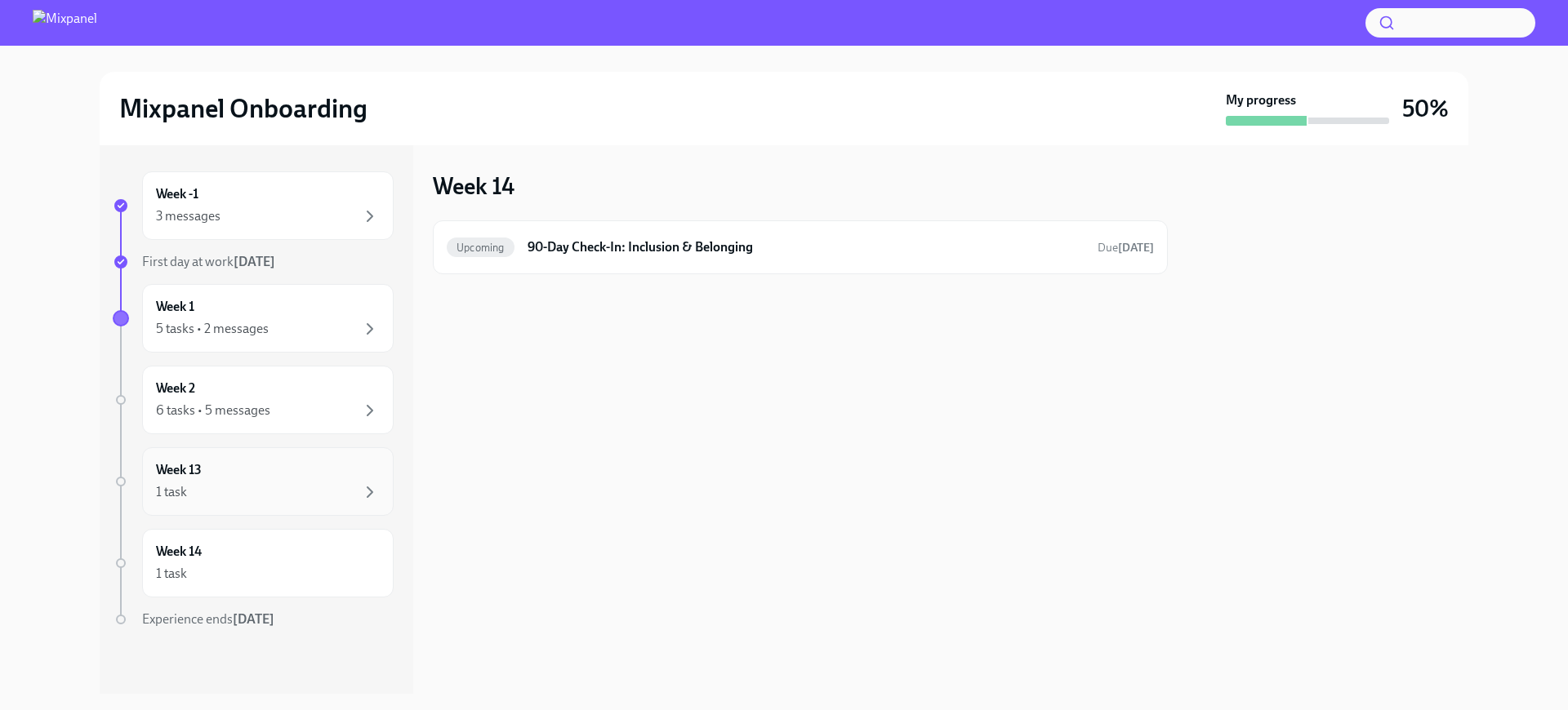
click at [309, 472] on div "Week 13 1 task" at bounding box center [268, 482] width 224 height 41
click at [281, 567] on div "1 task" at bounding box center [268, 574] width 224 height 20
click at [261, 491] on div "1 task" at bounding box center [268, 492] width 224 height 20
click at [210, 377] on div "Week 2 6 tasks • 5 messages" at bounding box center [268, 399] width 252 height 68
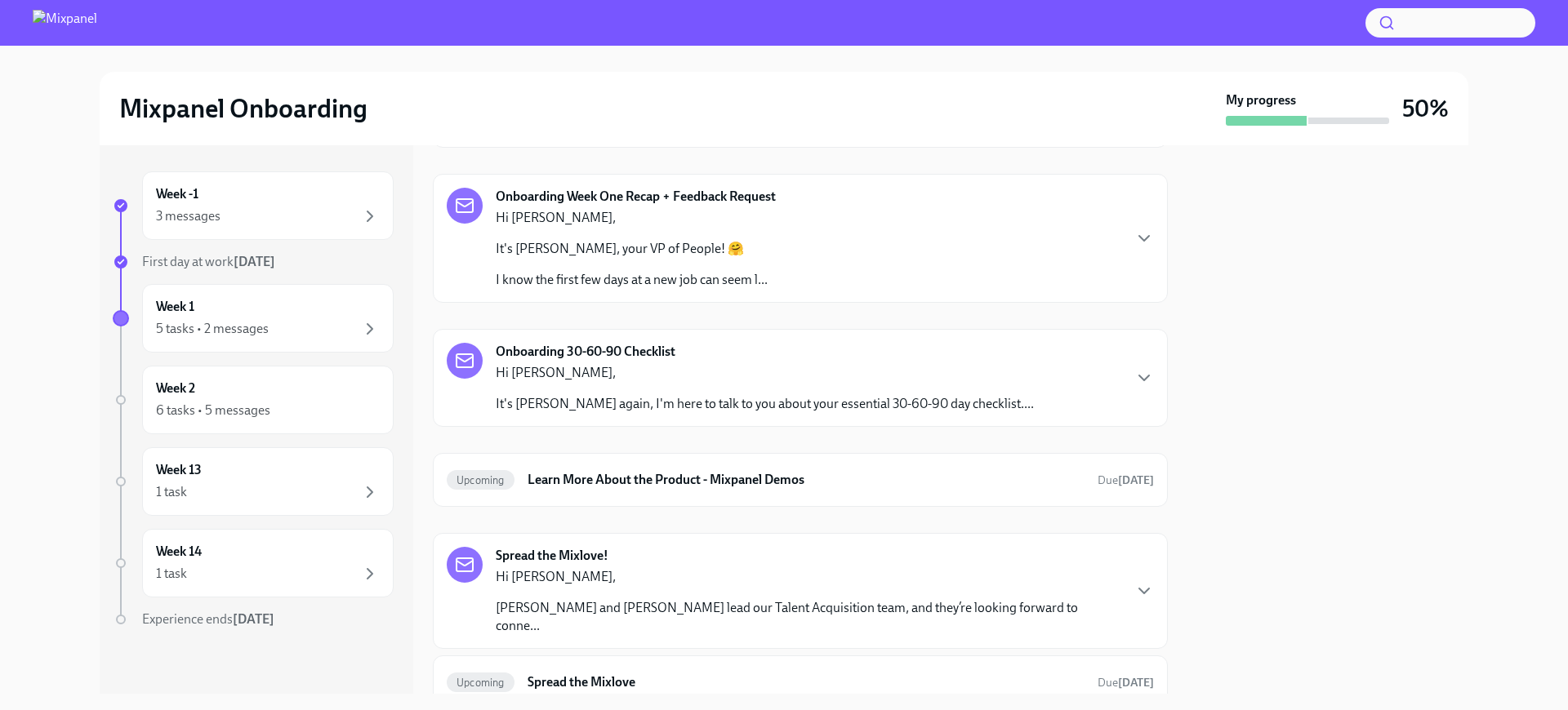
scroll to position [217, 0]
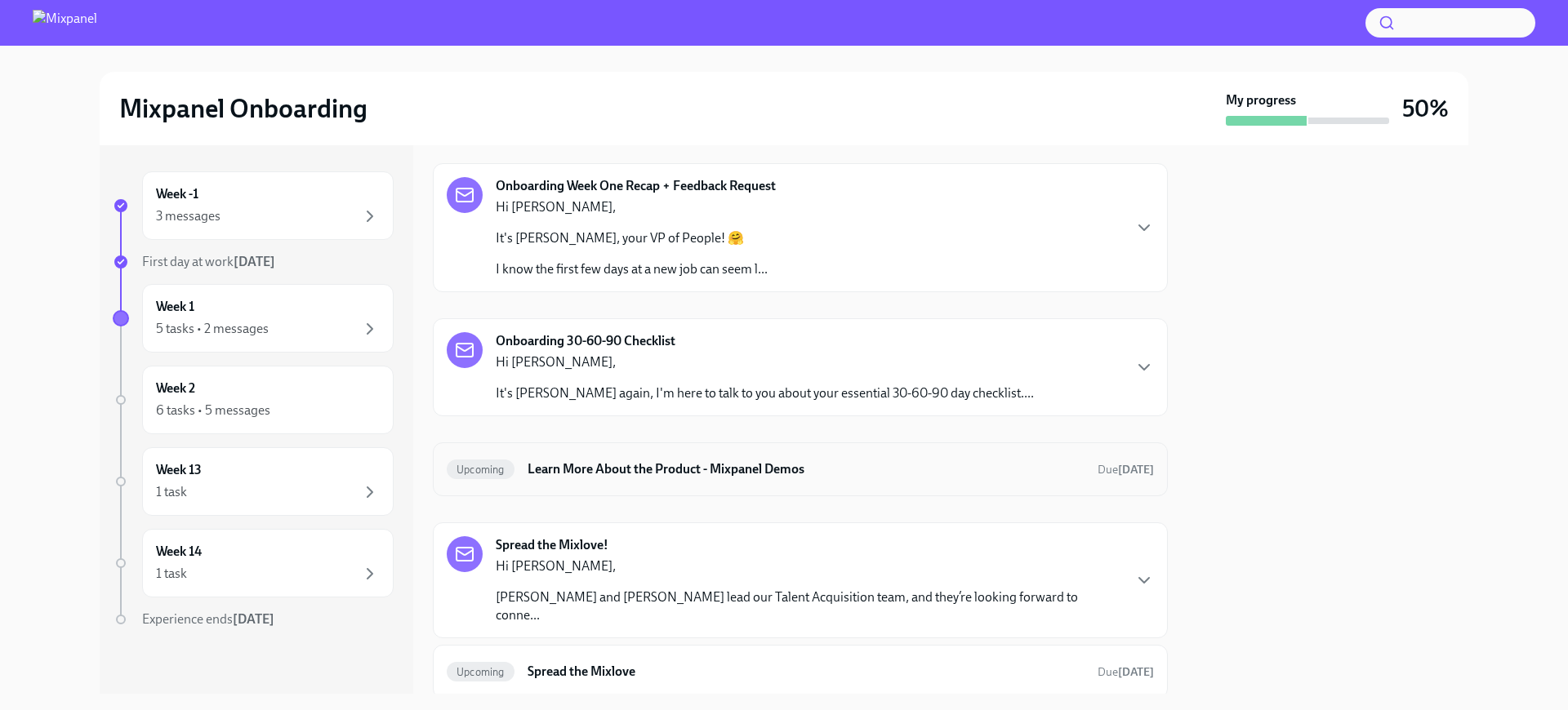
click at [578, 464] on h6 "Learn More About the Product - Mixpanel Demos" at bounding box center [806, 469] width 557 height 18
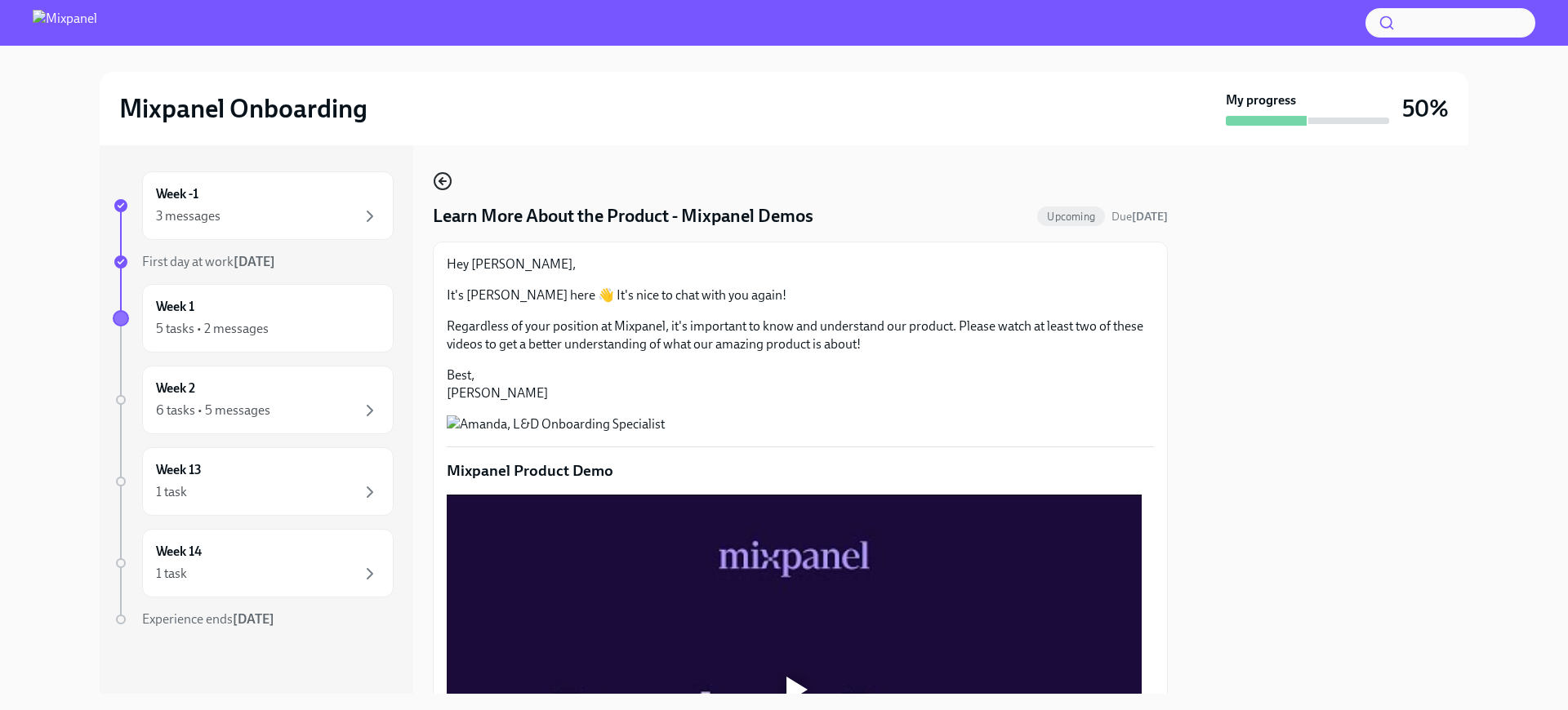
click at [451, 188] on icon "button" at bounding box center [442, 182] width 20 height 20
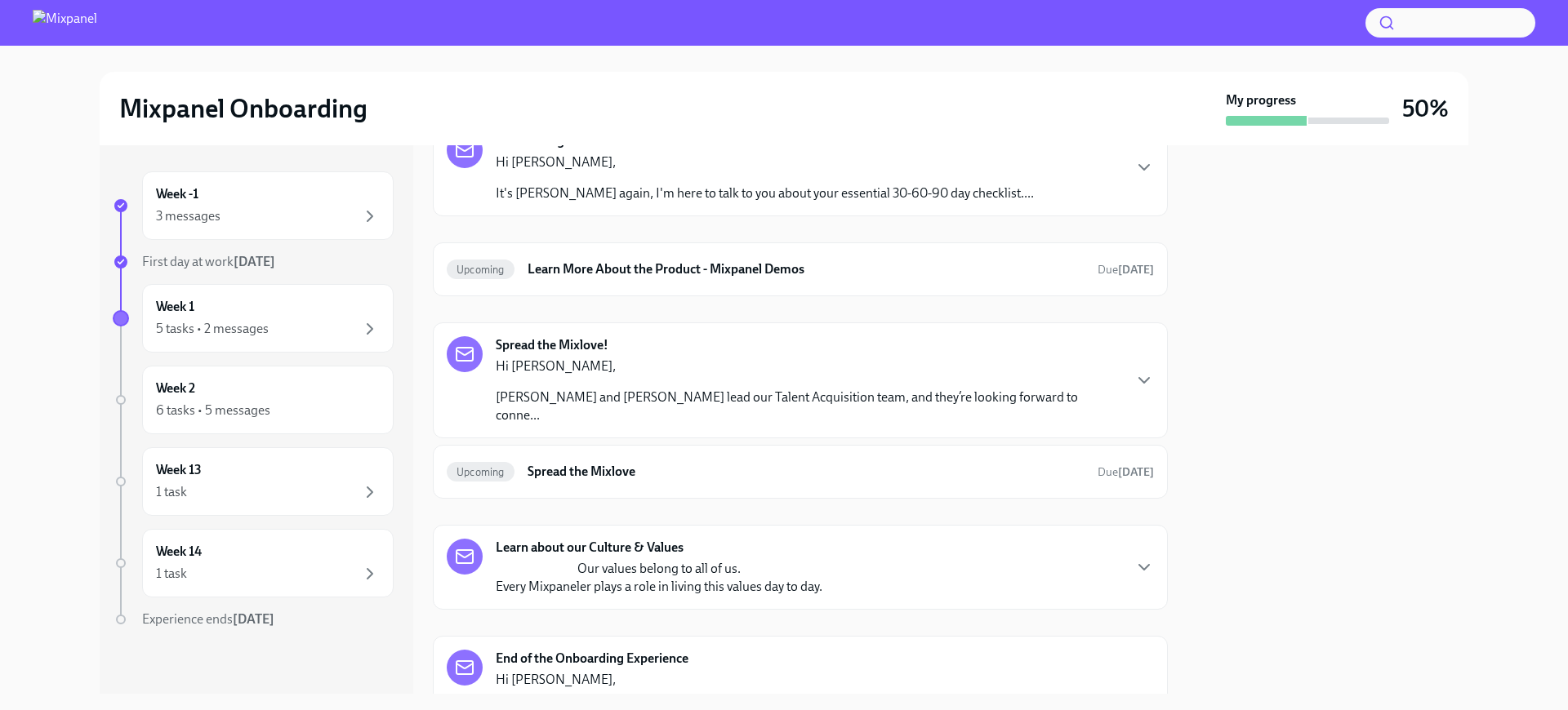
click at [601, 538] on strong "Learn about our Culture & Values" at bounding box center [590, 547] width 187 height 18
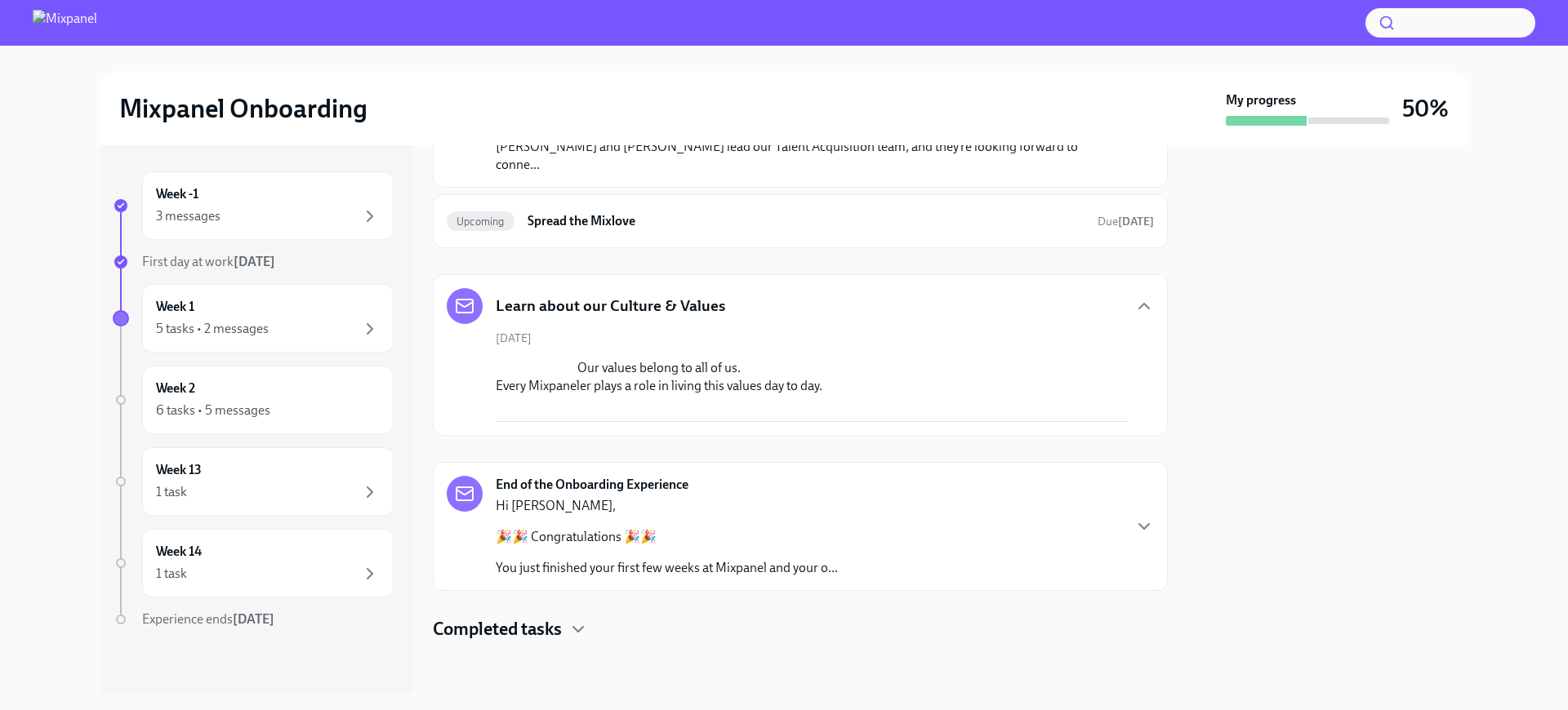
scroll to position [858, 0]
click at [668, 519] on div "Hi [PERSON_NAME], 🎉🎉 Congratulations 🎉🎉 You just finished your first few weeks …" at bounding box center [667, 537] width 342 height 80
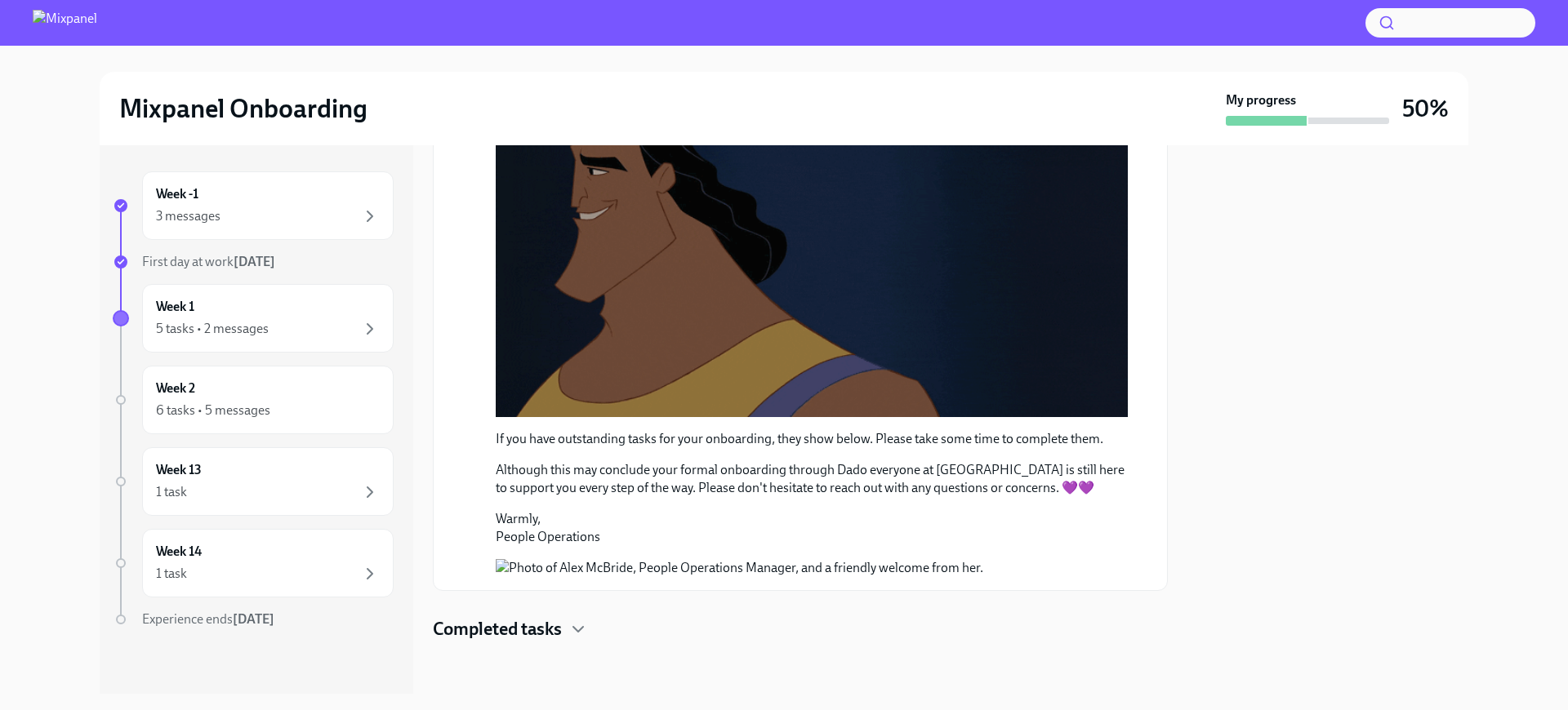
scroll to position [1740, 0]
